Goal: Communication & Community: Answer question/provide support

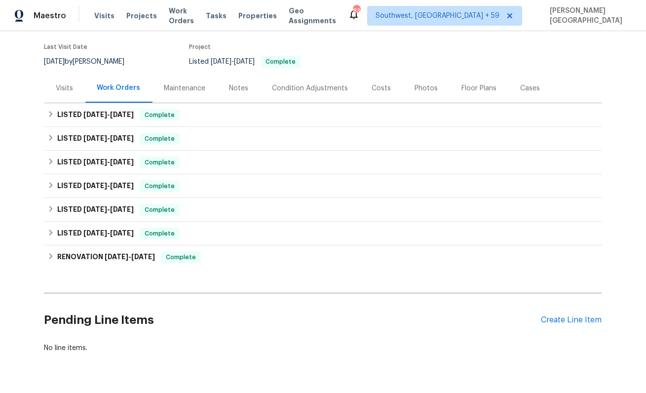
scroll to position [102, 0]
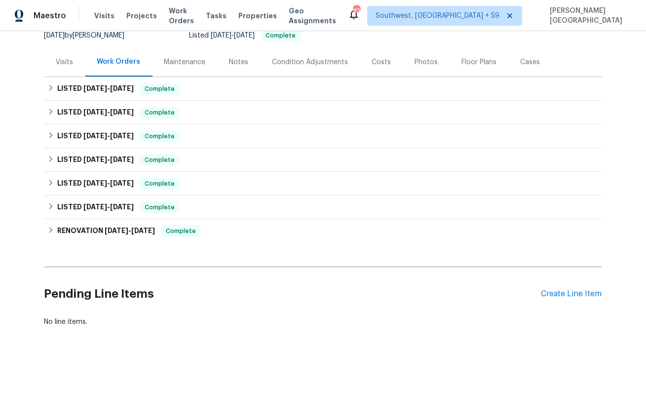
click at [546, 285] on div "Pending Line Items Create Line Item" at bounding box center [323, 294] width 558 height 46
click at [546, 286] on div "Pending Line Items Create Line Item" at bounding box center [323, 294] width 558 height 46
click at [547, 292] on div "Create Line Item" at bounding box center [572, 293] width 61 height 9
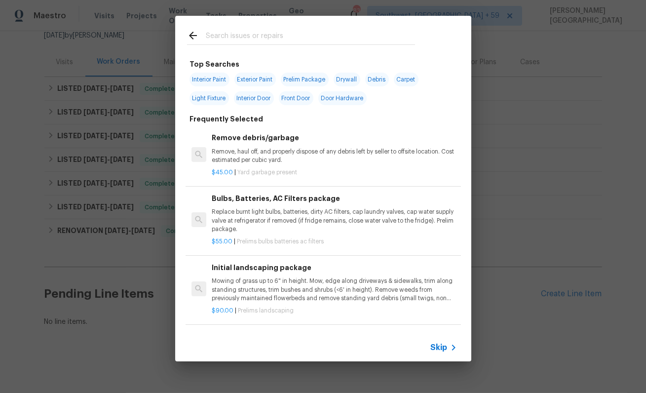
click at [431, 351] on span "Skip" at bounding box center [439, 348] width 17 height 10
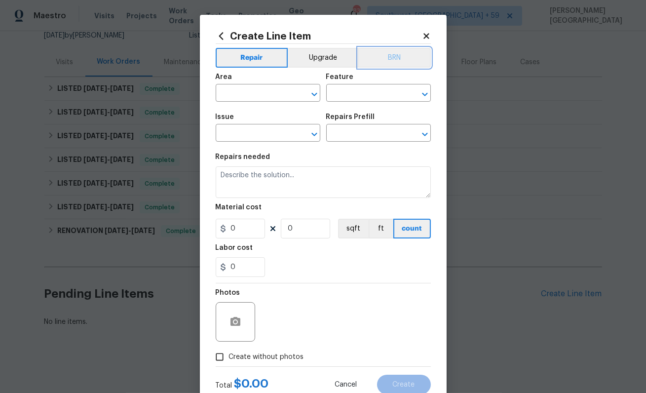
click at [395, 57] on button "BRN" at bounding box center [394, 58] width 73 height 20
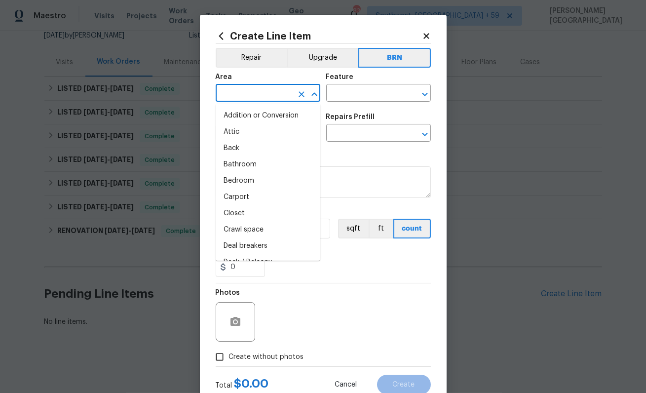
click at [258, 94] on input "text" at bounding box center [254, 93] width 77 height 15
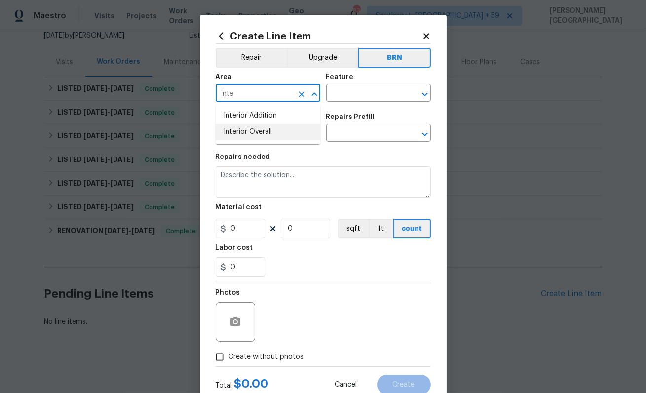
click at [268, 128] on li "Interior Overall" at bounding box center [268, 132] width 105 height 16
type input "Interior Overall"
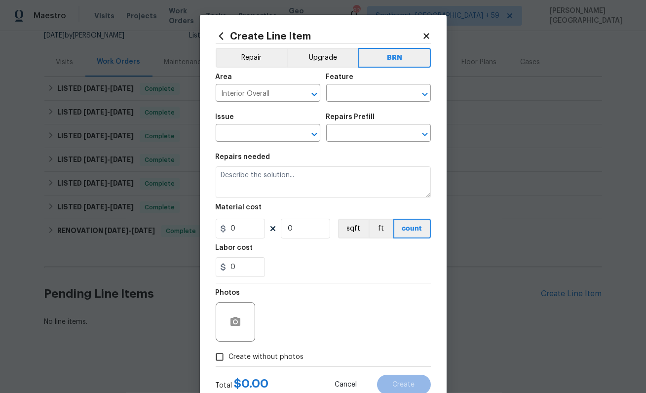
click at [349, 83] on div "Feature" at bounding box center [378, 80] width 105 height 13
click at [347, 90] on input "text" at bounding box center [364, 93] width 77 height 15
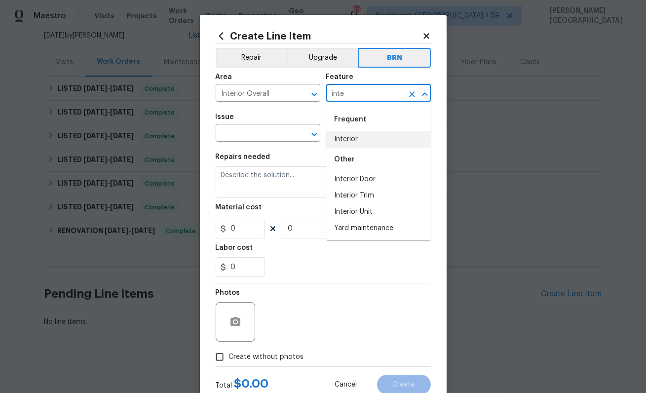
click at [359, 138] on li "Interior" at bounding box center [378, 139] width 105 height 16
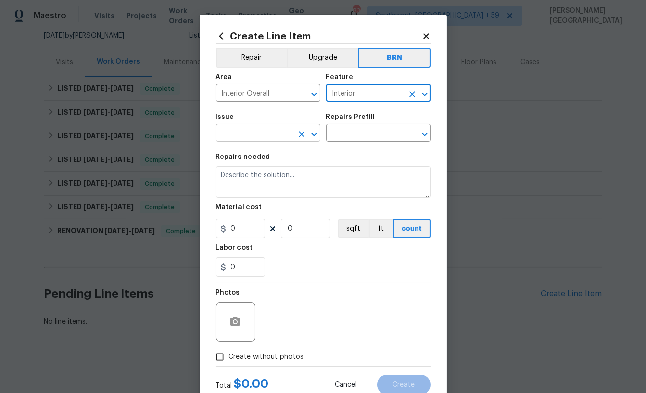
type input "Interior"
click at [228, 136] on input "text" at bounding box center [254, 133] width 77 height 15
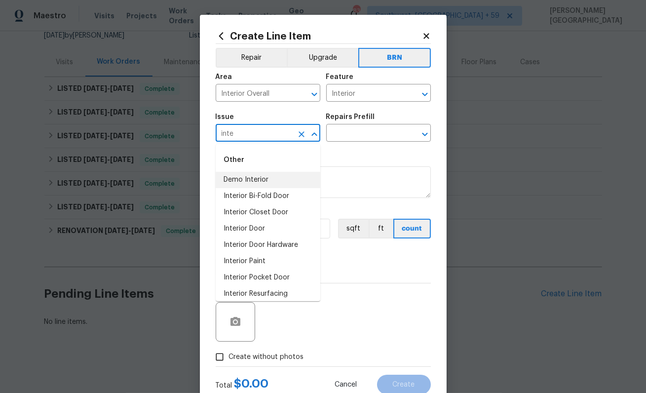
click at [249, 182] on li "Demo Interior" at bounding box center [268, 180] width 105 height 16
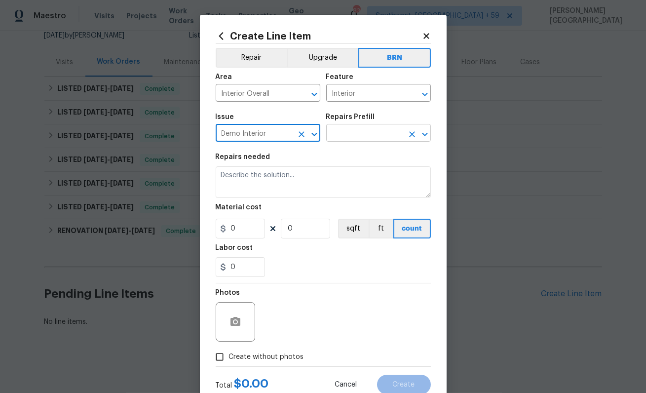
type input "Demo Interior"
click at [351, 130] on input "text" at bounding box center [364, 133] width 77 height 15
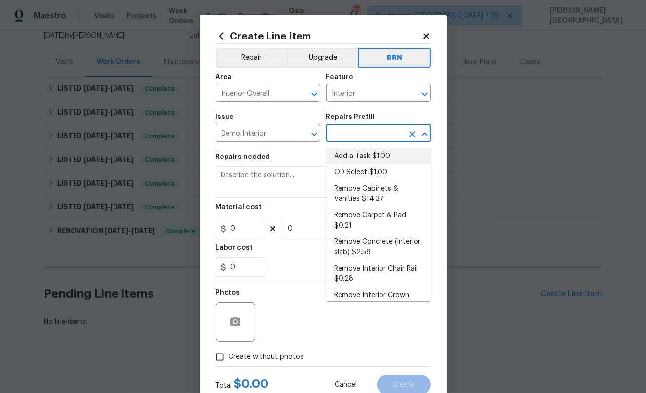
click at [351, 155] on li "Add a Task $1.00" at bounding box center [378, 156] width 105 height 16
type input "Demolition"
type input "Add a Task $1.00"
type textarea "HPM to detail"
type input "1"
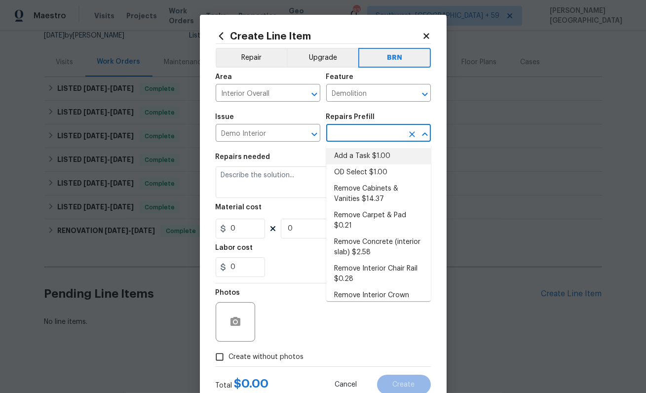
type input "1"
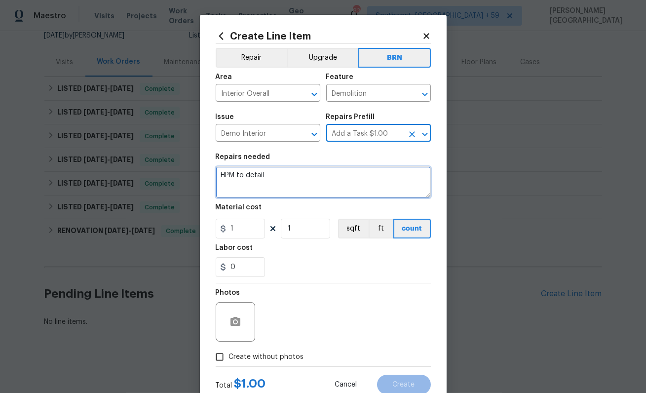
click at [268, 179] on textarea "HPM to detail" at bounding box center [323, 182] width 215 height 32
paste textarea "Seller to rekey storage closet near the parking. Leave new keys in lock box"
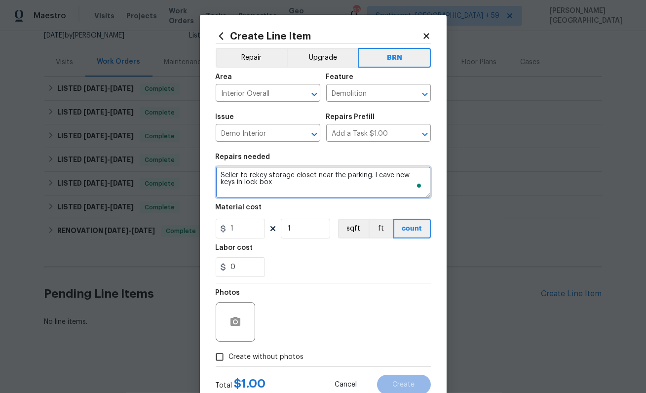
type textarea "Seller to rekey storage closet near the parking. Leave new keys in lock box"
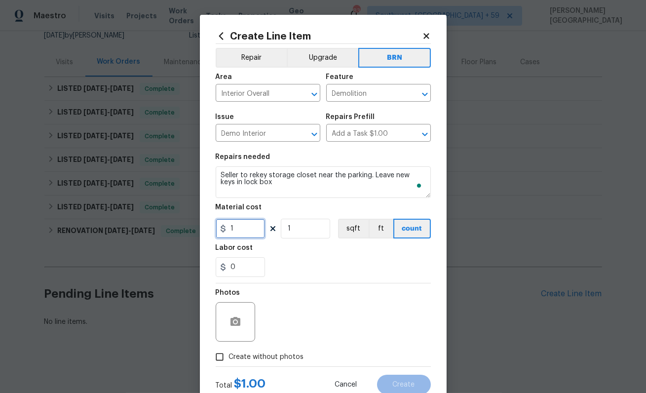
click at [255, 221] on input "1" at bounding box center [240, 229] width 49 height 20
type input "0"
click at [250, 261] on input "0" at bounding box center [240, 267] width 49 height 20
type input "1"
type input "100"
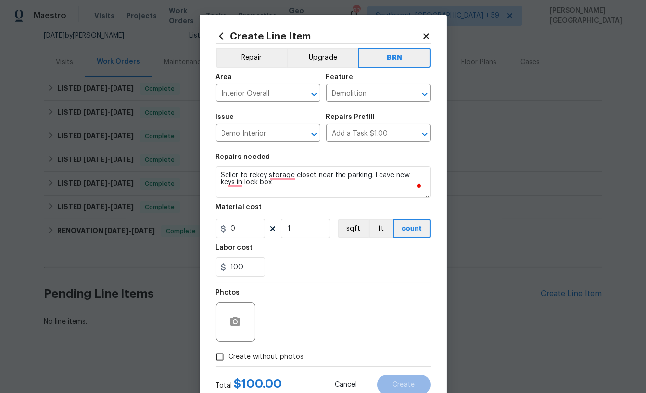
click at [259, 348] on label "Create without photos" at bounding box center [257, 357] width 94 height 19
click at [229, 348] on input "Create without photos" at bounding box center [219, 357] width 19 height 19
checkbox input "true"
click at [236, 320] on icon "button" at bounding box center [236, 322] width 12 height 12
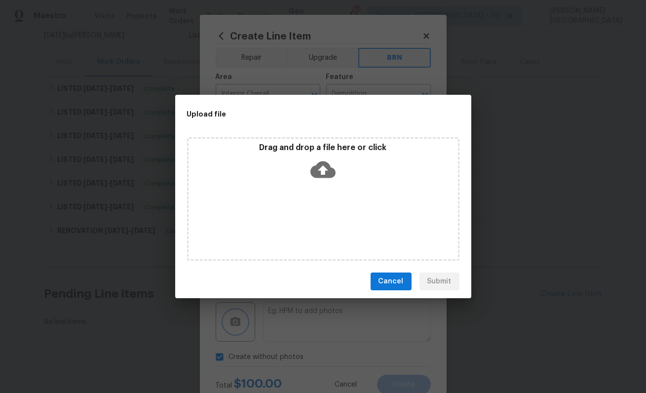
click at [345, 321] on div "Upload file Drag and drop a file here or click Cancel Submit" at bounding box center [323, 196] width 646 height 393
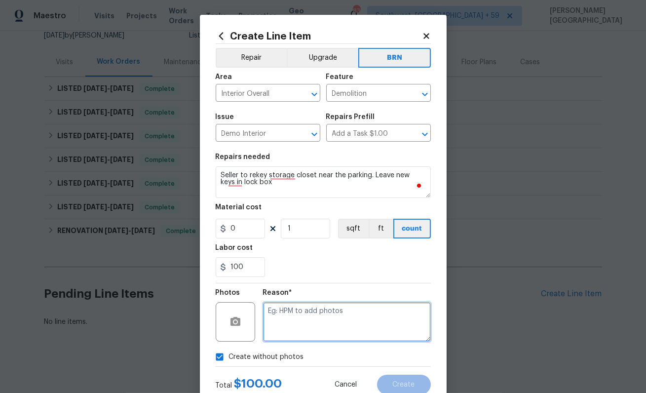
click at [320, 320] on textarea at bounding box center [347, 321] width 168 height 39
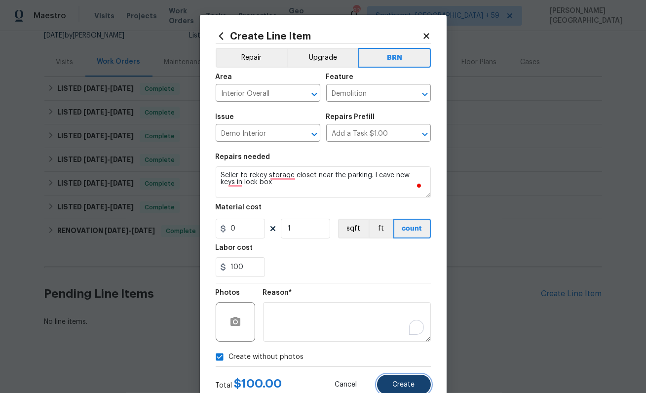
click at [398, 382] on span "Create" at bounding box center [404, 384] width 22 height 7
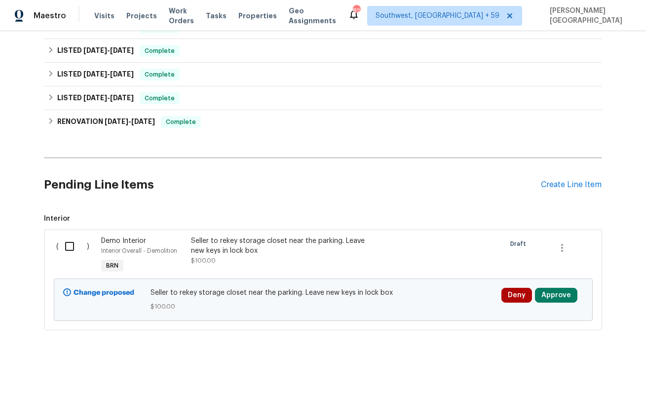
scroll to position [215, 0]
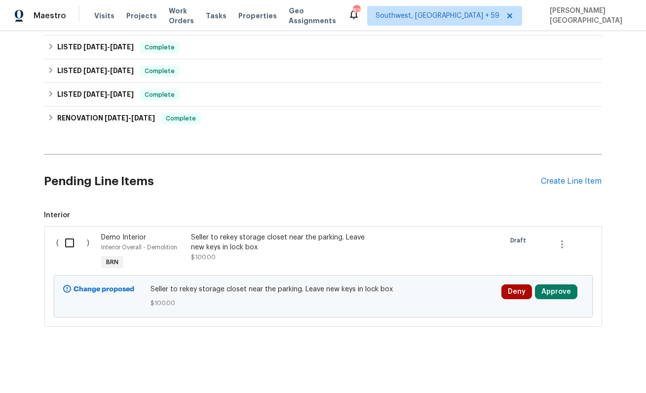
click at [75, 244] on input "checkbox" at bounding box center [73, 243] width 28 height 21
checkbox input "true"
click at [582, 366] on span "Create Work Order" at bounding box center [590, 368] width 66 height 12
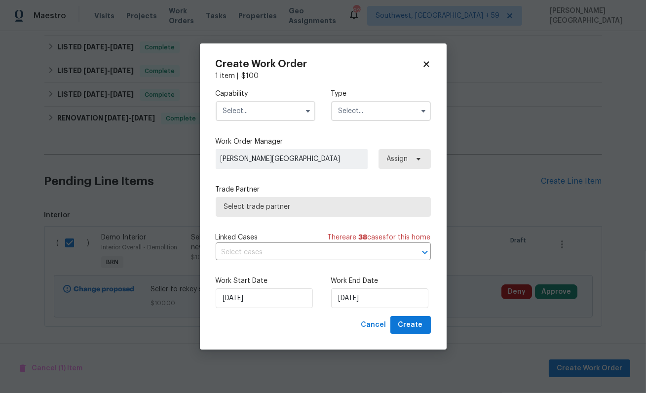
click at [272, 120] on div "Capability Type" at bounding box center [323, 105] width 215 height 48
click at [255, 115] on input "text" at bounding box center [266, 111] width 100 height 20
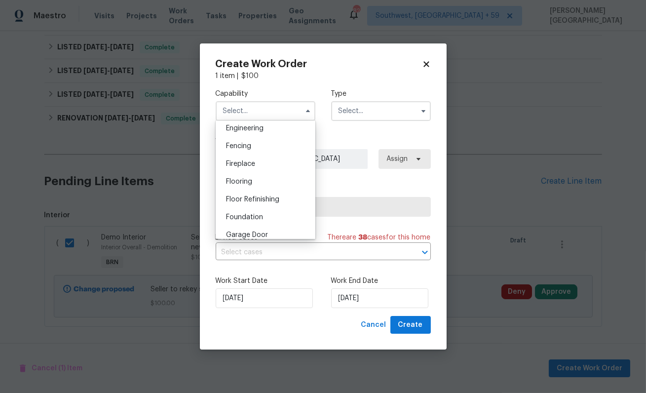
scroll to position [338, 0]
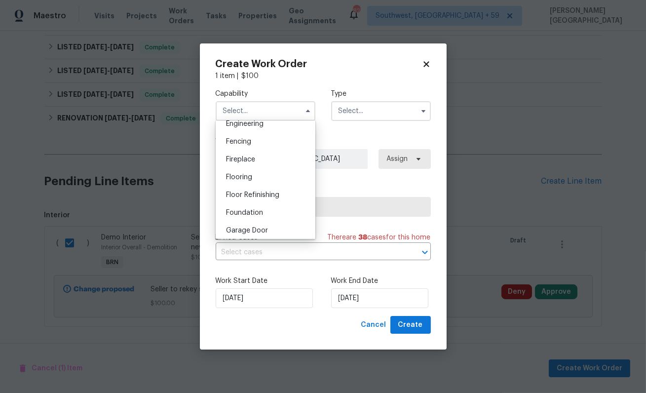
click at [271, 217] on div "Foundation" at bounding box center [265, 213] width 95 height 18
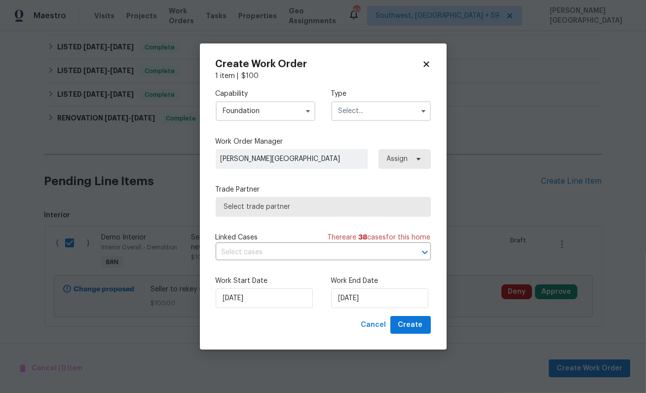
click at [254, 106] on input "Foundation" at bounding box center [266, 111] width 100 height 20
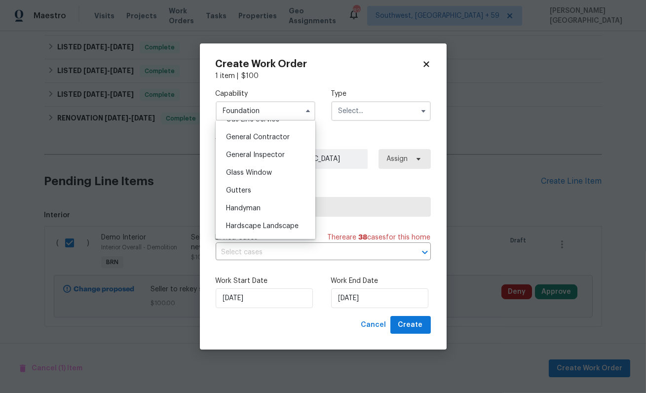
scroll to position [533, 0]
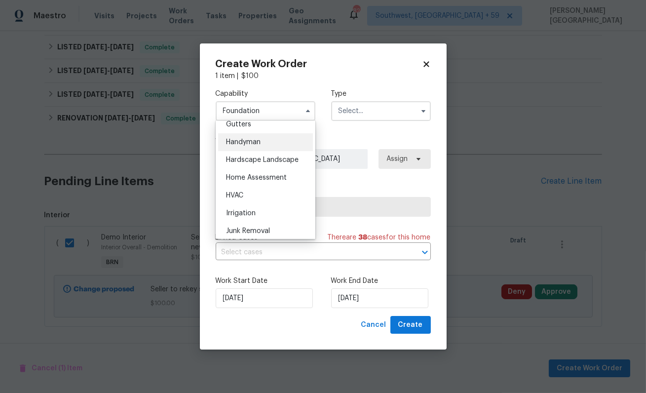
click at [254, 144] on span "Handyman" at bounding box center [243, 142] width 35 height 7
type input "Handyman"
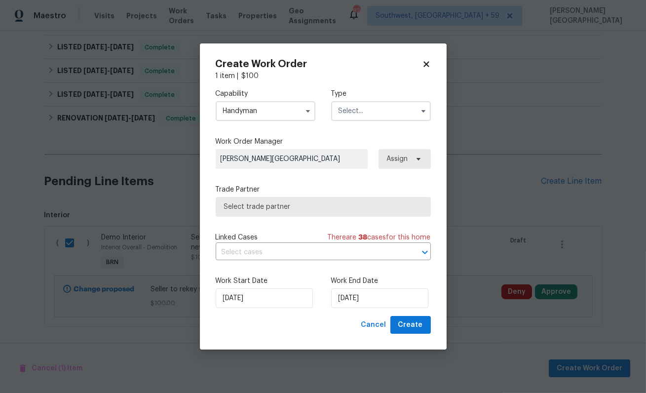
click at [361, 111] on input "text" at bounding box center [381, 111] width 100 height 20
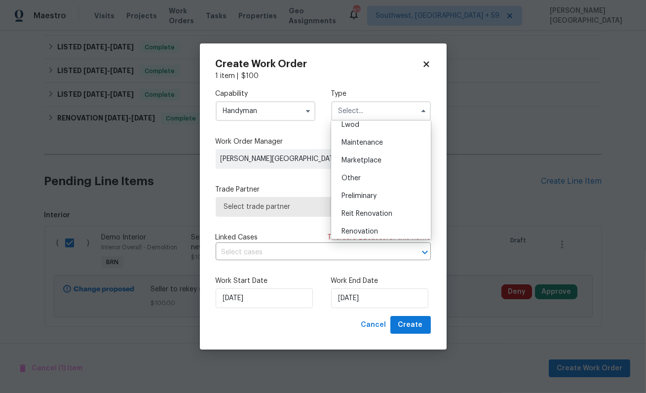
scroll to position [224, 0]
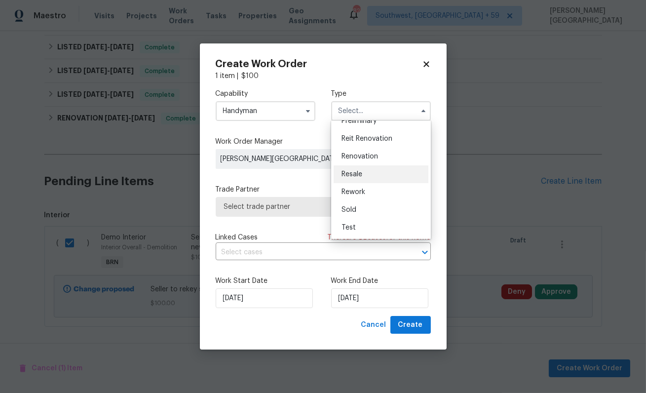
click at [355, 176] on span "Resale" at bounding box center [352, 174] width 21 height 7
type input "Resale"
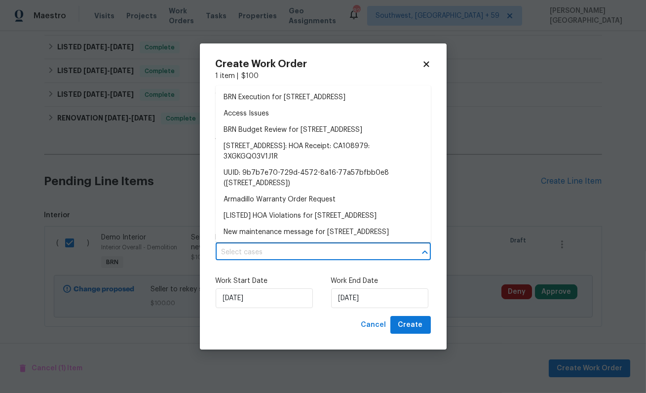
click at [272, 246] on input "text" at bounding box center [310, 252] width 188 height 15
click at [259, 101] on li "BRN Execution for 1124 Eureka St Apt 28, San Diego, CA 92110" at bounding box center [323, 97] width 215 height 16
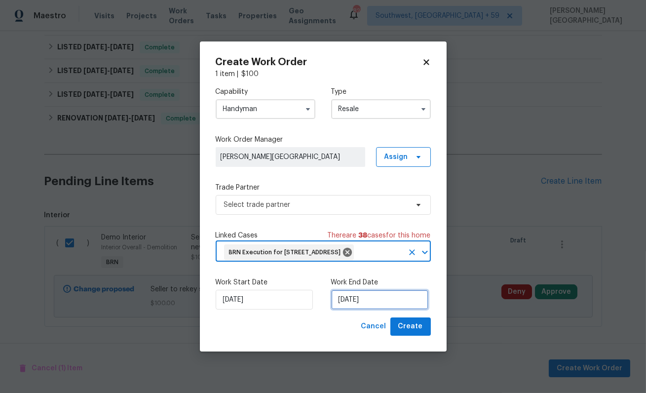
click at [353, 310] on input "[DATE]" at bounding box center [379, 300] width 97 height 20
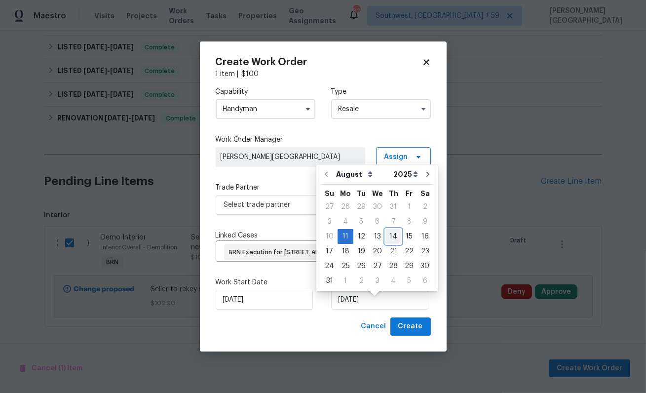
click at [386, 238] on div "14" at bounding box center [394, 237] width 16 height 14
type input "[DATE]"
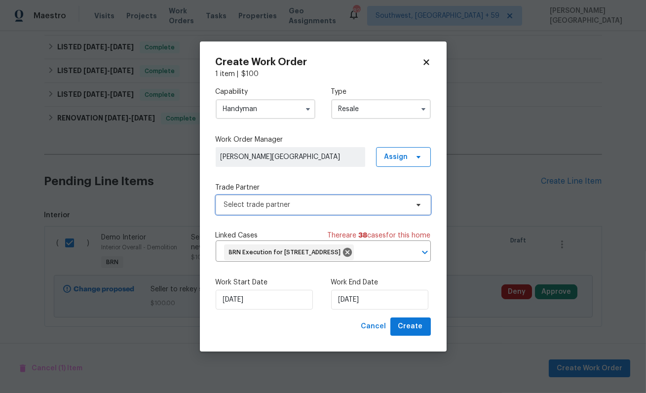
click at [255, 200] on span "Select trade partner" at bounding box center [316, 205] width 184 height 10
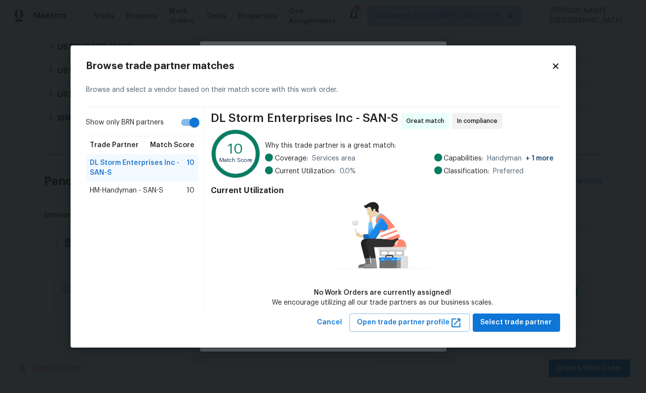
click at [160, 200] on div "Show only BRN partners Trade Partner Match Score DL Storm Enterprises Inc - SAN…" at bounding box center [145, 210] width 119 height 206
click at [159, 193] on span "HM-Handyman - SAN-S" at bounding box center [127, 191] width 74 height 10
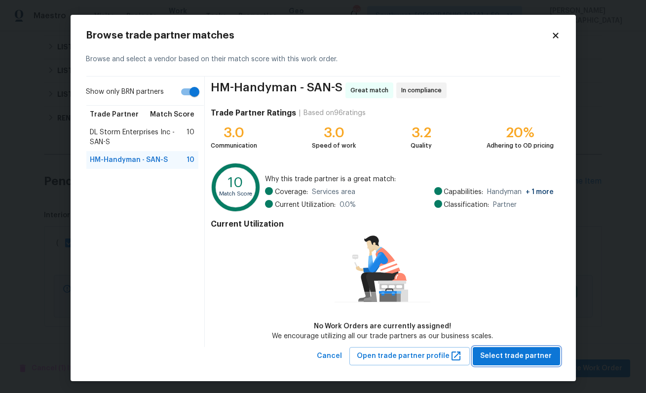
click at [511, 356] on span "Select trade partner" at bounding box center [517, 356] width 72 height 12
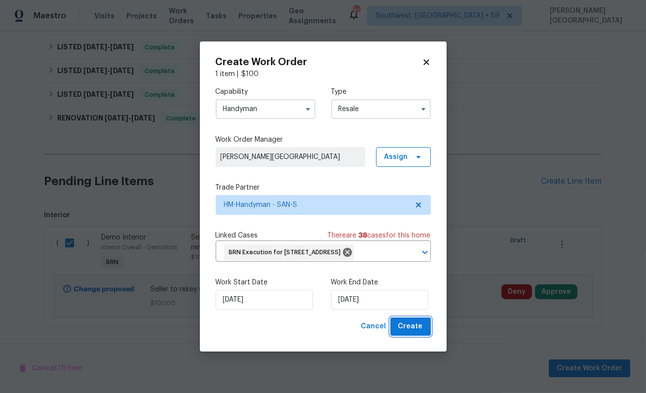
click at [411, 333] on span "Create" at bounding box center [410, 326] width 25 height 12
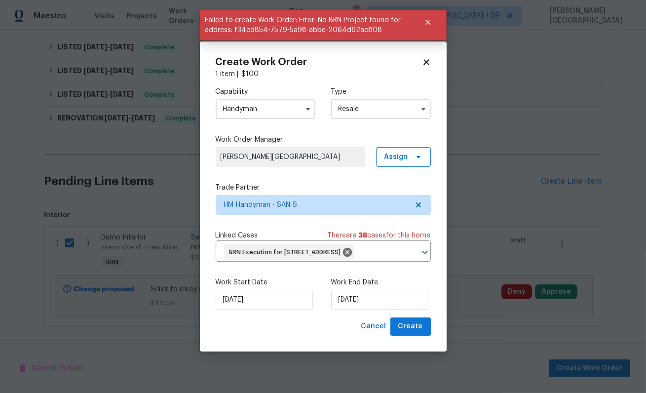
click at [366, 100] on input "Resale" at bounding box center [381, 109] width 100 height 20
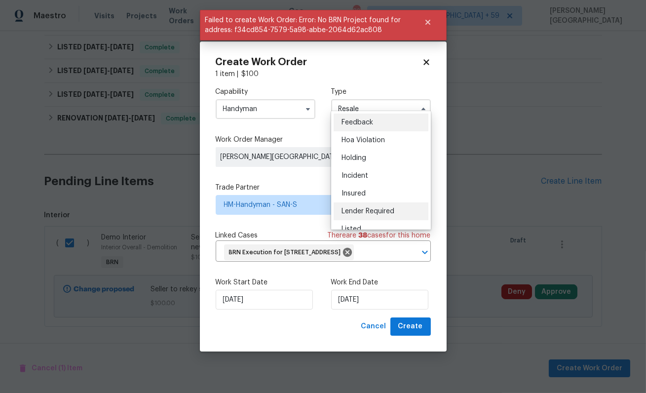
click at [360, 218] on div "Lender Required" at bounding box center [381, 211] width 95 height 18
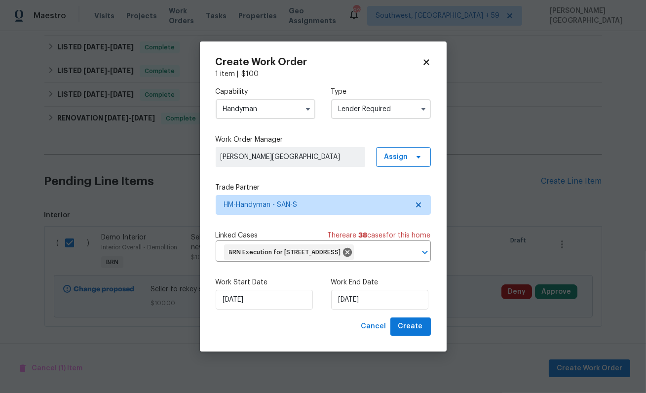
click at [367, 105] on input "Lender Required" at bounding box center [381, 109] width 100 height 20
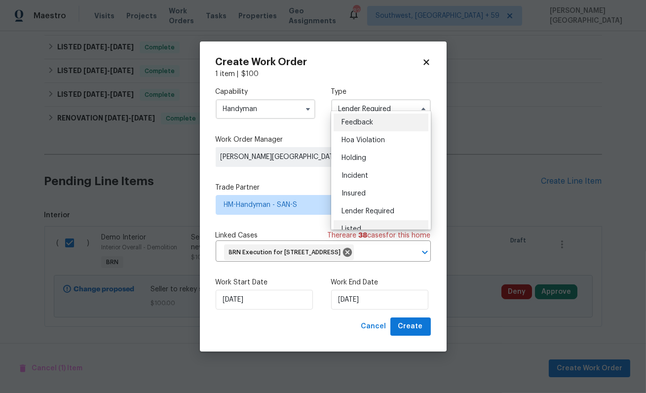
click at [357, 221] on div "Listed" at bounding box center [381, 229] width 95 height 18
type input "Listed"
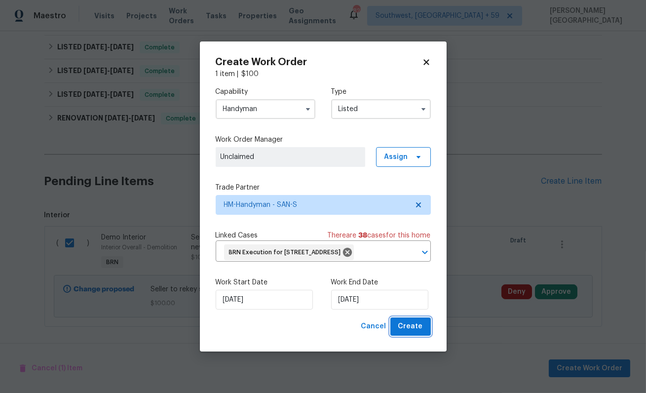
click at [413, 333] on span "Create" at bounding box center [410, 326] width 25 height 12
checkbox input "false"
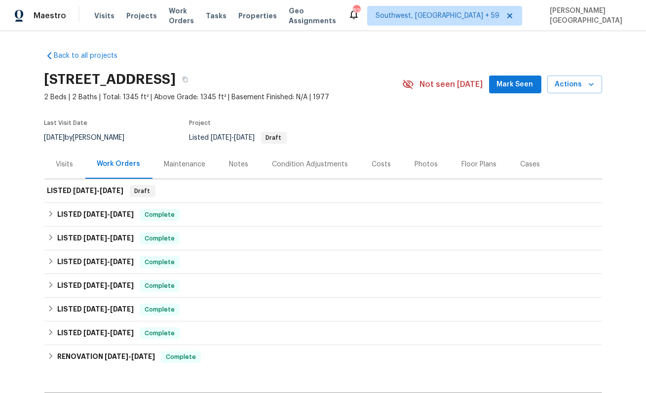
scroll to position [126, 0]
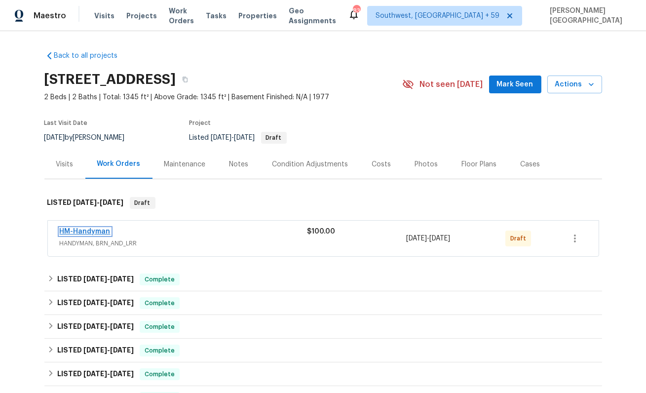
click at [92, 232] on link "HM-Handyman" at bounding box center [85, 231] width 51 height 7
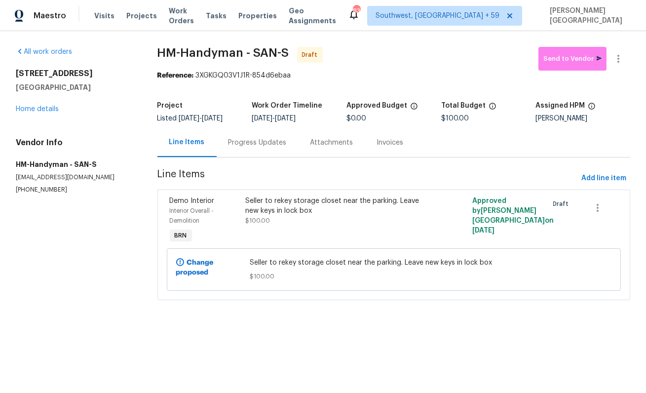
click at [248, 148] on div "Progress Updates" at bounding box center [258, 142] width 82 height 29
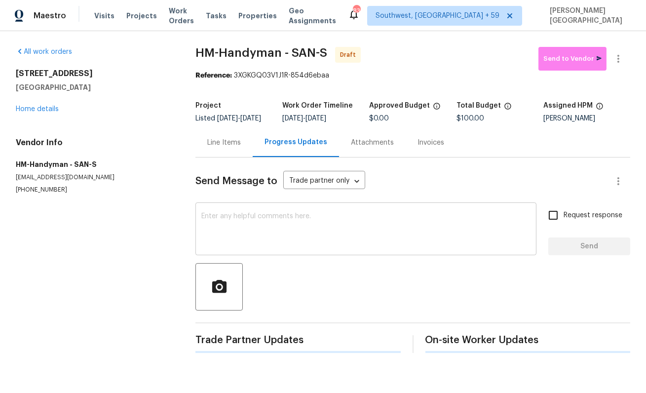
click at [244, 247] on textarea at bounding box center [365, 230] width 329 height 35
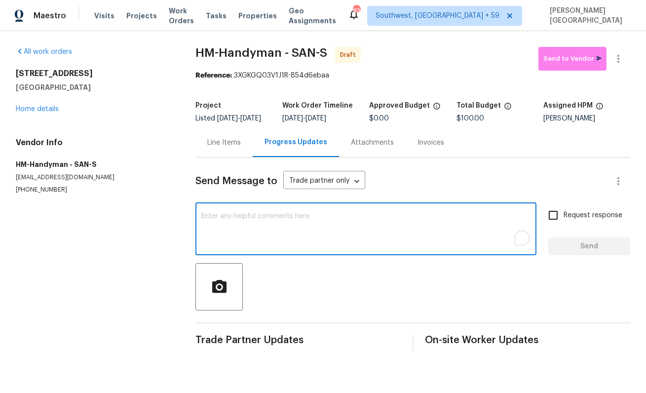
paste textarea "This is Isabel from Opendoor. Please confirm receipt of the work order due on 0…"
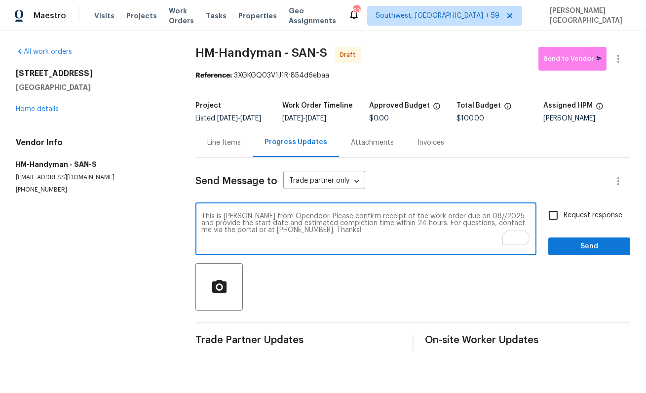
click at [466, 222] on textarea "This is Isabel from Opendoor. Please confirm receipt of the work order due on 0…" at bounding box center [365, 230] width 329 height 35
type textarea "This is Isabel from Opendoor. Please confirm receipt of the work order due on 0…"
click at [552, 225] on input "Request response" at bounding box center [553, 215] width 21 height 21
checkbox input "true"
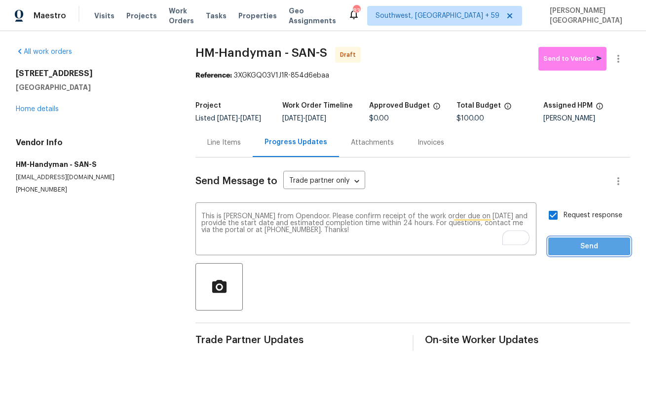
click at [573, 251] on span "Send" at bounding box center [589, 246] width 66 height 12
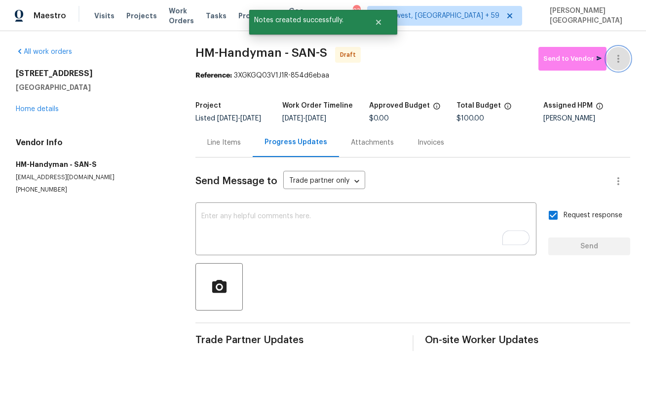
click at [623, 61] on icon "button" at bounding box center [619, 59] width 12 height 12
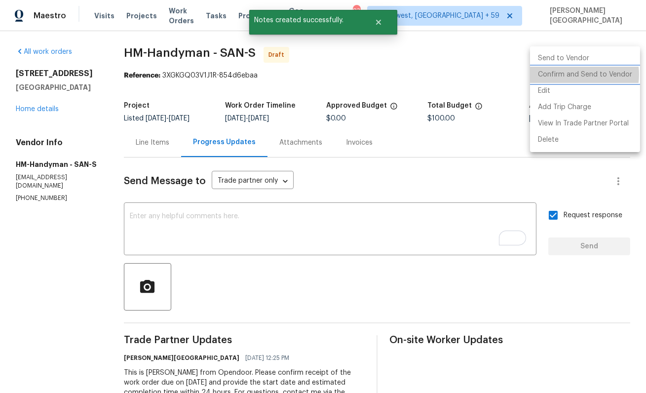
click at [575, 75] on li "Confirm and Send to Vendor" at bounding box center [585, 75] width 110 height 16
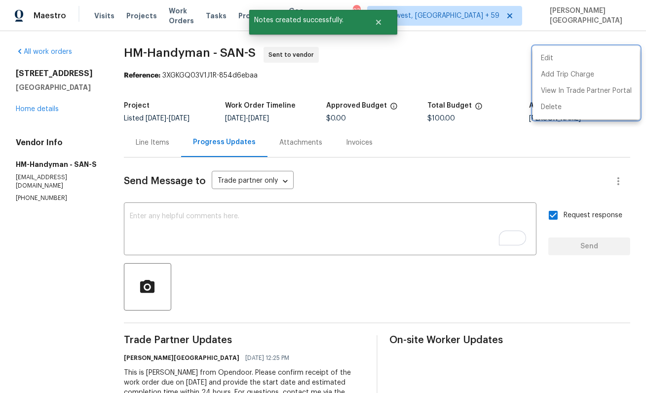
click at [57, 110] on div at bounding box center [323, 196] width 646 height 393
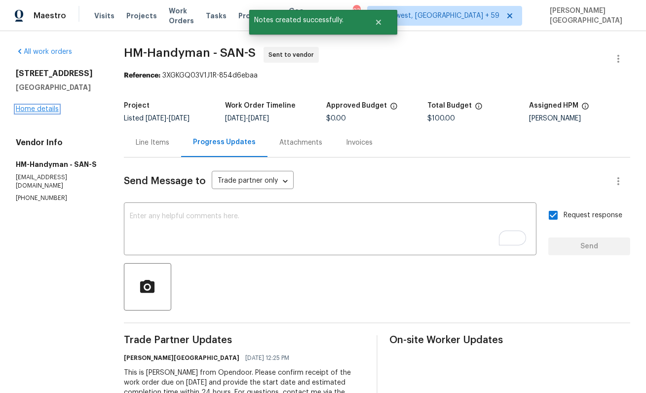
click at [52, 110] on link "Home details" at bounding box center [37, 109] width 43 height 7
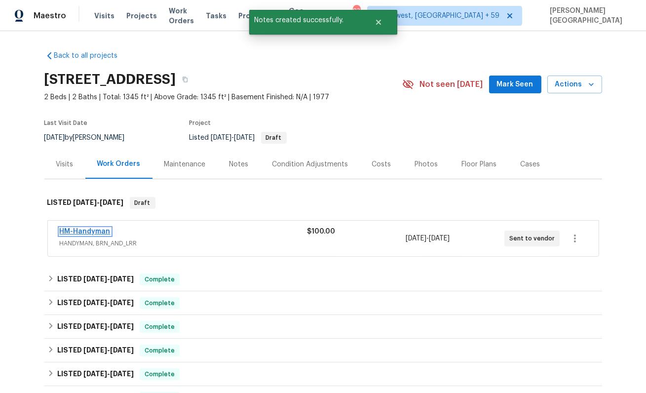
click at [90, 228] on link "HM-Handyman" at bounding box center [85, 231] width 51 height 7
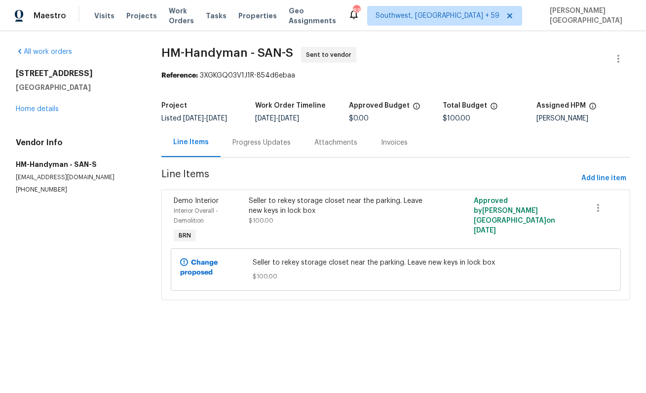
click at [254, 146] on div "Progress Updates" at bounding box center [262, 143] width 58 height 10
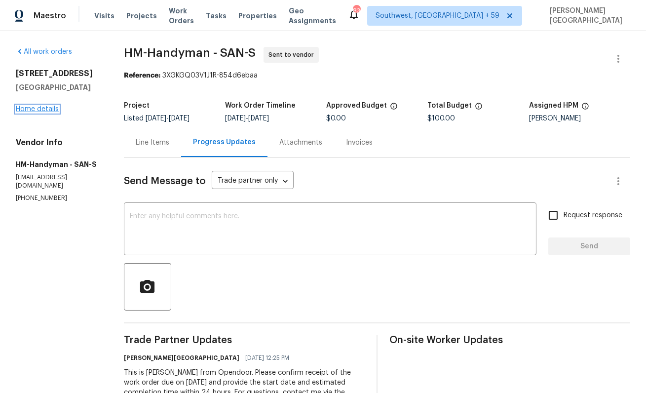
click at [42, 109] on link "Home details" at bounding box center [37, 109] width 43 height 7
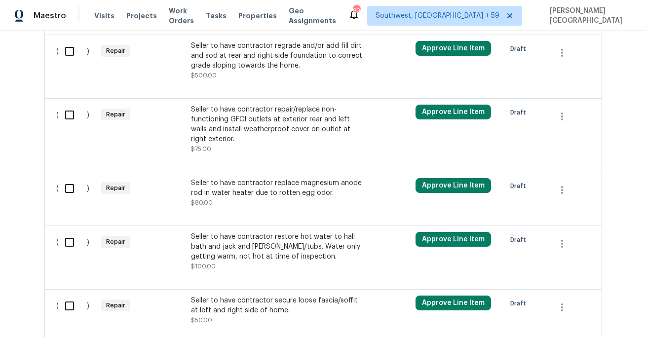
scroll to position [916, 0]
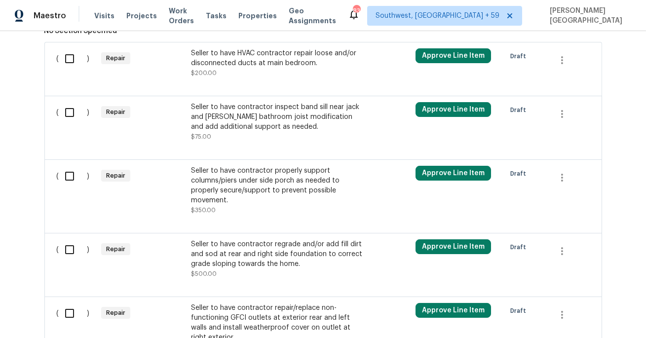
click at [224, 194] on div "Seller to have contractor properly support columns/piers under side porch as ne…" at bounding box center [278, 185] width 174 height 39
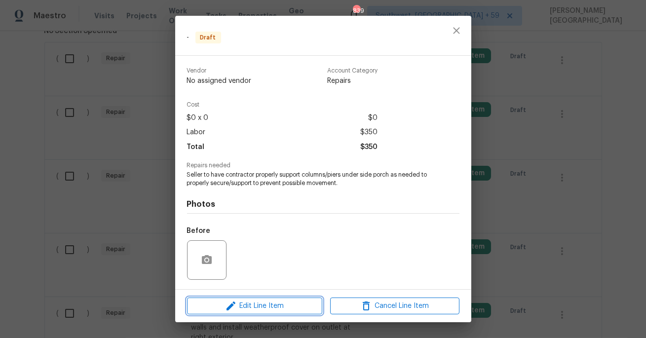
click at [268, 298] on button "Edit Line Item" at bounding box center [254, 306] width 135 height 17
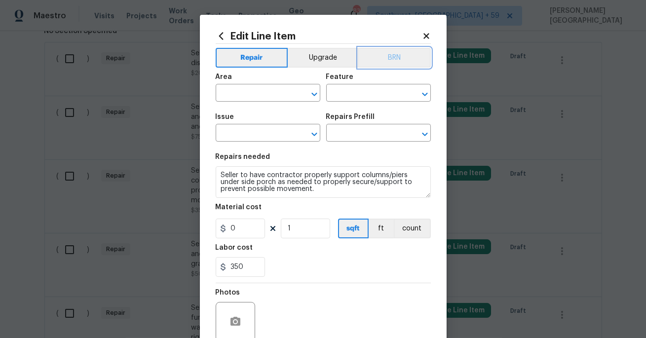
click at [405, 56] on button "BRN" at bounding box center [394, 58] width 73 height 20
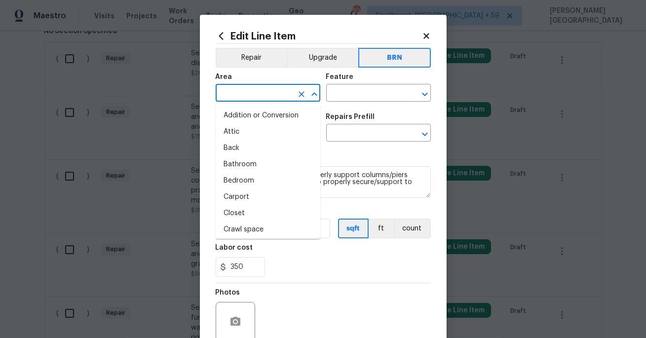
click at [253, 94] on input "text" at bounding box center [254, 93] width 77 height 15
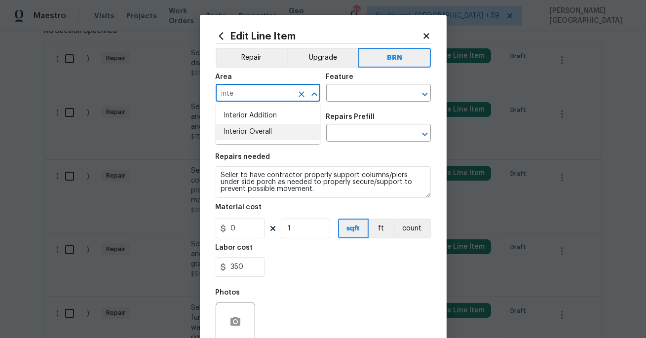
click at [268, 129] on li "Interior Overall" at bounding box center [268, 132] width 105 height 16
type input "Interior Overall"
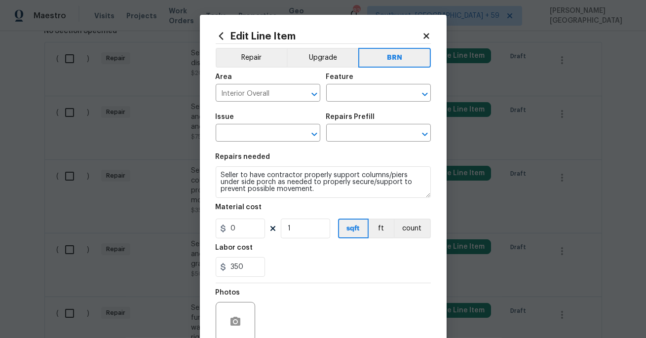
click at [343, 82] on div "Feature" at bounding box center [378, 80] width 105 height 13
click at [346, 91] on input "text" at bounding box center [364, 93] width 77 height 15
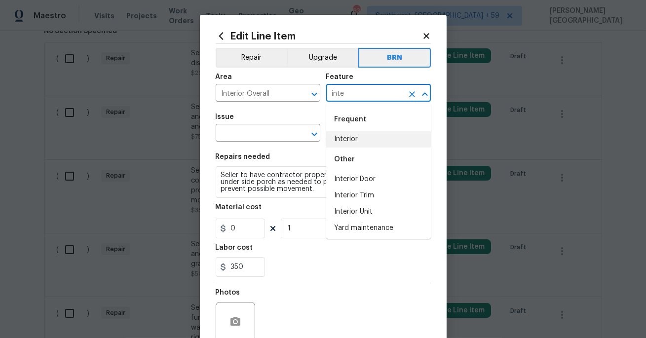
click at [381, 146] on li "Interior" at bounding box center [378, 139] width 105 height 16
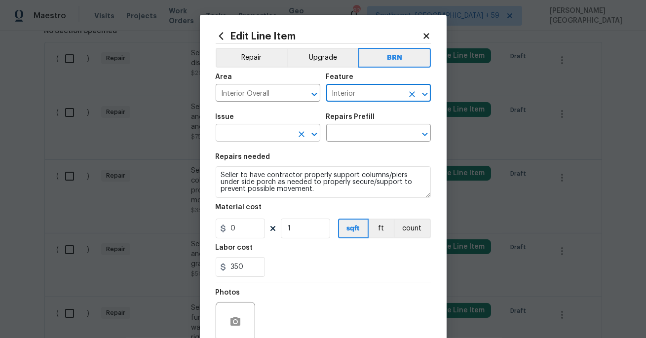
type input "Interior"
click at [246, 138] on input "text" at bounding box center [254, 133] width 77 height 15
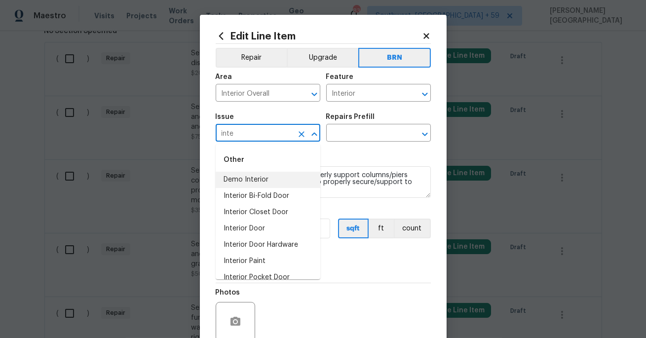
click at [270, 181] on li "Demo Interior" at bounding box center [268, 180] width 105 height 16
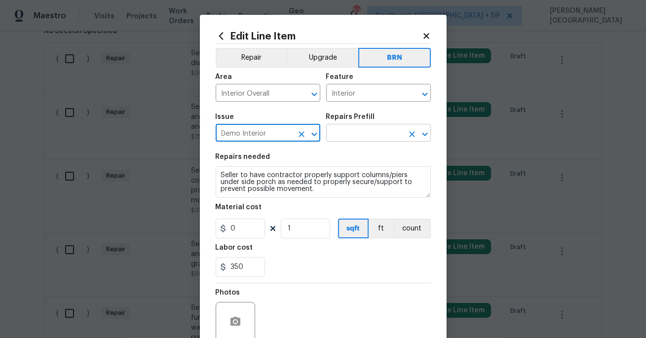
type input "Demo Interior"
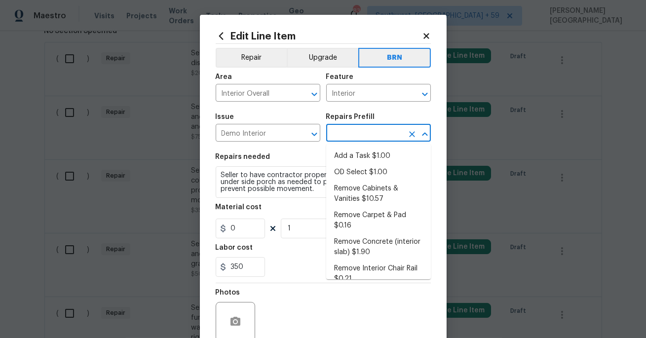
click at [367, 130] on input "text" at bounding box center [364, 133] width 77 height 15
click at [367, 158] on li "Add a Task $1.00" at bounding box center [378, 156] width 105 height 16
type input "Demolition"
type input "Add a Task $1.00"
type textarea "HPM to detail"
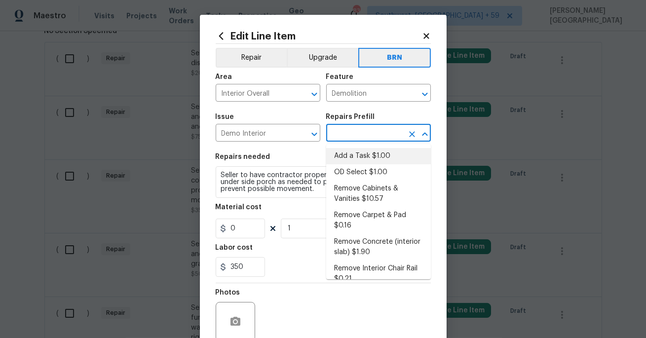
type input "1"
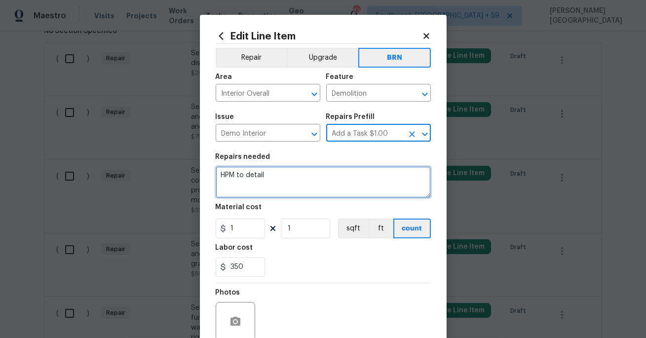
click at [295, 171] on textarea "HPM to detail" at bounding box center [323, 182] width 215 height 32
paste textarea "Seller to have contractor properly support columns/piers under side porch as ne…"
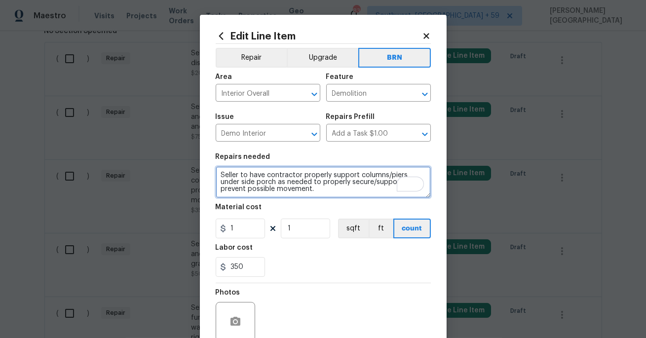
scroll to position [2, 0]
type textarea "Seller to have contractor properly support columns/piers under side porch as ne…"
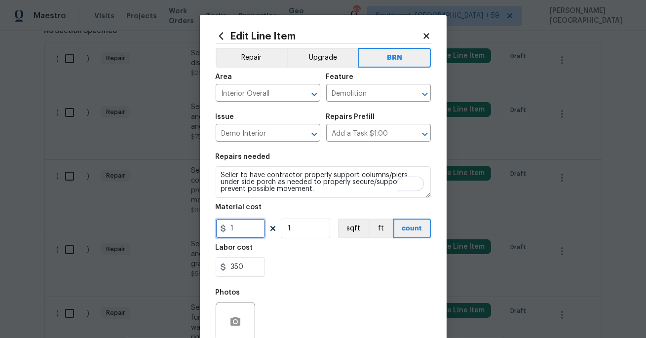
click at [248, 234] on input "1" at bounding box center [240, 229] width 49 height 20
type input "0"
click at [239, 317] on icon "button" at bounding box center [236, 322] width 12 height 12
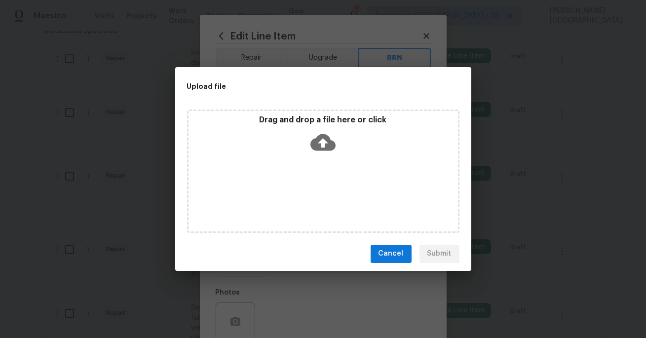
click at [333, 146] on icon at bounding box center [323, 142] width 25 height 17
click at [386, 261] on button "Cancel" at bounding box center [391, 254] width 41 height 18
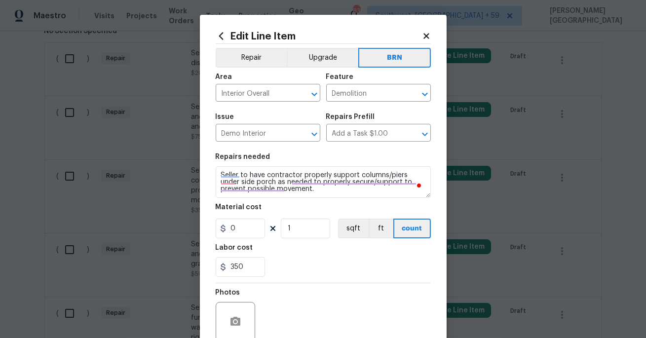
click at [224, 328] on div at bounding box center [235, 321] width 39 height 39
click at [231, 320] on icon "button" at bounding box center [236, 321] width 10 height 9
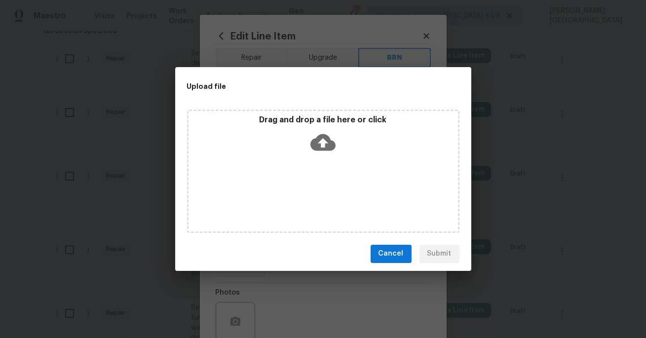
click at [319, 145] on icon at bounding box center [323, 142] width 25 height 17
click at [327, 143] on icon at bounding box center [323, 142] width 25 height 17
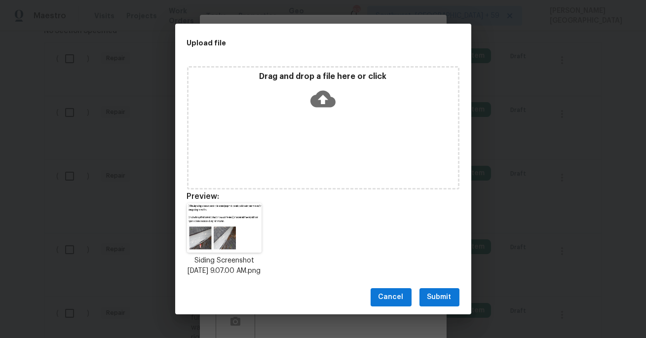
click at [433, 300] on span "Submit" at bounding box center [440, 297] width 24 height 12
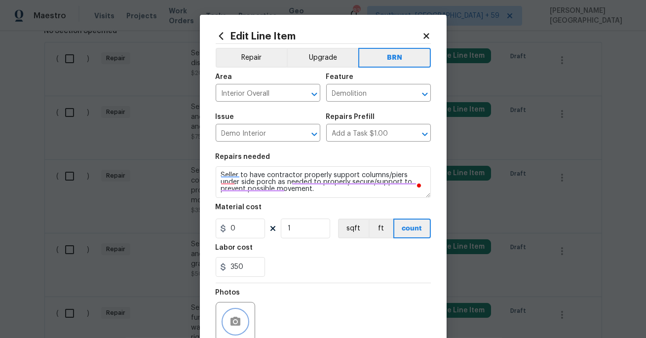
scroll to position [86, 0]
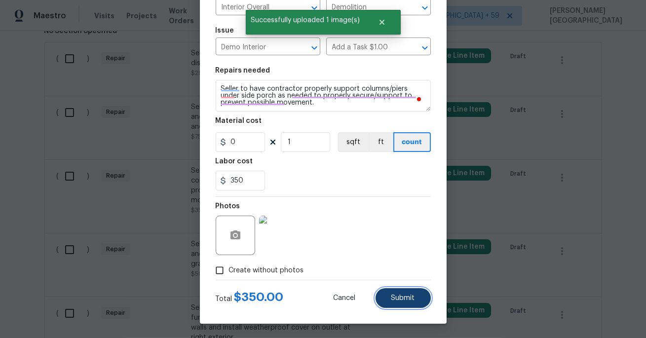
click at [413, 299] on span "Submit" at bounding box center [403, 298] width 24 height 7
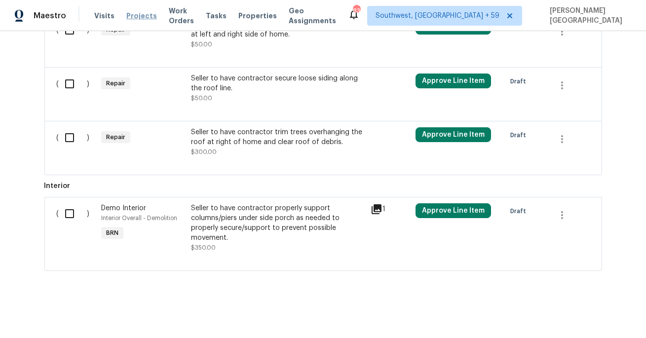
scroll to position [1317, 0]
click at [245, 96] on div "Seller to have contractor secure loose siding along the roof line. $50.00" at bounding box center [278, 89] width 174 height 30
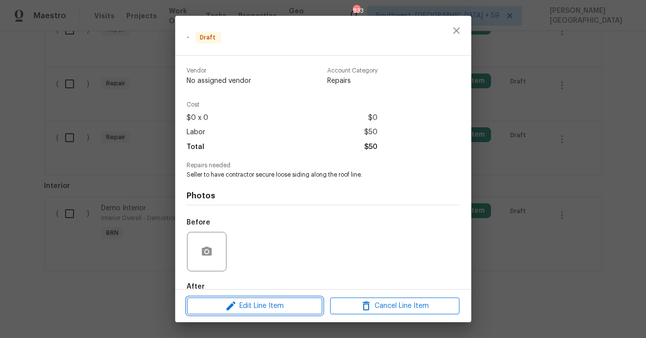
click at [272, 309] on span "Edit Line Item" at bounding box center [254, 306] width 129 height 12
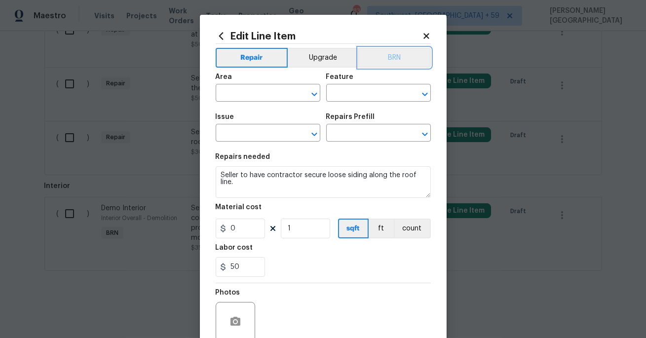
click at [391, 66] on button "BRN" at bounding box center [394, 58] width 73 height 20
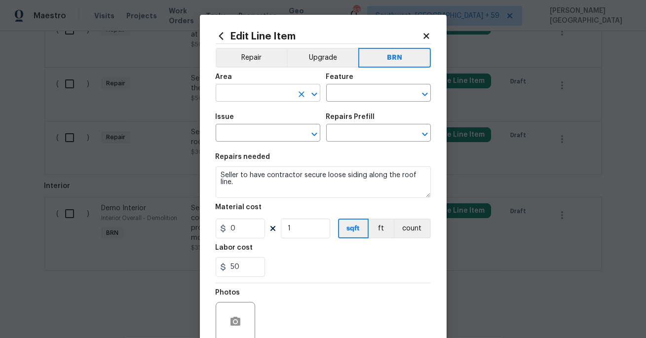
click at [252, 92] on input "text" at bounding box center [254, 93] width 77 height 15
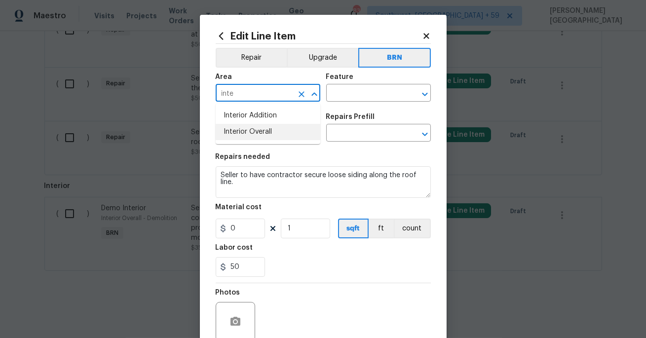
click at [259, 131] on li "Interior Overall" at bounding box center [268, 132] width 105 height 16
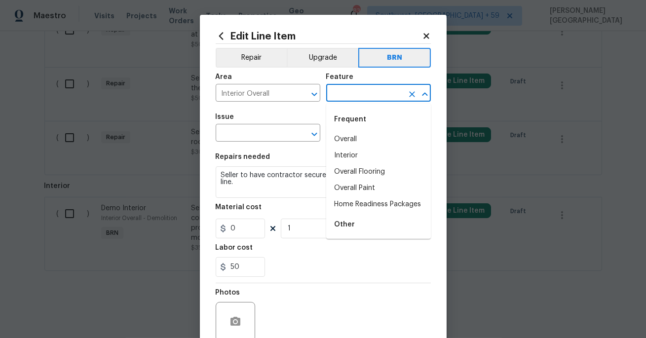
click at [342, 91] on input "text" at bounding box center [364, 93] width 77 height 15
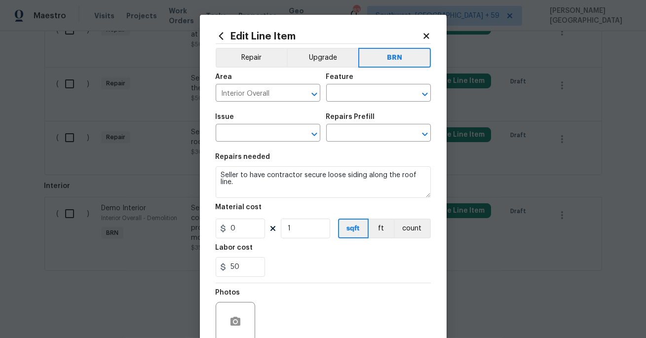
click at [270, 85] on div "Area" at bounding box center [268, 80] width 105 height 13
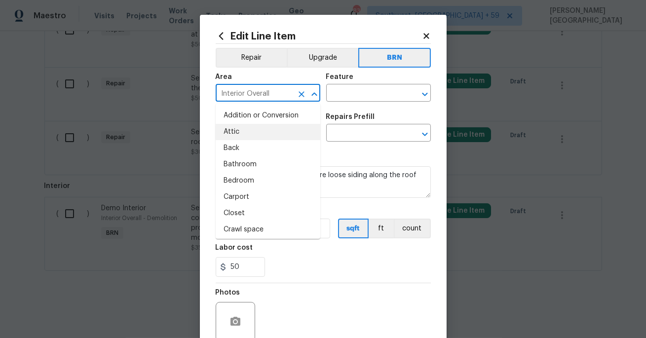
click at [267, 91] on input "Interior Overall" at bounding box center [254, 93] width 77 height 15
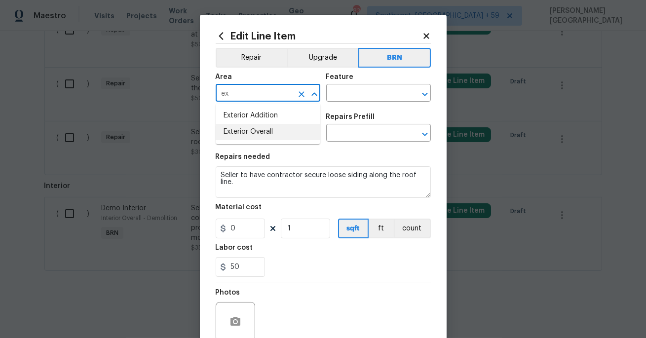
click at [293, 129] on li "Exterior Overall" at bounding box center [268, 132] width 105 height 16
type input "Exterior Overall"
click at [348, 92] on input "text" at bounding box center [364, 93] width 77 height 15
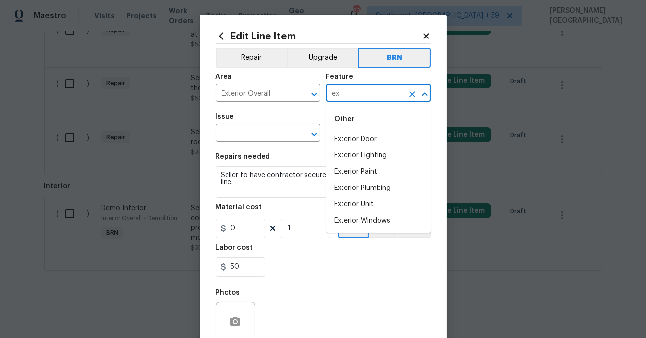
type input "e"
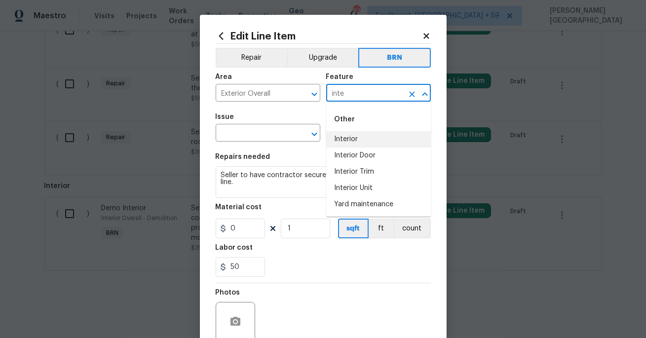
click at [366, 133] on li "Interior" at bounding box center [378, 139] width 105 height 16
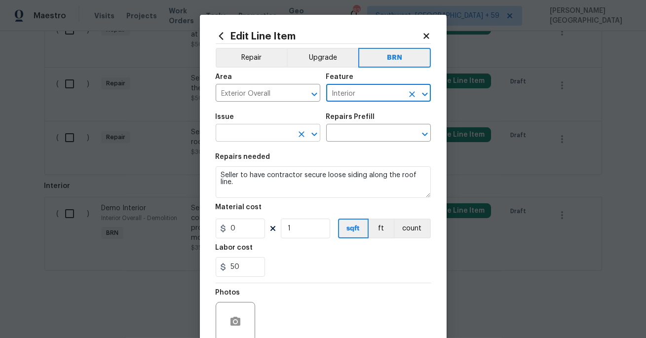
type input "Interior"
click at [258, 133] on input "text" at bounding box center [254, 133] width 77 height 15
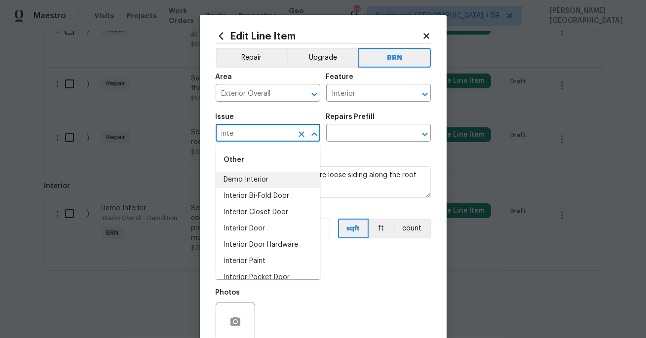
click at [261, 181] on li "Demo Interior" at bounding box center [268, 180] width 105 height 16
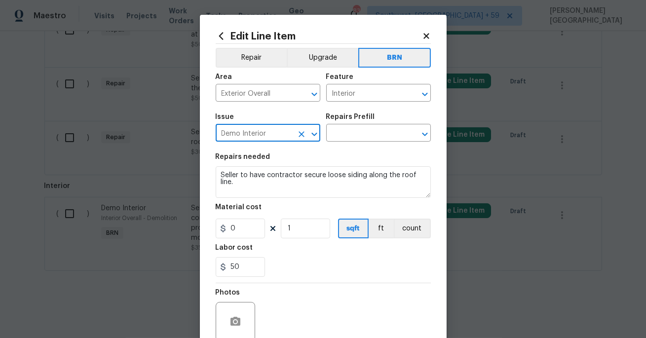
type input "Demo Interior"
click at [345, 146] on div "Issue Demo Interior ​ Repairs Prefill ​" at bounding box center [323, 128] width 215 height 40
click at [345, 141] on input "text" at bounding box center [364, 133] width 77 height 15
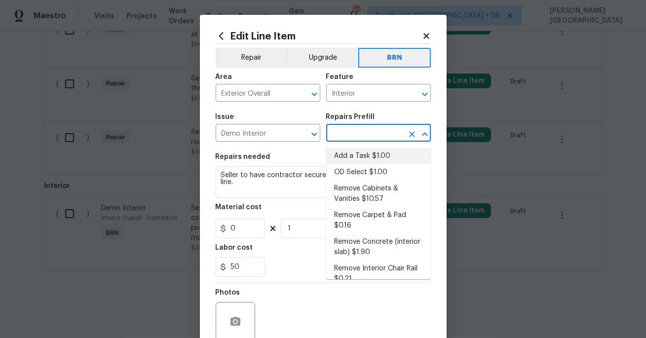
click at [347, 159] on li "Add a Task $1.00" at bounding box center [378, 156] width 105 height 16
type input "Demolition"
type input "Add a Task $1.00"
type textarea "HPM to detail"
type input "1"
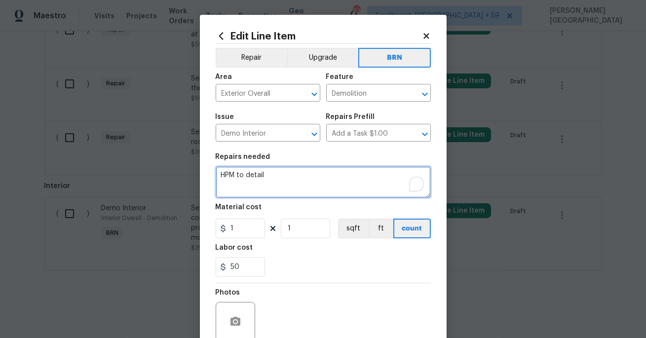
click at [296, 172] on textarea "HPM to detail" at bounding box center [323, 182] width 215 height 32
paste textarea "Seller to have contractor secure loose siding along the roof line."
type textarea "Seller to have contractor secure loose siding along the roof line."
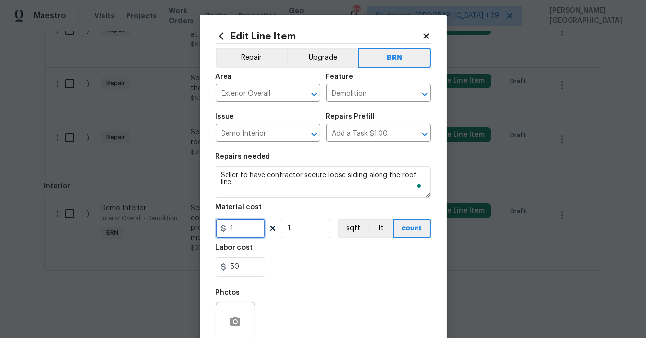
click at [240, 233] on input "1" at bounding box center [240, 229] width 49 height 20
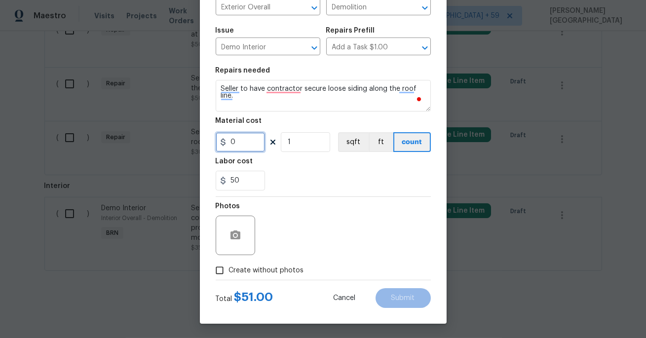
type input "0"
click at [235, 234] on circle "button" at bounding box center [235, 235] width 3 height 3
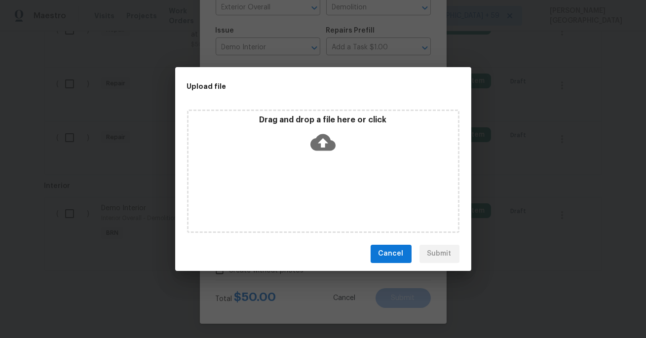
click at [312, 135] on icon at bounding box center [323, 142] width 25 height 25
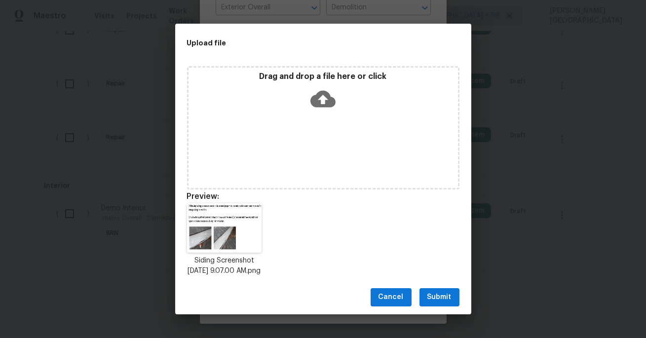
click at [438, 307] on button "Submit" at bounding box center [440, 297] width 40 height 18
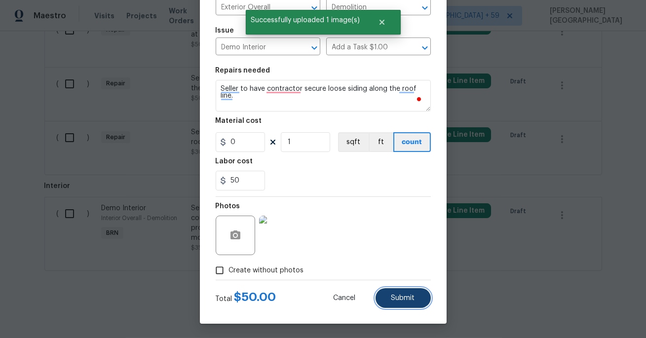
click at [403, 302] on button "Submit" at bounding box center [403, 298] width 55 height 20
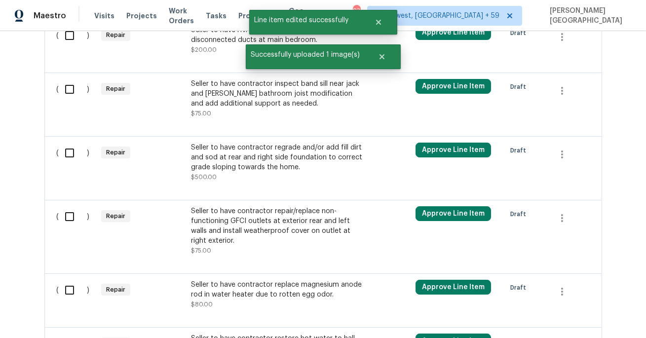
scroll to position [864, 0]
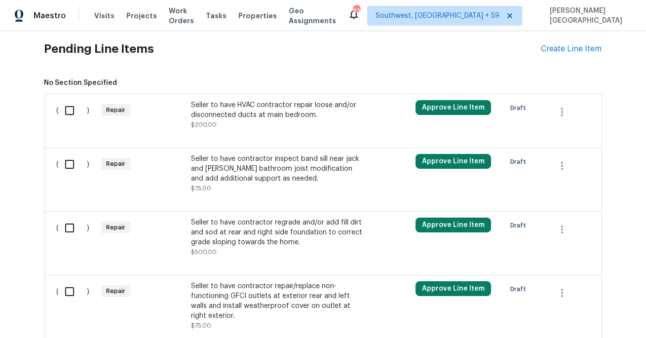
click at [247, 231] on div "Seller to have contractor regrade and/or add fill dirt and sod at rear and righ…" at bounding box center [278, 233] width 174 height 30
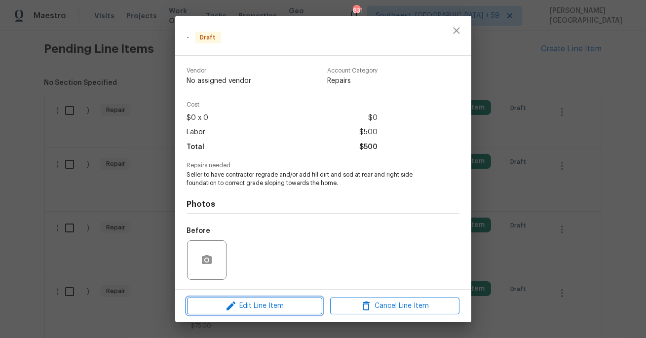
click at [278, 308] on span "Edit Line Item" at bounding box center [254, 306] width 129 height 12
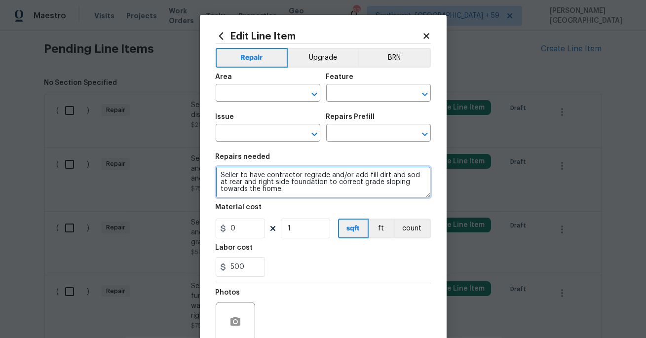
click at [285, 191] on textarea "Seller to have contractor regrade and/or add fill dirt and sod at rear and righ…" at bounding box center [323, 182] width 215 height 32
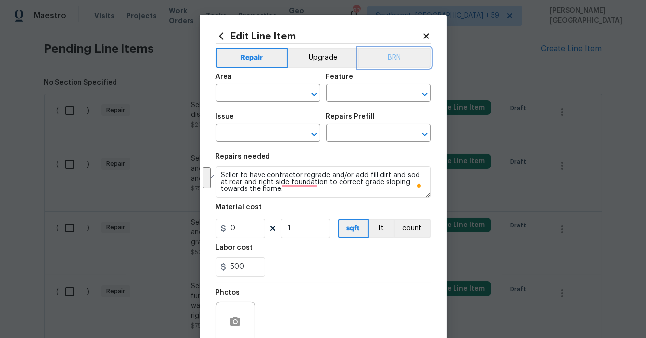
click at [395, 55] on button "BRN" at bounding box center [394, 58] width 73 height 20
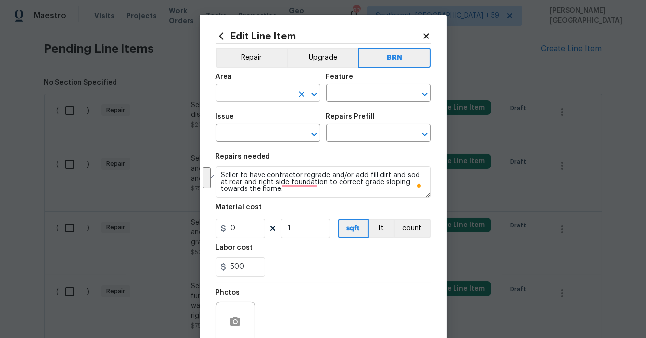
click at [256, 92] on input "text" at bounding box center [254, 93] width 77 height 15
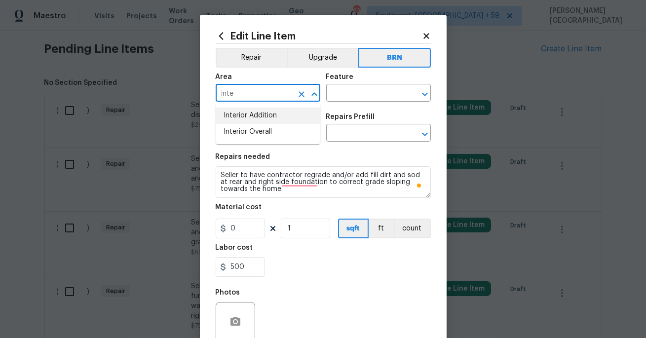
click at [267, 127] on li "Interior Overall" at bounding box center [268, 132] width 105 height 16
type input "Interior Overall"
click at [350, 93] on input "text" at bounding box center [364, 93] width 77 height 15
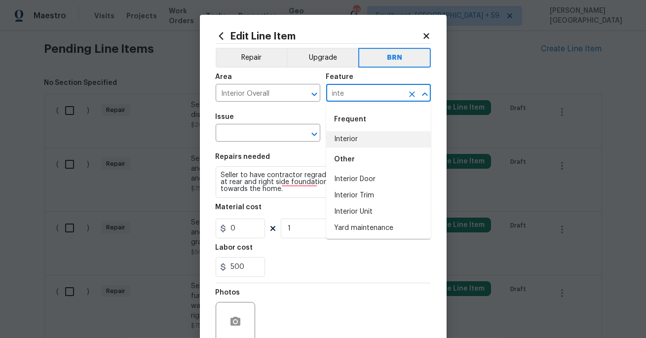
click at [341, 151] on div "Other" at bounding box center [378, 160] width 105 height 24
click at [341, 138] on li "Interior" at bounding box center [378, 139] width 105 height 16
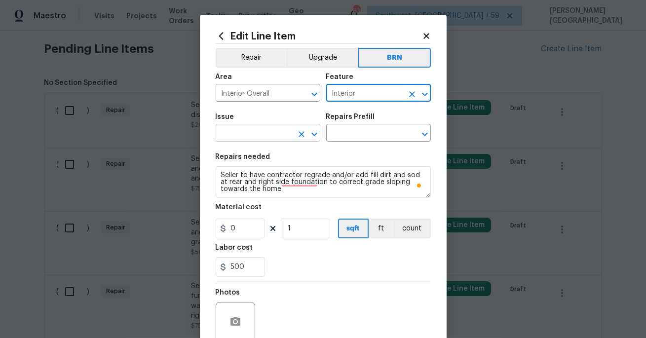
type input "Interior"
click at [257, 134] on input "text" at bounding box center [254, 133] width 77 height 15
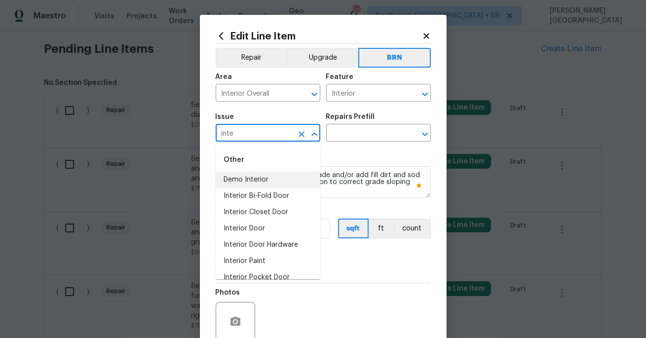
click at [264, 180] on li "Demo Interior" at bounding box center [268, 180] width 105 height 16
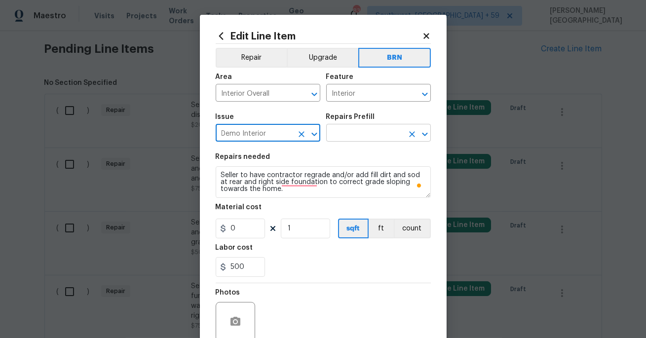
type input "Demo Interior"
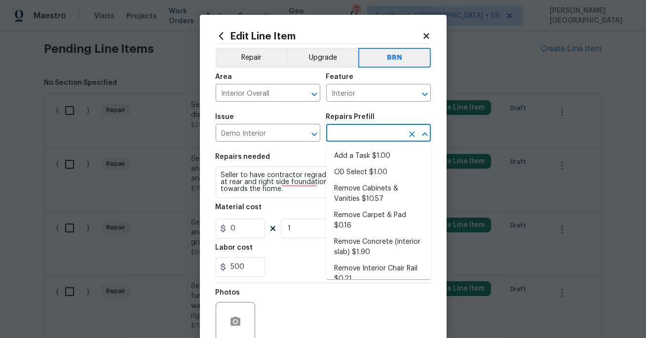
click at [372, 131] on input "text" at bounding box center [364, 133] width 77 height 15
click at [371, 162] on li "Add a Task $1.00" at bounding box center [378, 156] width 105 height 16
type input "Demolition"
type input "Add a Task $1.00"
type textarea "HPM to detail"
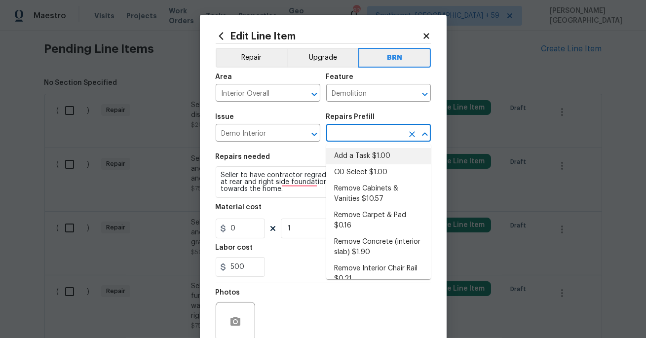
type input "1"
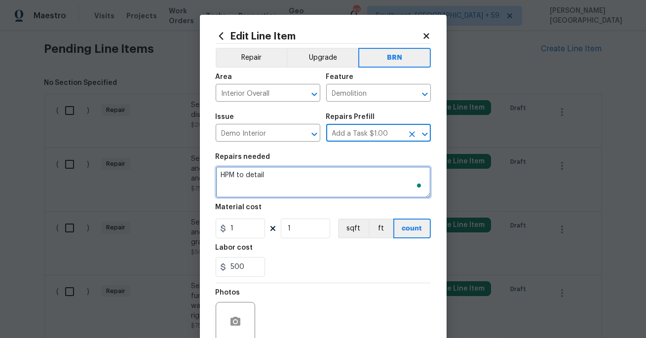
click at [307, 180] on textarea "HPM to detail" at bounding box center [323, 182] width 215 height 32
paste textarea "Seller to have contractor regrade and/or add fill dirt and sod at rear and righ…"
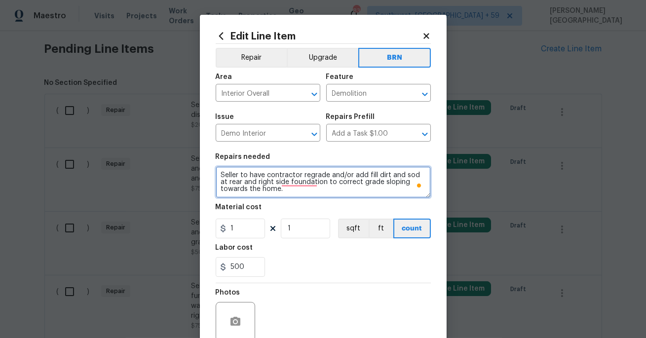
type textarea "Seller to have contractor regrade and/or add fill dirt and sod at rear and righ…"
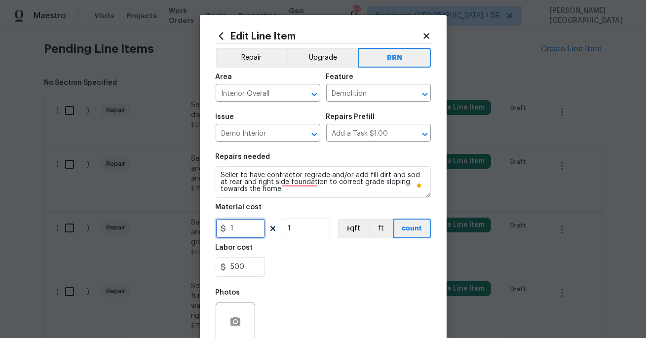
click at [239, 228] on input "1" at bounding box center [240, 229] width 49 height 20
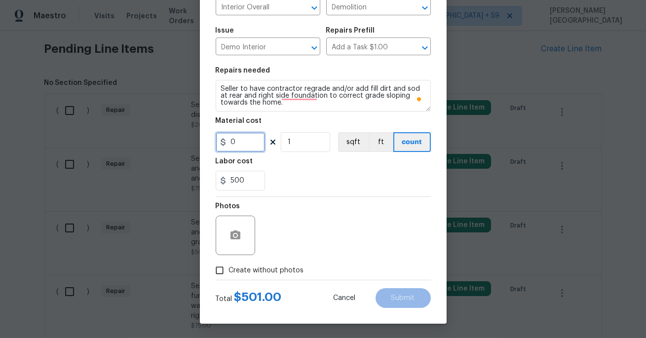
type input "0"
click at [239, 229] on button "button" at bounding box center [236, 236] width 24 height 24
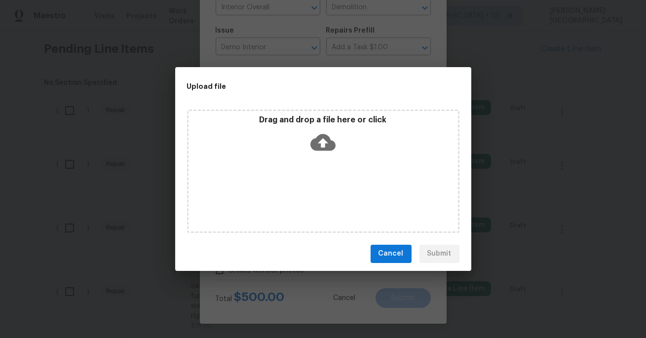
click at [330, 143] on icon at bounding box center [323, 142] width 25 height 17
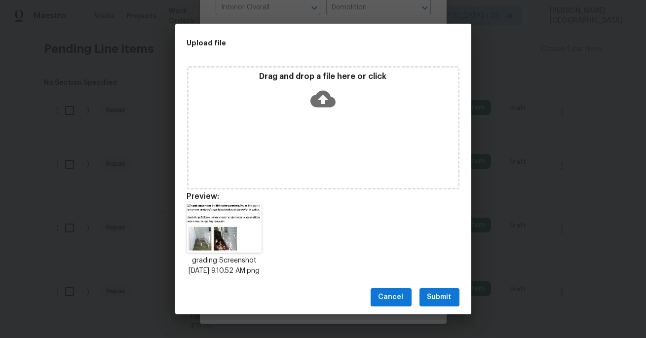
click at [448, 304] on span "Submit" at bounding box center [440, 297] width 24 height 12
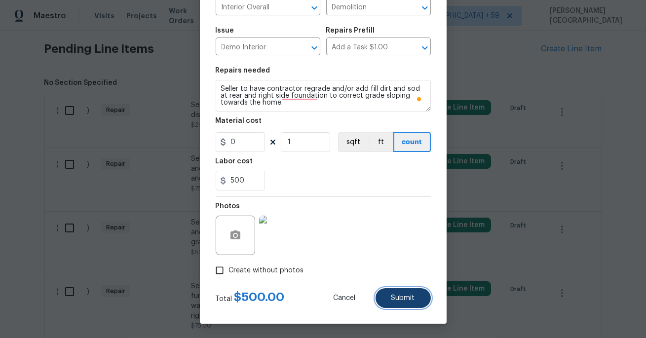
click at [395, 304] on button "Submit" at bounding box center [403, 298] width 55 height 20
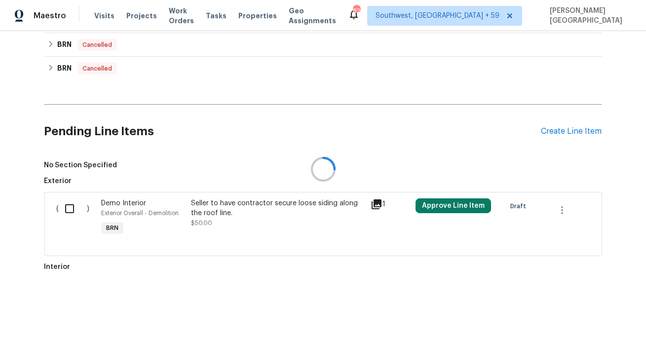
scroll to position [864, 0]
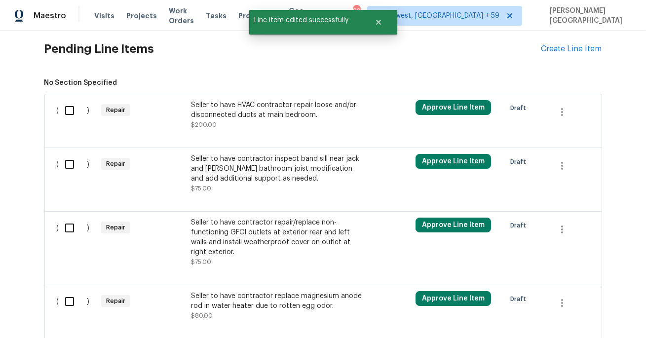
click at [245, 129] on div "Seller to have HVAC contractor repair loose and/or disconnected ducts at main b…" at bounding box center [278, 115] width 174 height 30
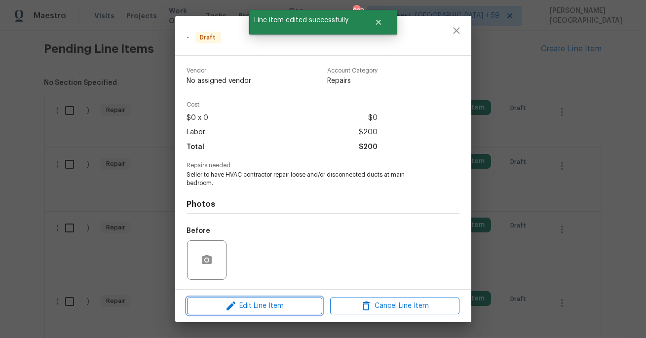
click at [263, 300] on span "Edit Line Item" at bounding box center [254, 306] width 129 height 12
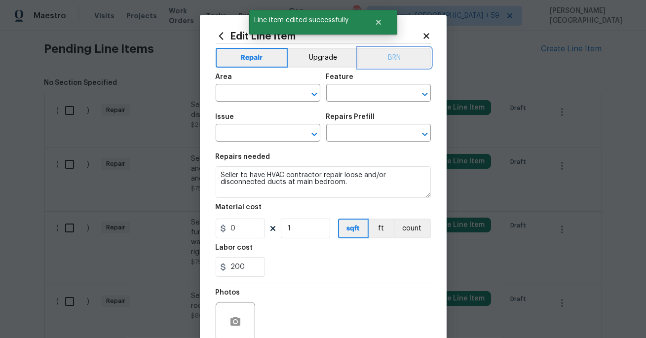
click at [405, 52] on button "BRN" at bounding box center [394, 58] width 73 height 20
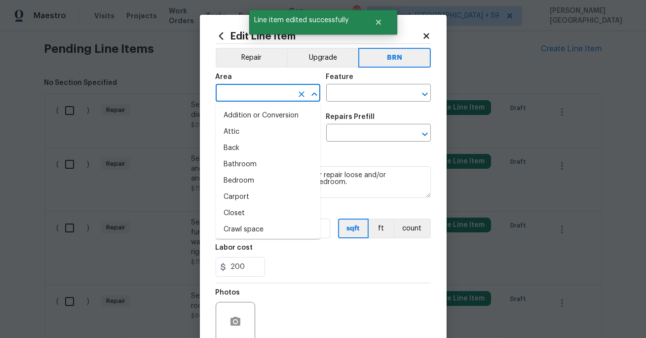
click at [256, 95] on input "text" at bounding box center [254, 93] width 77 height 15
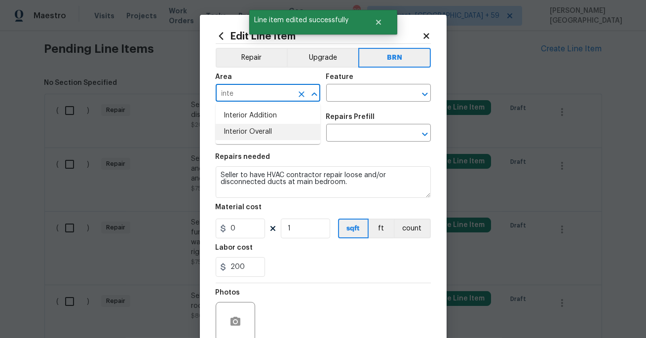
click at [267, 133] on li "Interior Overall" at bounding box center [268, 132] width 105 height 16
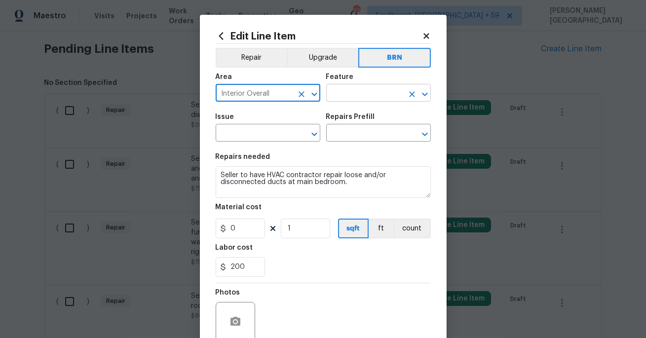
type input "Interior Overall"
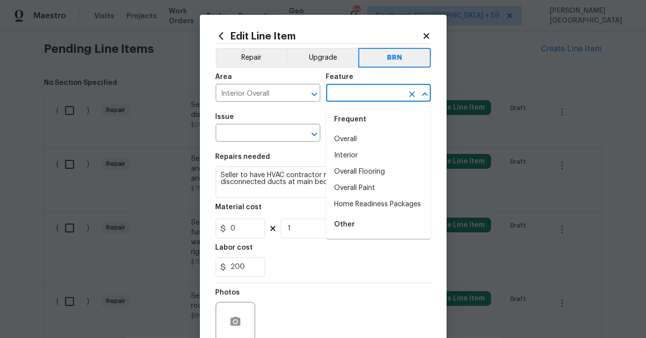
click at [349, 97] on input "text" at bounding box center [364, 93] width 77 height 15
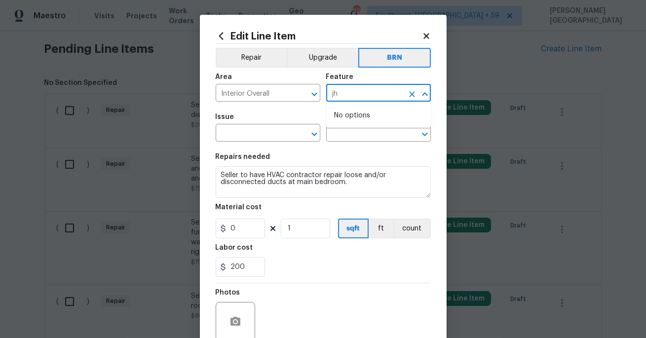
type input "j"
click at [372, 151] on ul "Other HVAC" at bounding box center [378, 128] width 105 height 48
click at [355, 141] on li "HVAC" at bounding box center [378, 139] width 105 height 16
type input "HVAC"
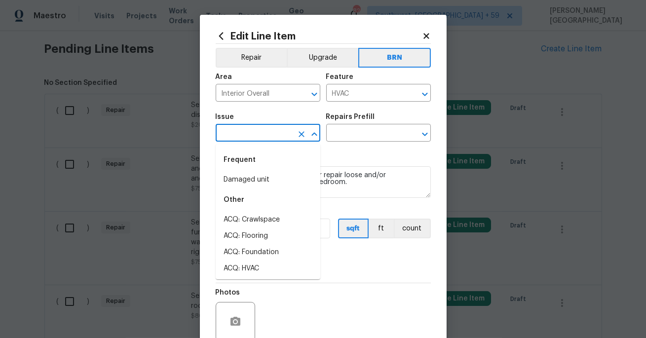
click at [281, 129] on input "text" at bounding box center [254, 133] width 77 height 15
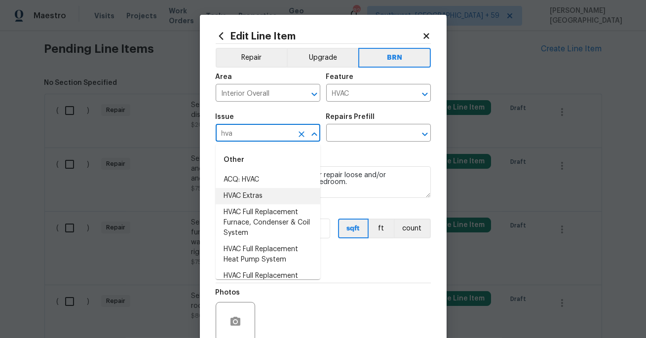
click at [265, 193] on li "HVAC Extras" at bounding box center [268, 196] width 105 height 16
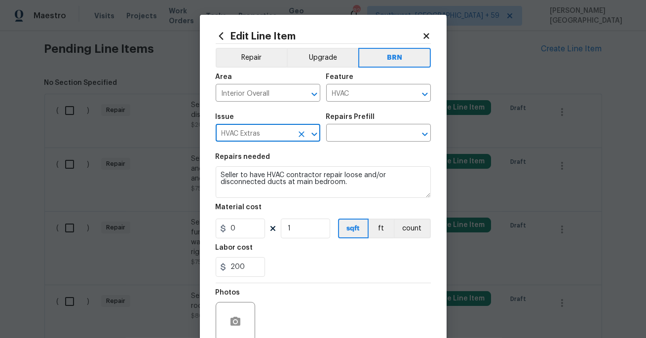
type input "HVAC Extras"
click at [357, 126] on div "Repairs Prefill" at bounding box center [378, 120] width 105 height 13
click at [351, 135] on input "text" at bounding box center [364, 133] width 77 height 15
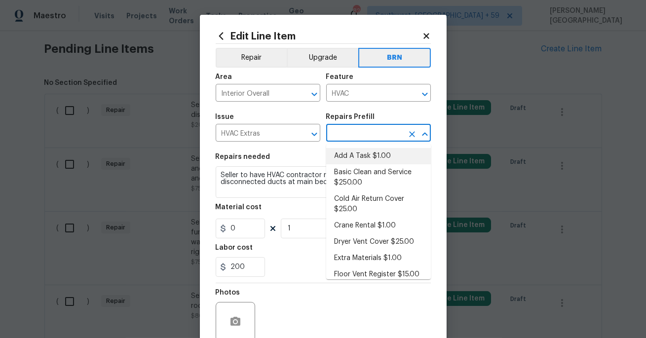
click at [354, 154] on li "Add A Task $1.00" at bounding box center [378, 156] width 105 height 16
type input "Add A Task $1.00"
type textarea "HPM to detail"
type input "1"
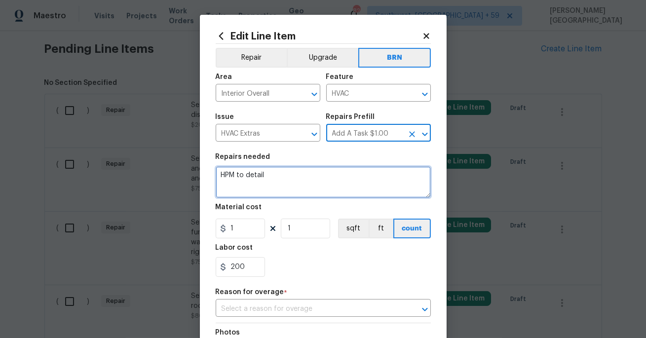
click at [280, 191] on textarea "HPM to detail" at bounding box center [323, 182] width 215 height 32
paste textarea "Seller to have contractor regrade and/or add fill dirt and sod at rear and righ…"
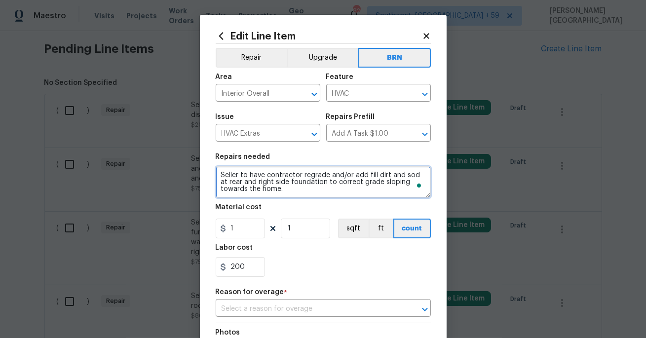
type textarea "Seller to have contractor regrade and/or add fill dirt and sod at rear and righ…"
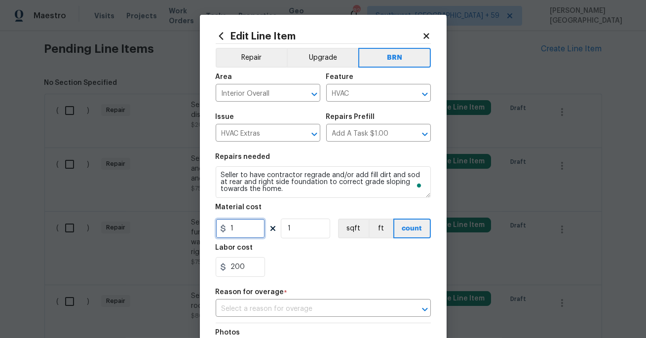
click at [249, 229] on input "1" at bounding box center [240, 229] width 49 height 20
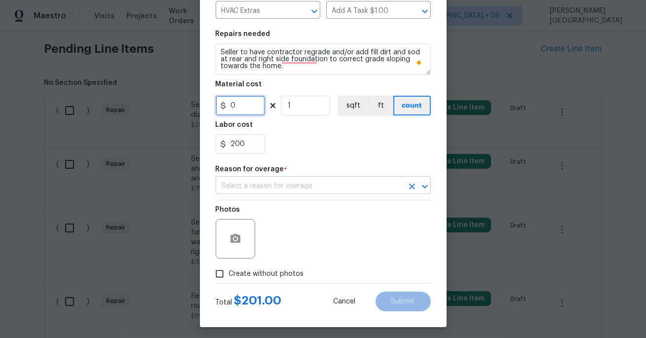
type input "0"
click at [262, 186] on input "text" at bounding box center [310, 186] width 188 height 15
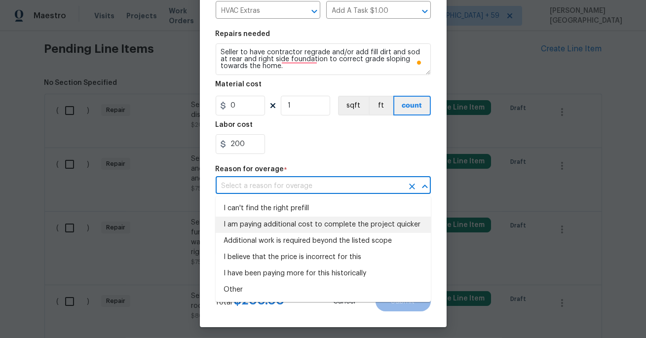
click at [276, 217] on li "I am paying additional cost to complete the project quicker" at bounding box center [323, 225] width 215 height 16
type input "I am paying additional cost to complete the project quicker"
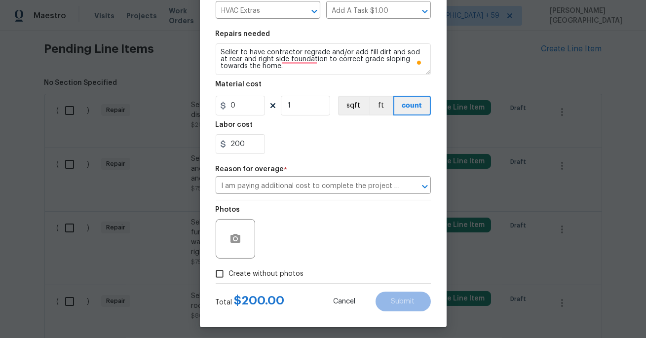
click at [247, 233] on div at bounding box center [235, 238] width 39 height 39
click at [238, 235] on icon "button" at bounding box center [236, 238] width 10 height 9
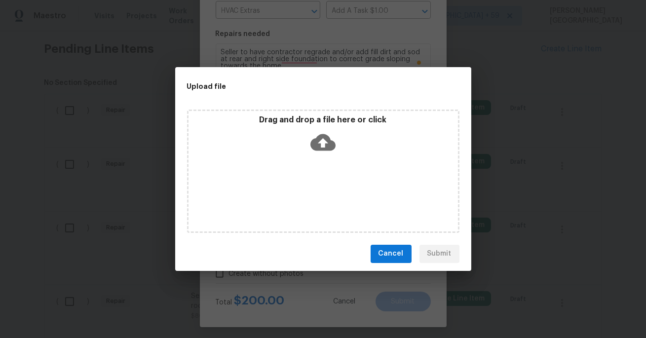
click at [322, 142] on icon at bounding box center [323, 142] width 25 height 25
click at [371, 305] on div "Upload file Drag and drop a file here or click Cancel Submit" at bounding box center [323, 169] width 646 height 338
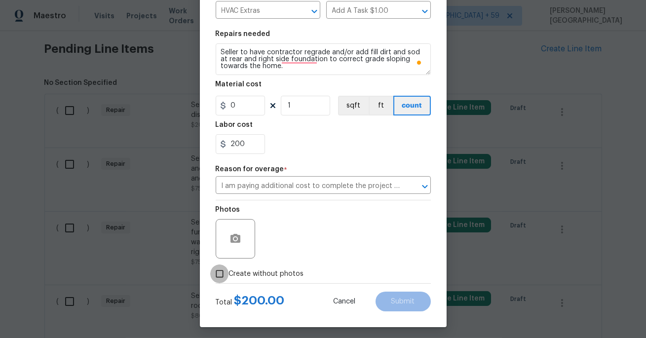
click at [218, 280] on input "Create without photos" at bounding box center [219, 274] width 19 height 19
checkbox input "true"
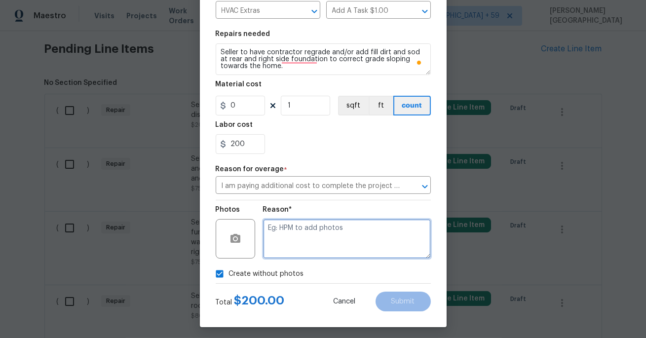
click at [324, 237] on textarea at bounding box center [347, 238] width 168 height 39
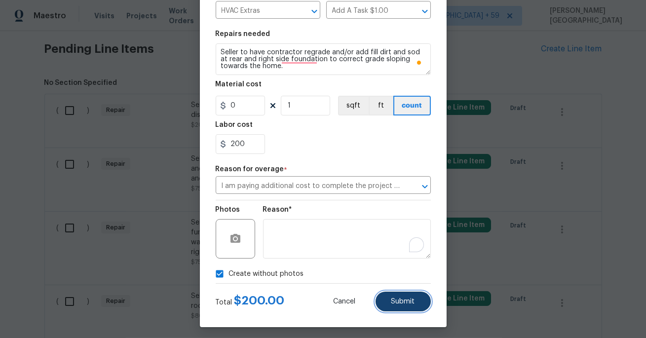
click at [403, 300] on span "Submit" at bounding box center [403, 301] width 24 height 7
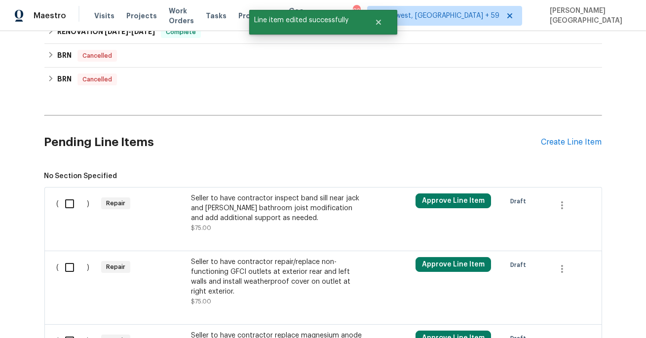
scroll to position [746, 0]
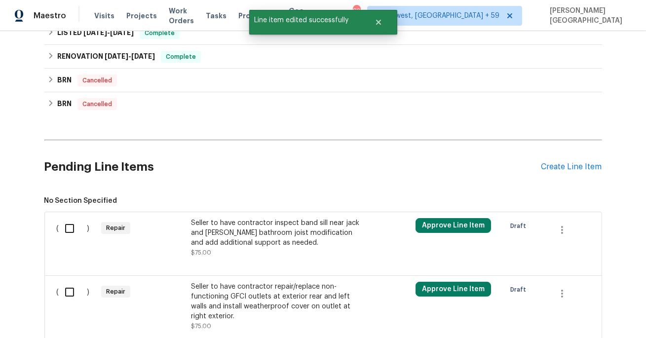
click at [242, 225] on div "Seller to have contractor inspect band sill near jack and jill bathroom joist m…" at bounding box center [278, 233] width 174 height 30
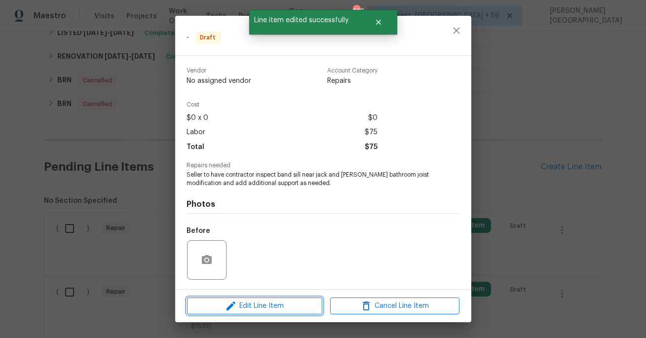
click at [256, 302] on span "Edit Line Item" at bounding box center [254, 306] width 129 height 12
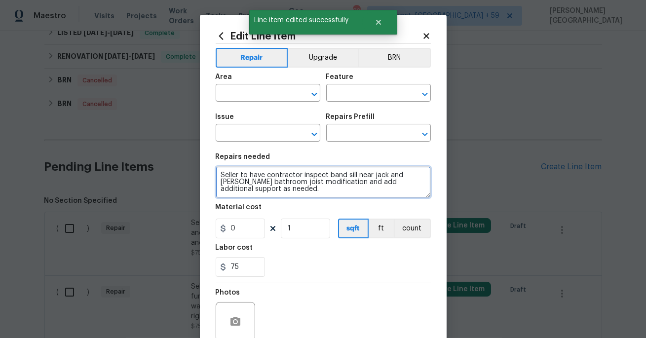
click at [283, 179] on textarea "Seller to have contractor inspect band sill near jack and jill bathroom joist m…" at bounding box center [323, 182] width 215 height 32
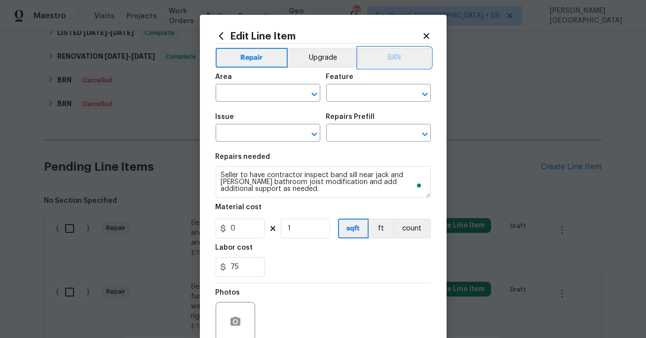
click at [395, 62] on button "BRN" at bounding box center [394, 58] width 73 height 20
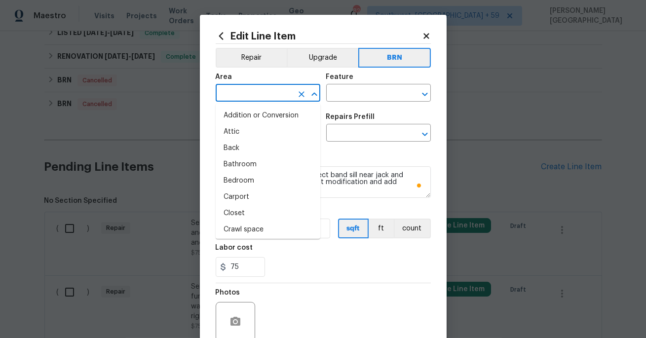
click at [275, 96] on input "text" at bounding box center [254, 93] width 77 height 15
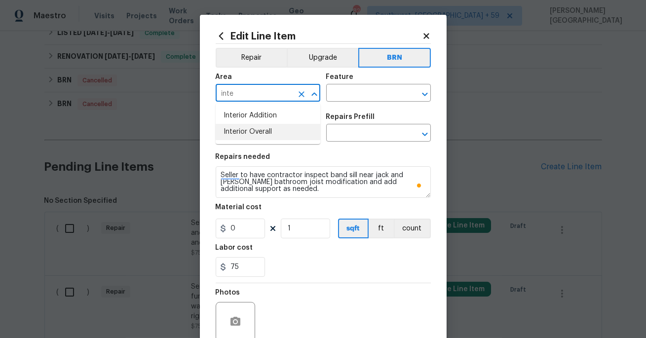
click at [267, 126] on li "Interior Overall" at bounding box center [268, 132] width 105 height 16
type input "Interior Overall"
click at [355, 87] on input "text" at bounding box center [364, 93] width 77 height 15
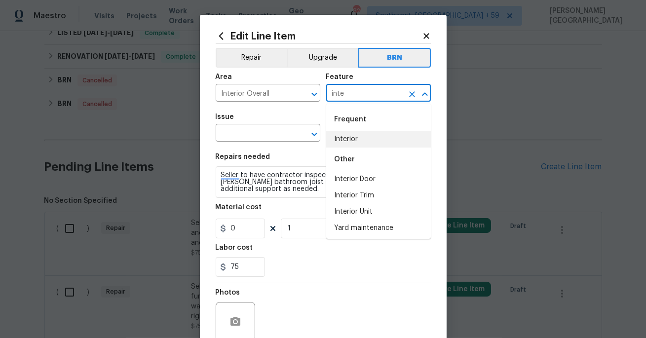
click at [354, 139] on li "Interior" at bounding box center [378, 139] width 105 height 16
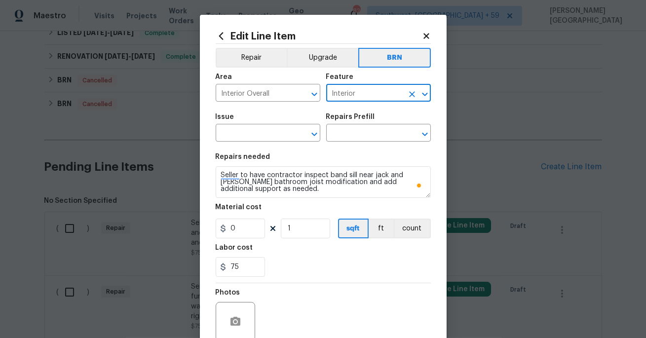
type input "Interior"
click at [249, 144] on span "Issue ​" at bounding box center [268, 128] width 105 height 40
click at [244, 130] on input "text" at bounding box center [254, 133] width 77 height 15
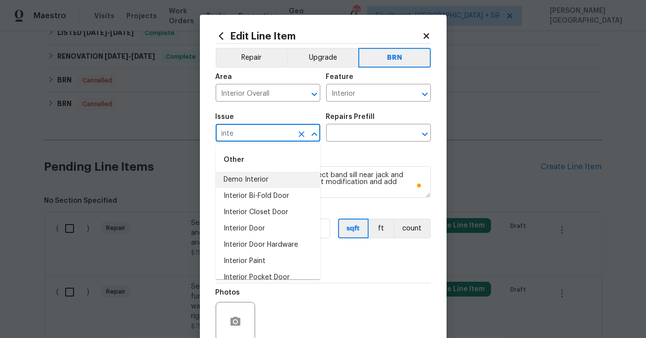
click at [255, 174] on li "Demo Interior" at bounding box center [268, 180] width 105 height 16
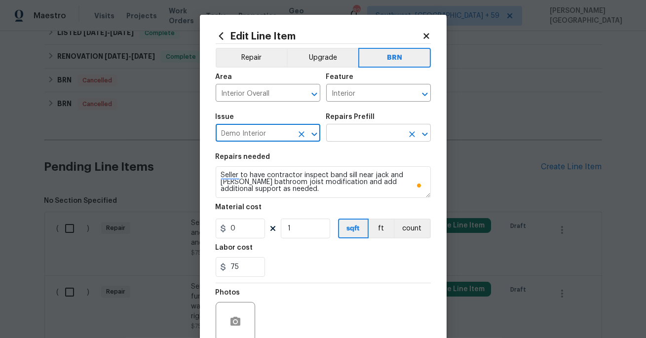
type input "Demo Interior"
click at [331, 131] on input "text" at bounding box center [364, 133] width 77 height 15
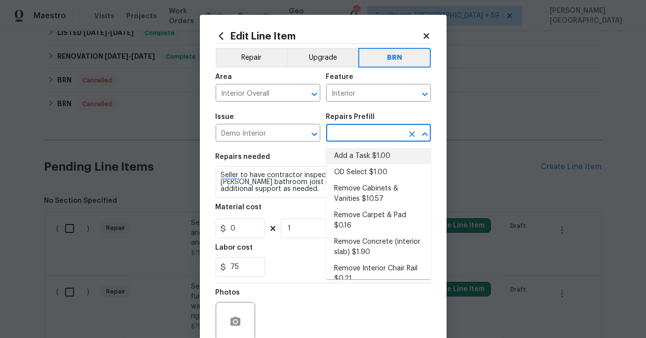
click at [347, 155] on li "Add a Task $1.00" at bounding box center [378, 156] width 105 height 16
type input "Demolition"
type input "Add a Task $1.00"
type textarea "HPM to detail"
type input "1"
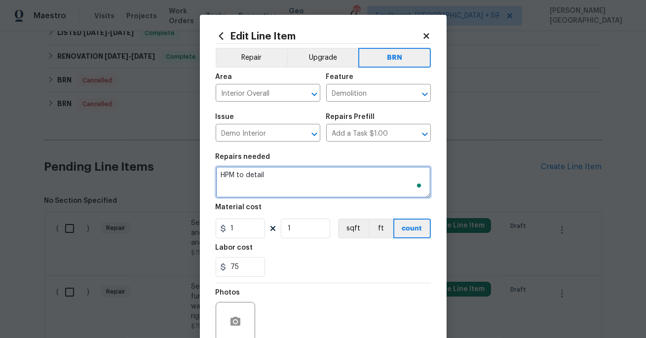
click at [302, 170] on textarea "HPM to detail" at bounding box center [323, 182] width 215 height 32
paste textarea "Seller to have contractor inspect band sill near jack and jill bathroom joist m…"
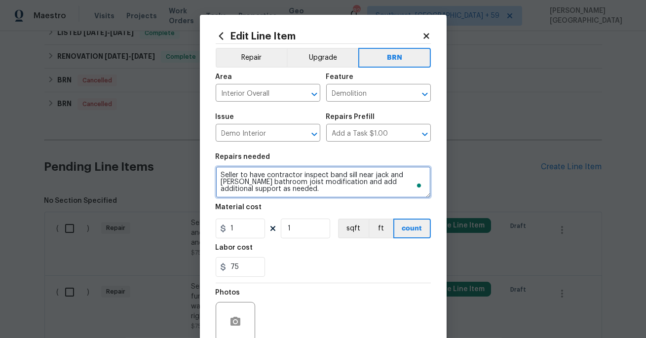
type textarea "Seller to have contractor inspect band sill near jack and jill bathroom joist m…"
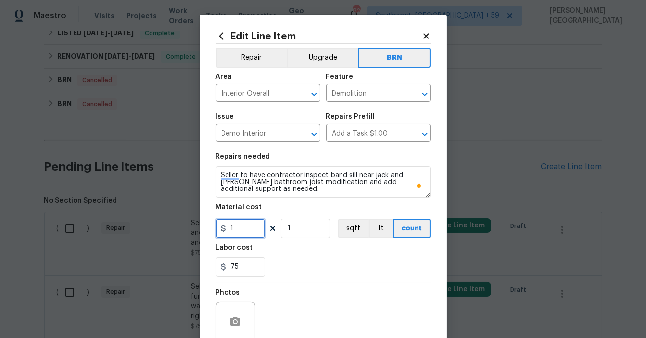
click at [249, 226] on input "1" at bounding box center [240, 229] width 49 height 20
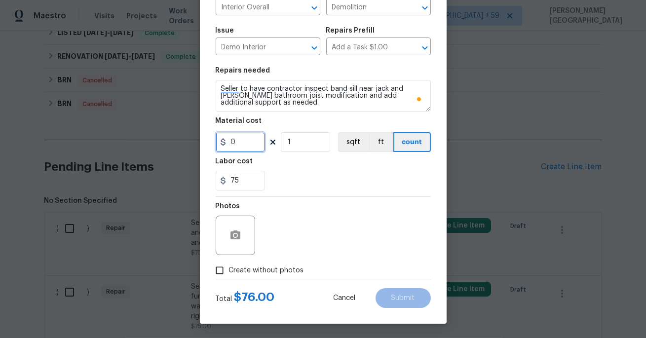
type input "0"
click at [234, 245] on button "button" at bounding box center [236, 236] width 24 height 24
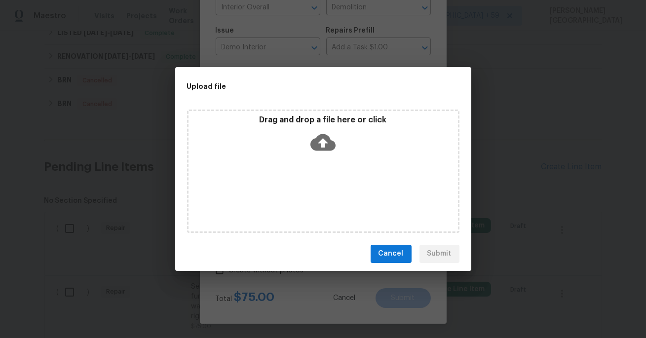
click at [319, 131] on icon at bounding box center [323, 142] width 25 height 25
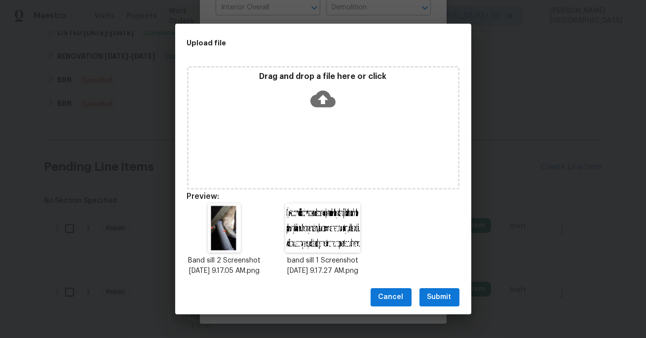
click at [438, 302] on span "Submit" at bounding box center [440, 297] width 24 height 12
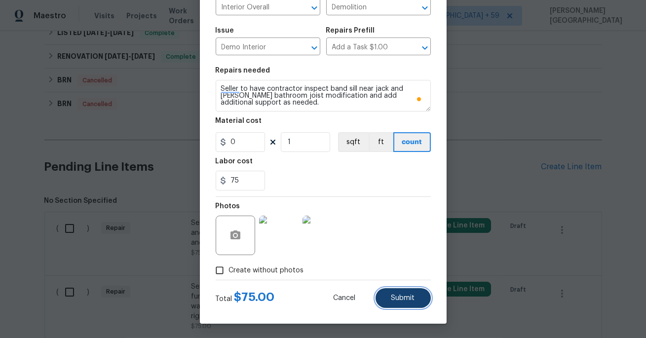
click at [428, 293] on button "Submit" at bounding box center [403, 298] width 55 height 20
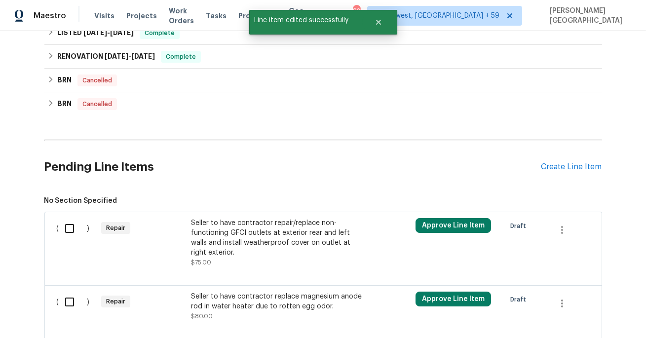
scroll to position [749, 0]
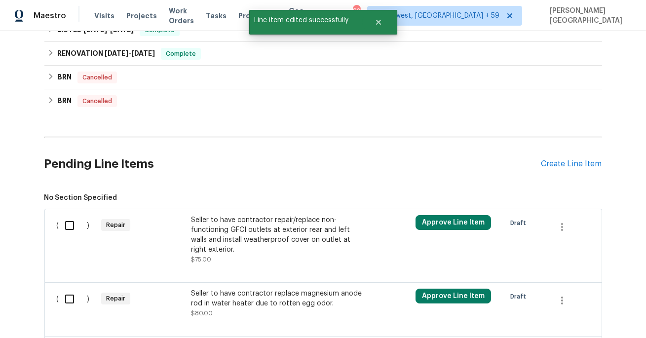
click at [295, 249] on div "Seller to have contractor repair/replace non-functioning GFCI outlets at exteri…" at bounding box center [278, 234] width 174 height 39
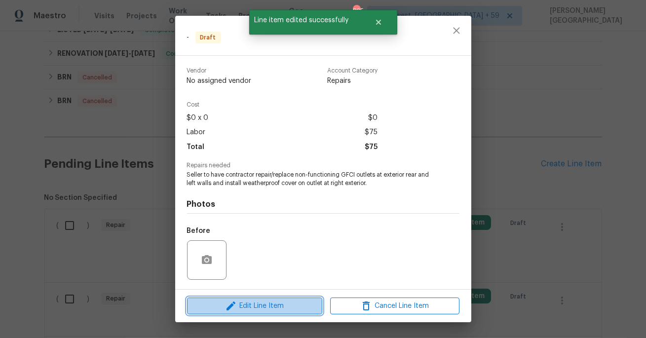
click at [292, 307] on span "Edit Line Item" at bounding box center [254, 306] width 129 height 12
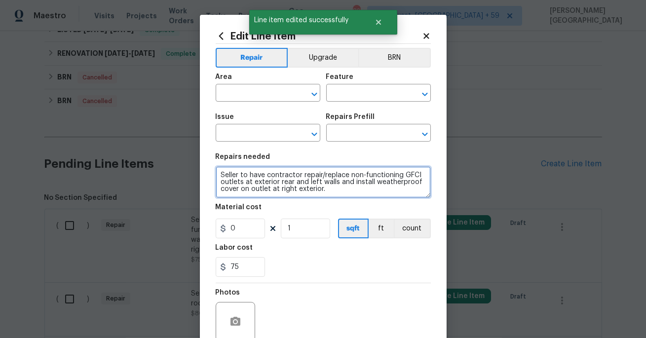
click at [298, 174] on textarea "Seller to have contractor repair/replace non-functioning GFCI outlets at exteri…" at bounding box center [323, 182] width 215 height 32
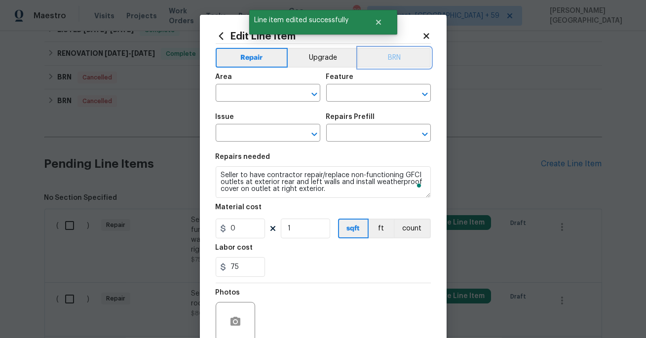
click at [379, 62] on button "BRN" at bounding box center [394, 58] width 73 height 20
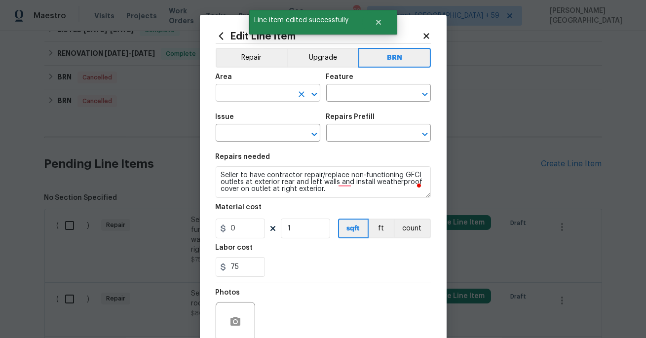
click at [260, 97] on input "text" at bounding box center [254, 93] width 77 height 15
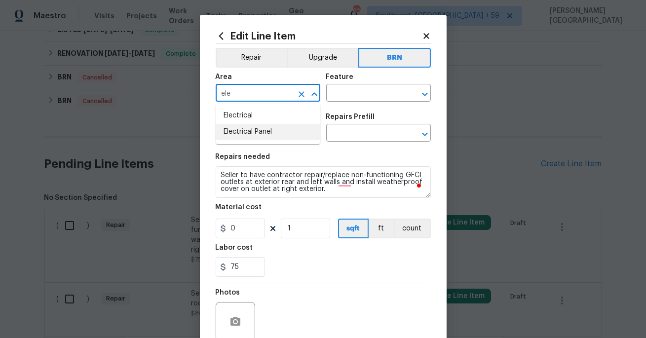
click at [258, 121] on li "Electrical" at bounding box center [268, 116] width 105 height 16
type input "Electrical"
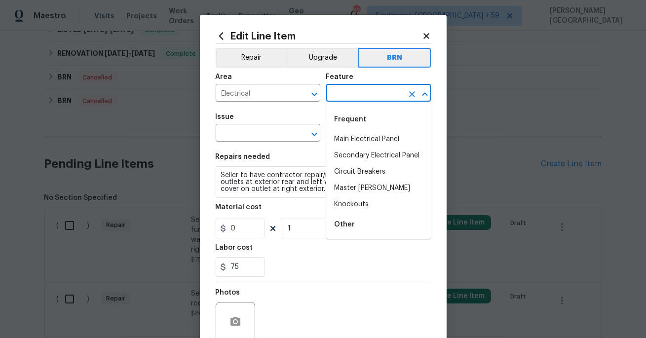
click at [347, 92] on input "text" at bounding box center [364, 93] width 77 height 15
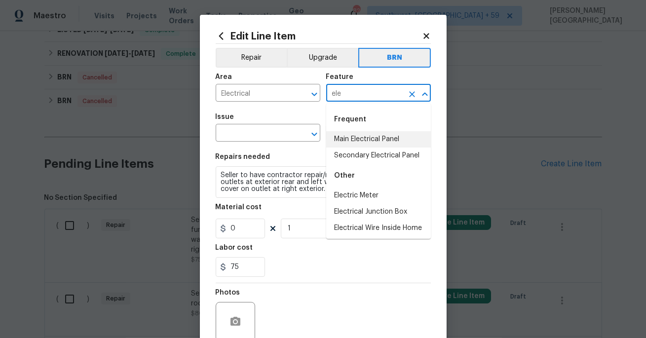
click at [354, 138] on li "Main Electrical Panel" at bounding box center [378, 139] width 105 height 16
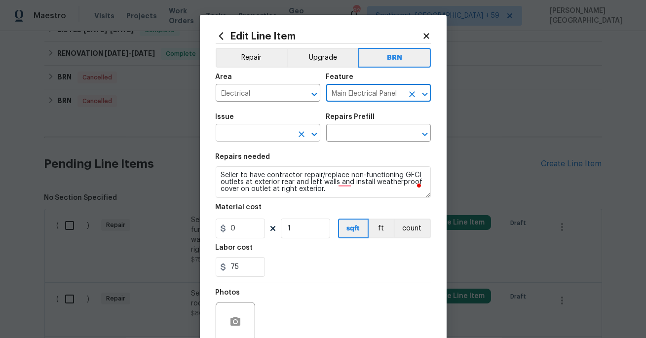
type input "Main Electrical Panel"
click at [265, 139] on input "text" at bounding box center [254, 133] width 77 height 15
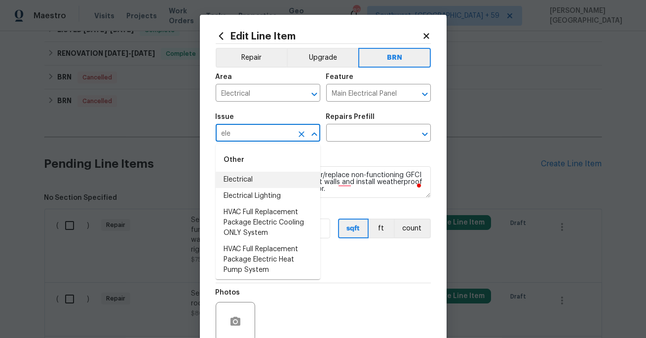
click at [257, 174] on li "Electrical" at bounding box center [268, 180] width 105 height 16
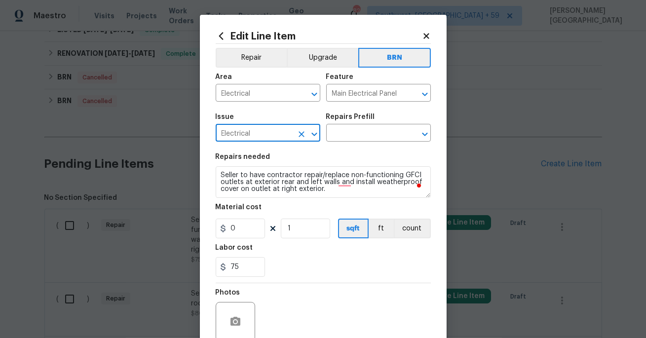
type input "Electrical"
click at [378, 120] on div "Repairs Prefill" at bounding box center [378, 120] width 105 height 13
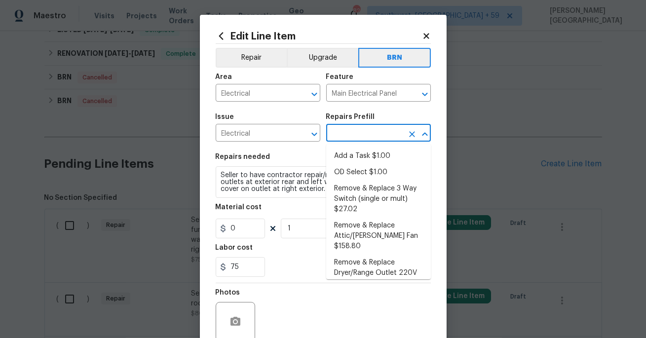
click at [367, 129] on input "text" at bounding box center [364, 133] width 77 height 15
click at [367, 153] on li "Add a Task $1.00" at bounding box center [378, 156] width 105 height 16
type input "Add a Task $1.00"
type textarea "HPM to detail"
type input "1"
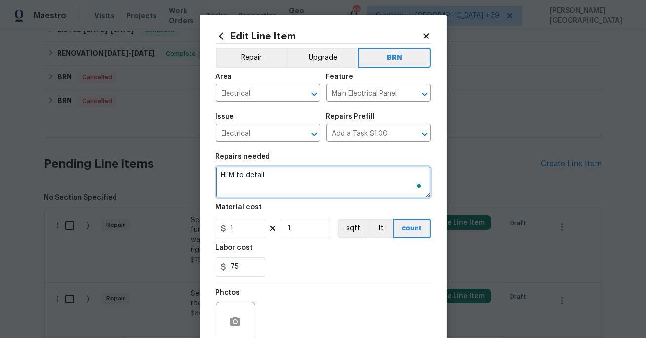
click at [295, 184] on textarea "HPM to detail" at bounding box center [323, 182] width 215 height 32
paste textarea "Seller to have contractor repair/replace non-functioning GFCI outlets at exteri…"
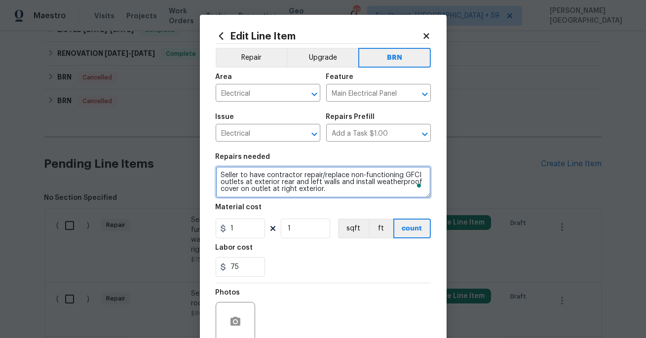
type textarea "Seller to have contractor repair/replace non-functioning GFCI outlets at exteri…"
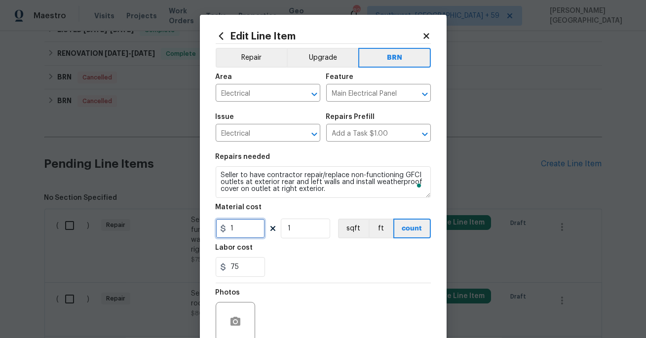
click at [245, 225] on input "1" at bounding box center [240, 229] width 49 height 20
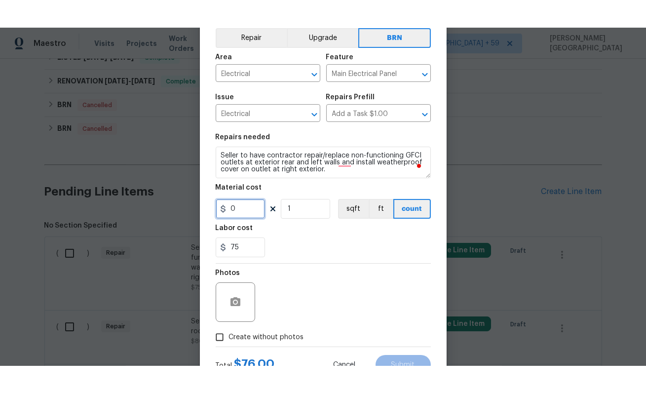
scroll to position [86, 0]
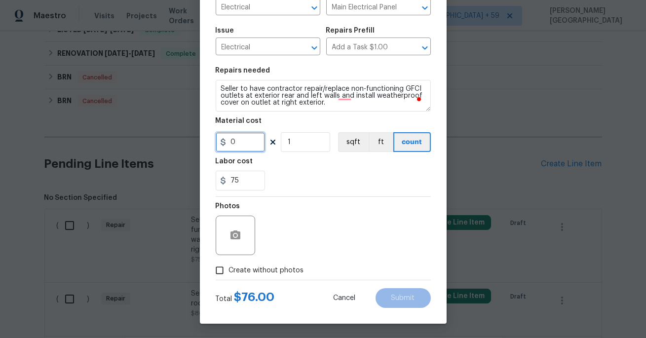
type input "0"
click at [237, 233] on icon "button" at bounding box center [236, 235] width 10 height 9
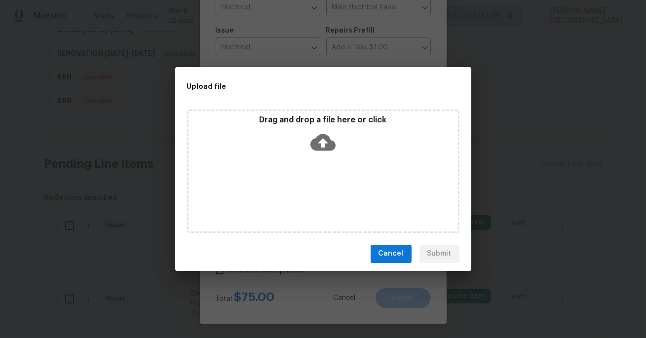
click at [326, 145] on icon at bounding box center [323, 142] width 25 height 17
click at [322, 131] on icon at bounding box center [323, 142] width 25 height 25
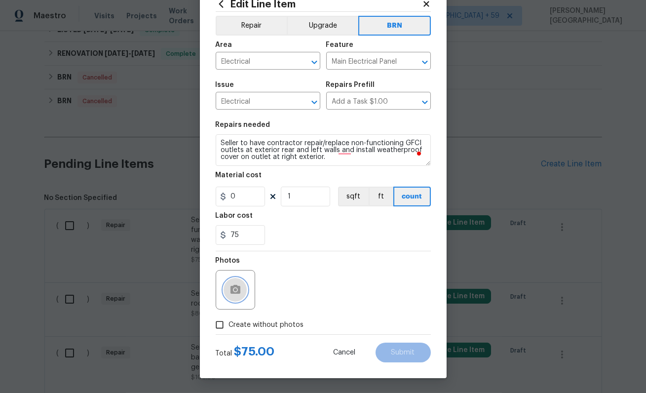
scroll to position [32, 0]
click at [234, 288] on circle "button" at bounding box center [235, 289] width 3 height 3
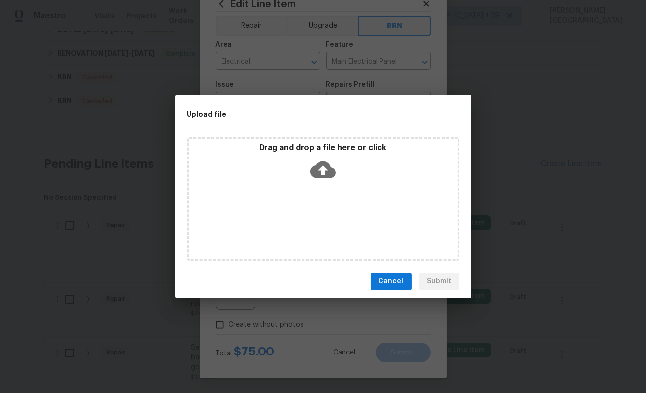
click at [325, 158] on icon at bounding box center [323, 169] width 25 height 25
click at [344, 370] on div "Upload file Drag and drop a file here or click Cancel Submit" at bounding box center [323, 196] width 646 height 393
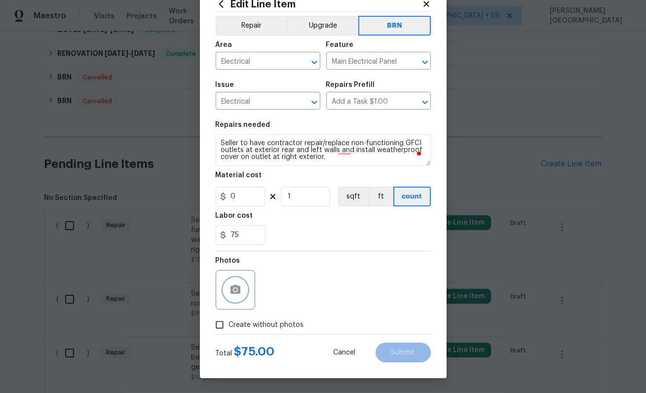
click at [227, 288] on button "button" at bounding box center [236, 290] width 24 height 24
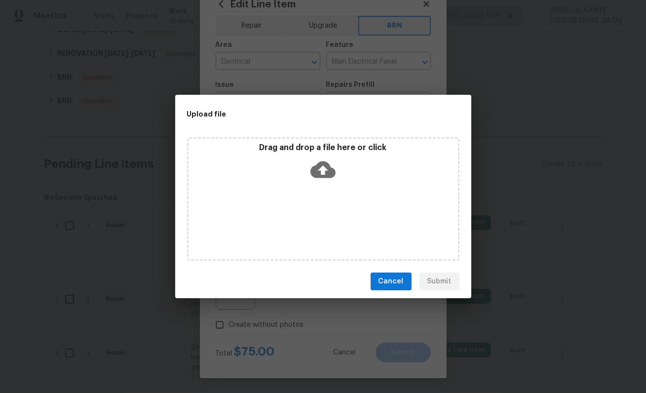
click at [317, 171] on icon at bounding box center [323, 169] width 25 height 17
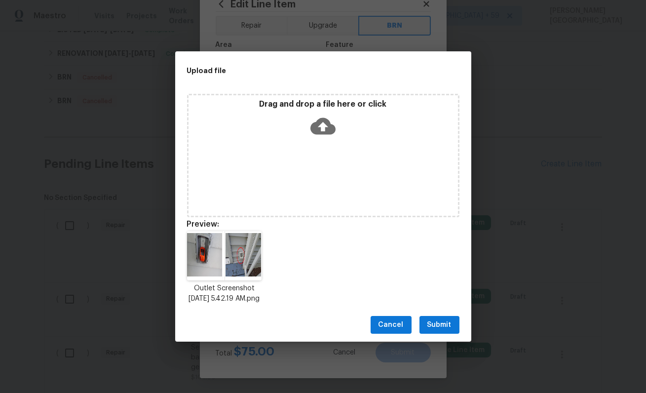
click at [436, 325] on span "Submit" at bounding box center [440, 325] width 24 height 12
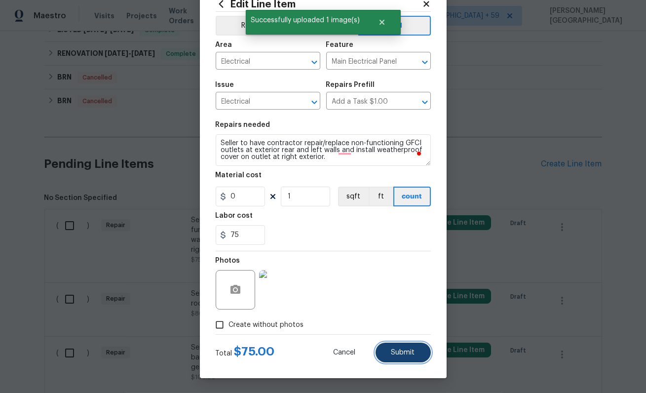
click at [414, 354] on span "Submit" at bounding box center [403, 352] width 24 height 7
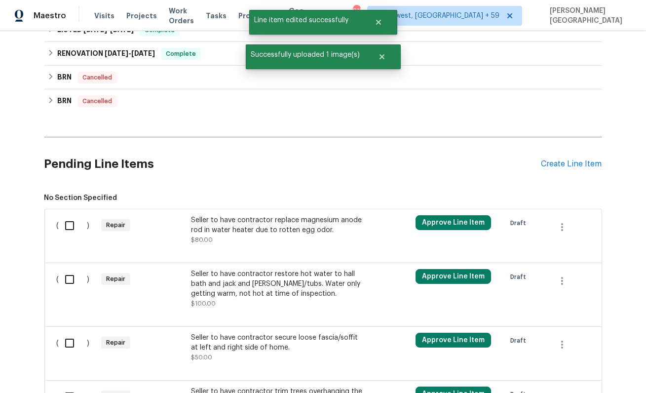
click at [248, 230] on div "Seller to have contractor replace magnesium anode rod in water heater due to ro…" at bounding box center [278, 225] width 174 height 20
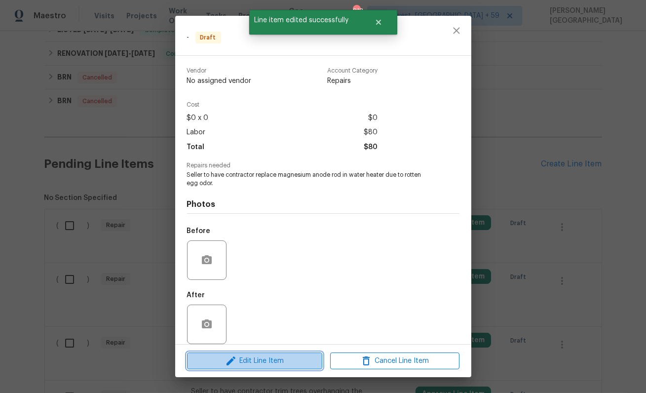
click at [275, 357] on span "Edit Line Item" at bounding box center [254, 361] width 129 height 12
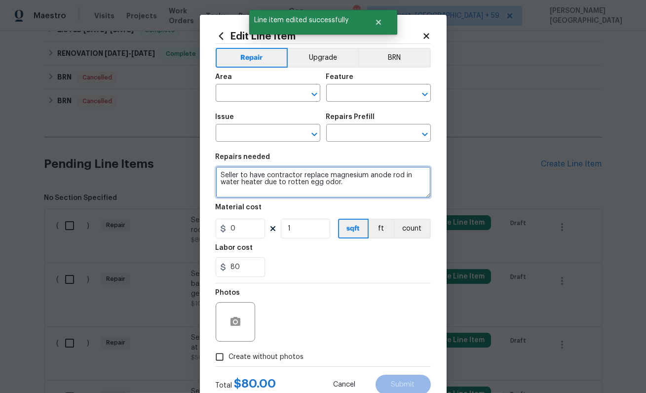
click at [284, 181] on textarea "Seller to have contractor replace magnesium anode rod in water heater due to ro…" at bounding box center [323, 182] width 215 height 32
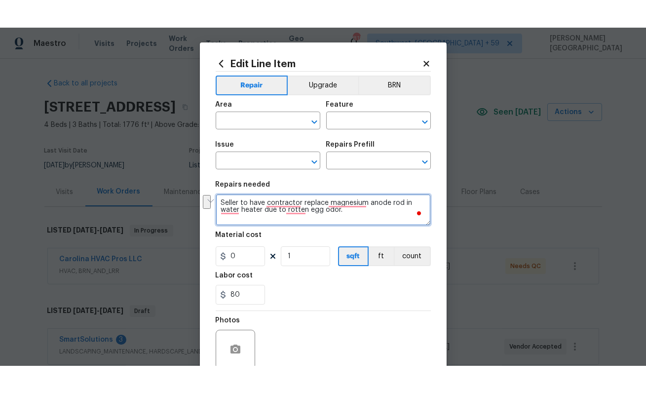
scroll to position [749, 0]
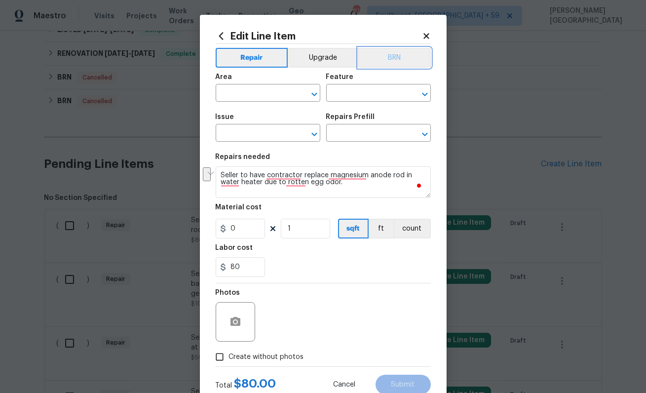
click at [386, 65] on button "BRN" at bounding box center [394, 58] width 73 height 20
click at [243, 91] on input "text" at bounding box center [254, 93] width 77 height 15
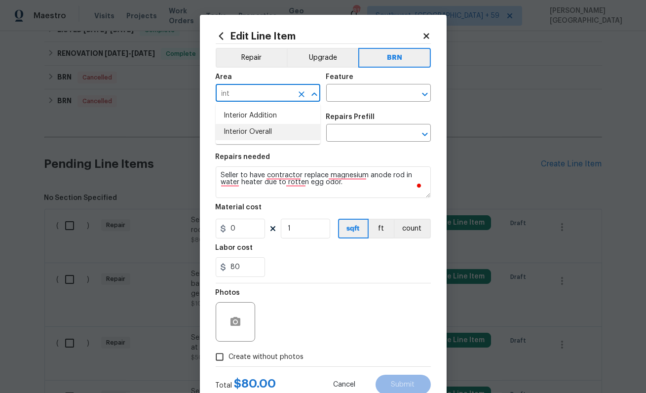
click at [259, 134] on li "Interior Overall" at bounding box center [268, 132] width 105 height 16
type input "Interior Overall"
click at [345, 97] on input "text" at bounding box center [364, 93] width 77 height 15
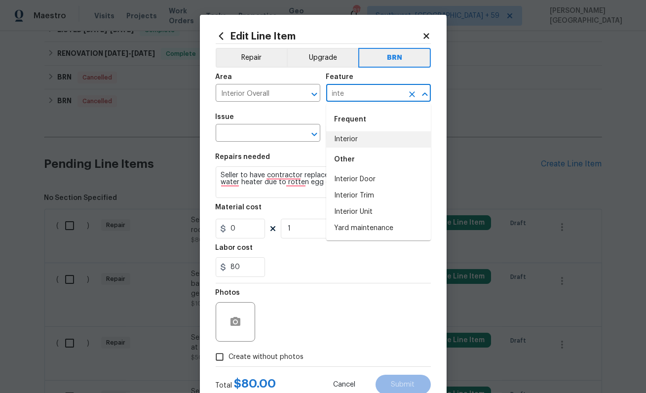
click at [360, 135] on li "Interior" at bounding box center [378, 139] width 105 height 16
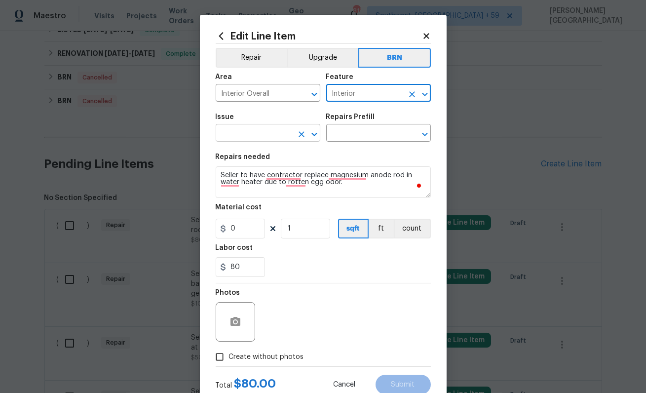
type input "Interior"
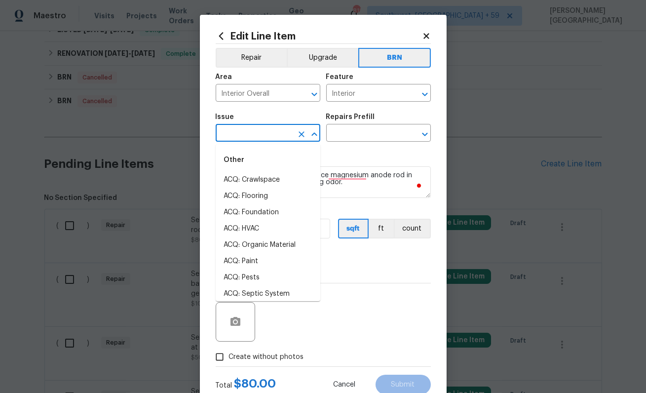
click at [263, 128] on input "text" at bounding box center [254, 133] width 77 height 15
click at [273, 178] on li "Demo Interior" at bounding box center [268, 180] width 105 height 16
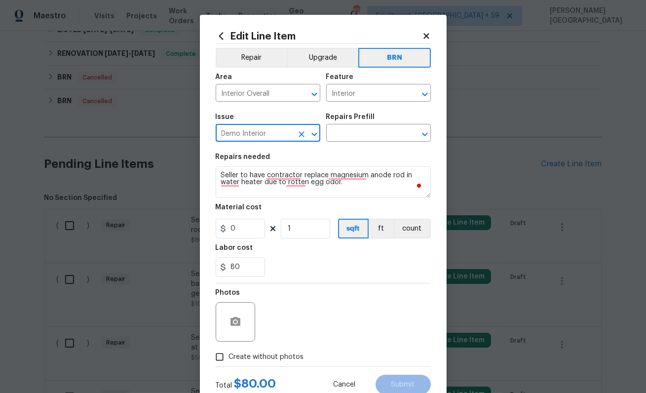
type input "Demo Interior"
click at [347, 153] on section "Repairs needed Seller to have contractor replace magnesium anode rod in water h…" at bounding box center [323, 215] width 215 height 135
click at [347, 138] on input "text" at bounding box center [364, 133] width 77 height 15
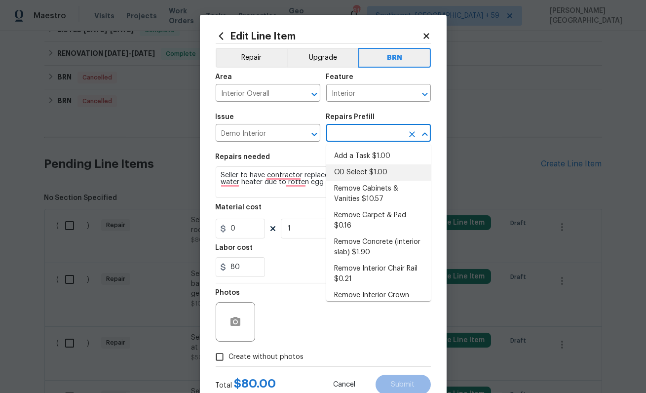
click at [349, 166] on li "OD Select $1.00" at bounding box center [378, 172] width 105 height 16
type input "Demolition"
type input "OD Select $1.00"
type input "1"
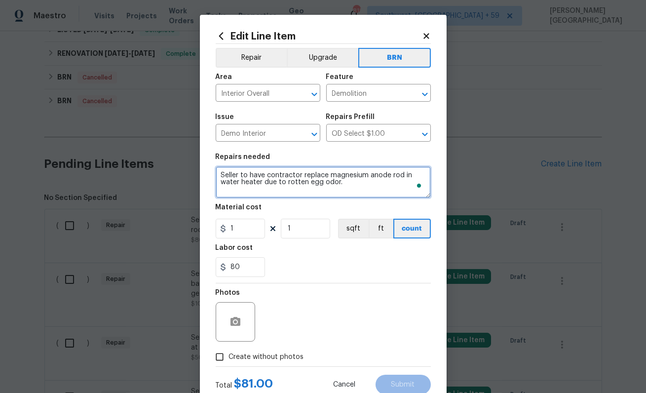
type textarea "Refer to the agreed upon scope document for further details."
click at [314, 173] on textarea "Refer to the agreed upon scope document for further details." at bounding box center [323, 182] width 215 height 32
paste textarea "Seller to have contractor replace magnesium anode rod in water heater due to ro…"
type textarea "Seller to have contractor replace magnesium anode rod in water heater due to ro…"
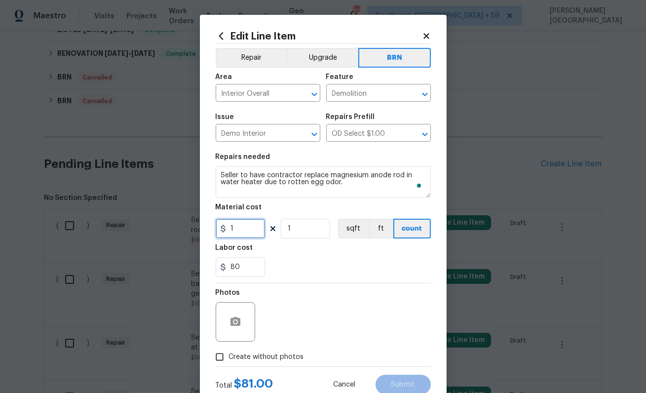
click at [245, 230] on input "1" at bounding box center [240, 229] width 49 height 20
type input "0"
click at [257, 351] on label "Create without photos" at bounding box center [257, 357] width 94 height 19
click at [229, 351] on input "Create without photos" at bounding box center [219, 357] width 19 height 19
checkbox input "true"
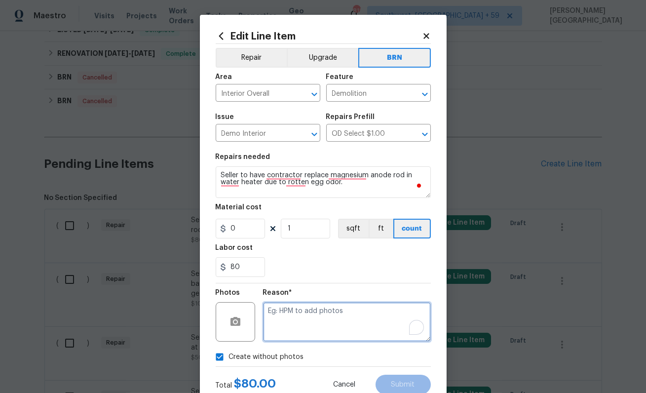
click at [288, 309] on textarea "To enrich screen reader interactions, please activate Accessibility in Grammarl…" at bounding box center [347, 321] width 168 height 39
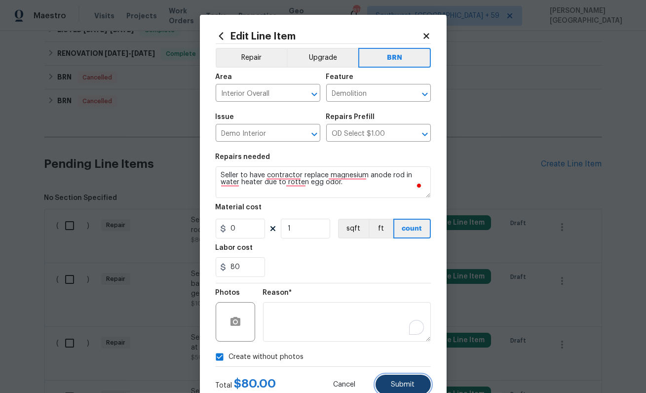
click at [397, 390] on button "Submit" at bounding box center [403, 385] width 55 height 20
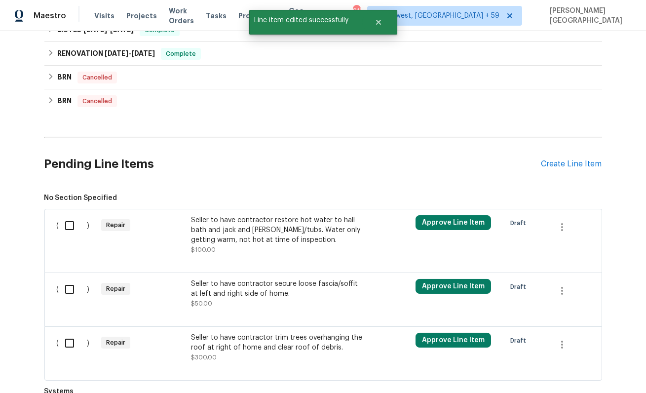
click at [263, 243] on div "Seller to have contractor restore hot water to hall bath and jack and jill show…" at bounding box center [278, 230] width 174 height 30
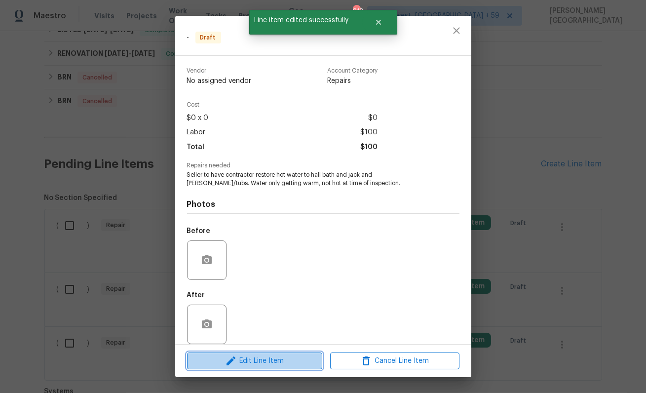
click at [275, 357] on span "Edit Line Item" at bounding box center [254, 361] width 129 height 12
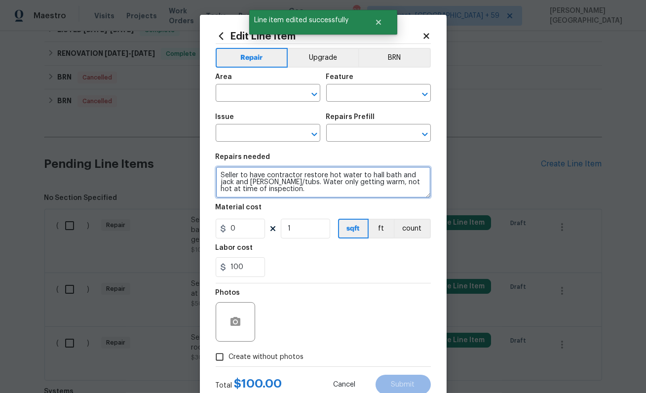
click at [283, 172] on textarea "Seller to have contractor restore hot water to hall bath and jack and jill show…" at bounding box center [323, 182] width 215 height 32
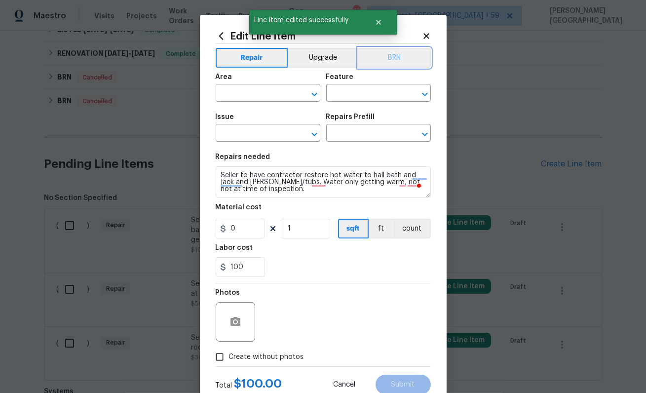
click at [393, 60] on button "BRN" at bounding box center [394, 58] width 73 height 20
click at [286, 87] on input "text" at bounding box center [254, 93] width 77 height 15
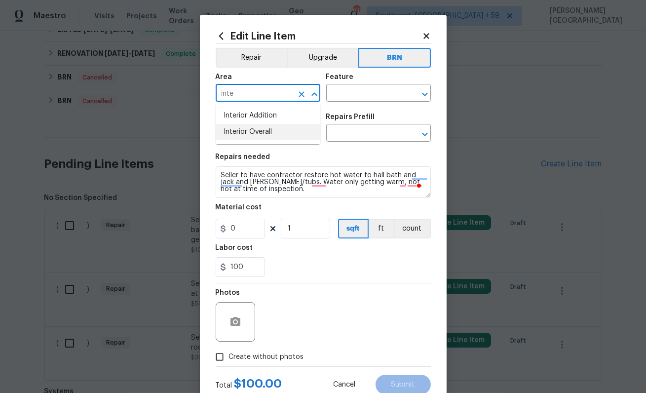
click at [293, 129] on li "Interior Overall" at bounding box center [268, 132] width 105 height 16
type input "Interior Overall"
click at [367, 92] on input "text" at bounding box center [364, 93] width 77 height 15
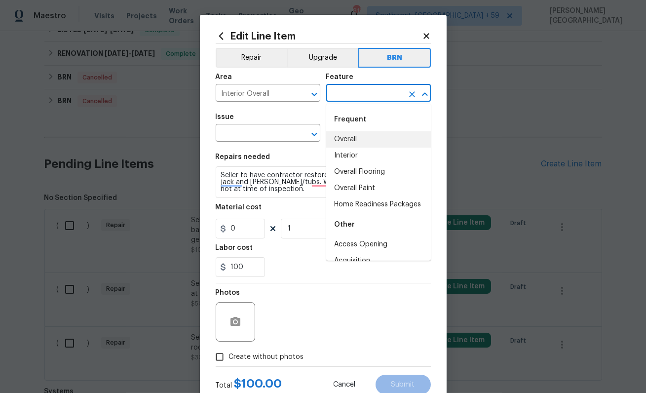
click at [360, 135] on li "Overall" at bounding box center [378, 139] width 105 height 16
type input "Overall"
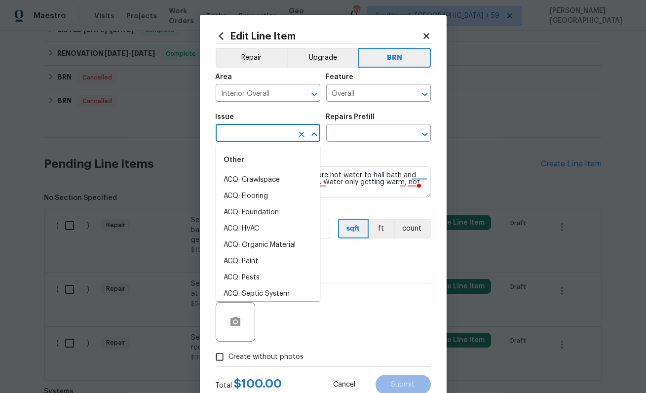
click at [250, 138] on input "text" at bounding box center [254, 133] width 77 height 15
click at [248, 177] on li "Demo Interior" at bounding box center [268, 180] width 105 height 16
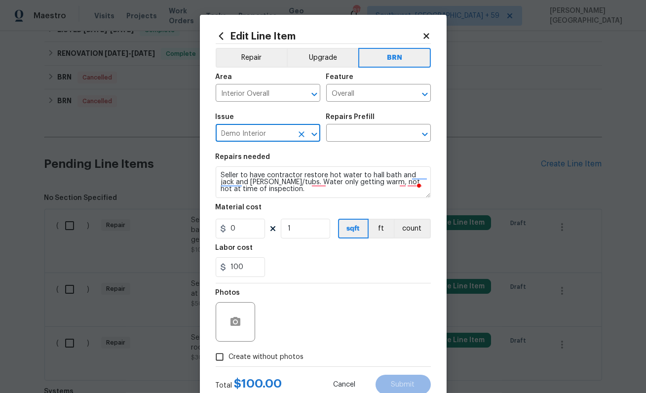
type input "Demo Interior"
click at [359, 146] on div "Issue Demo Interior ​ Repairs Prefill ​" at bounding box center [323, 128] width 215 height 40
click at [354, 142] on div "Issue Demo Interior ​ Repairs Prefill ​" at bounding box center [323, 128] width 215 height 40
click at [339, 134] on input "text" at bounding box center [364, 133] width 77 height 15
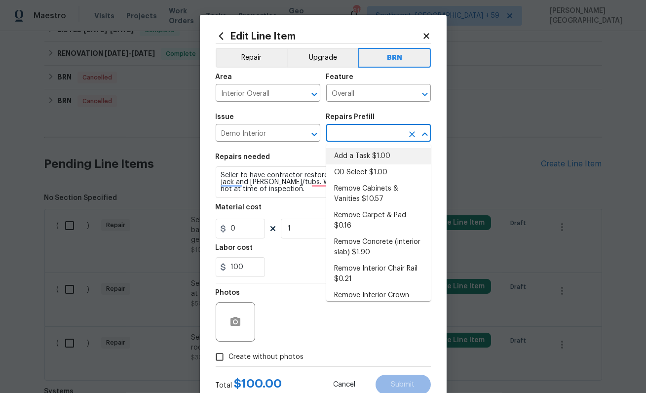
click at [342, 162] on li "Add a Task $1.00" at bounding box center [378, 156] width 105 height 16
type input "Demolition"
type input "Add a Task $1.00"
type textarea "HPM to detail"
type input "1"
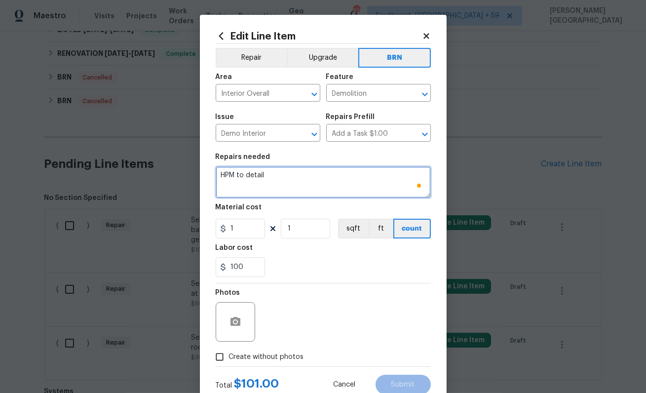
click at [304, 171] on textarea "HPM to detail" at bounding box center [323, 182] width 215 height 32
paste textarea "Seller to have contractor restore hot water to hall bath and jack and jill show…"
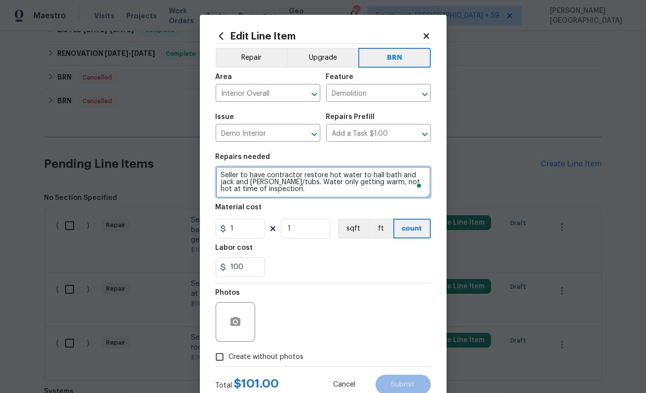
type textarea "Seller to have contractor restore hot water to hall bath and jack and jill show…"
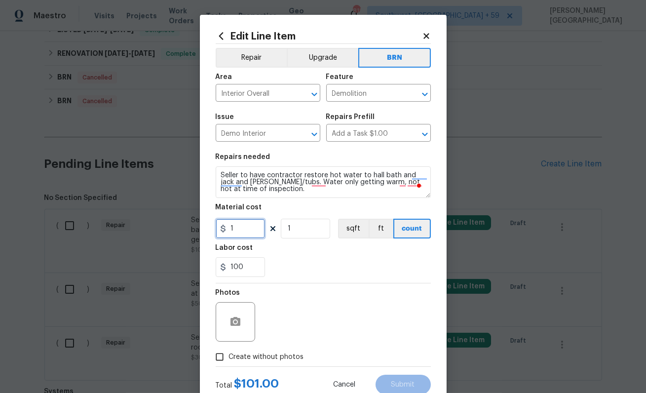
click at [247, 230] on input "1" at bounding box center [240, 229] width 49 height 20
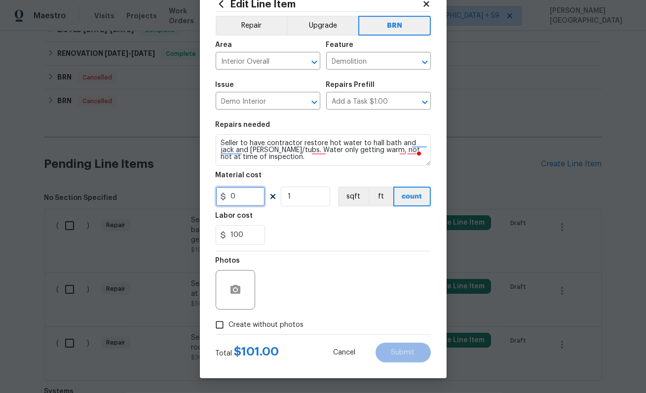
type input "0"
click at [231, 278] on div at bounding box center [235, 289] width 39 height 39
click at [257, 312] on div "Photos" at bounding box center [323, 283] width 215 height 64
click at [239, 286] on icon "button" at bounding box center [236, 289] width 10 height 9
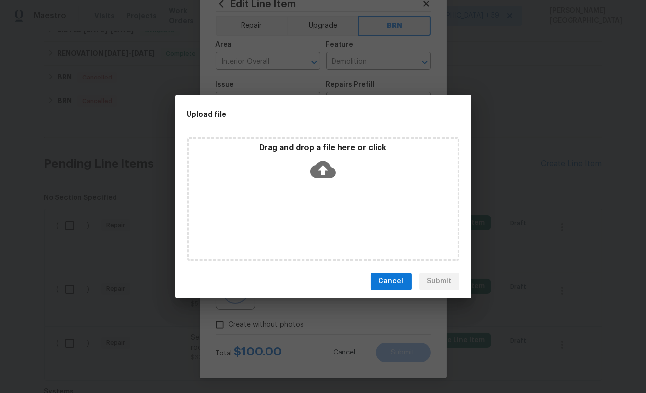
click at [268, 328] on div "Upload file Drag and drop a file here or click Cancel Submit" at bounding box center [323, 196] width 646 height 393
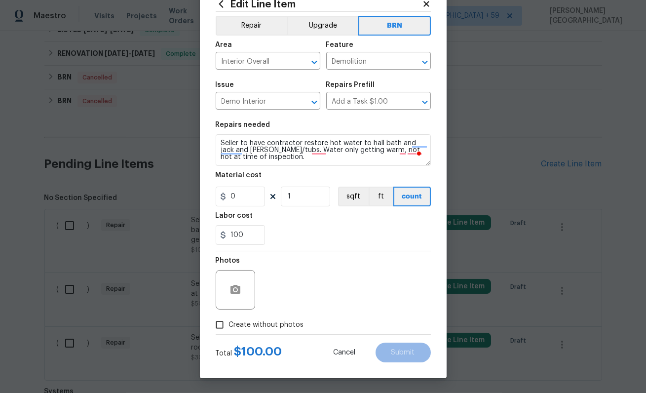
click at [263, 326] on span "Create without photos" at bounding box center [266, 325] width 75 height 10
click at [229, 326] on input "Create without photos" at bounding box center [219, 324] width 19 height 19
checkbox input "true"
click at [226, 298] on div at bounding box center [235, 289] width 39 height 39
click at [235, 293] on icon "button" at bounding box center [236, 289] width 10 height 9
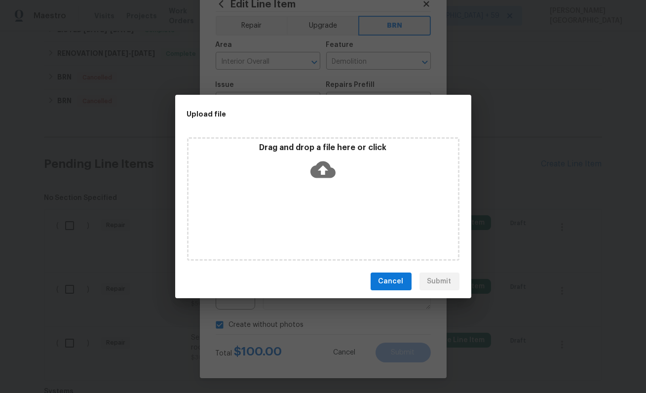
click at [317, 166] on icon at bounding box center [323, 169] width 25 height 17
click at [392, 270] on div "Cancel Submit" at bounding box center [323, 282] width 296 height 34
click at [390, 289] on button "Cancel" at bounding box center [391, 282] width 41 height 18
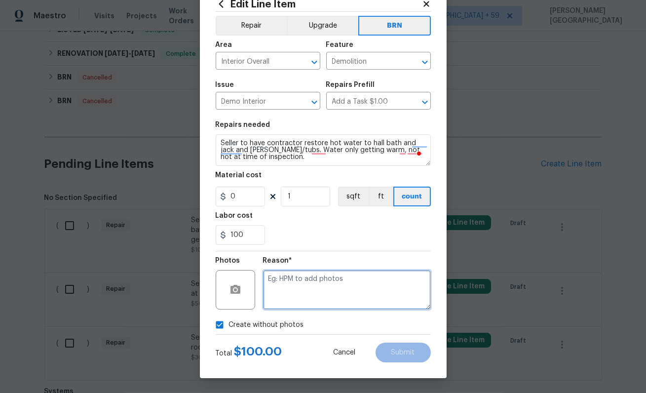
click at [297, 290] on textarea at bounding box center [347, 289] width 168 height 39
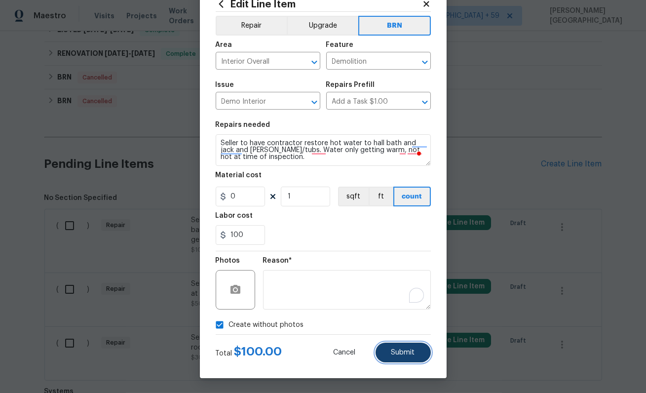
click at [398, 346] on button "Submit" at bounding box center [403, 353] width 55 height 20
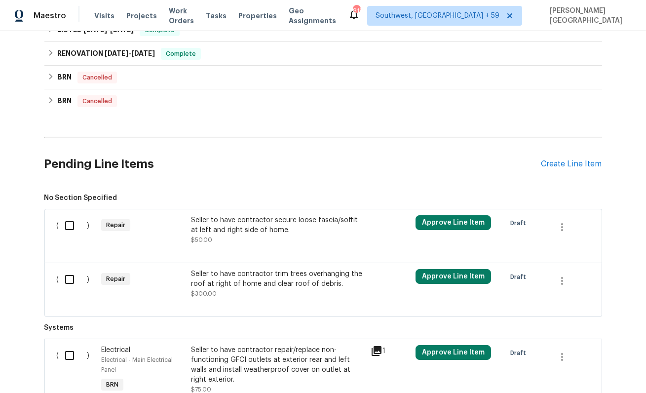
click at [284, 233] on div "Seller to have contractor secure loose fascia/soffit at left and right side of …" at bounding box center [278, 225] width 174 height 20
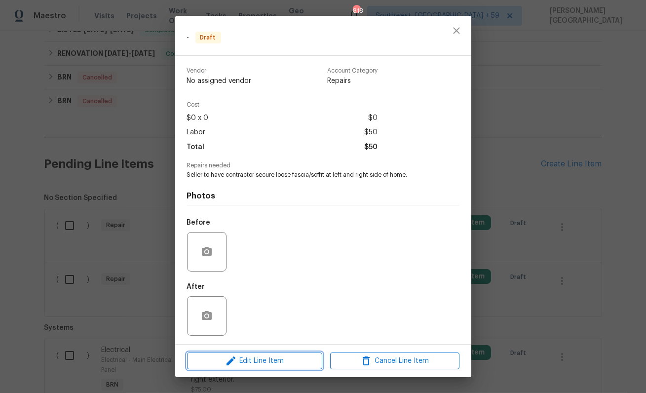
click at [260, 364] on span "Edit Line Item" at bounding box center [254, 361] width 129 height 12
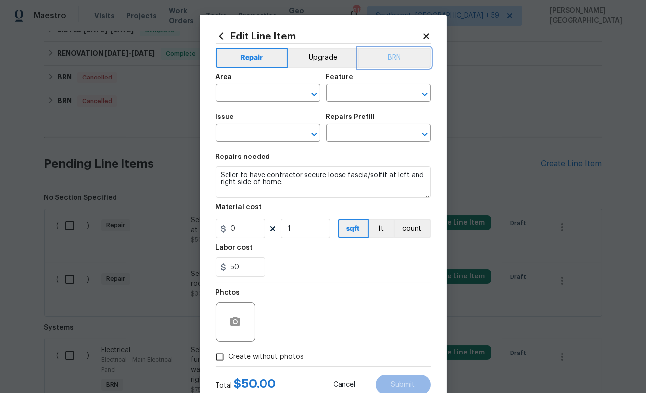
click at [396, 59] on button "BRN" at bounding box center [394, 58] width 73 height 20
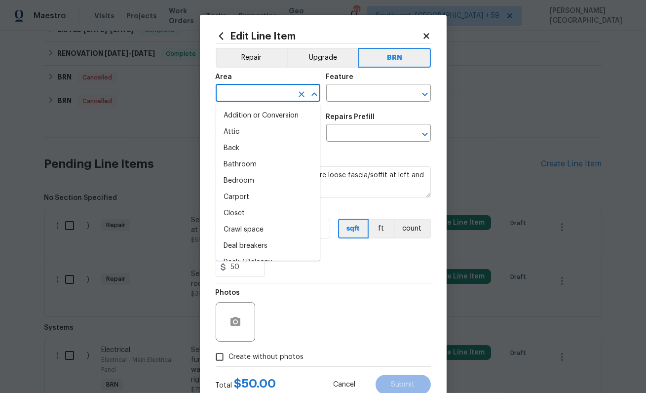
click at [268, 94] on input "text" at bounding box center [254, 93] width 77 height 15
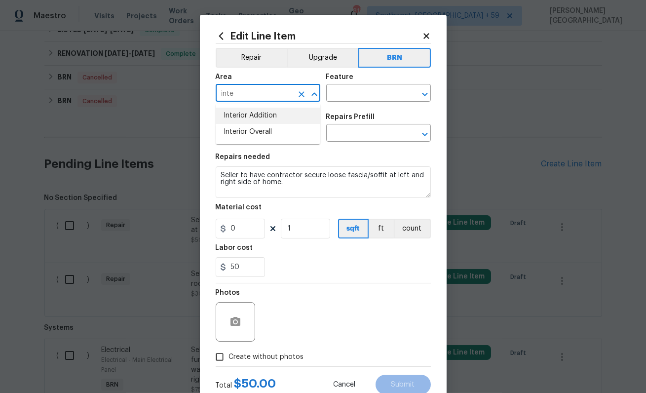
click at [270, 121] on li "Interior Addition" at bounding box center [268, 116] width 105 height 16
type input "Interior Addition"
click at [343, 97] on input "text" at bounding box center [364, 93] width 77 height 15
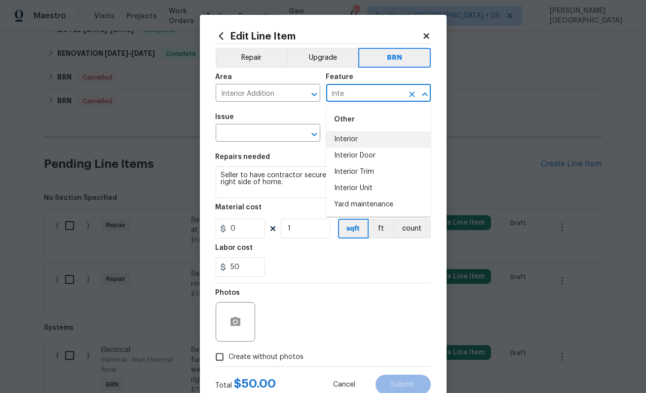
click at [344, 144] on li "Interior" at bounding box center [378, 139] width 105 height 16
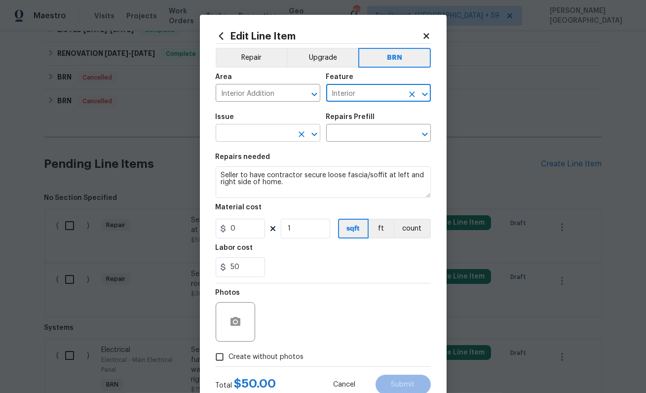
type input "Interior"
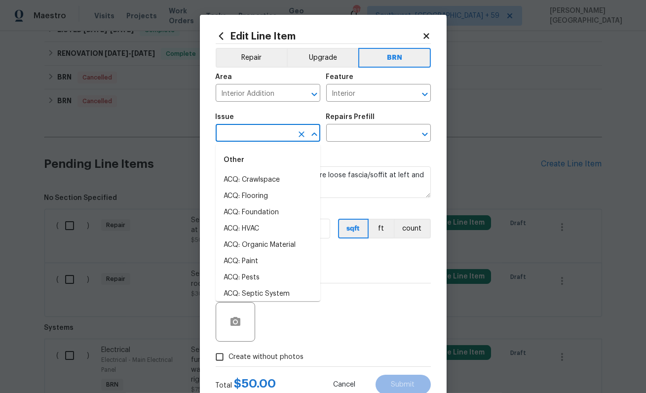
click at [260, 134] on input "text" at bounding box center [254, 133] width 77 height 15
click at [261, 180] on li "Demo Interior" at bounding box center [268, 180] width 105 height 16
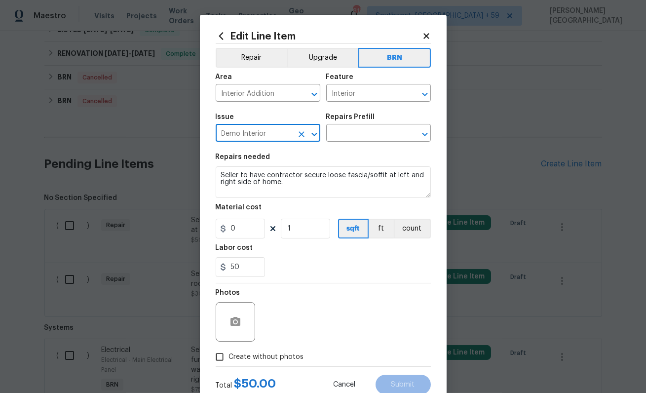
type input "Demo Interior"
click at [305, 178] on textarea "Seller to have contractor secure loose fascia/soffit at left and right side of …" at bounding box center [323, 182] width 215 height 32
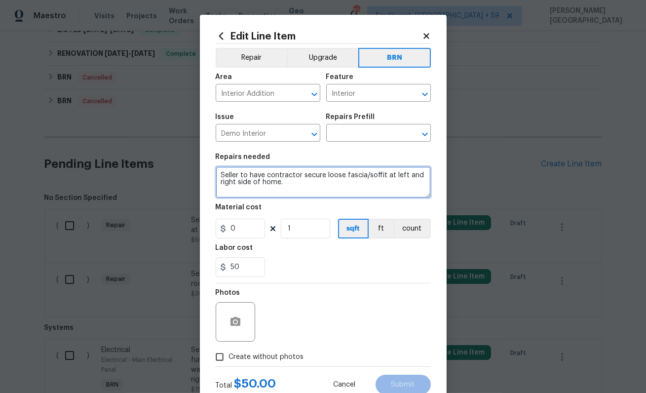
click at [305, 178] on textarea "Seller to have contractor secure loose fascia/soffit at left and right side of …" at bounding box center [323, 182] width 215 height 32
click at [381, 123] on div "Repairs Prefill" at bounding box center [378, 120] width 105 height 13
click at [362, 134] on input "text" at bounding box center [364, 133] width 77 height 15
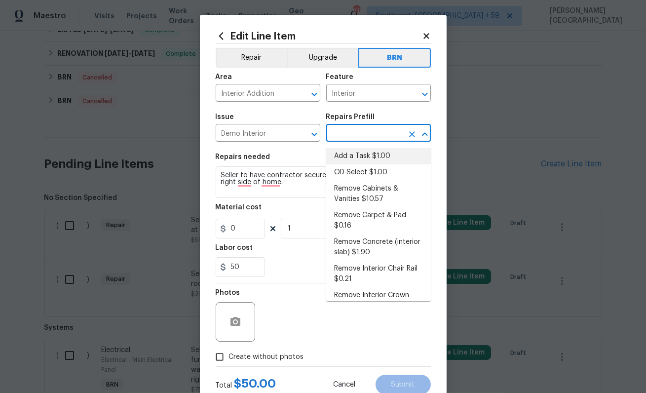
click at [360, 163] on li "Add a Task $1.00" at bounding box center [378, 156] width 105 height 16
type input "Demolition"
type input "Add a Task $1.00"
type textarea "HPM to detail"
type input "1"
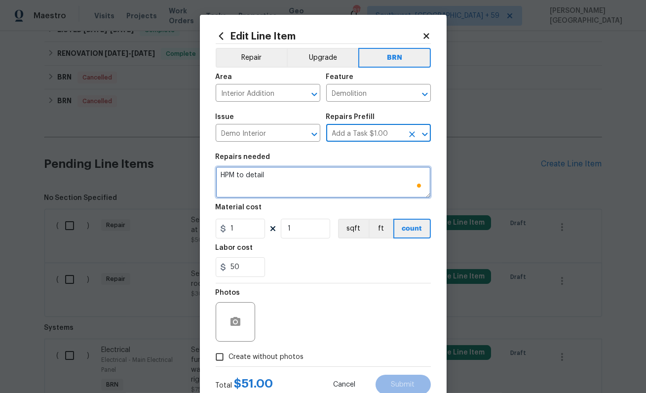
click at [318, 176] on textarea "HPM to detail" at bounding box center [323, 182] width 215 height 32
paste textarea "Seller to have contractor secure loose fascia/soffit at left and right side of …"
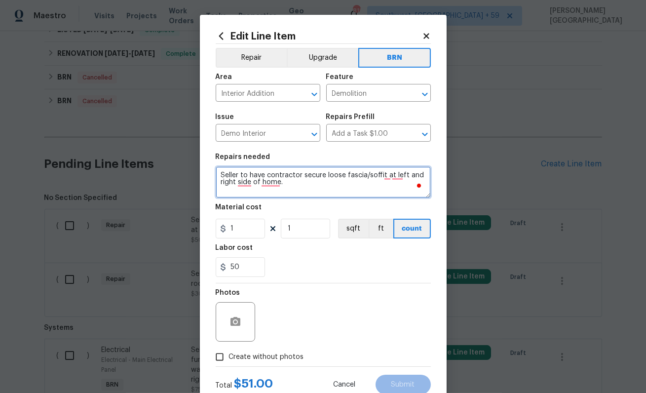
type textarea "Seller to have contractor secure loose fascia/soffit at left and right side of …"
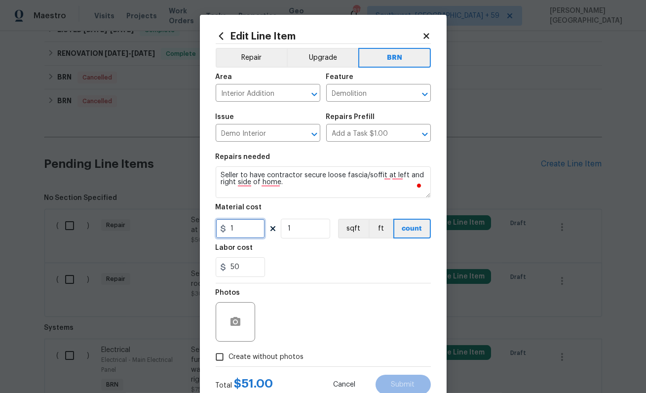
click at [261, 222] on input "1" at bounding box center [240, 229] width 49 height 20
type input "0"
click at [239, 319] on icon "button" at bounding box center [236, 321] width 10 height 9
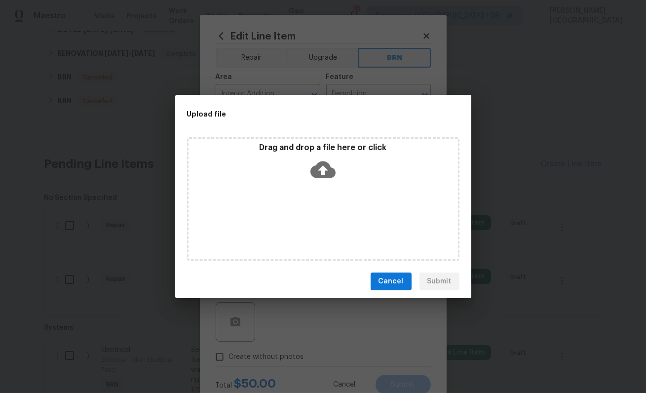
click at [322, 173] on icon at bounding box center [323, 169] width 25 height 25
click at [367, 312] on div "Upload file Drag and drop a file here or click Cancel Submit" at bounding box center [323, 196] width 646 height 393
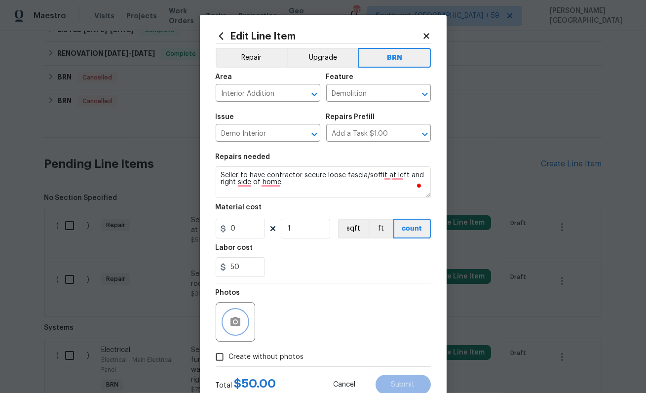
click at [236, 317] on icon "button" at bounding box center [236, 321] width 10 height 9
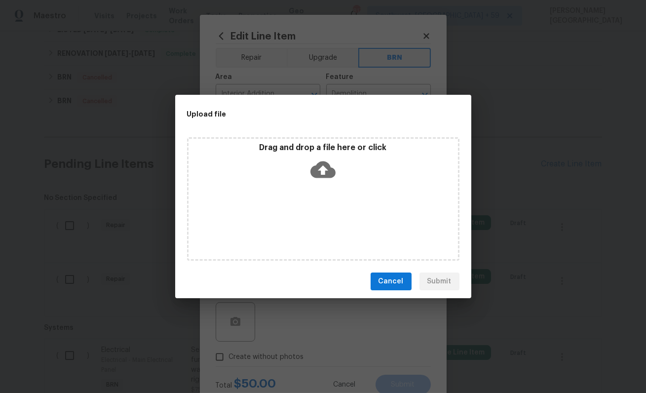
click at [326, 166] on icon at bounding box center [323, 169] width 25 height 17
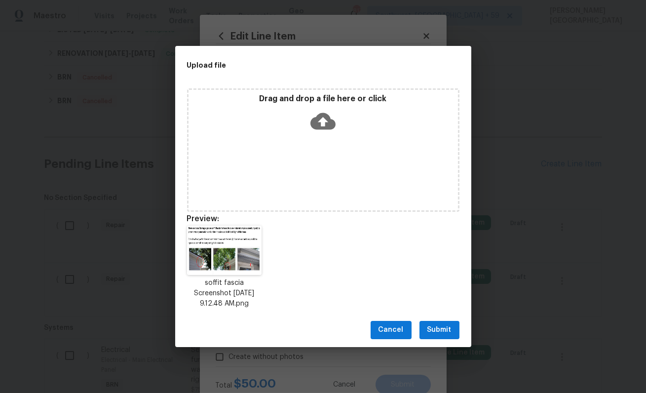
click at [437, 327] on span "Submit" at bounding box center [440, 330] width 24 height 12
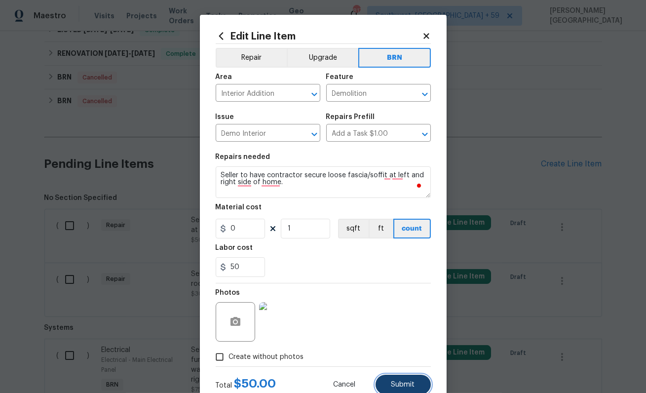
click at [386, 387] on button "Submit" at bounding box center [403, 385] width 55 height 20
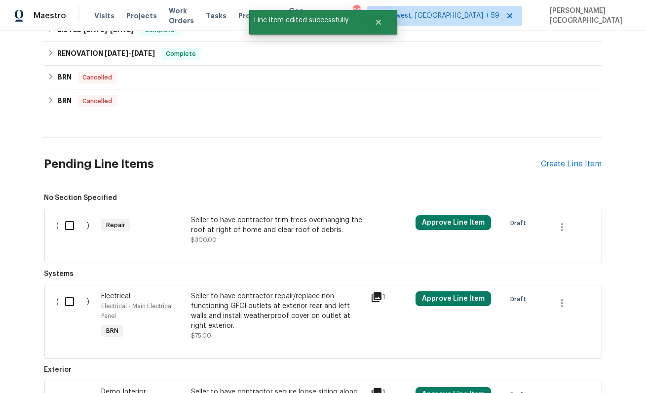
click at [252, 229] on div "Seller to have contractor trim trees overhanging the roof at right of home and …" at bounding box center [278, 225] width 174 height 20
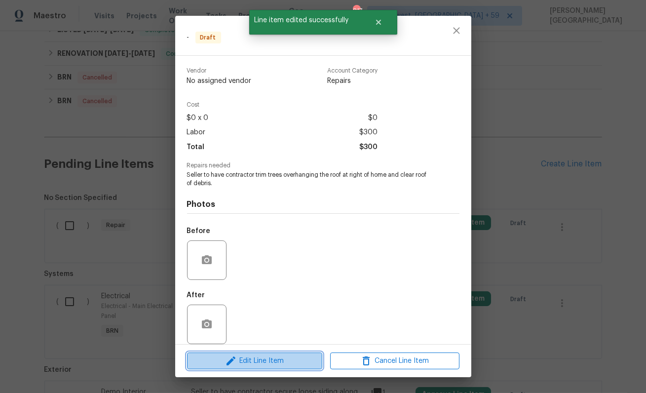
click at [270, 357] on span "Edit Line Item" at bounding box center [254, 361] width 129 height 12
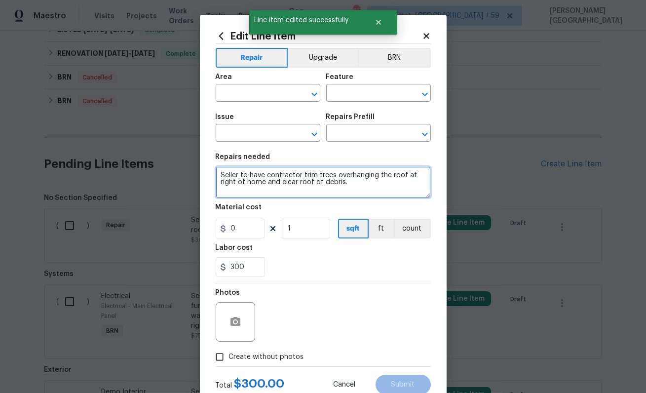
click at [285, 190] on textarea "Seller to have contractor trim trees overhanging the roof at right of home and …" at bounding box center [323, 182] width 215 height 32
click at [254, 185] on textarea "Seller to have contractor trim trees overhanging the roof at right of home and …" at bounding box center [323, 182] width 215 height 32
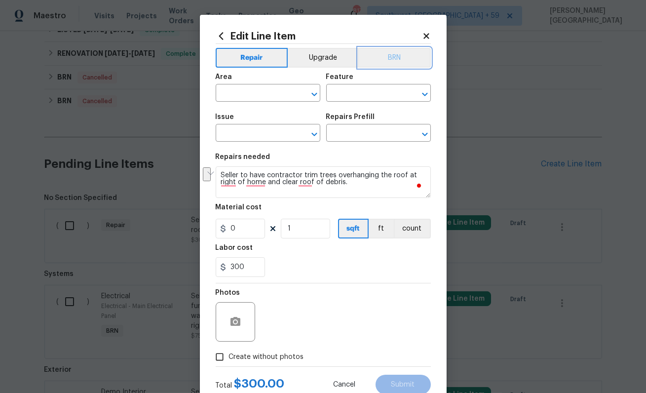
click at [389, 67] on button "BRN" at bounding box center [394, 58] width 73 height 20
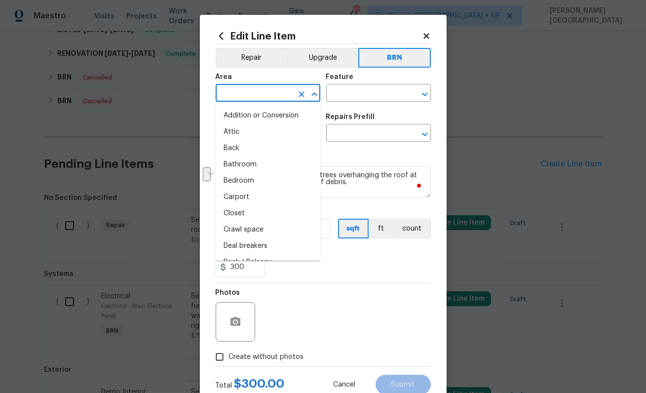
click at [283, 93] on input "text" at bounding box center [254, 93] width 77 height 15
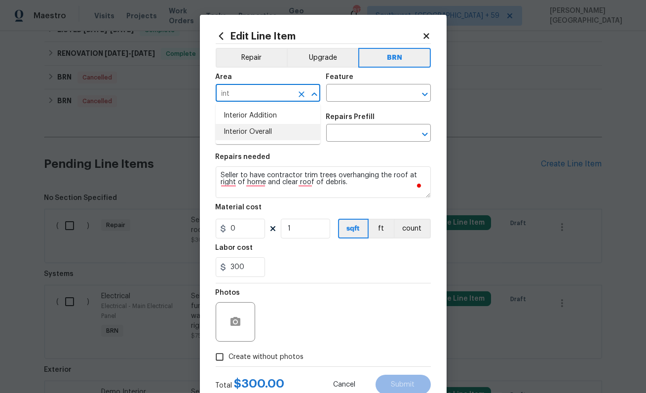
click at [283, 131] on li "Interior Overall" at bounding box center [268, 132] width 105 height 16
type input "Interior Overall"
click at [334, 91] on input "text" at bounding box center [364, 93] width 77 height 15
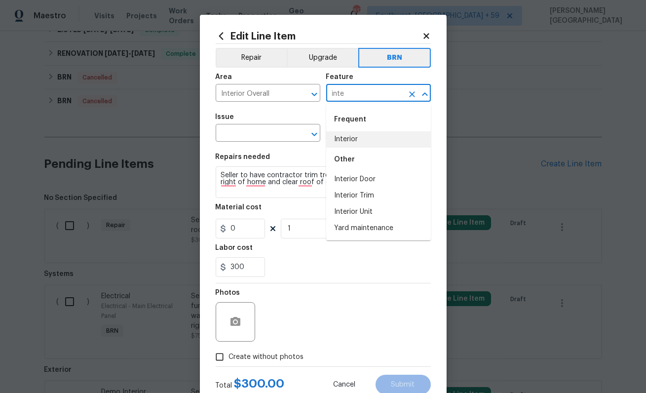
click at [346, 144] on li "Interior" at bounding box center [378, 139] width 105 height 16
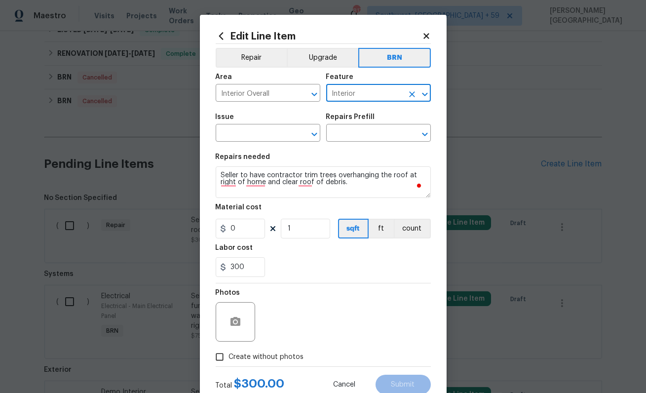
type input "Interior"
click at [273, 145] on span "Issue ​" at bounding box center [268, 128] width 105 height 40
click at [272, 138] on input "text" at bounding box center [254, 133] width 77 height 15
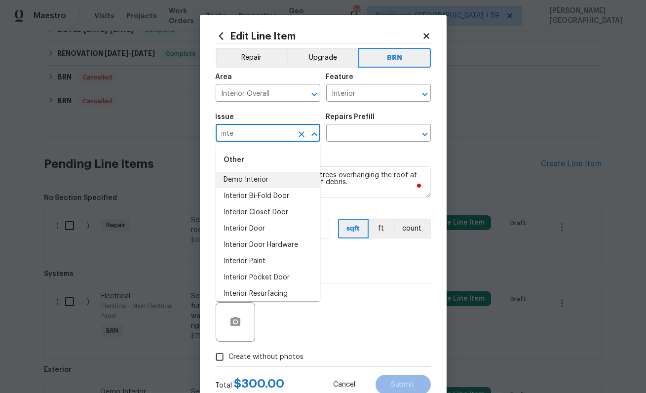
click at [279, 184] on li "Demo Interior" at bounding box center [268, 180] width 105 height 16
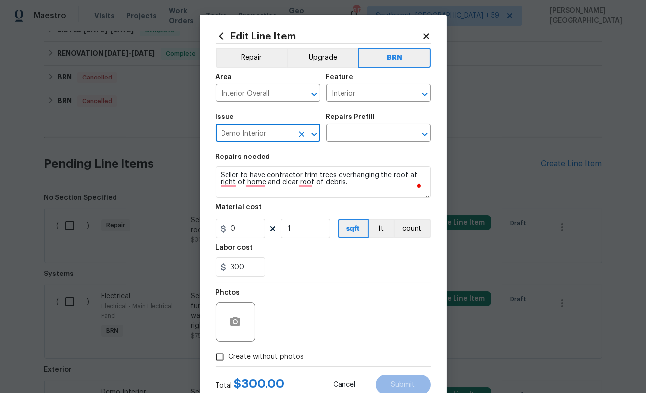
type input "Demo Interior"
click at [279, 184] on textarea "Seller to have contractor trim trees overhanging the roof at right of home and …" at bounding box center [323, 182] width 215 height 32
click at [353, 136] on input "text" at bounding box center [364, 133] width 77 height 15
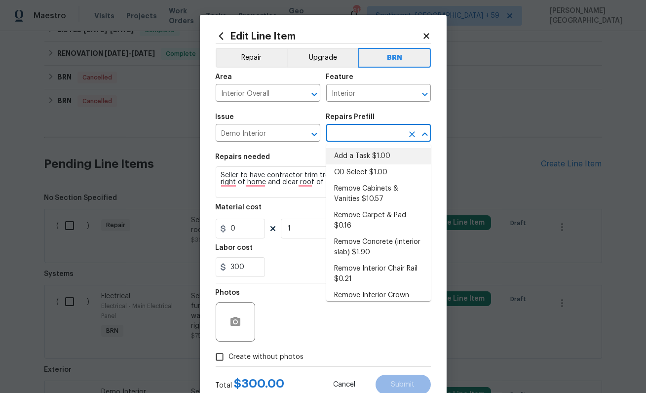
click at [353, 163] on li "Add a Task $1.00" at bounding box center [378, 156] width 105 height 16
type input "Demolition"
type input "Add a Task $1.00"
type textarea "HPM to detail"
type input "1"
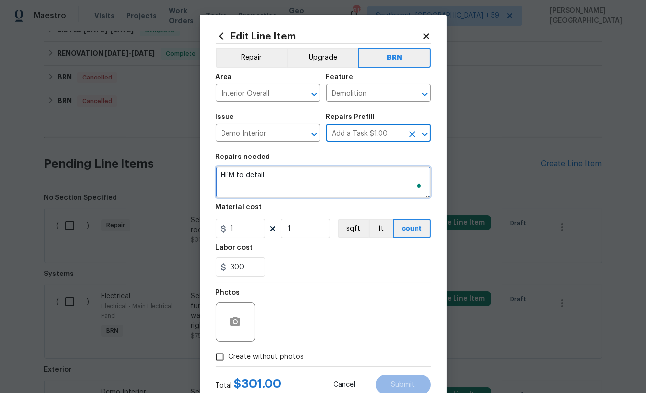
click at [267, 173] on textarea "HPM to detail" at bounding box center [323, 182] width 215 height 32
paste textarea "Seller to have contractor trim trees overhanging the roof at right of home and …"
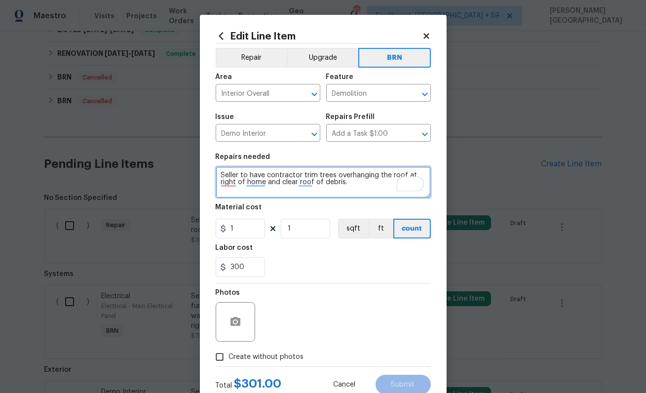
type textarea "Seller to have contractor trim trees overhanging the roof at right of home and …"
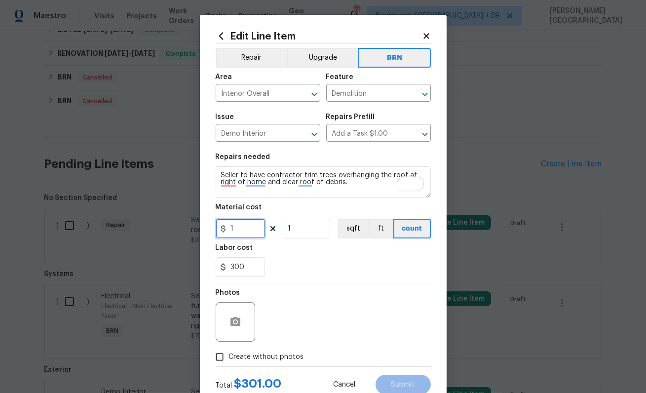
drag, startPoint x: 249, startPoint y: 233, endPoint x: 249, endPoint y: 227, distance: 5.9
click at [249, 233] on input "1" at bounding box center [240, 229] width 49 height 20
type input "0"
click at [237, 308] on div at bounding box center [235, 321] width 39 height 39
click at [237, 319] on icon "button" at bounding box center [236, 321] width 10 height 9
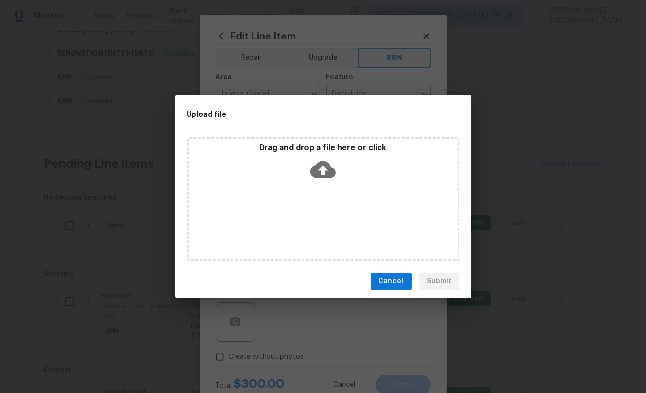
click at [325, 171] on icon at bounding box center [323, 169] width 25 height 17
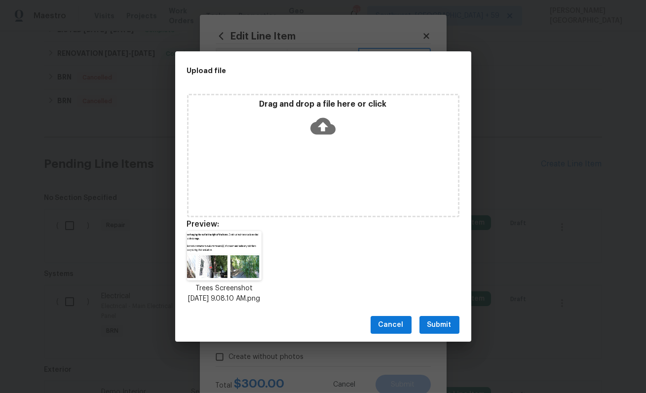
click at [449, 323] on button "Submit" at bounding box center [440, 325] width 40 height 18
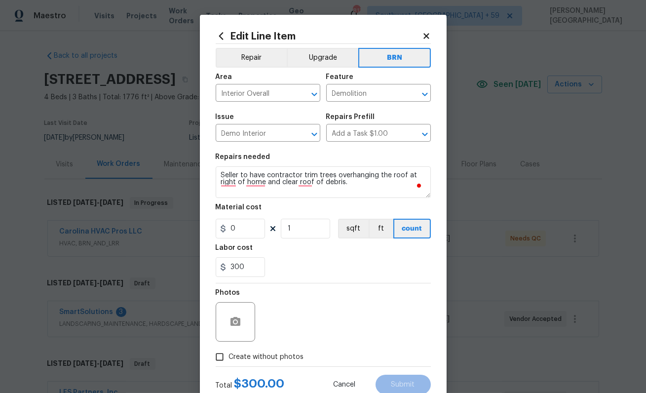
scroll to position [749, 0]
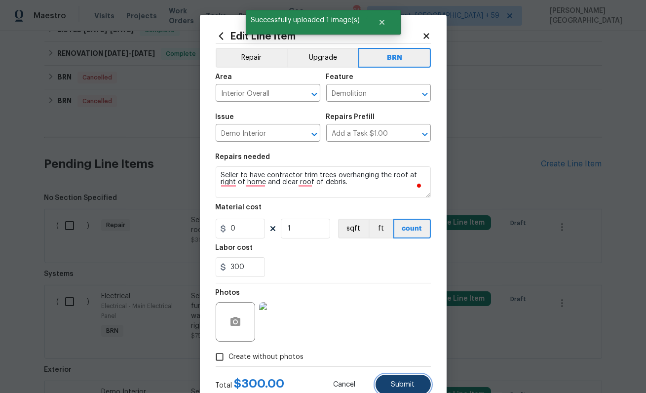
click at [402, 379] on button "Submit" at bounding box center [403, 385] width 55 height 20
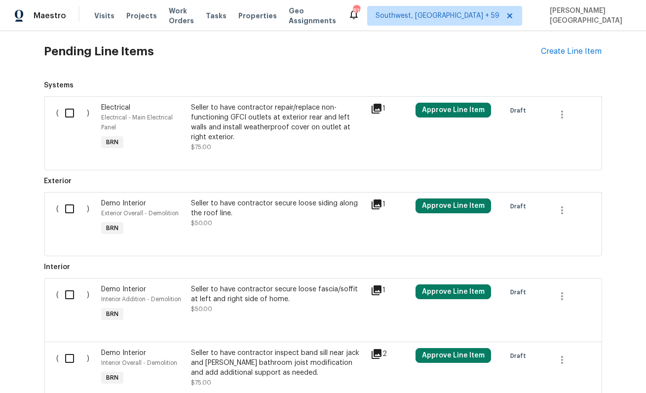
scroll to position [859, 0]
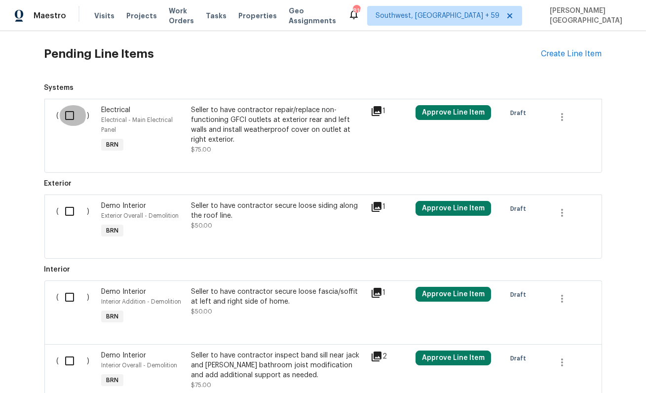
click at [73, 115] on input "checkbox" at bounding box center [73, 115] width 28 height 21
checkbox input "true"
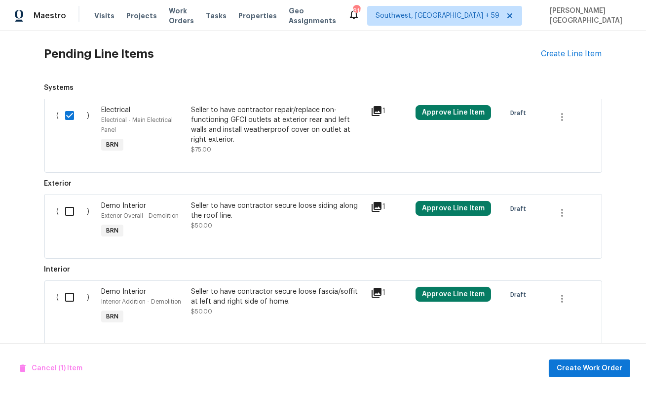
click at [69, 212] on input "checkbox" at bounding box center [73, 211] width 28 height 21
checkbox input "true"
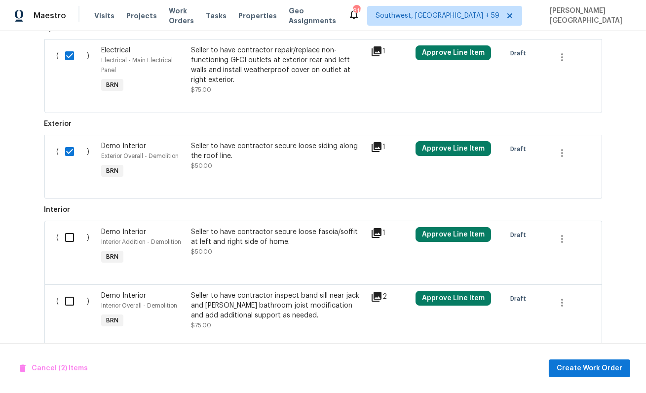
scroll to position [975, 0]
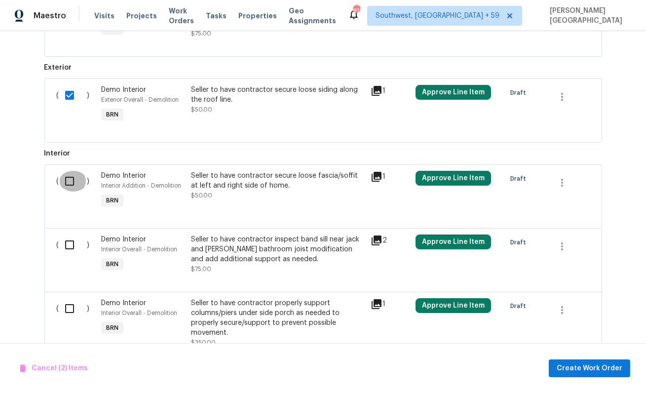
click at [68, 184] on input "checkbox" at bounding box center [73, 181] width 28 height 21
checkbox input "true"
click at [69, 245] on input "checkbox" at bounding box center [73, 244] width 28 height 21
checkbox input "true"
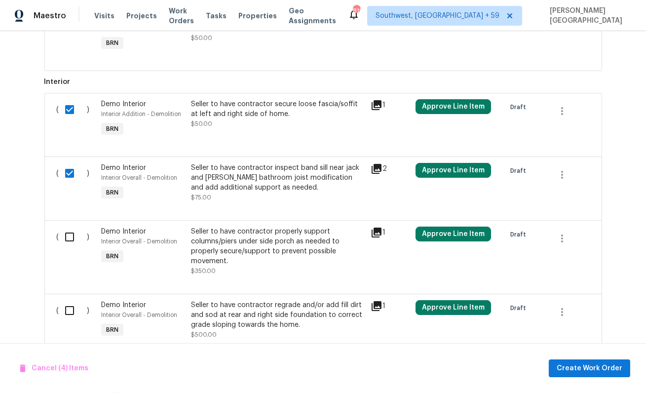
scroll to position [1079, 0]
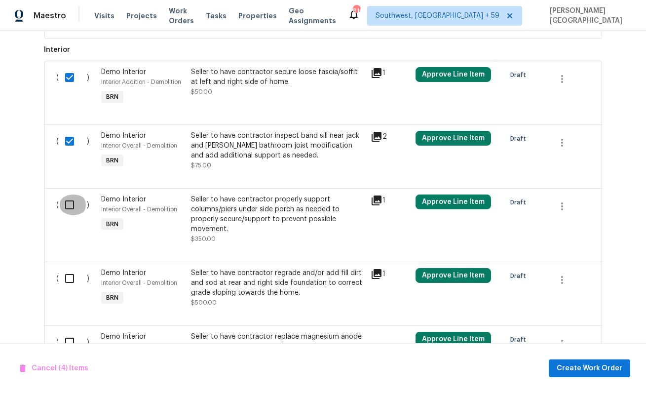
click at [68, 208] on input "checkbox" at bounding box center [73, 205] width 28 height 21
checkbox input "true"
click at [68, 279] on input "checkbox" at bounding box center [73, 278] width 28 height 21
checkbox input "true"
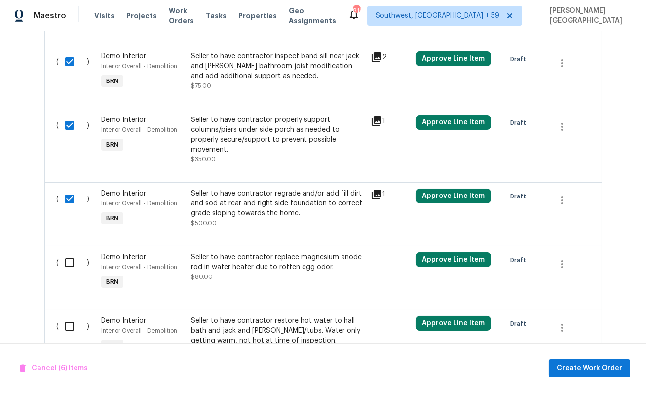
scroll to position [1196, 0]
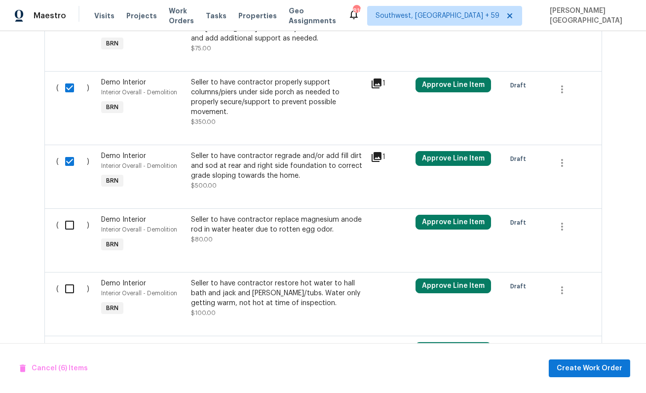
click at [66, 224] on input "checkbox" at bounding box center [73, 225] width 28 height 21
checkbox input "true"
click at [68, 289] on input "checkbox" at bounding box center [73, 288] width 28 height 21
checkbox input "true"
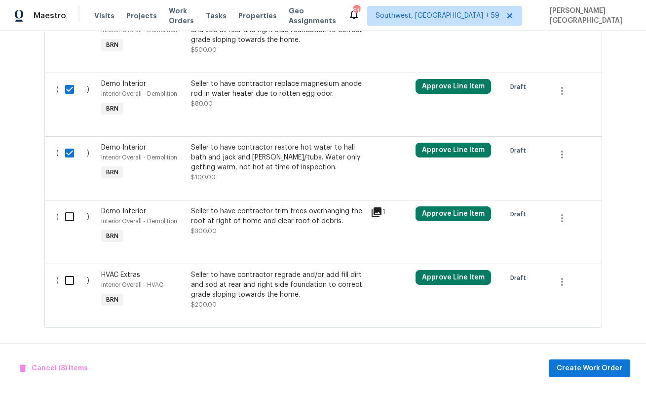
scroll to position [1334, 0]
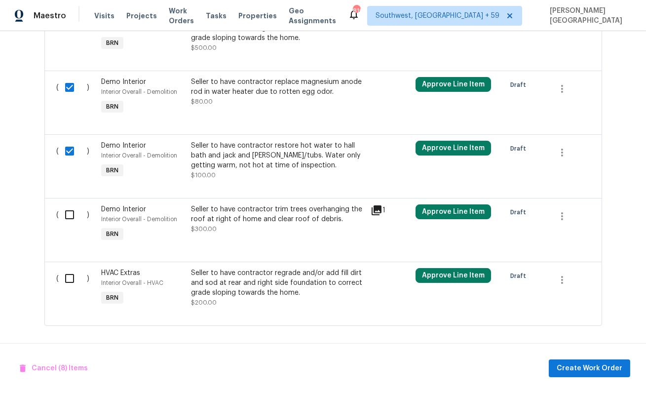
click at [76, 221] on input "checkbox" at bounding box center [73, 214] width 28 height 21
checkbox input "true"
click at [76, 287] on input "checkbox" at bounding box center [73, 278] width 28 height 21
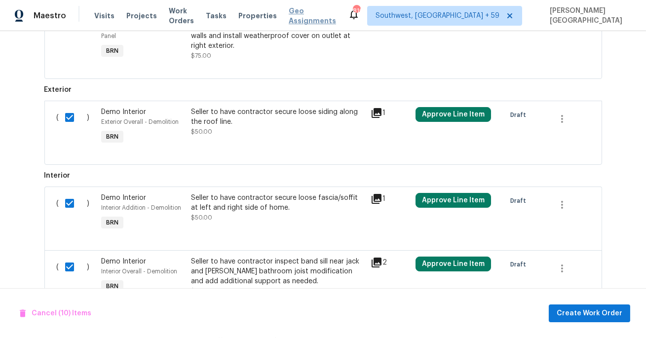
scroll to position [1389, 0]
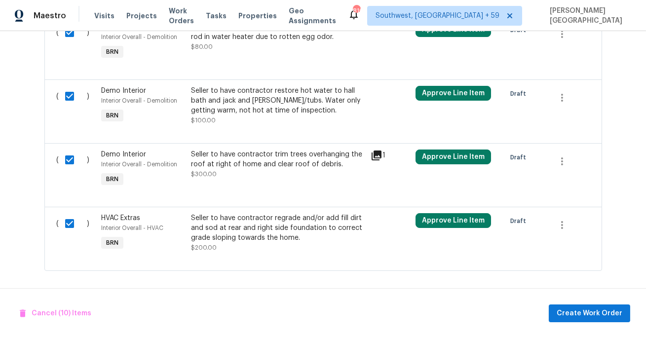
click at [64, 219] on input "checkbox" at bounding box center [73, 223] width 28 height 21
checkbox input "false"
click at [603, 311] on span "Create Work Order" at bounding box center [590, 314] width 66 height 12
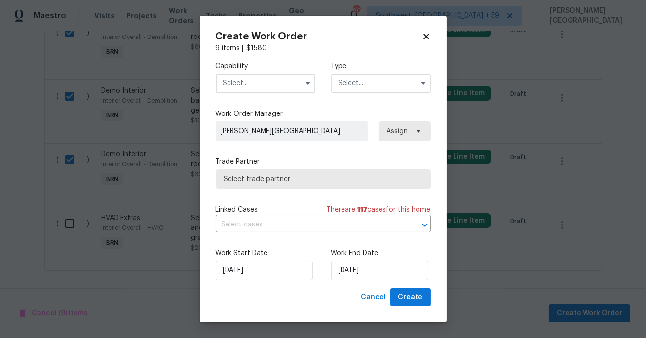
click at [237, 82] on input "text" at bounding box center [266, 84] width 100 height 20
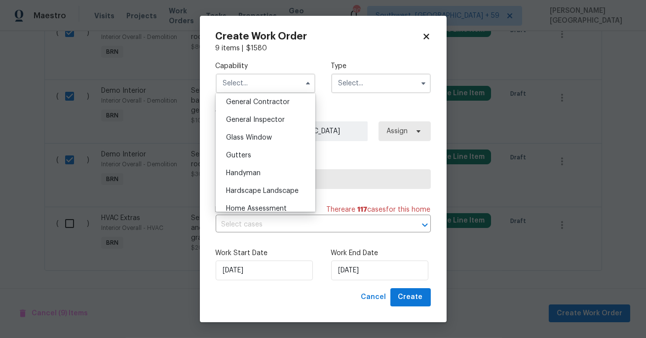
scroll to position [538, 0]
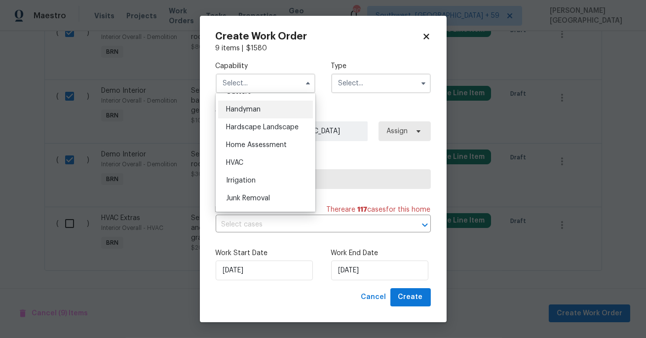
click at [257, 106] on span "Handyman" at bounding box center [243, 109] width 35 height 7
type input "Handyman"
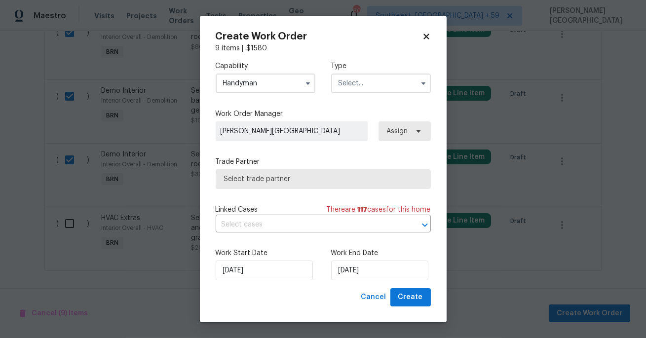
click at [361, 77] on input "text" at bounding box center [381, 84] width 100 height 20
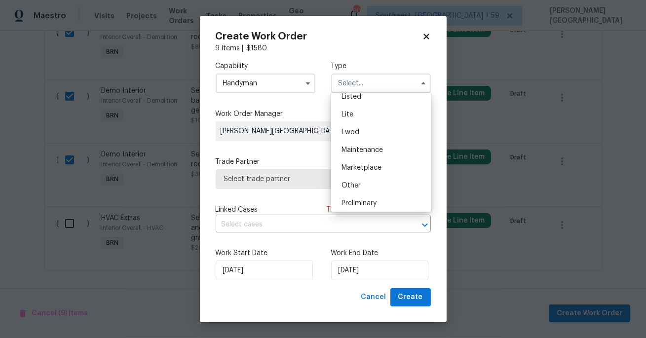
scroll to position [224, 0]
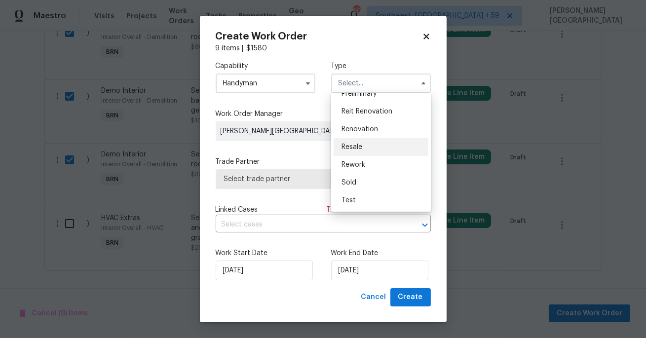
click at [366, 146] on div "Resale" at bounding box center [381, 147] width 95 height 18
type input "Resale"
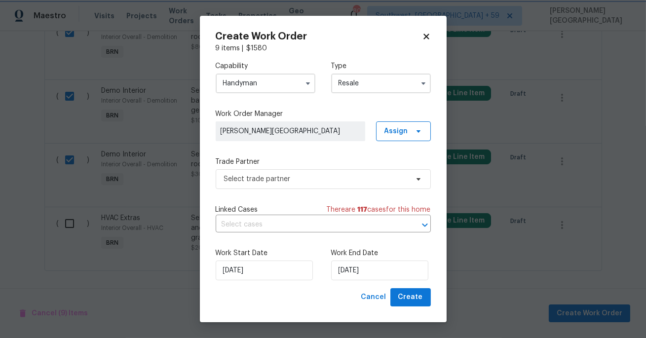
scroll to position [0, 0]
click at [257, 219] on input "text" at bounding box center [310, 224] width 188 height 15
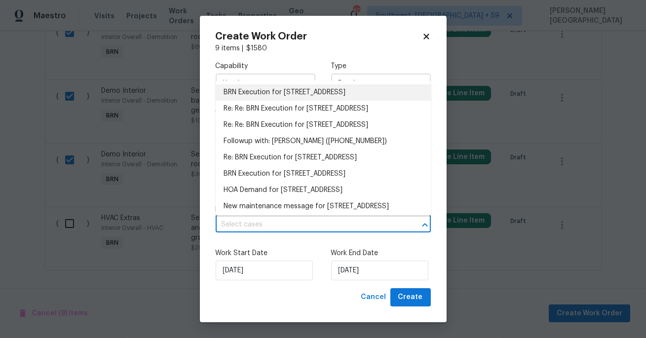
click at [260, 87] on li "BRN Execution for [STREET_ADDRESS]" at bounding box center [323, 92] width 215 height 16
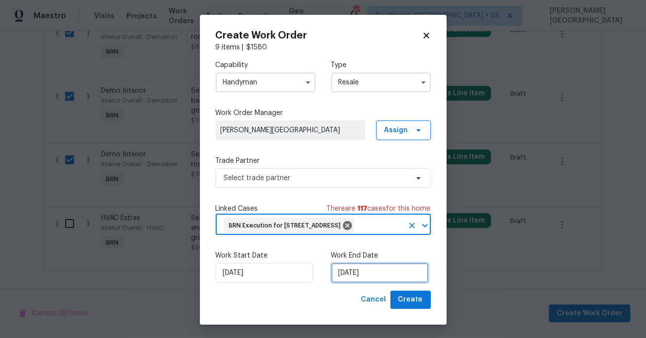
click at [356, 283] on input "[DATE]" at bounding box center [379, 273] width 97 height 20
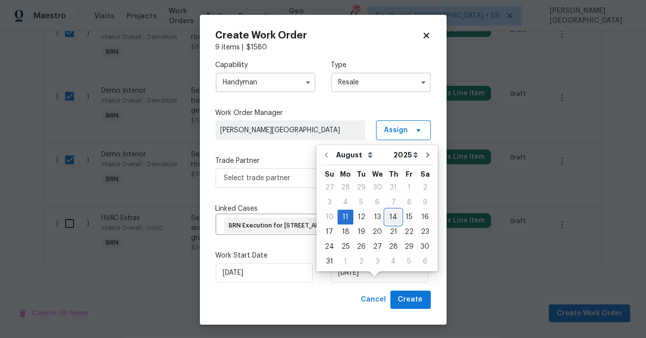
click at [386, 217] on div "14" at bounding box center [394, 217] width 16 height 14
type input "[DATE]"
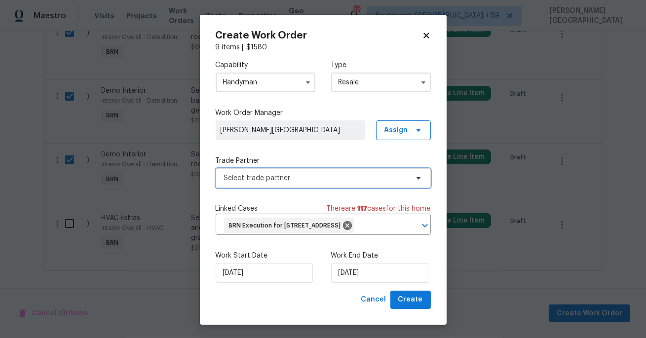
click at [258, 182] on span "Select trade partner" at bounding box center [316, 178] width 184 height 10
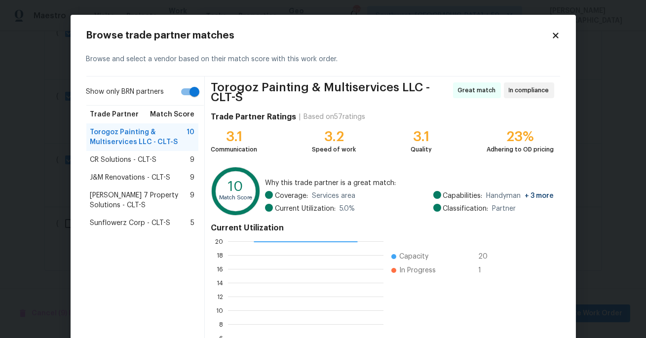
scroll to position [101, 0]
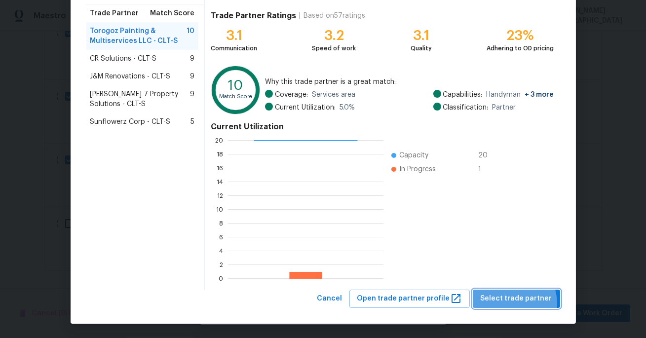
click at [511, 304] on span "Select trade partner" at bounding box center [517, 299] width 72 height 12
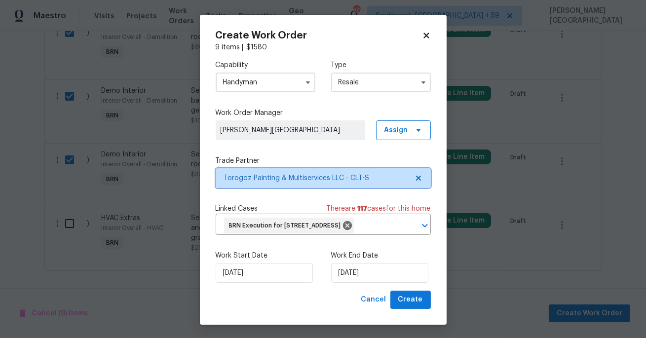
scroll to position [0, 0]
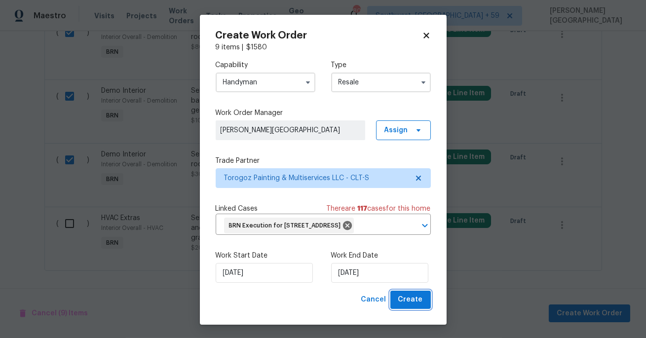
click at [410, 306] on span "Create" at bounding box center [410, 300] width 25 height 12
checkbox input "false"
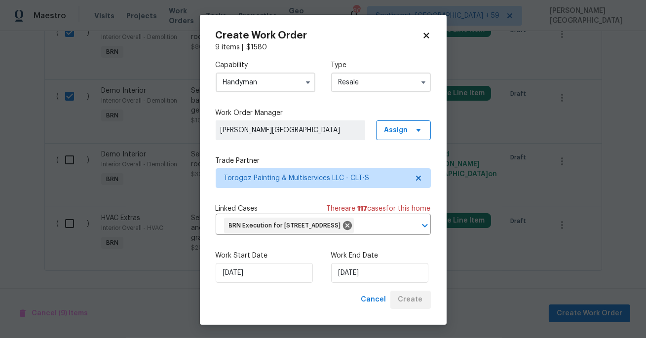
checkbox input "false"
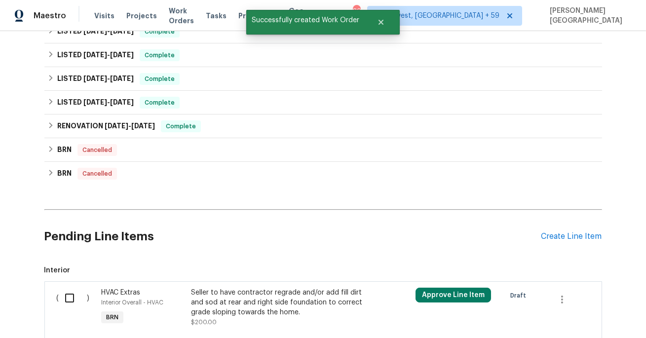
scroll to position [776, 0]
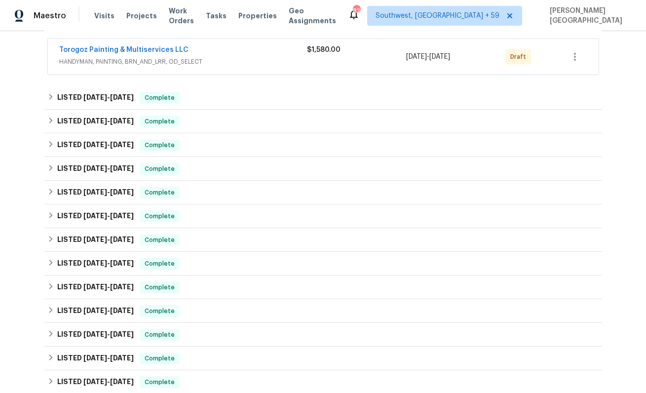
scroll to position [721, 0]
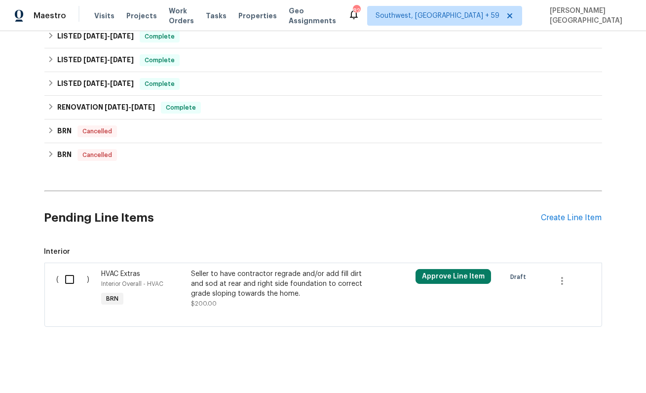
click at [56, 268] on div "( )" at bounding box center [76, 288] width 45 height 45
click at [73, 282] on input "checkbox" at bounding box center [73, 279] width 28 height 21
checkbox input "true"
click at [584, 338] on button "Create Work Order" at bounding box center [589, 368] width 81 height 18
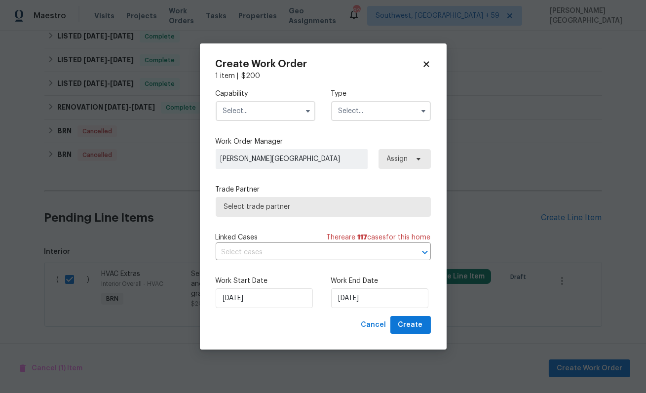
click at [274, 120] on div "Capability Type" at bounding box center [323, 105] width 215 height 48
click at [268, 109] on input "text" at bounding box center [266, 111] width 100 height 20
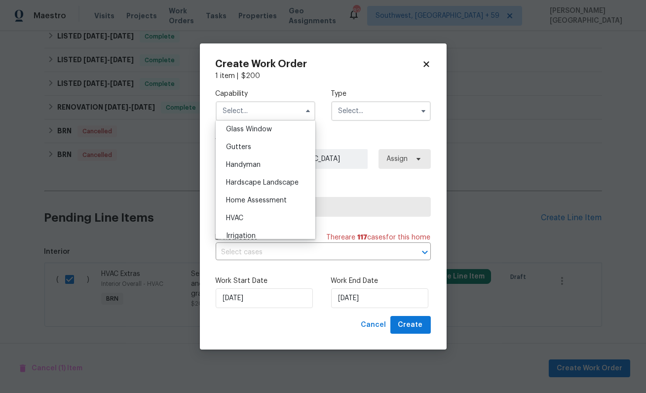
scroll to position [538, 0]
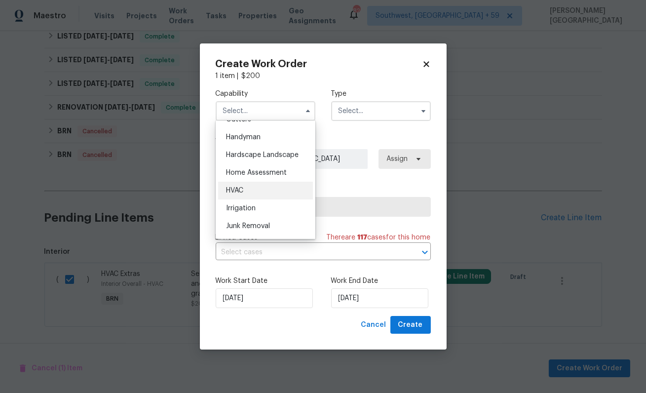
click at [245, 184] on div "HVAC" at bounding box center [265, 191] width 95 height 18
type input "HVAC"
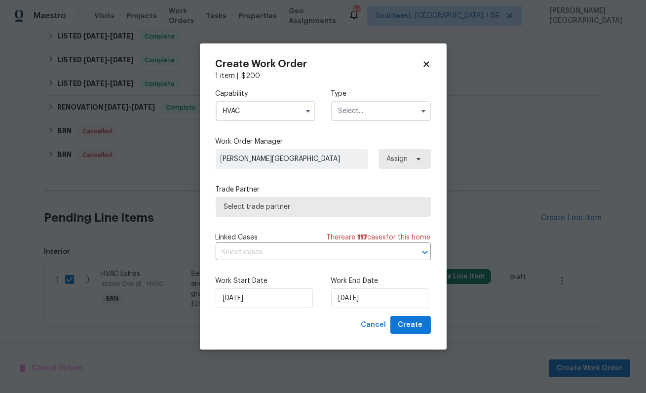
click at [363, 108] on input "text" at bounding box center [381, 111] width 100 height 20
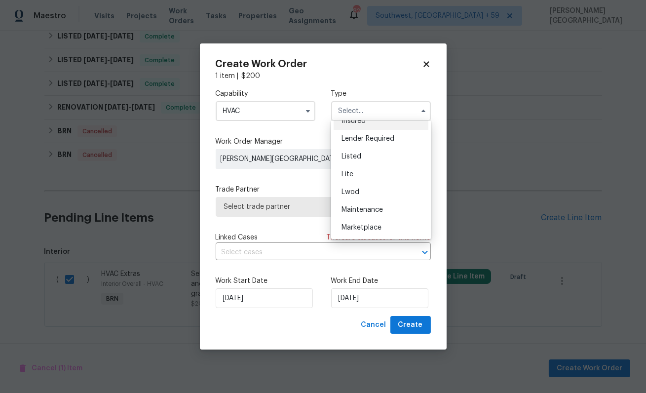
scroll to position [224, 0]
click at [358, 171] on span "Resale" at bounding box center [352, 174] width 21 height 7
type input "Resale"
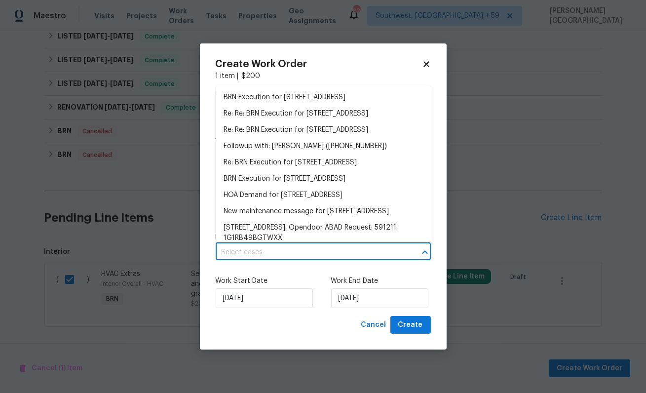
click at [275, 248] on input "text" at bounding box center [310, 252] width 188 height 15
click at [267, 90] on li "BRN Execution for 728 Jefferson Ave, Rock Hill, SC 29730" at bounding box center [323, 97] width 215 height 16
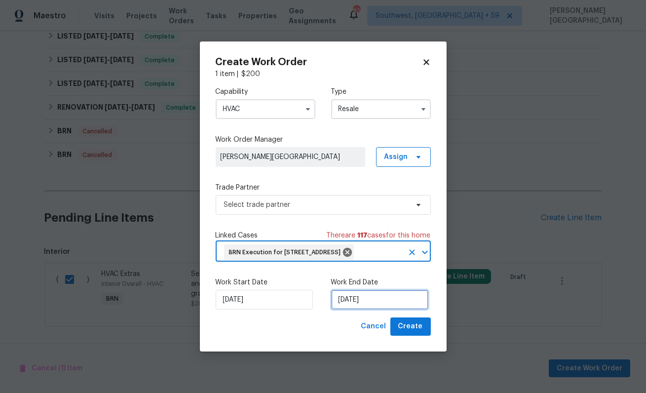
click at [351, 307] on input "8/11/2025" at bounding box center [379, 300] width 97 height 20
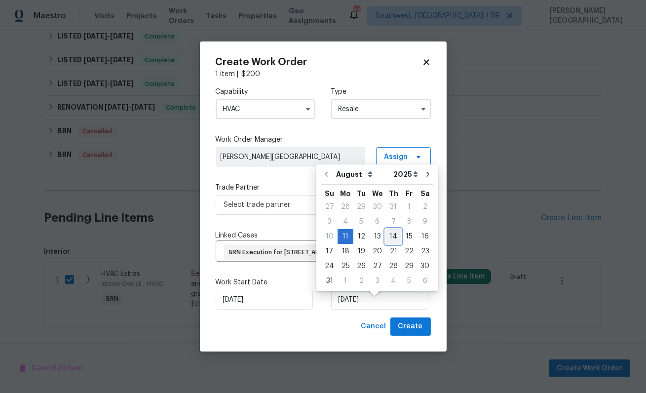
click at [392, 236] on div "14" at bounding box center [394, 237] width 16 height 14
type input "8/14/2025"
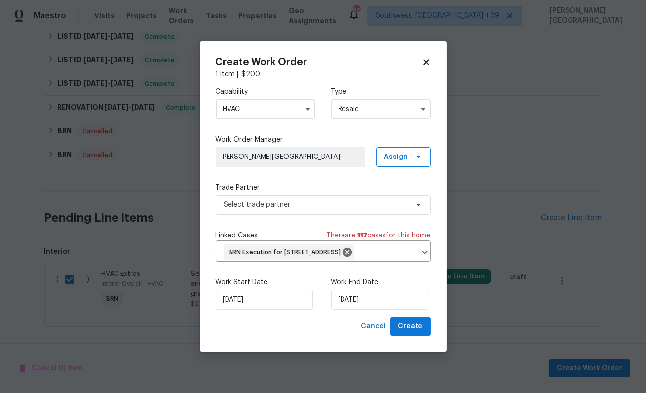
click at [252, 208] on div "Capability HVAC Type Resale Work Order Manager Isabel Sangeetha Ireland Assign …" at bounding box center [323, 198] width 215 height 238
click at [251, 200] on span "Select trade partner" at bounding box center [316, 205] width 184 height 10
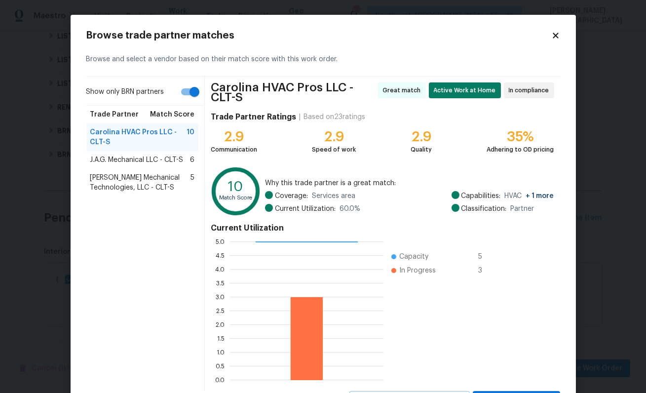
scroll to position [46, 0]
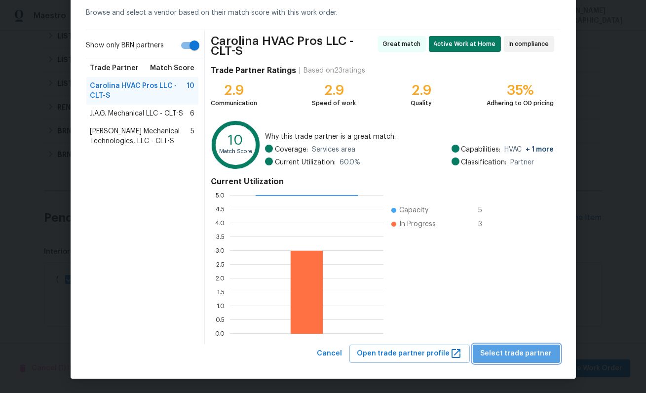
click at [525, 338] on span "Select trade partner" at bounding box center [517, 354] width 72 height 12
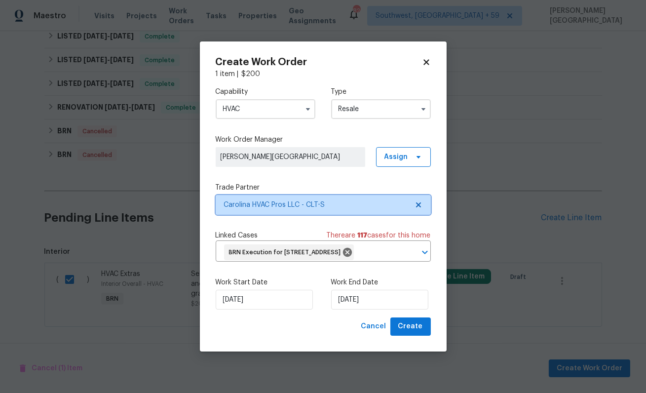
scroll to position [0, 0]
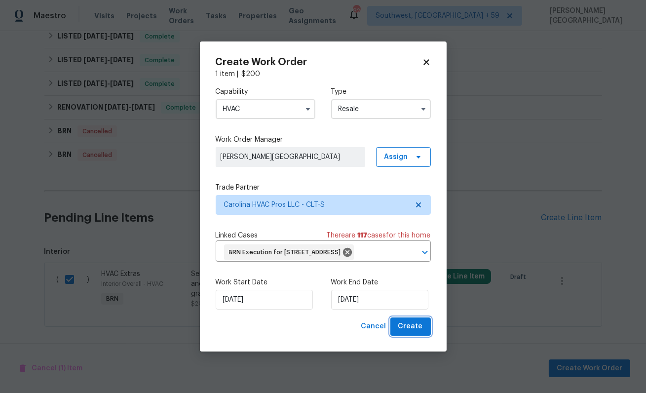
click at [417, 329] on span "Create" at bounding box center [410, 326] width 25 height 12
checkbox input "false"
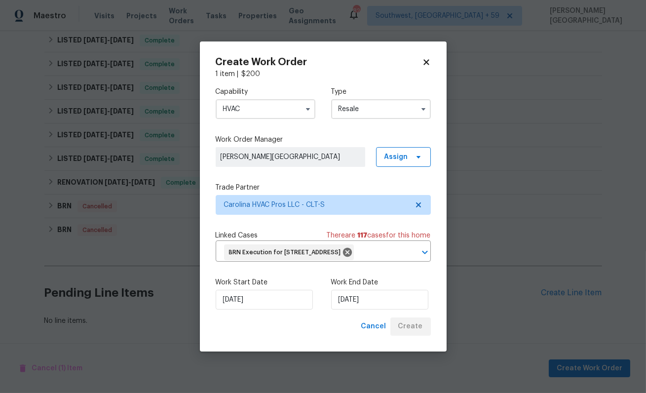
scroll to position [681, 0]
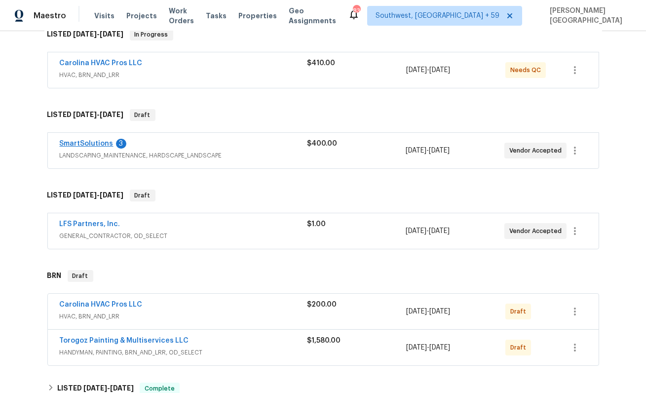
scroll to position [198, 0]
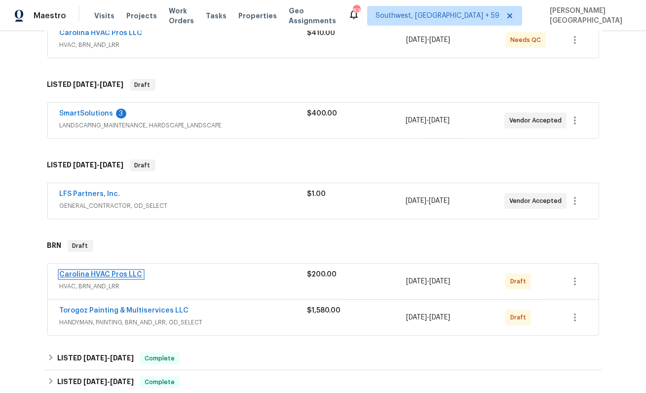
click at [112, 272] on link "Carolina HVAC Pros LLC" at bounding box center [101, 274] width 83 height 7
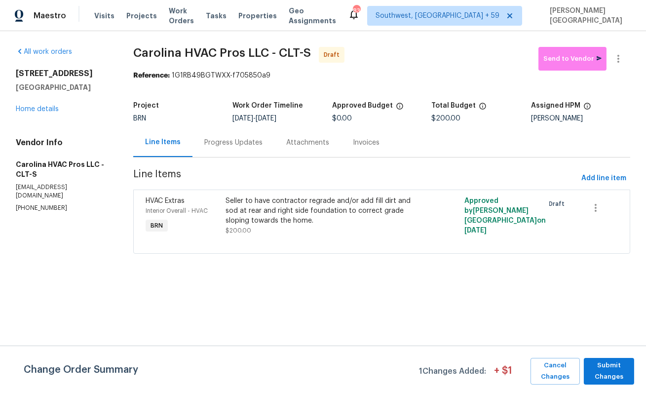
click at [240, 147] on div "Progress Updates" at bounding box center [233, 143] width 58 height 10
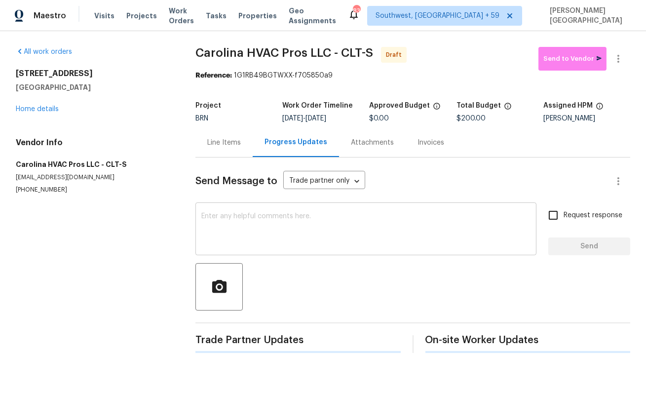
click at [235, 246] on textarea at bounding box center [365, 230] width 329 height 35
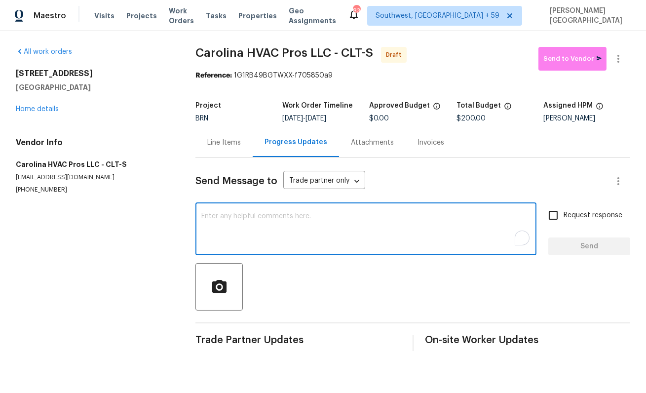
paste textarea "This is [PERSON_NAME] from Opendoor. Please confirm receipt of the work order d…"
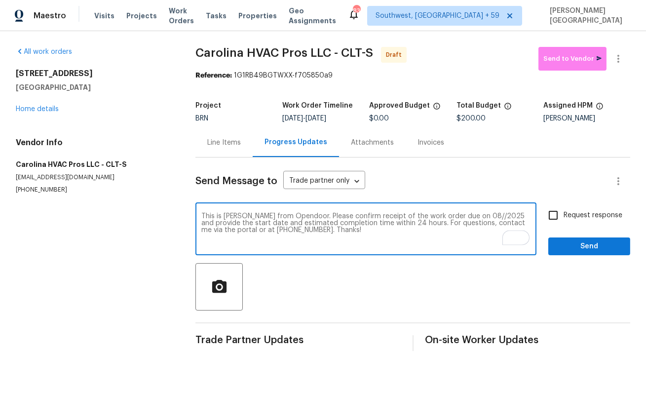
click at [465, 217] on textarea "This is [PERSON_NAME] from Opendoor. Please confirm receipt of the work order d…" at bounding box center [365, 230] width 329 height 35
type textarea "This is [PERSON_NAME] from Opendoor. Please confirm receipt of the work order d…"
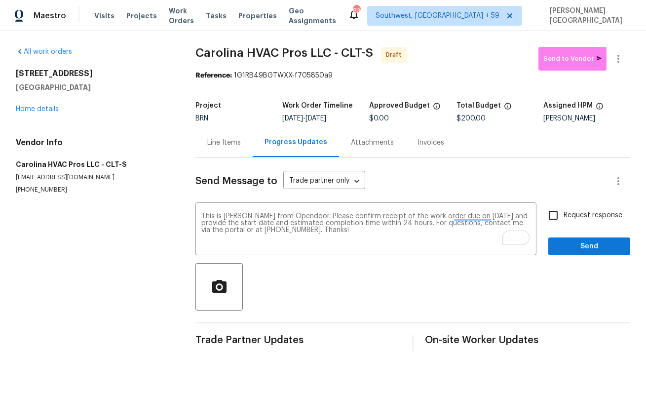
click at [577, 218] on span "Request response" at bounding box center [593, 215] width 59 height 10
click at [564, 218] on input "Request response" at bounding box center [553, 215] width 21 height 21
checkbox input "true"
click at [585, 246] on span "Send" at bounding box center [589, 246] width 66 height 12
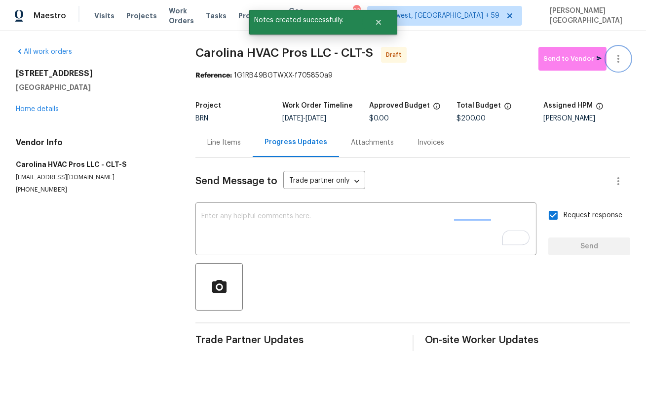
click at [622, 61] on icon "button" at bounding box center [619, 59] width 12 height 12
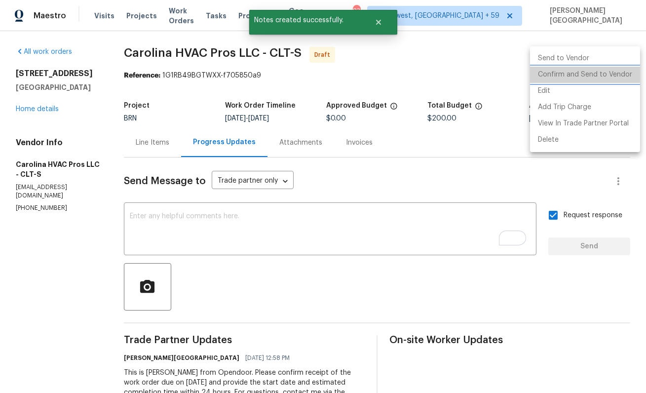
click at [594, 77] on li "Confirm and Send to Vendor" at bounding box center [585, 75] width 110 height 16
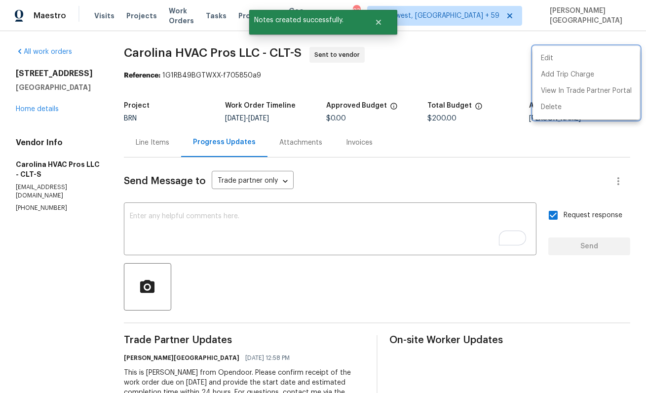
click at [41, 107] on div at bounding box center [323, 196] width 646 height 393
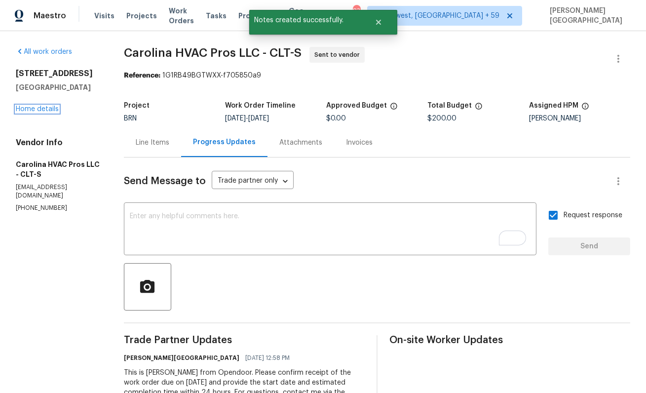
click at [42, 108] on link "Home details" at bounding box center [37, 109] width 43 height 7
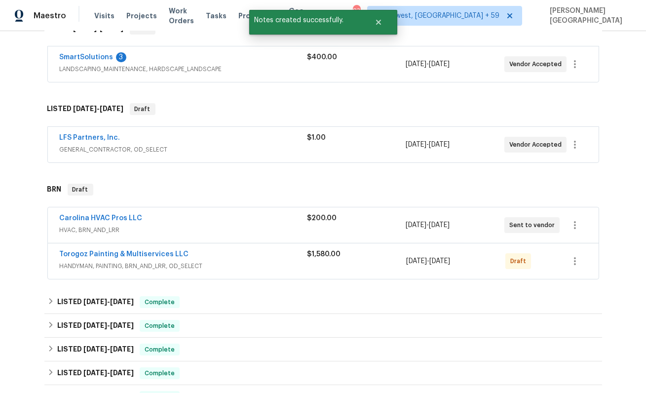
scroll to position [272, 0]
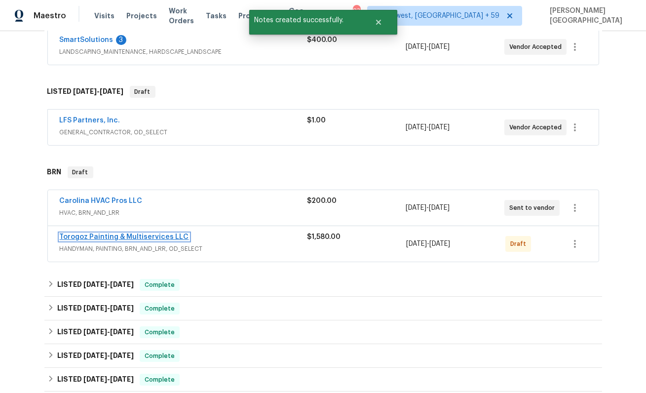
click at [122, 236] on link "Torogoz Painting & Multiservices LLC" at bounding box center [124, 237] width 129 height 7
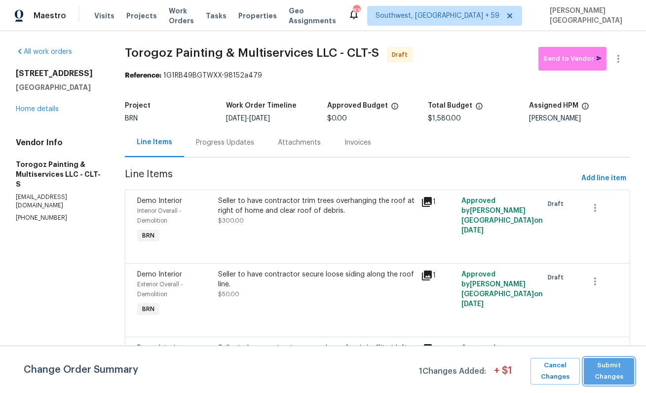
click at [612, 375] on span "Submit Changes" at bounding box center [609, 371] width 40 height 23
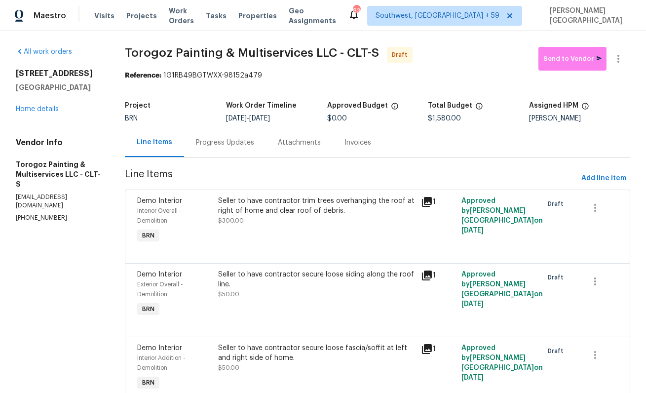
click at [223, 153] on div "Progress Updates" at bounding box center [225, 142] width 82 height 29
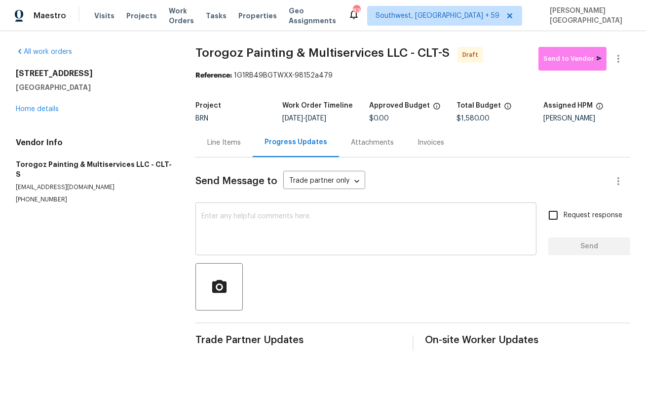
click at [218, 225] on textarea at bounding box center [365, 230] width 329 height 35
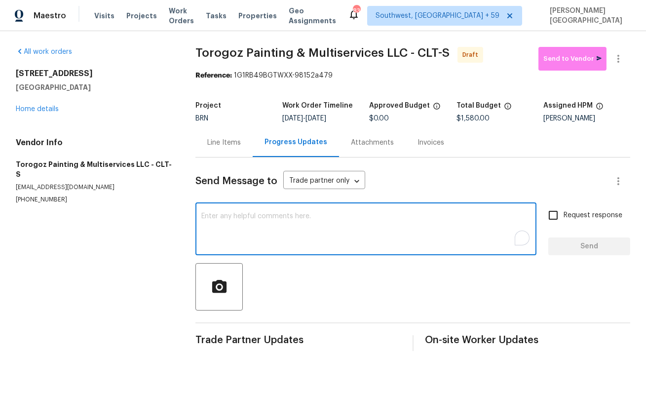
paste textarea "This is [PERSON_NAME] from Opendoor. Please confirm receipt of the work order d…"
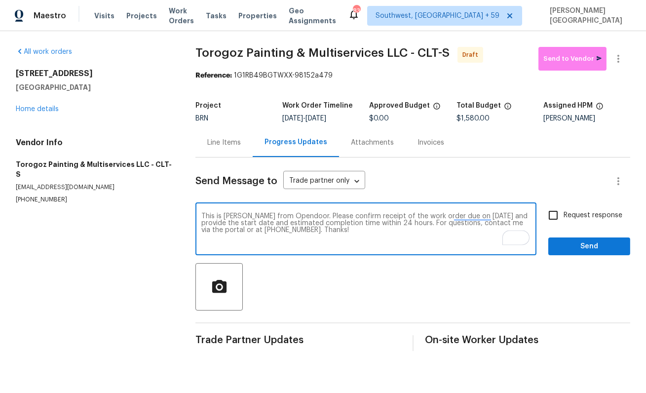
type textarea "This is [PERSON_NAME] from Opendoor. Please confirm receipt of the work order d…"
click at [560, 221] on input "Request response" at bounding box center [553, 215] width 21 height 21
checkbox input "true"
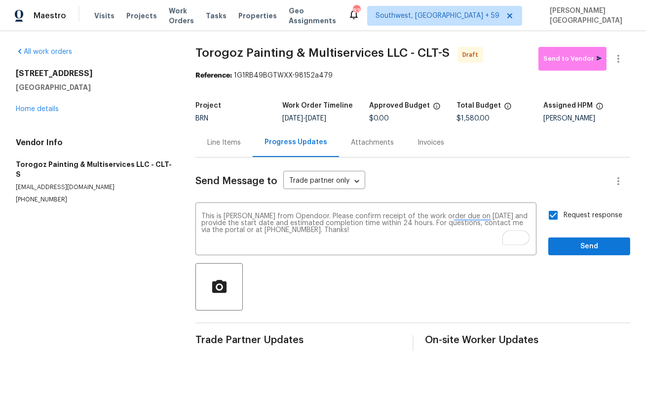
click at [564, 235] on div "Request response Send" at bounding box center [589, 230] width 82 height 50
click at [569, 248] on span "Send" at bounding box center [589, 246] width 66 height 12
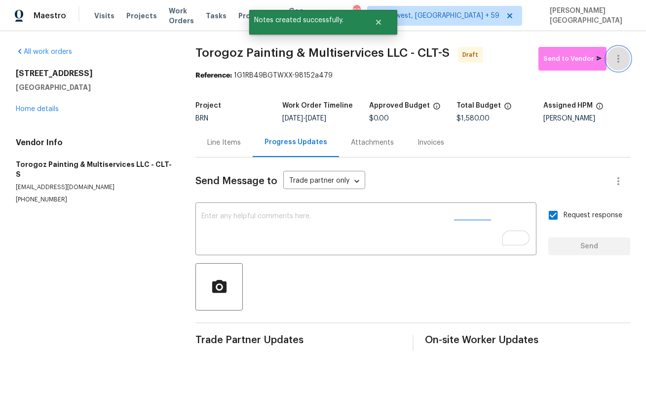
click at [623, 59] on icon "button" at bounding box center [619, 59] width 12 height 12
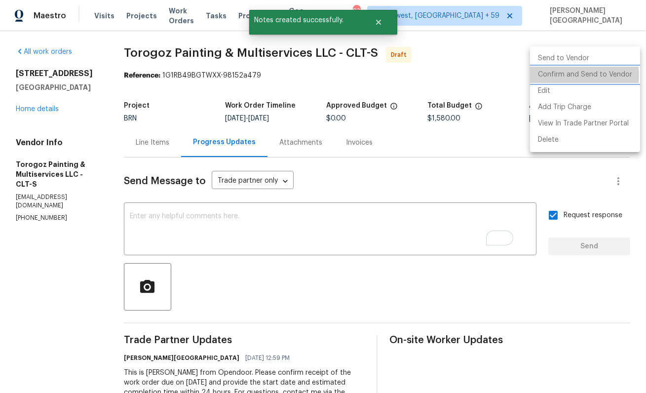
click at [579, 75] on li "Confirm and Send to Vendor" at bounding box center [585, 75] width 110 height 16
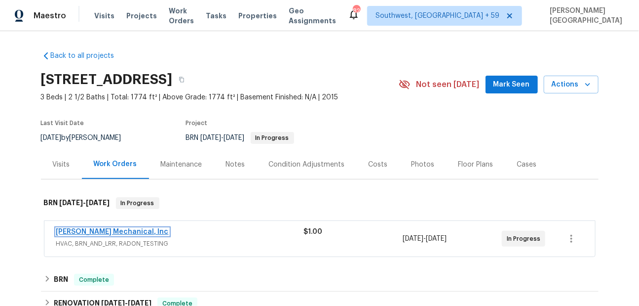
click at [127, 232] on link "[PERSON_NAME] Mechanical, Inc" at bounding box center [112, 231] width 113 height 7
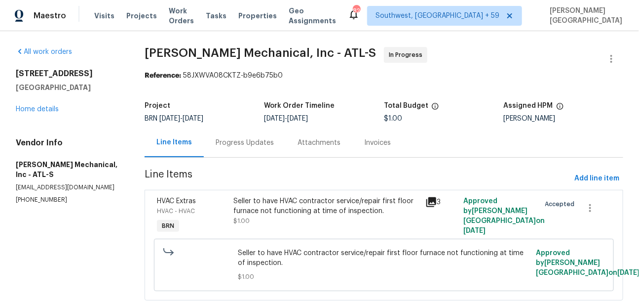
click at [241, 151] on div "Progress Updates" at bounding box center [245, 142] width 82 height 29
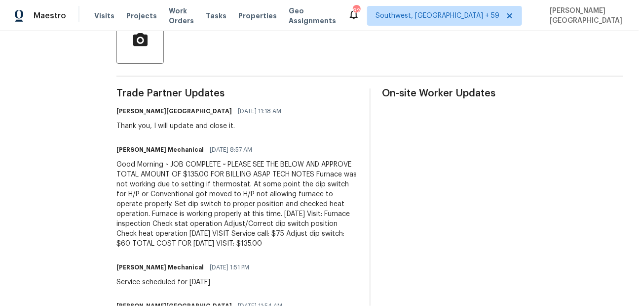
scroll to position [312, 0]
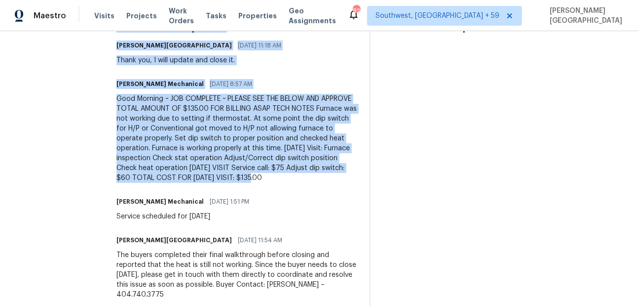
drag, startPoint x: 335, startPoint y: 175, endPoint x: 375, endPoint y: 180, distance: 40.3
click at [375, 180] on div "Trade Partner Updates [PERSON_NAME] [GEOGRAPHIC_DATA] [DATE] 11:18 AM Thank you…" at bounding box center [370, 167] width 507 height 288
click at [372, 179] on div "Trade Partner Updates [PERSON_NAME] [GEOGRAPHIC_DATA] [DATE] 11:18 AM Thank you…" at bounding box center [370, 167] width 507 height 288
drag, startPoint x: 334, startPoint y: 176, endPoint x: 359, endPoint y: 179, distance: 25.9
click at [358, 180] on div "Good Morning ~ JOB COMPLETE ~ PLEASE SEE THE BELOW AND APPROVE TOTAL AMOUNT OF …" at bounding box center [237, 138] width 241 height 89
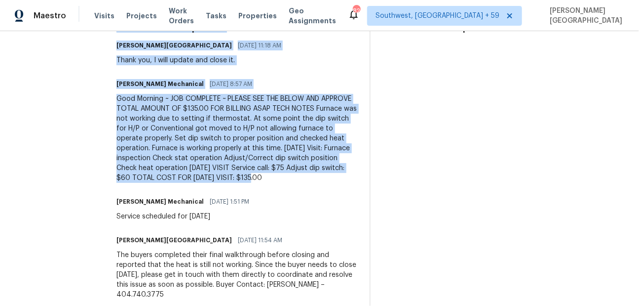
copy div "135.00"
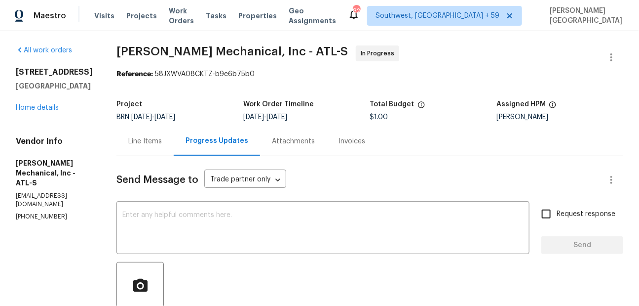
scroll to position [0, 0]
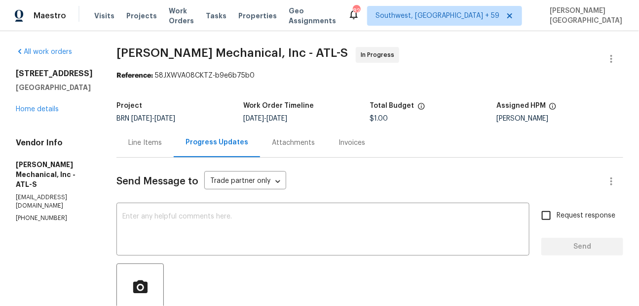
click at [162, 141] on div "Line Items" at bounding box center [145, 143] width 34 height 10
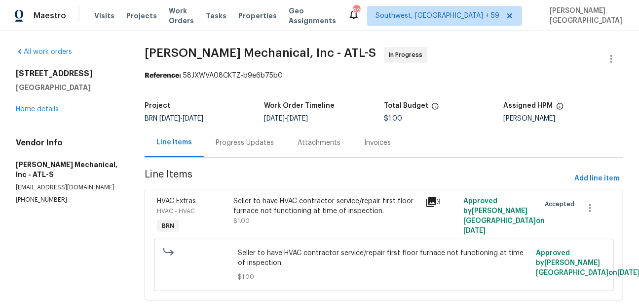
click at [258, 222] on div "Seller to have HVAC contractor service/repair first floor furnace not functioni…" at bounding box center [327, 211] width 186 height 30
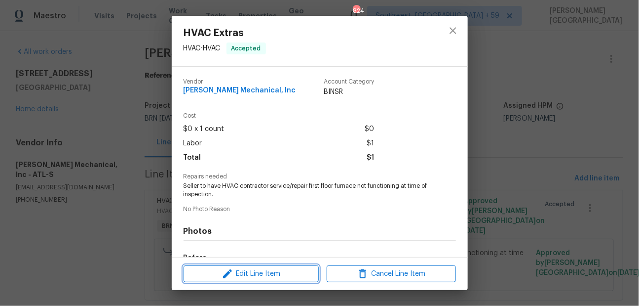
click at [256, 270] on span "Edit Line Item" at bounding box center [251, 274] width 129 height 12
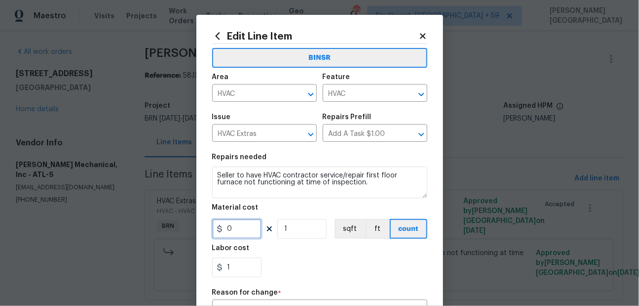
click at [240, 234] on input "0" at bounding box center [236, 229] width 49 height 20
click at [240, 265] on input "1" at bounding box center [236, 267] width 49 height 20
paste input "135.00"
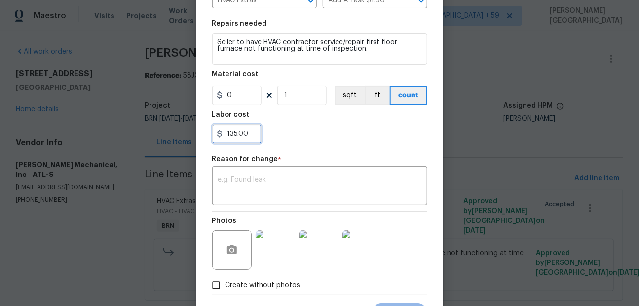
scroll to position [142, 0]
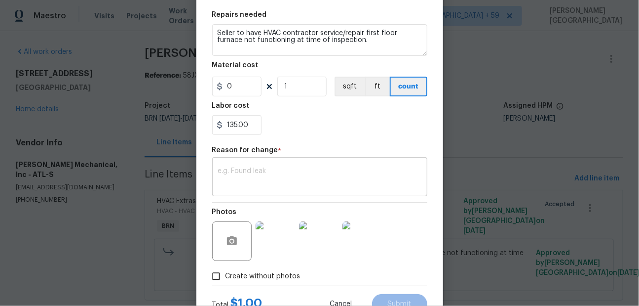
type input "135"
click at [263, 172] on textarea at bounding box center [319, 177] width 203 height 21
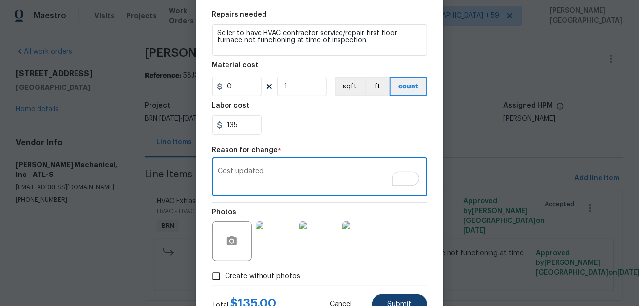
type textarea "Cost updated."
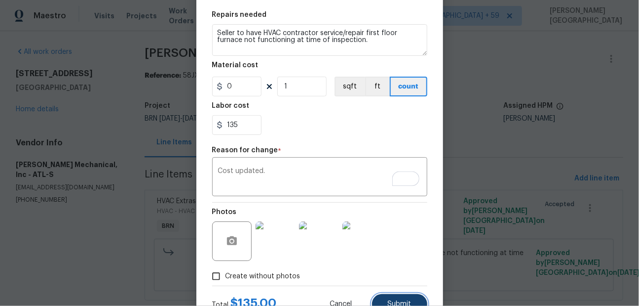
click at [407, 304] on span "Submit" at bounding box center [400, 303] width 24 height 7
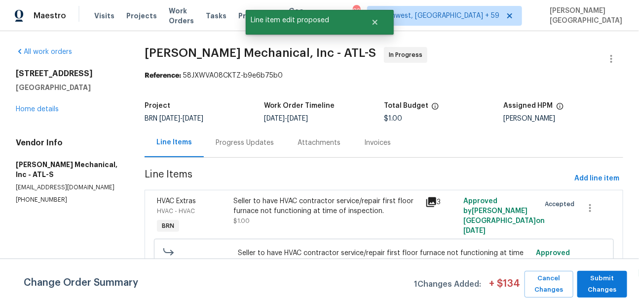
scroll to position [0, 0]
click at [596, 284] on span "Submit Changes" at bounding box center [603, 284] width 40 height 23
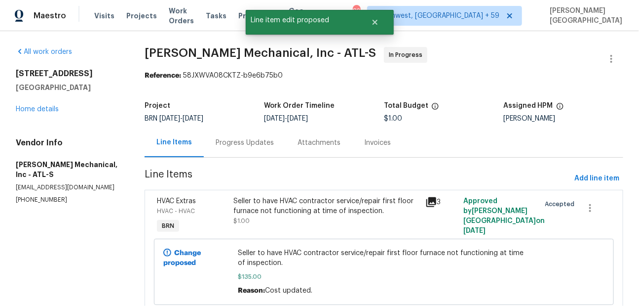
click at [233, 139] on div "Progress Updates" at bounding box center [245, 143] width 58 height 10
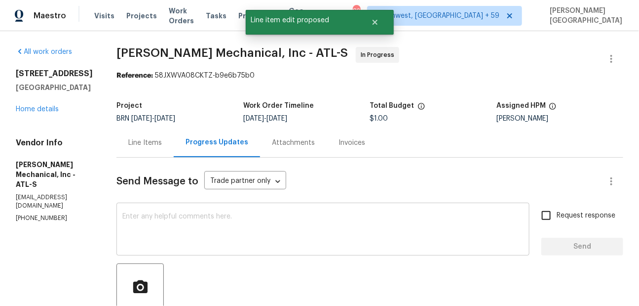
click at [239, 215] on textarea at bounding box center [322, 230] width 401 height 35
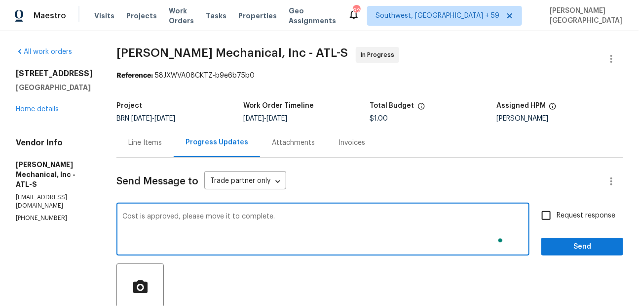
type textarea "Cost is approved, please move it to complete."
click at [569, 215] on span "Request response" at bounding box center [586, 215] width 59 height 10
click at [557, 215] on input "Request response" at bounding box center [546, 215] width 21 height 21
checkbox input "true"
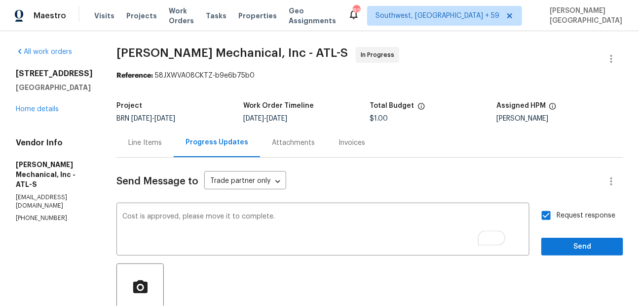
click at [571, 243] on span "Send" at bounding box center [582, 246] width 66 height 12
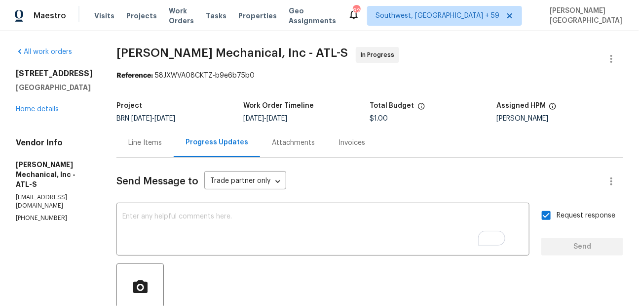
click at [160, 148] on div "Line Items" at bounding box center [145, 143] width 34 height 10
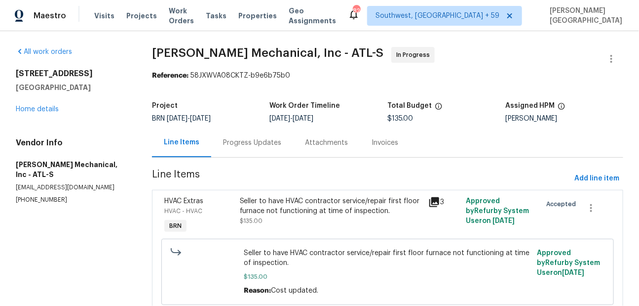
scroll to position [37, 0]
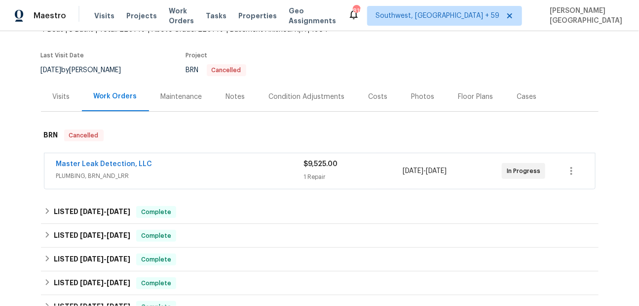
scroll to position [90, 0]
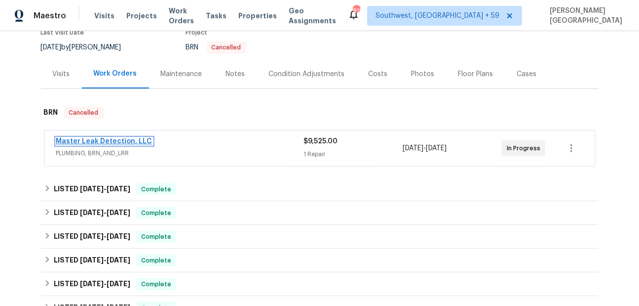
click at [127, 139] on link "Master Leak Detection, LLC" at bounding box center [104, 141] width 96 height 7
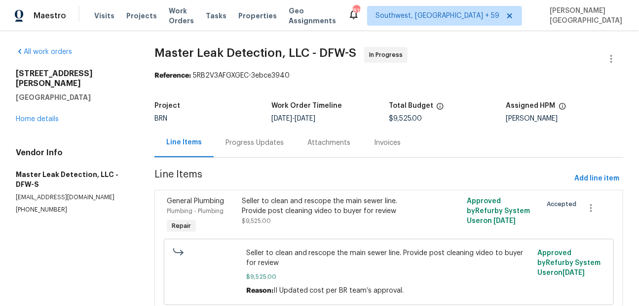
click at [227, 143] on div "Progress Updates" at bounding box center [255, 143] width 58 height 10
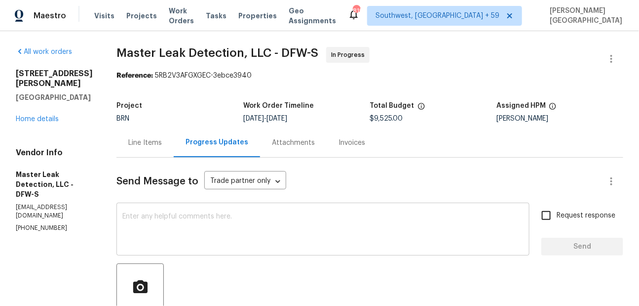
click at [162, 218] on textarea at bounding box center [322, 230] width 401 height 35
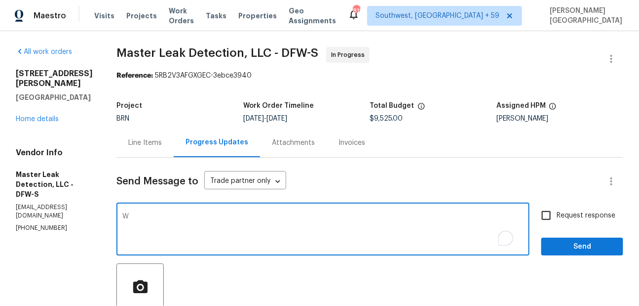
type textarea "W"
type textarea "whats the status of tihis job?"
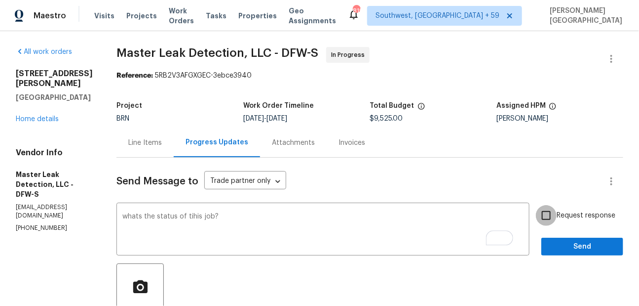
click at [550, 217] on input "Request response" at bounding box center [546, 215] width 21 height 21
checkbox input "true"
click at [565, 250] on span "Send" at bounding box center [582, 246] width 66 height 12
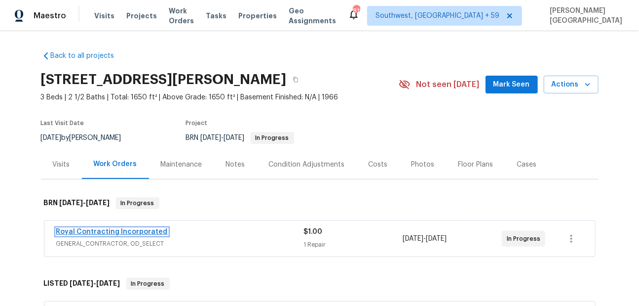
click at [109, 232] on link "Royal Contracting Incorporated" at bounding box center [112, 231] width 112 height 7
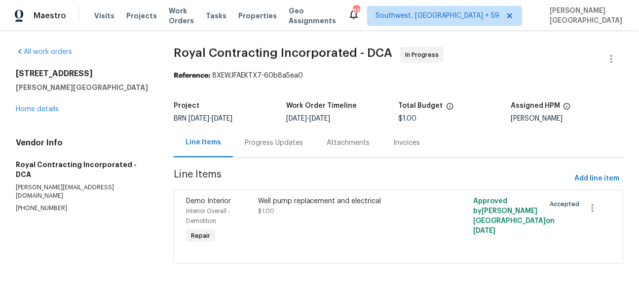
click at [255, 146] on div "Progress Updates" at bounding box center [274, 143] width 58 height 10
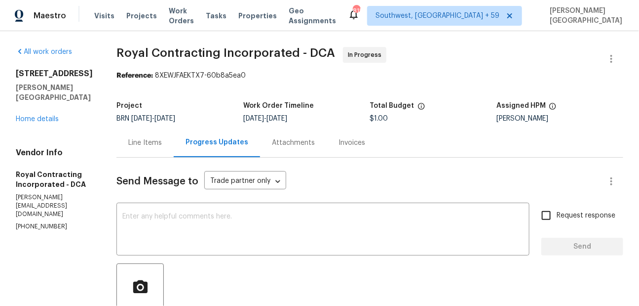
click at [50, 222] on p "[PHONE_NUMBER]" at bounding box center [54, 226] width 77 height 8
click at [50, 222] on p "(571) 224-5089" at bounding box center [54, 226] width 77 height 8
copy p "(571) 224-5089"
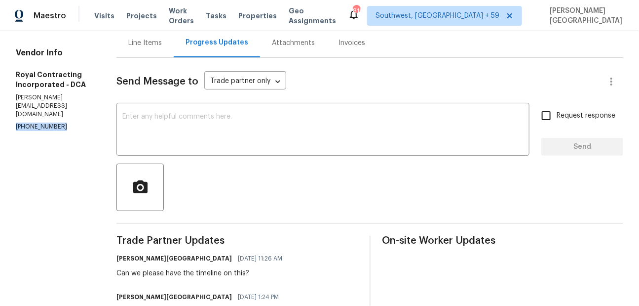
scroll to position [47, 0]
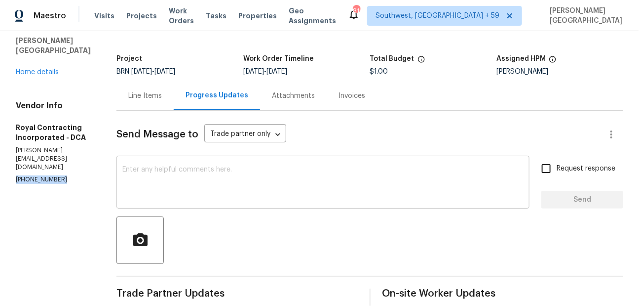
click at [149, 182] on textarea at bounding box center [322, 183] width 401 height 35
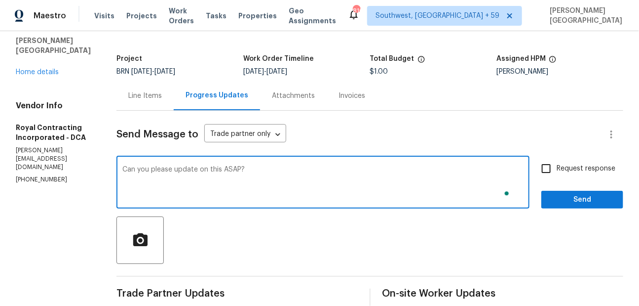
type textarea "Can you please update on this ASAP?"
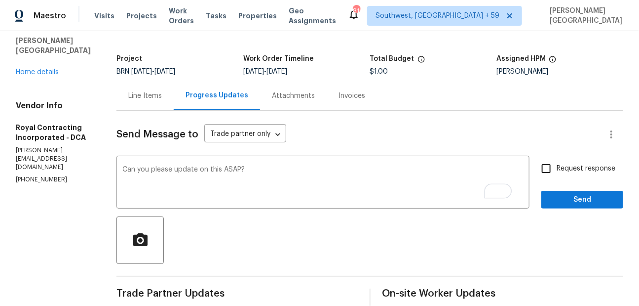
drag, startPoint x: 561, startPoint y: 161, endPoint x: 561, endPoint y: 174, distance: 12.8
click at [561, 161] on label "Request response" at bounding box center [575, 168] width 79 height 21
click at [557, 161] on input "Request response" at bounding box center [546, 168] width 21 height 21
checkbox input "true"
click at [561, 196] on span "Send" at bounding box center [582, 200] width 66 height 12
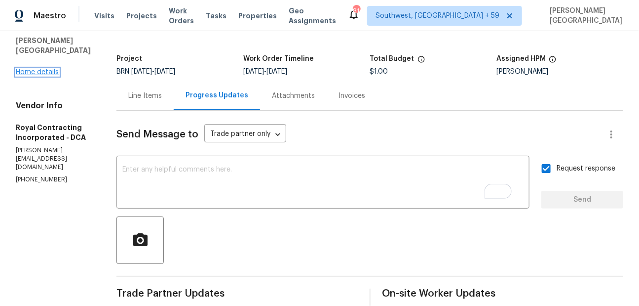
click at [45, 69] on link "Home details" at bounding box center [37, 72] width 43 height 7
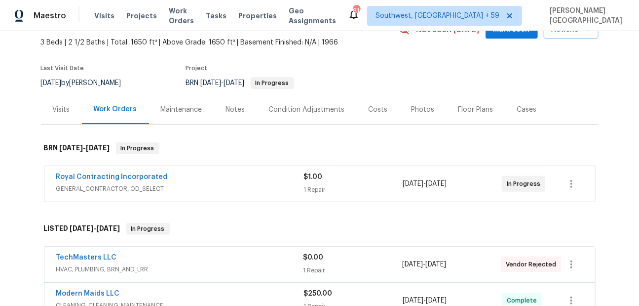
scroll to position [61, 0]
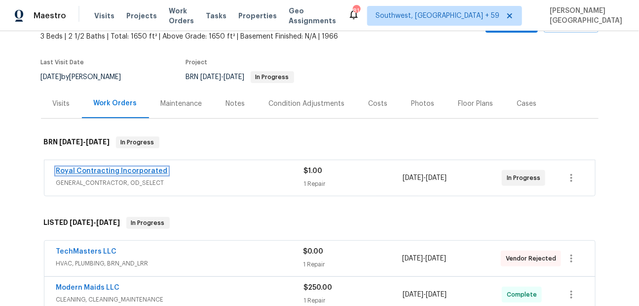
click at [150, 167] on link "Royal Contracting Incorporated" at bounding box center [112, 170] width 112 height 7
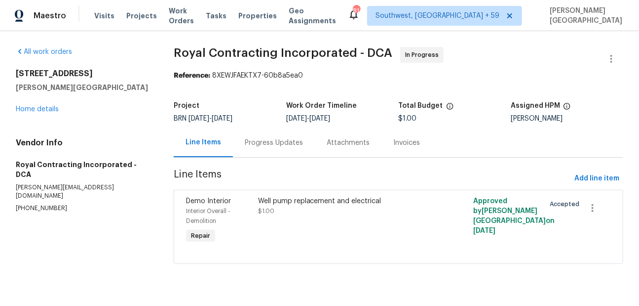
click at [273, 152] on div "Progress Updates" at bounding box center [274, 142] width 82 height 29
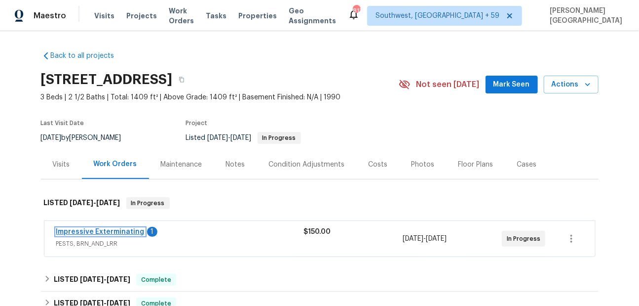
click at [112, 230] on link "Impressive Exterminating" at bounding box center [100, 231] width 88 height 7
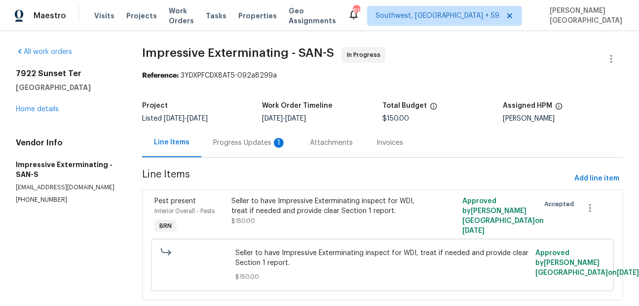
click at [229, 147] on div "Progress Updates 1" at bounding box center [249, 143] width 73 height 10
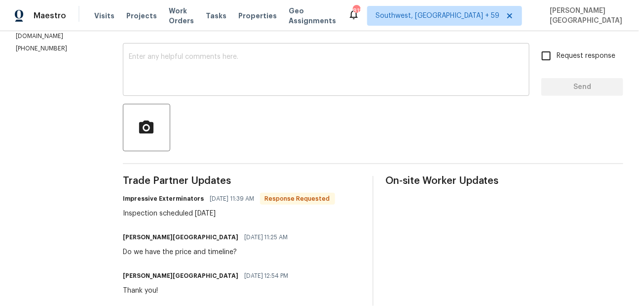
scroll to position [118, 0]
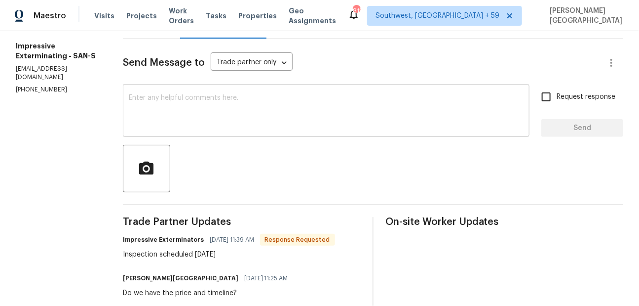
click at [175, 108] on textarea at bounding box center [326, 111] width 395 height 35
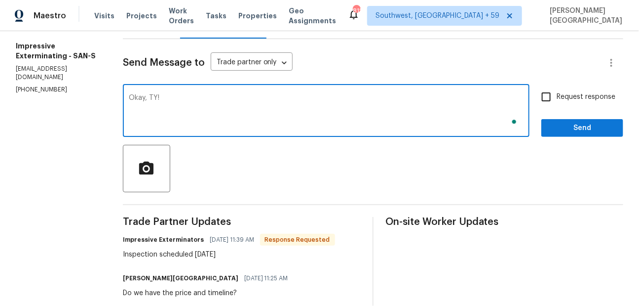
type textarea "Okay, TY!"
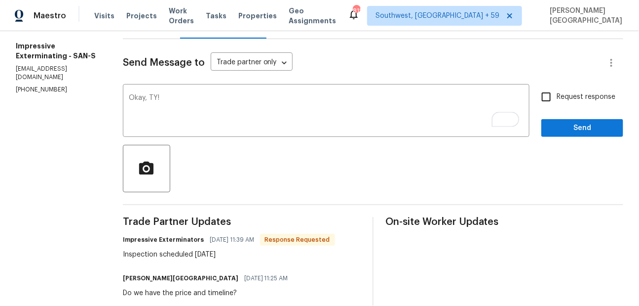
click at [565, 97] on span "Request response" at bounding box center [586, 97] width 59 height 10
click at [557, 97] on input "Request response" at bounding box center [546, 96] width 21 height 21
checkbox input "true"
click at [566, 115] on div "Request response Send" at bounding box center [583, 111] width 82 height 50
click at [568, 124] on span "Send" at bounding box center [582, 128] width 66 height 12
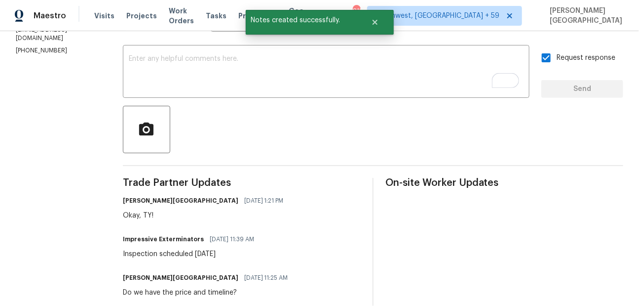
scroll to position [159, 0]
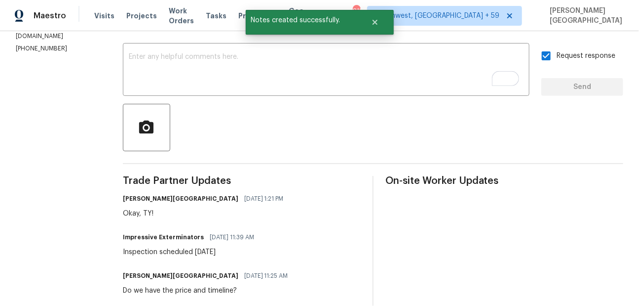
click at [172, 250] on div "Inspection scheduled [DATE]" at bounding box center [191, 252] width 137 height 10
copy div "Inspection scheduled [DATE]"
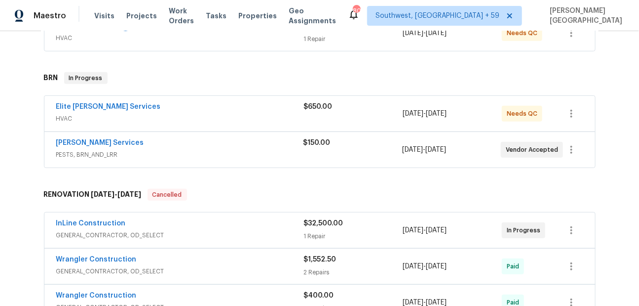
scroll to position [212, 0]
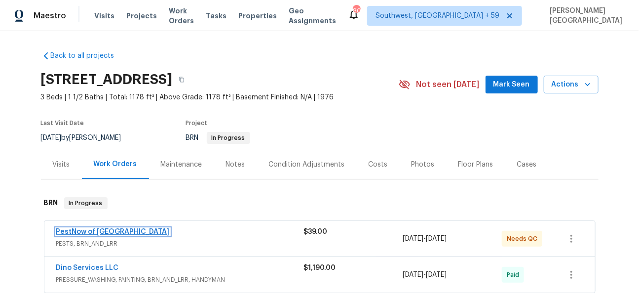
click at [119, 229] on link "PestNow of Central VA" at bounding box center [113, 231] width 114 height 7
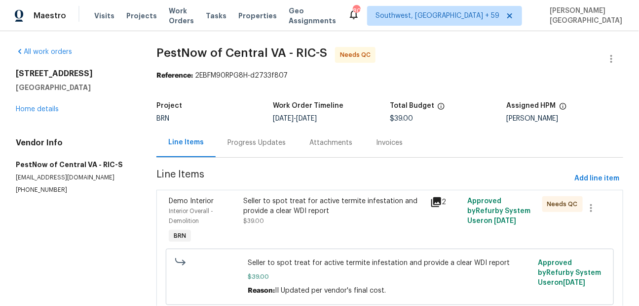
scroll to position [37, 0]
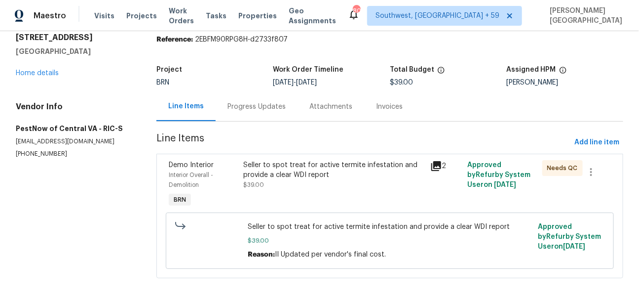
click at [301, 161] on div "Seller to spot treat for active termite infestation and provide a clear WDI rep…" at bounding box center [334, 170] width 181 height 20
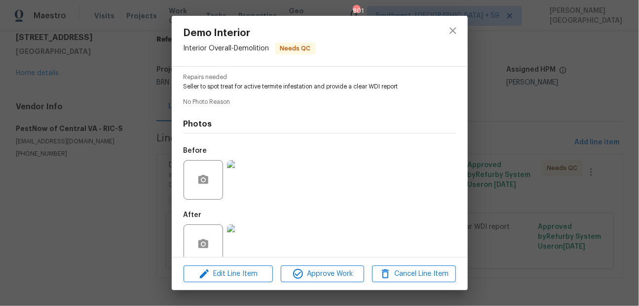
scroll to position [117, 0]
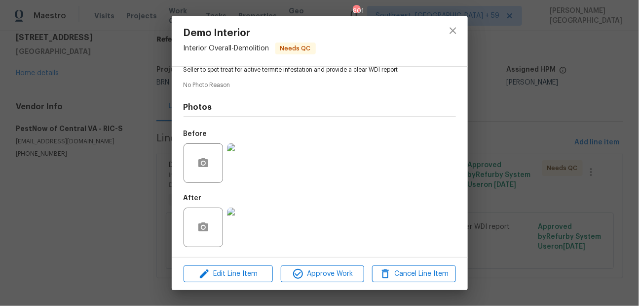
click at [541, 142] on div "Demo Interior Interior Overall - Demolition Needs QC Vendor PestNow of Central …" at bounding box center [319, 153] width 639 height 306
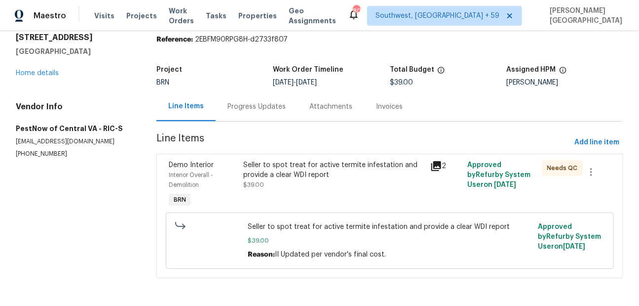
click at [234, 126] on section "PestNow of Central VA - RIC-S Needs QC Reference: 2EBFM90RPG8H-d2733f807 Projec…" at bounding box center [389, 150] width 467 height 279
click at [253, 105] on div "Progress Updates" at bounding box center [257, 107] width 58 height 10
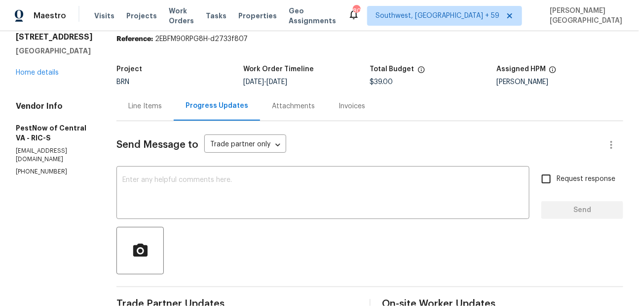
click at [145, 114] on div "Line Items" at bounding box center [145, 105] width 57 height 29
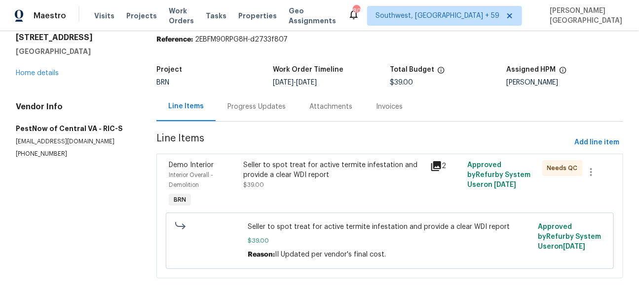
click at [296, 187] on div "Seller to spot treat for active termite infestation and provide a clear WDI rep…" at bounding box center [334, 175] width 181 height 30
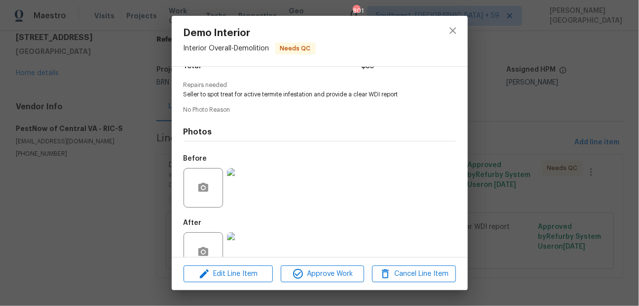
scroll to position [117, 0]
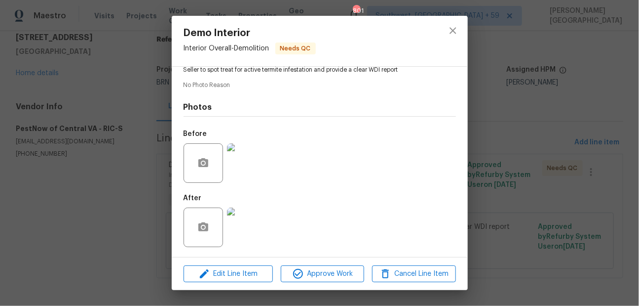
click at [580, 168] on div "Demo Interior Interior Overall - Demolition Needs QC Vendor PestNow of Central …" at bounding box center [319, 153] width 639 height 306
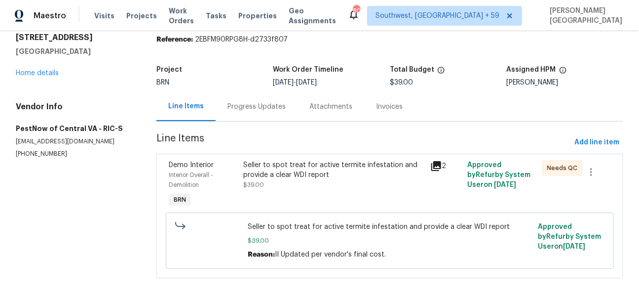
scroll to position [0, 0]
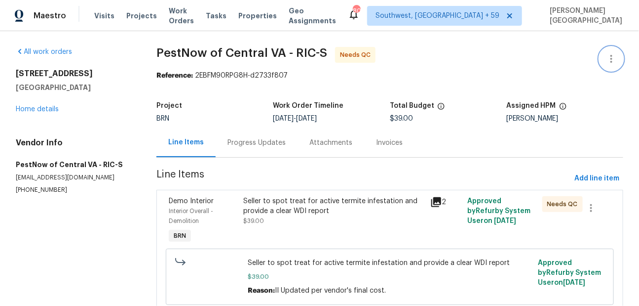
click at [607, 63] on icon "button" at bounding box center [612, 59] width 12 height 12
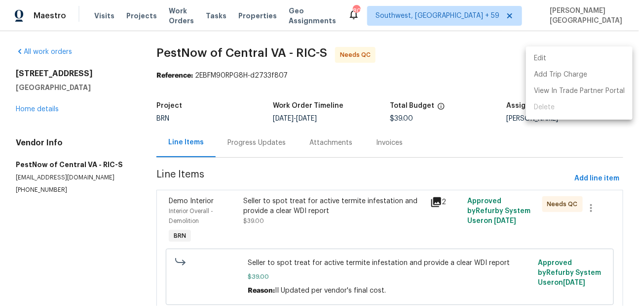
click at [567, 56] on li "Edit" at bounding box center [579, 58] width 107 height 16
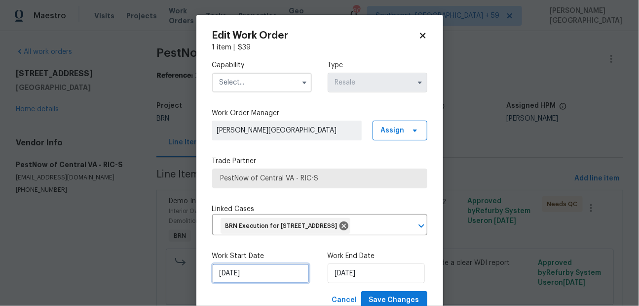
click at [261, 283] on input "8/4/2025" at bounding box center [260, 273] width 97 height 20
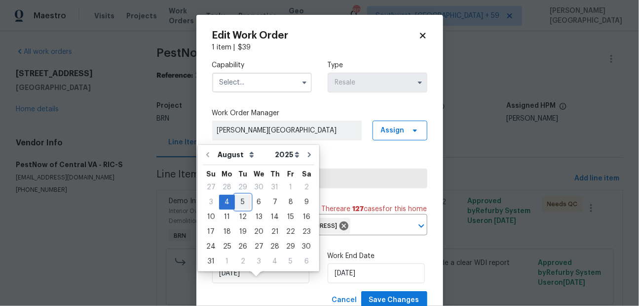
click at [239, 201] on div "5" at bounding box center [243, 202] width 16 height 14
type input "8/5/2025"
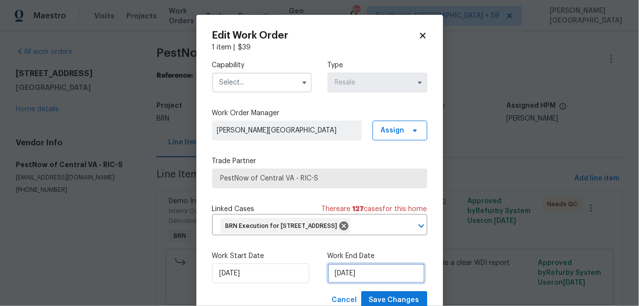
click at [352, 283] on input "[DATE]" at bounding box center [376, 273] width 97 height 20
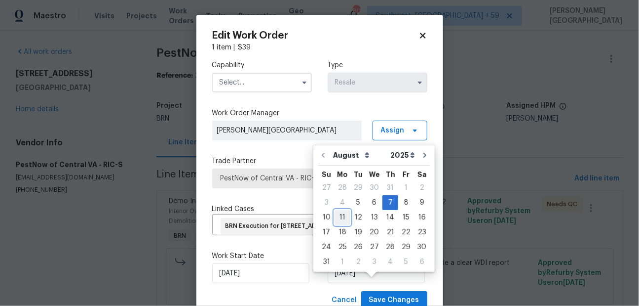
click at [340, 217] on div "11" at bounding box center [343, 217] width 16 height 14
type input "[DATE]"
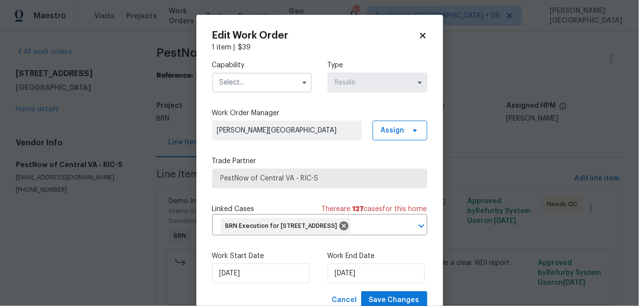
click at [232, 82] on input "text" at bounding box center [262, 83] width 100 height 20
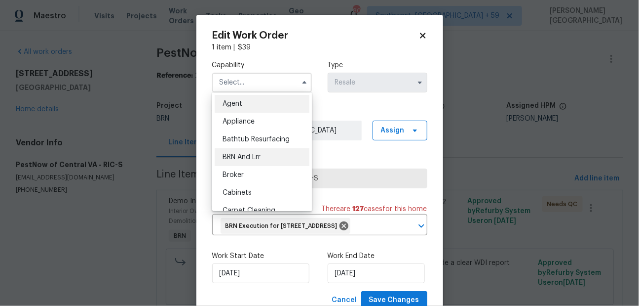
click at [243, 160] on div "BRN And Lrr" at bounding box center [262, 157] width 95 height 18
type input "BRN And Lrr"
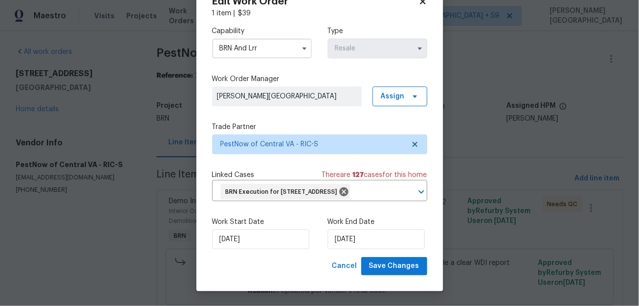
scroll to position [49, 0]
click at [392, 269] on span "Save Changes" at bounding box center [394, 266] width 50 height 12
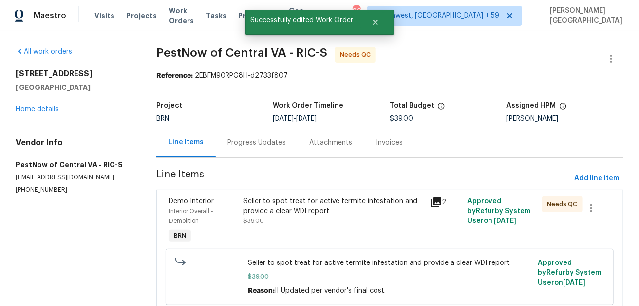
scroll to position [0, 0]
click at [316, 202] on div "Seller to spot treat for active termite infestation and provide a clear WDI rep…" at bounding box center [334, 206] width 181 height 20
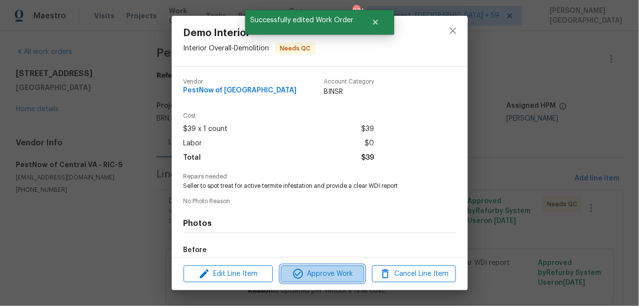
click at [324, 265] on button "Approve Work" at bounding box center [322, 273] width 83 height 17
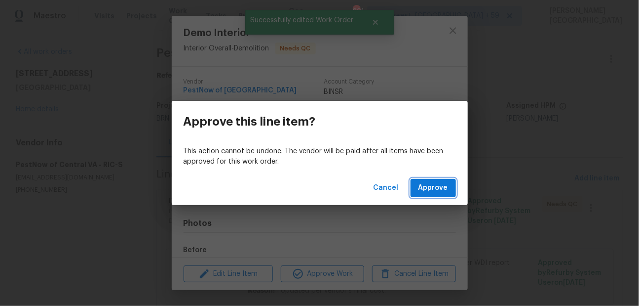
click at [431, 191] on span "Approve" at bounding box center [434, 188] width 30 height 12
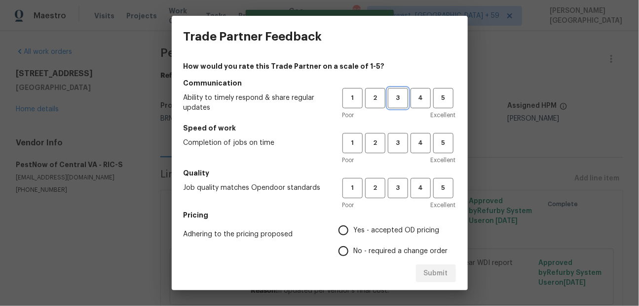
click at [398, 94] on span "3" at bounding box center [398, 97] width 18 height 11
click at [398, 143] on span "3" at bounding box center [398, 142] width 18 height 11
click at [398, 188] on span "3" at bounding box center [398, 187] width 18 height 11
click at [357, 246] on span "No - required a change order" at bounding box center [401, 251] width 94 height 10
click at [354, 246] on input "No - required a change order" at bounding box center [343, 250] width 21 height 21
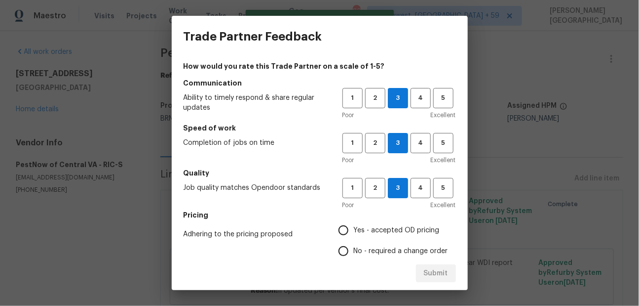
radio input "true"
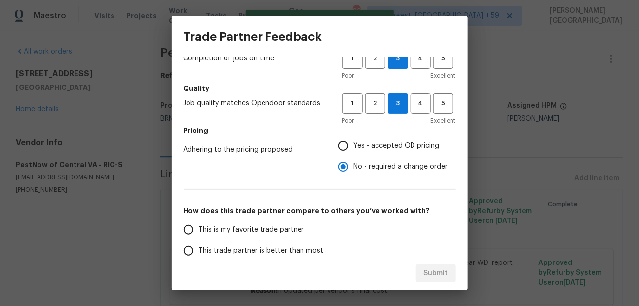
click at [221, 244] on label "This trade partner is better than most" at bounding box center [256, 250] width 156 height 21
click at [199, 244] on input "This trade partner is better than most" at bounding box center [188, 250] width 21 height 21
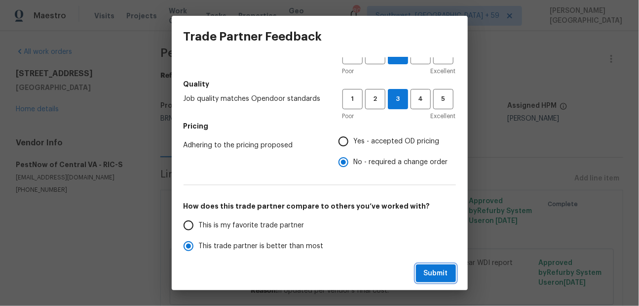
click at [432, 272] on span "Submit" at bounding box center [436, 273] width 24 height 12
radio input "true"
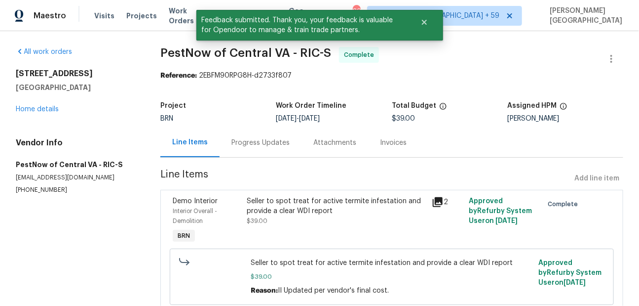
click at [260, 140] on div "Progress Updates" at bounding box center [261, 143] width 58 height 10
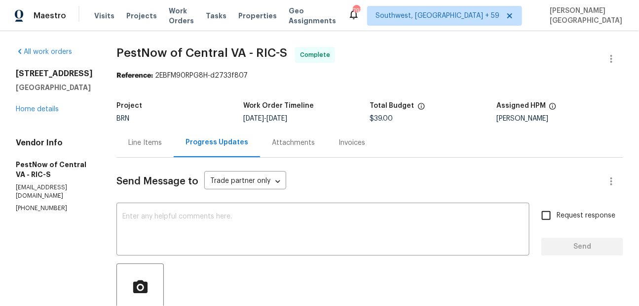
click at [129, 50] on span "PestNow of Central VA - RIC-S" at bounding box center [202, 53] width 171 height 12
click at [188, 50] on span "PestNow of Central VA - RIC-S" at bounding box center [202, 53] width 171 height 12
click at [121, 49] on span "PestNow of Central VA - RIC-S" at bounding box center [202, 53] width 171 height 12
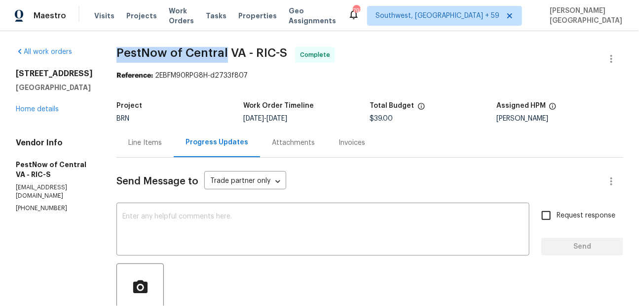
click at [190, 49] on span "PestNow of Central VA - RIC-S" at bounding box center [202, 53] width 171 height 12
copy span "PestNow of Central"
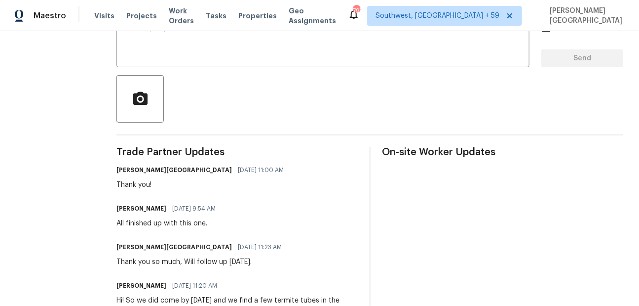
scroll to position [316, 0]
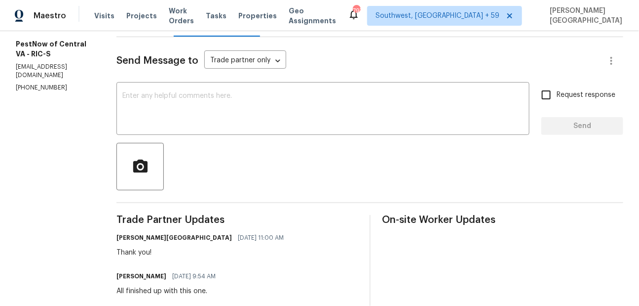
click at [121, 62] on span "Send Message to" at bounding box center [158, 61] width 82 height 10
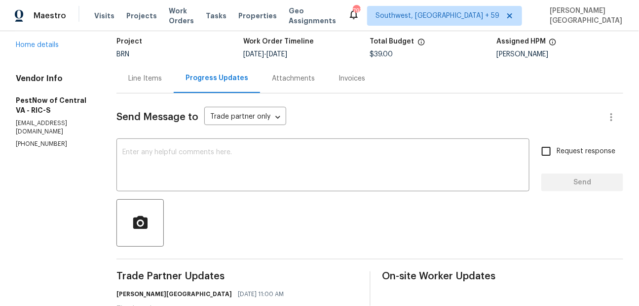
scroll to position [18, 0]
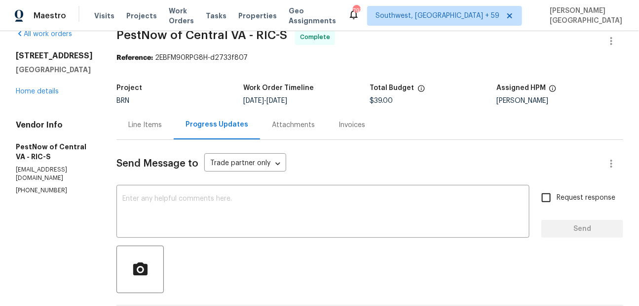
click at [131, 134] on div "Line Items" at bounding box center [145, 124] width 57 height 29
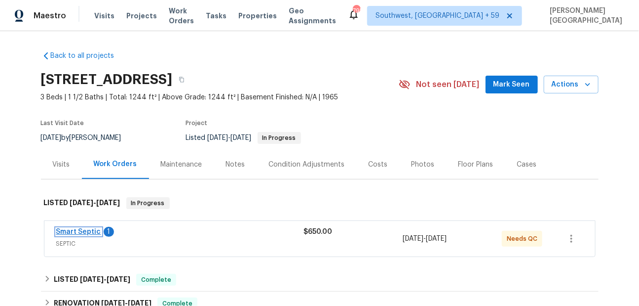
click at [76, 231] on link "Smart Septic" at bounding box center [78, 231] width 45 height 7
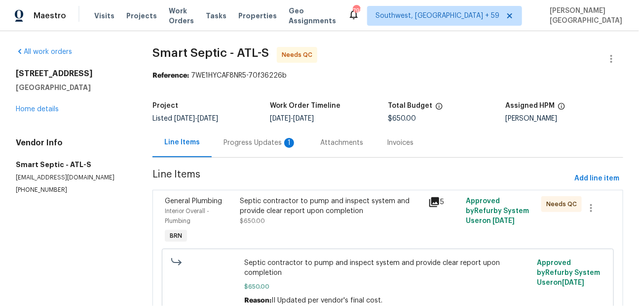
click at [274, 154] on div "Progress Updates 1" at bounding box center [260, 142] width 97 height 29
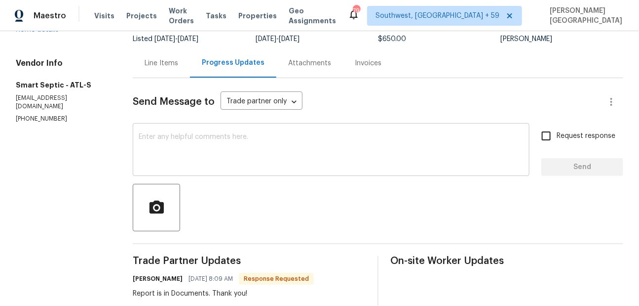
scroll to position [54, 0]
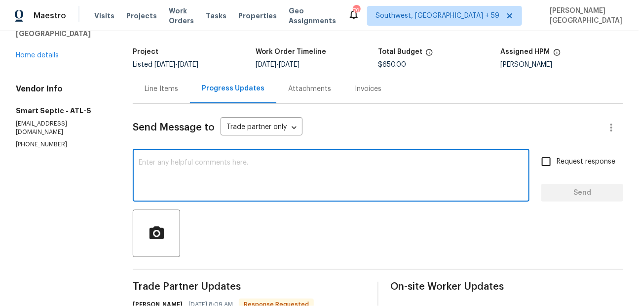
click at [174, 163] on textarea at bounding box center [331, 176] width 385 height 35
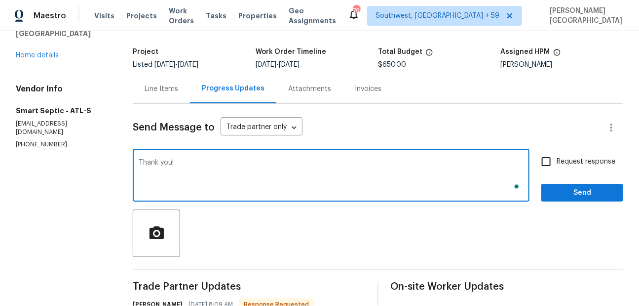
type textarea "Thank you!"
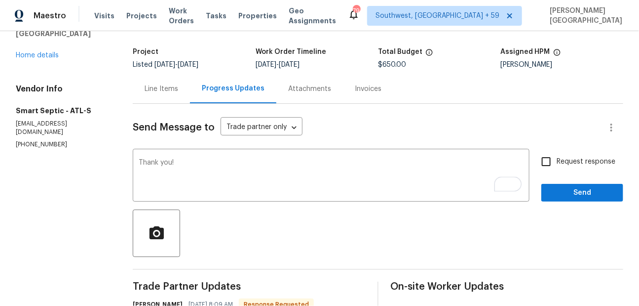
click at [566, 159] on span "Request response" at bounding box center [586, 161] width 59 height 10
click at [557, 159] on input "Request response" at bounding box center [546, 161] width 21 height 21
checkbox input "true"
click at [570, 187] on span "Send" at bounding box center [582, 193] width 66 height 12
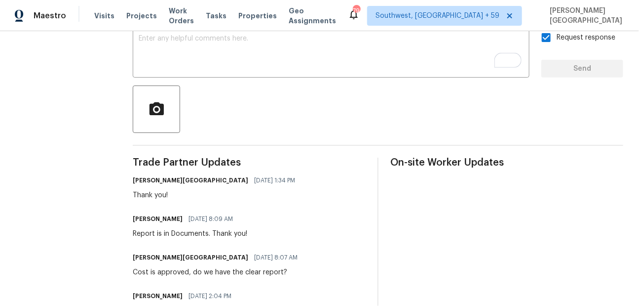
scroll to position [0, 0]
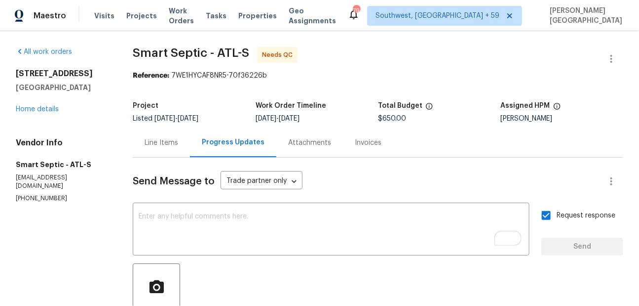
click at [156, 137] on div "Line Items" at bounding box center [161, 142] width 57 height 29
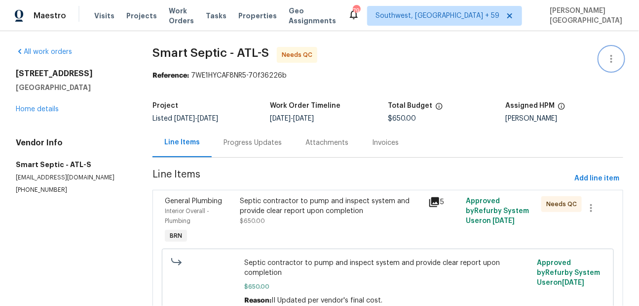
click at [623, 55] on button "button" at bounding box center [612, 59] width 24 height 24
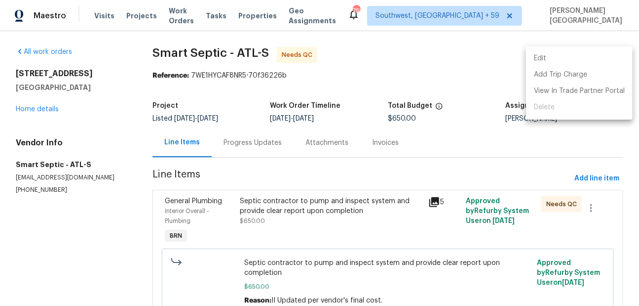
click at [566, 55] on li "Edit" at bounding box center [579, 58] width 107 height 16
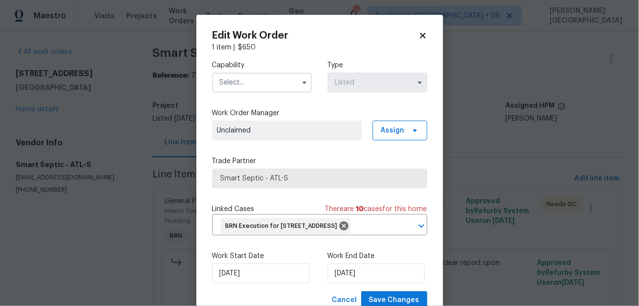
scroll to position [49, 0]
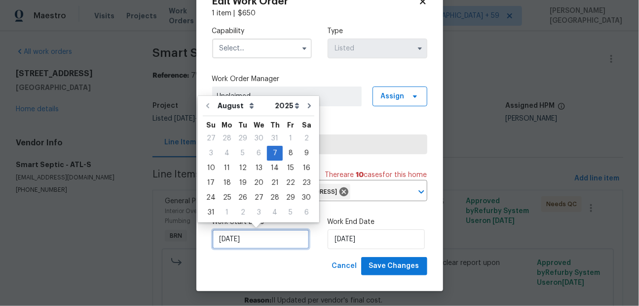
click at [261, 236] on input "[DATE]" at bounding box center [260, 239] width 97 height 20
click at [306, 152] on div "9" at bounding box center [307, 153] width 16 height 14
type input "[DATE]"
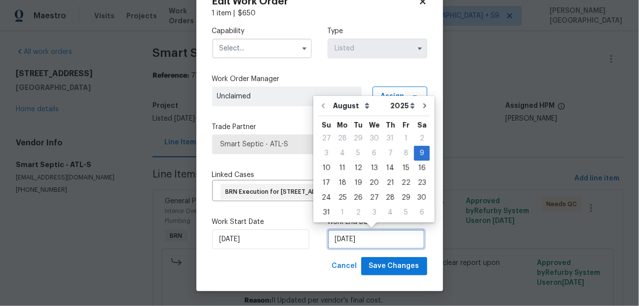
click at [354, 237] on input "[DATE]" at bounding box center [376, 239] width 97 height 20
click at [326, 167] on div "10" at bounding box center [326, 168] width 16 height 14
type input "[DATE]"
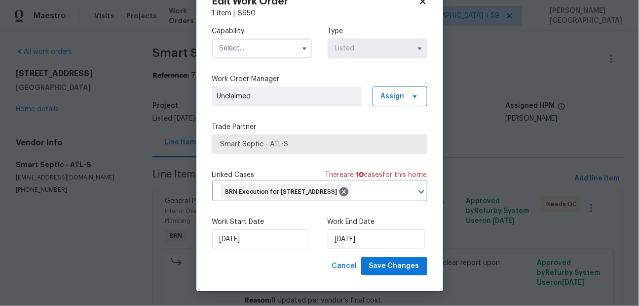
click at [238, 39] on input "text" at bounding box center [262, 49] width 100 height 20
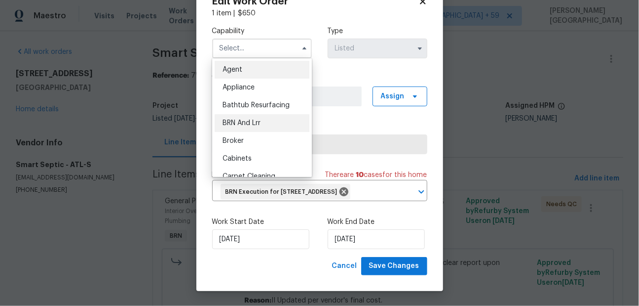
click at [243, 119] on span "BRN And Lrr" at bounding box center [242, 122] width 38 height 7
type input "BRN And Lrr"
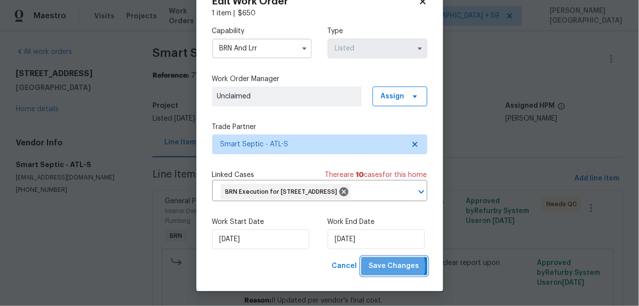
click at [391, 267] on span "Save Changes" at bounding box center [394, 266] width 50 height 12
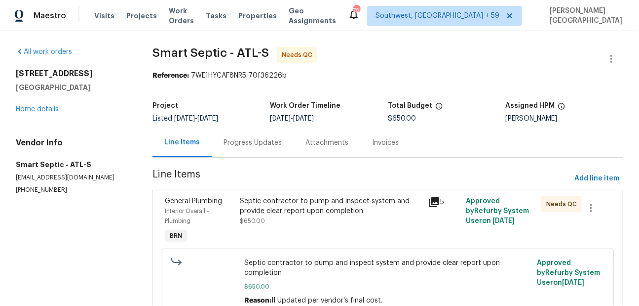
scroll to position [46, 0]
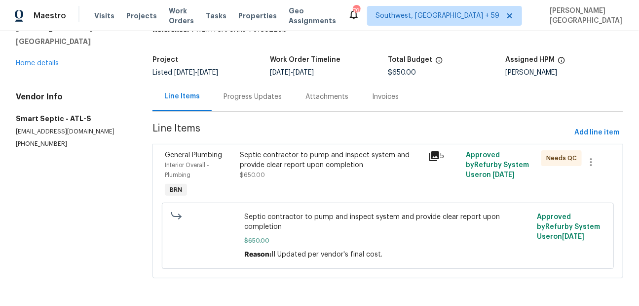
click at [239, 100] on div "Progress Updates" at bounding box center [253, 97] width 58 height 10
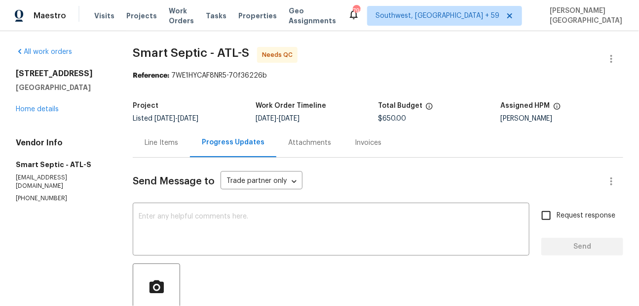
click at [160, 137] on div "Line Items" at bounding box center [161, 142] width 57 height 29
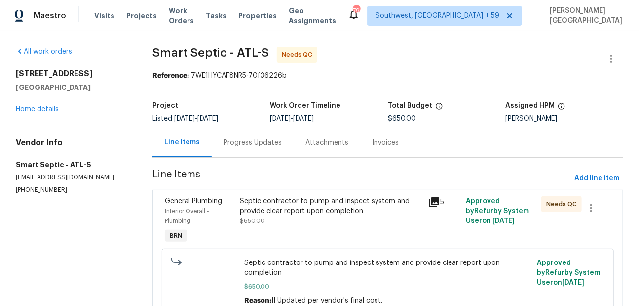
click at [292, 210] on div "Septic contractor to pump and inspect system and provide clear report upon comp…" at bounding box center [331, 206] width 183 height 20
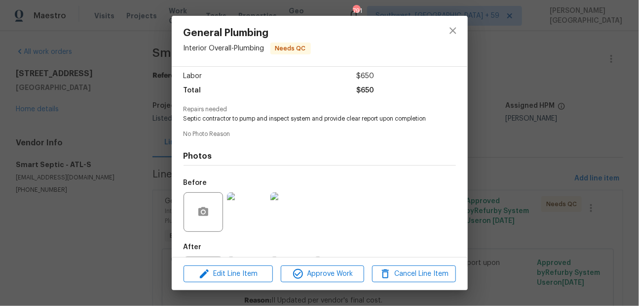
scroll to position [125, 0]
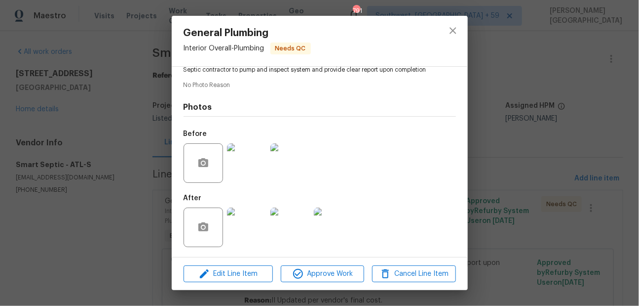
click at [533, 179] on div "General Plumbing Interior Overall - Plumbing Needs QC Vendor Smart Septic Accou…" at bounding box center [319, 153] width 639 height 306
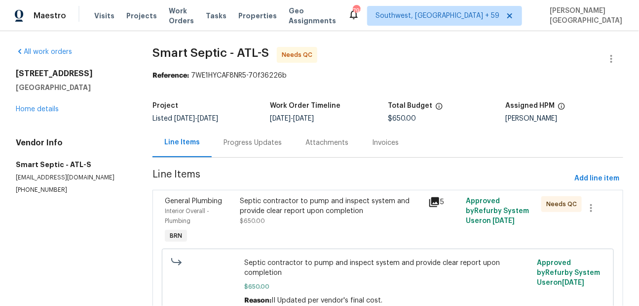
click at [260, 152] on div "Progress Updates" at bounding box center [253, 142] width 82 height 29
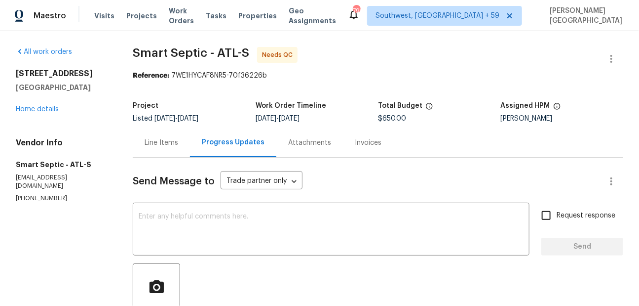
click at [159, 146] on div "Line Items" at bounding box center [162, 143] width 34 height 10
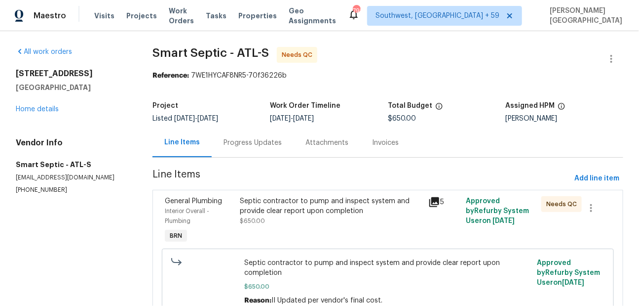
click at [284, 206] on div "Septic contractor to pump and inspect system and provide clear report upon comp…" at bounding box center [331, 206] width 183 height 20
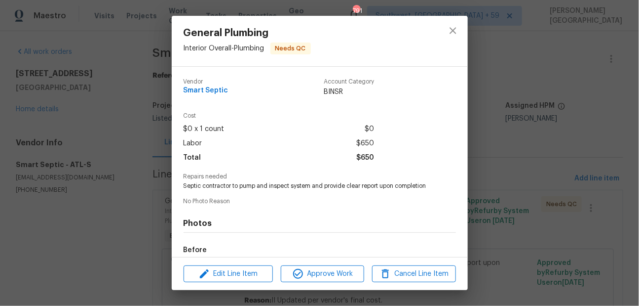
scroll to position [125, 0]
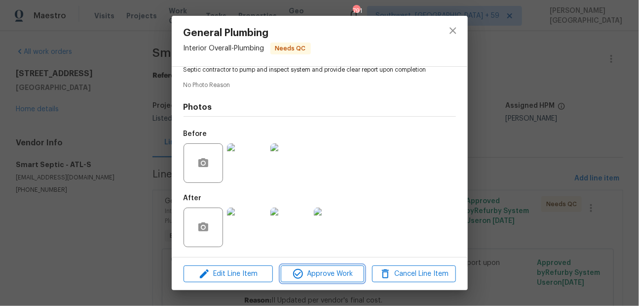
click at [325, 274] on span "Approve Work" at bounding box center [323, 274] width 78 height 12
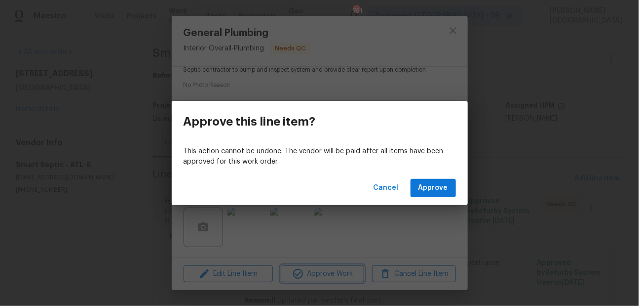
click at [397, 32] on div "Approve this line item? This action cannot be undone. The vendor will be paid a…" at bounding box center [319, 153] width 639 height 306
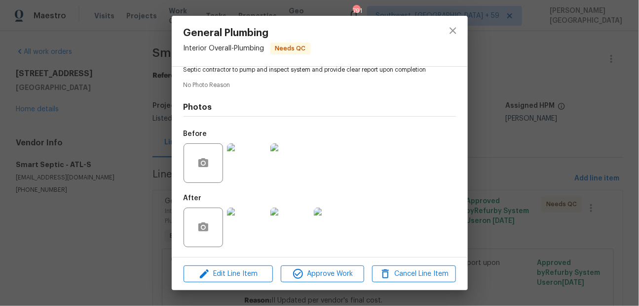
click at [517, 131] on div "General Plumbing Interior Overall - Plumbing Needs QC Vendor Smart Septic Accou…" at bounding box center [319, 153] width 639 height 306
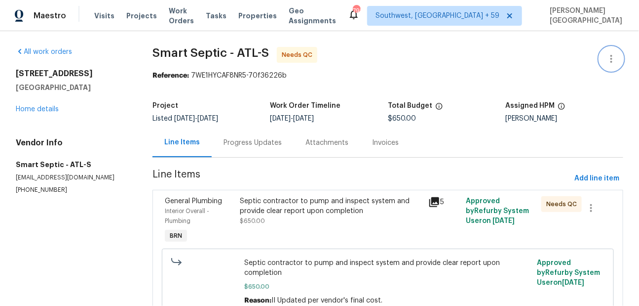
click at [622, 54] on button "button" at bounding box center [612, 59] width 24 height 24
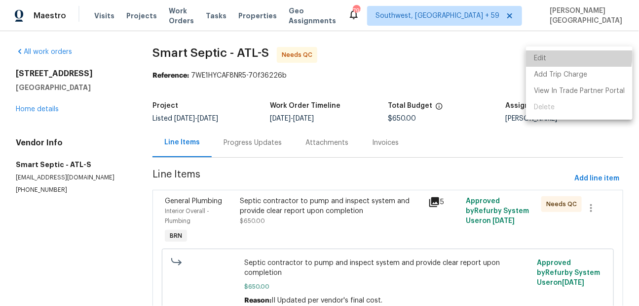
click at [556, 55] on li "Edit" at bounding box center [579, 58] width 107 height 16
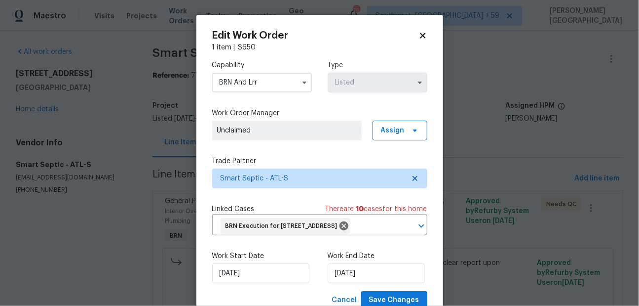
click at [264, 75] on input "BRN And Lrr" at bounding box center [262, 83] width 100 height 20
click at [383, 165] on label "Trade Partner" at bounding box center [319, 161] width 215 height 10
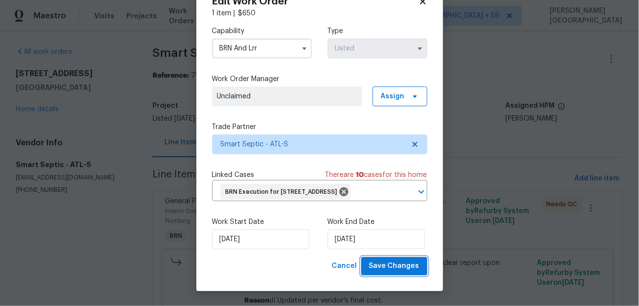
click at [389, 267] on span "Save Changes" at bounding box center [394, 266] width 50 height 12
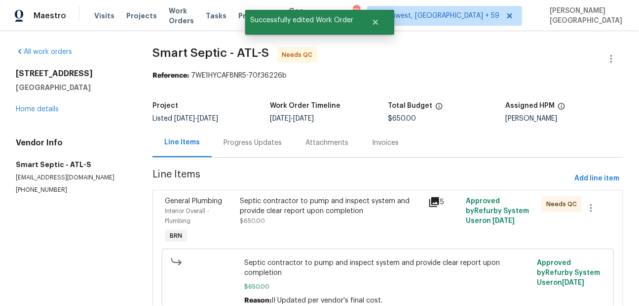
scroll to position [0, 0]
click at [363, 216] on div "Septic contractor to pump and inspect system and provide clear report upon comp…" at bounding box center [331, 211] width 183 height 30
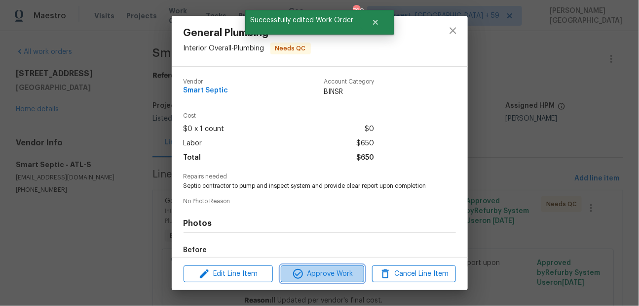
click at [316, 269] on span "Approve Work" at bounding box center [323, 274] width 78 height 12
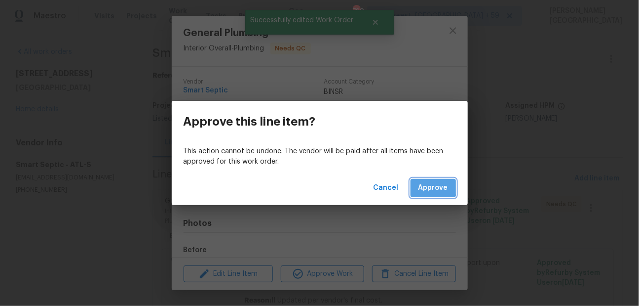
click at [430, 185] on span "Approve" at bounding box center [434, 188] width 30 height 12
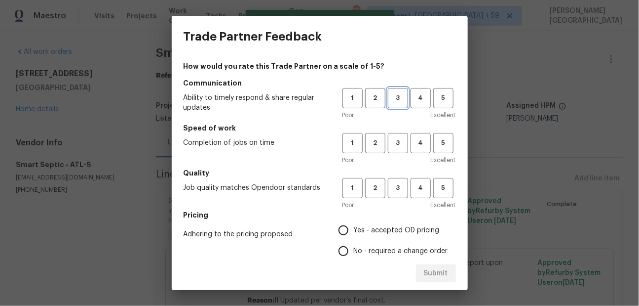
click at [400, 98] on span "3" at bounding box center [398, 97] width 18 height 11
click at [401, 138] on span "3" at bounding box center [398, 142] width 18 height 11
click at [409, 217] on h5 "Pricing" at bounding box center [320, 215] width 273 height 10
click at [402, 192] on span "3" at bounding box center [398, 187] width 18 height 11
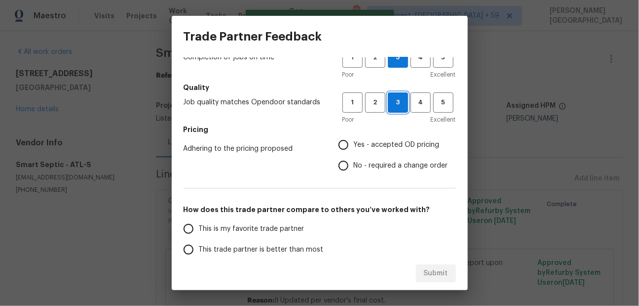
scroll to position [91, 0]
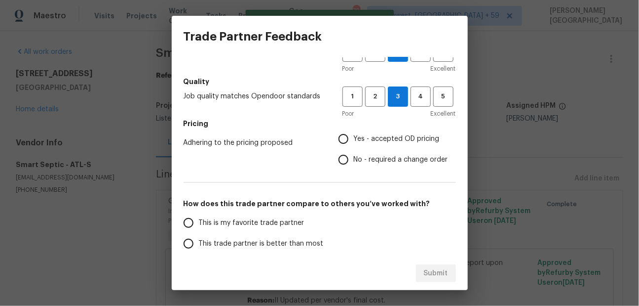
click at [350, 155] on input "No - required a change order" at bounding box center [343, 159] width 21 height 21
radio input "true"
click at [224, 243] on span "This trade partner is better than most" at bounding box center [261, 243] width 125 height 10
click at [199, 243] on input "This trade partner is better than most" at bounding box center [188, 243] width 21 height 21
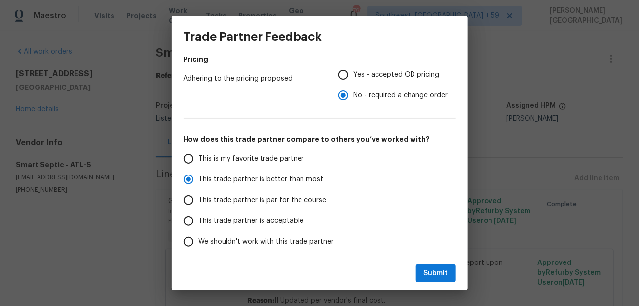
scroll to position [195, 0]
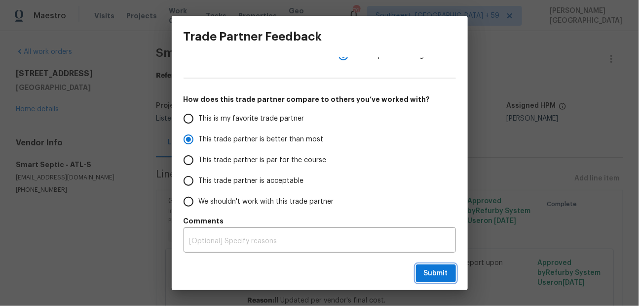
click at [447, 276] on span "Submit" at bounding box center [436, 273] width 24 height 12
radio input "true"
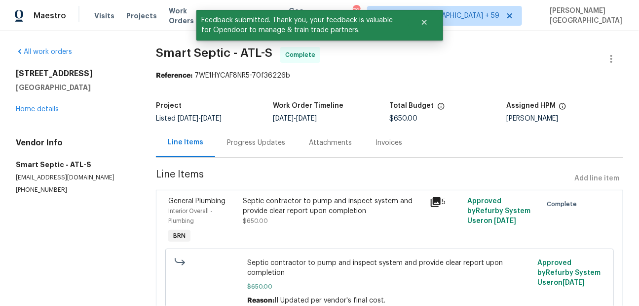
click at [239, 138] on div "Progress Updates" at bounding box center [256, 143] width 58 height 10
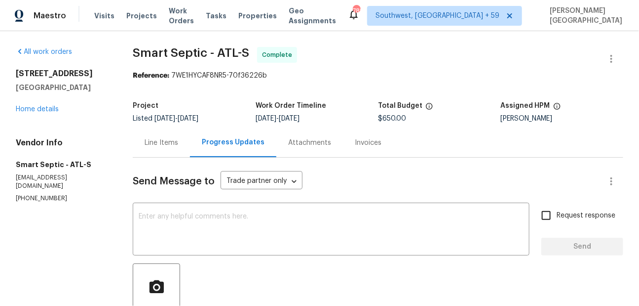
click at [146, 137] on div "Line Items" at bounding box center [161, 142] width 57 height 29
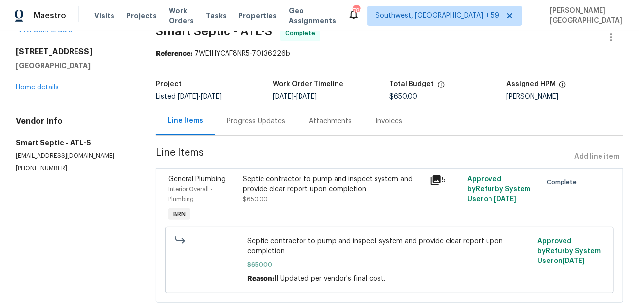
scroll to position [46, 0]
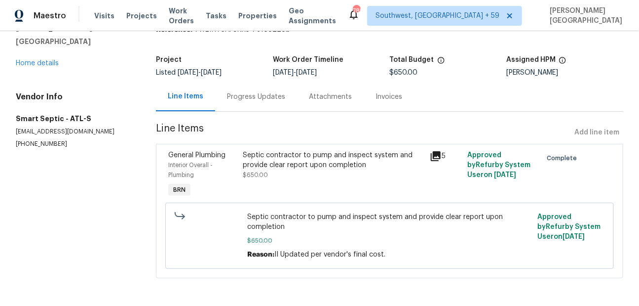
click at [258, 109] on div "Progress Updates" at bounding box center [256, 96] width 82 height 29
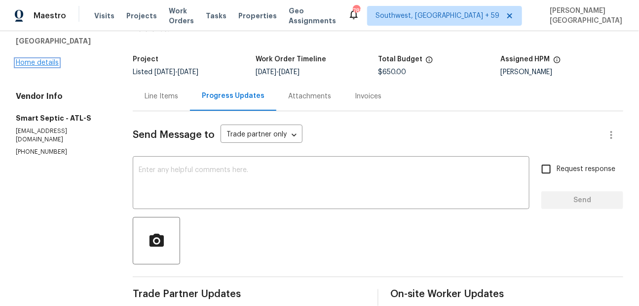
click at [41, 63] on link "Home details" at bounding box center [37, 62] width 43 height 7
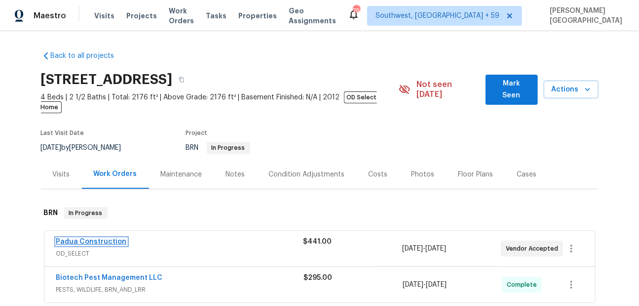
click at [87, 238] on link "Padua Construction" at bounding box center [91, 241] width 71 height 7
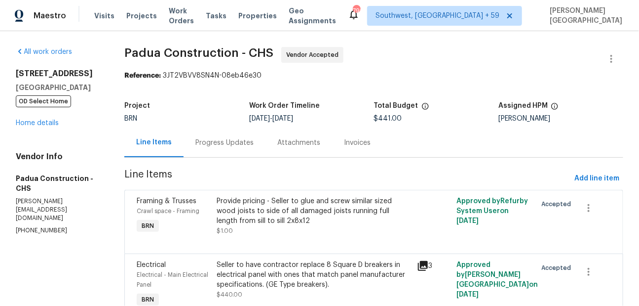
click at [33, 226] on p "[PHONE_NUMBER]" at bounding box center [58, 230] width 85 height 8
copy p "[PHONE_NUMBER]"
click at [217, 142] on div "Progress Updates" at bounding box center [224, 143] width 58 height 10
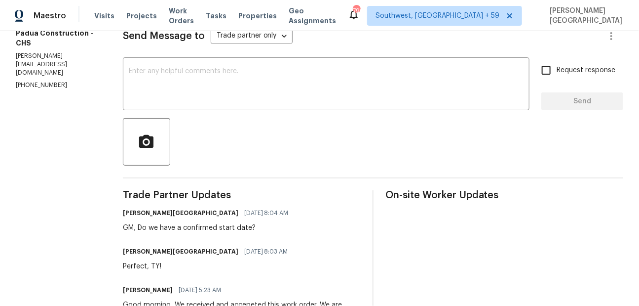
scroll to position [103, 0]
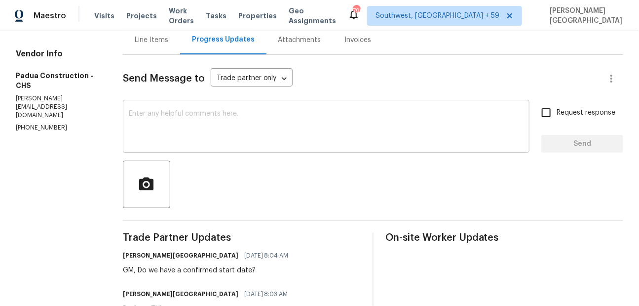
click at [182, 135] on textarea at bounding box center [326, 127] width 395 height 35
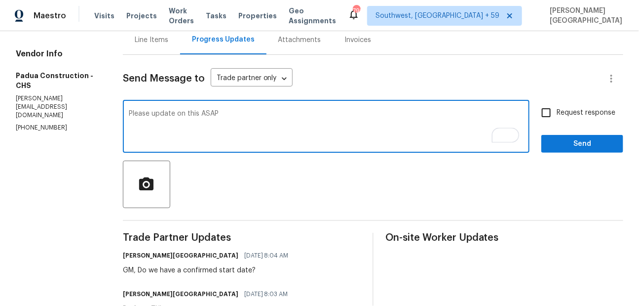
type textarea "Please update on this ASAP"
click at [591, 110] on span "Request response" at bounding box center [586, 113] width 59 height 10
click at [557, 110] on input "Request response" at bounding box center [546, 112] width 21 height 21
checkbox input "true"
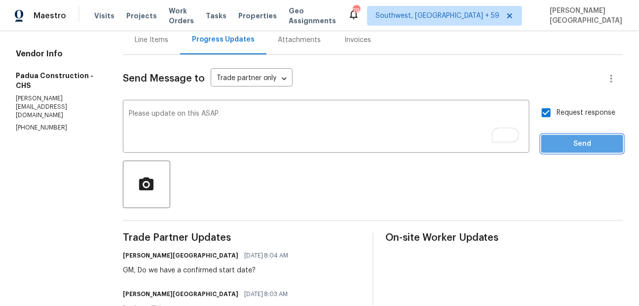
click at [589, 151] on button "Send" at bounding box center [583, 144] width 82 height 18
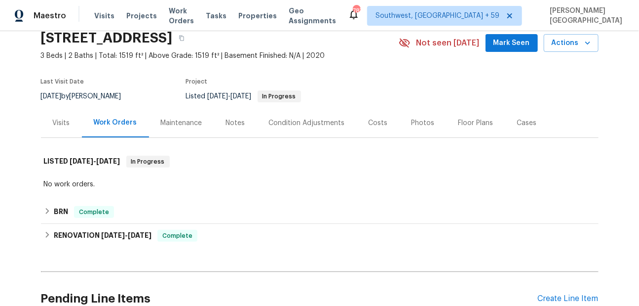
scroll to position [134, 0]
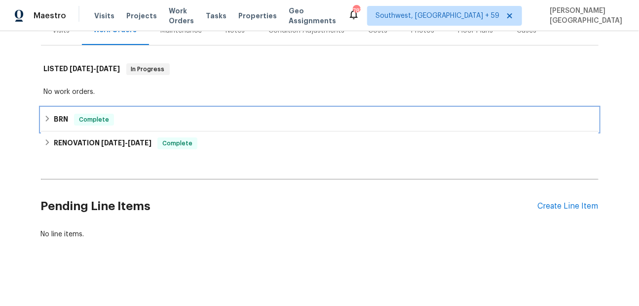
click at [46, 120] on icon at bounding box center [46, 119] width 3 height 6
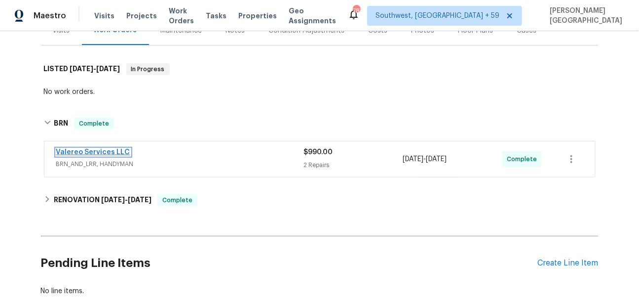
click at [113, 149] on link "Valereo Services LLC" at bounding box center [93, 152] width 74 height 7
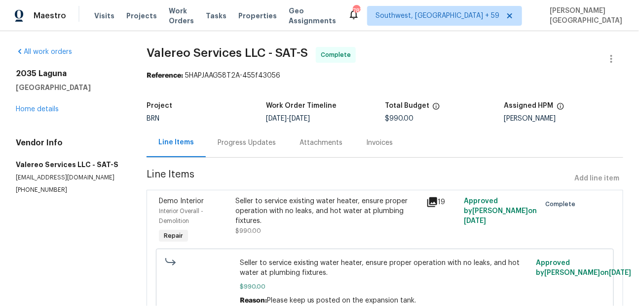
click at [378, 145] on div "Invoices" at bounding box center [379, 143] width 27 height 10
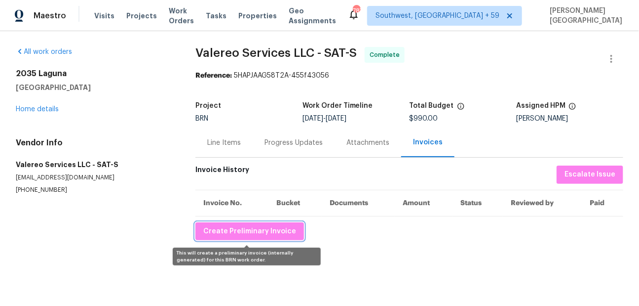
click at [275, 236] on span "Create Preliminary Invoice" at bounding box center [249, 231] width 93 height 12
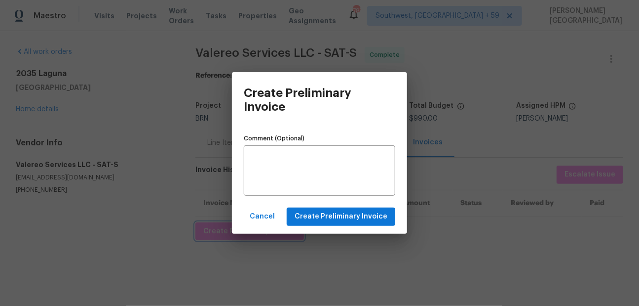
click at [434, 273] on div "Create Preliminary Invoice Comment (Optional) x Comment (Optional) Cancel Creat…" at bounding box center [319, 153] width 639 height 306
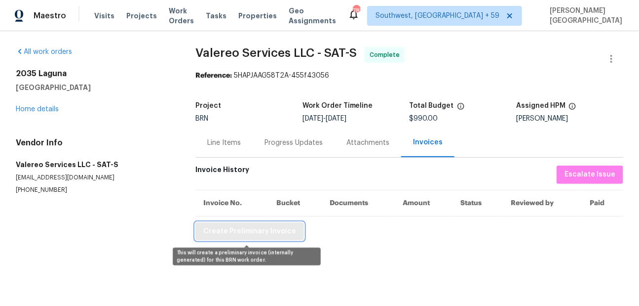
click at [255, 234] on span "Create Preliminary Invoice" at bounding box center [249, 231] width 93 height 12
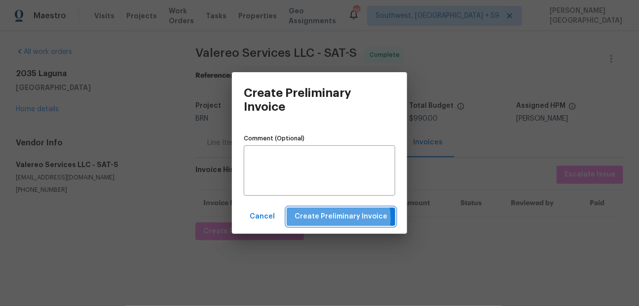
click at [333, 218] on span "Create Preliminary Invoice" at bounding box center [341, 216] width 93 height 12
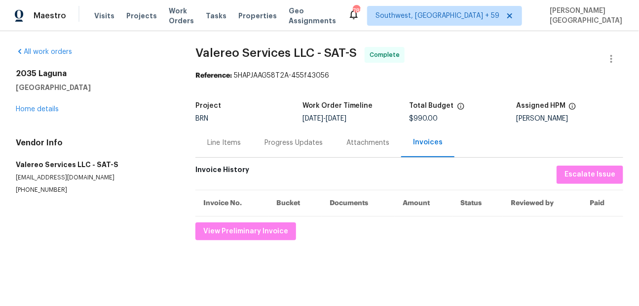
click at [223, 142] on div "Line Items" at bounding box center [224, 143] width 34 height 10
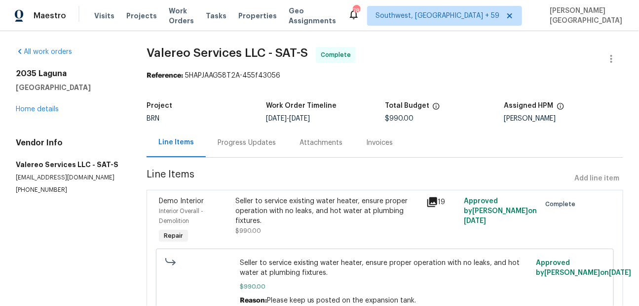
click at [156, 52] on span "Valereo Services LLC - SAT-S" at bounding box center [227, 53] width 161 height 12
click at [266, 59] on span "Valereo Services LLC - SAT-S Complete" at bounding box center [373, 59] width 453 height 24
copy span "Valereo Services LLC"
click at [268, 214] on div "Seller to service existing water heater, ensure proper operation with no leaks,…" at bounding box center [327, 211] width 185 height 30
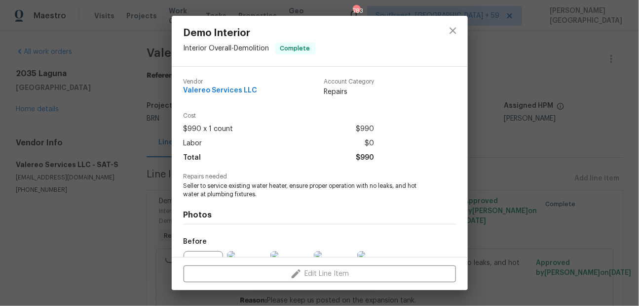
click at [233, 196] on span "Seller to service existing water heater, ensure proper operation with no leaks,…" at bounding box center [306, 190] width 245 height 17
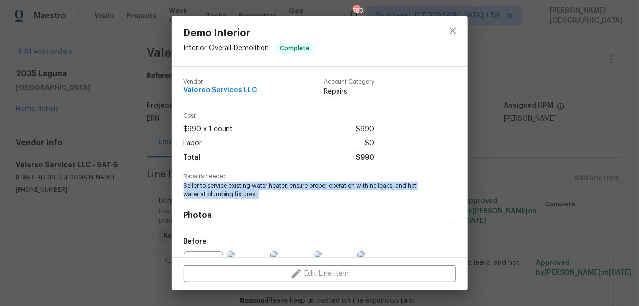
click at [233, 196] on span "Seller to service existing water heater, ensure proper operation with no leaks,…" at bounding box center [306, 190] width 245 height 17
copy span "Seller to service existing water heater, ensure proper operation with no leaks,…"
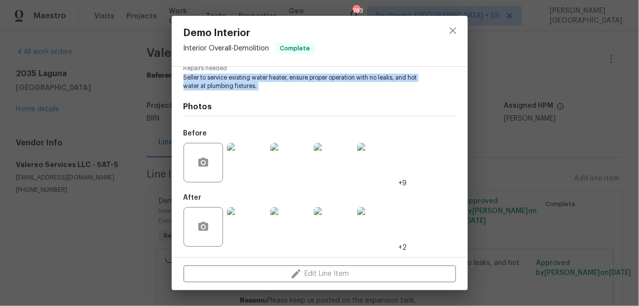
click at [292, 170] on img at bounding box center [290, 162] width 39 height 39
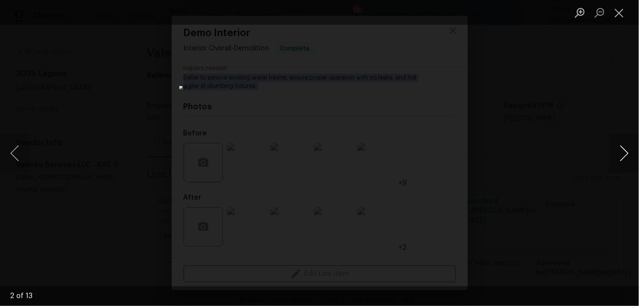
click at [620, 155] on button "Next image" at bounding box center [625, 152] width 30 height 39
click at [626, 146] on button "Next image" at bounding box center [625, 152] width 30 height 39
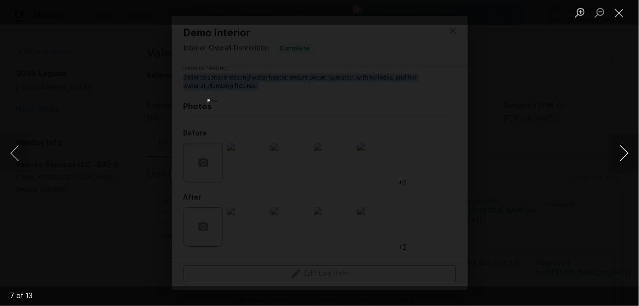
click at [626, 146] on button "Next image" at bounding box center [625, 152] width 30 height 39
click at [626, 147] on button "Next image" at bounding box center [625, 152] width 30 height 39
click at [624, 153] on button "Next image" at bounding box center [625, 152] width 30 height 39
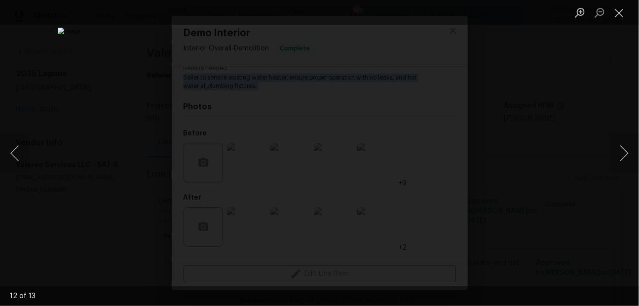
click at [517, 109] on div "Lightbox" at bounding box center [319, 153] width 639 height 306
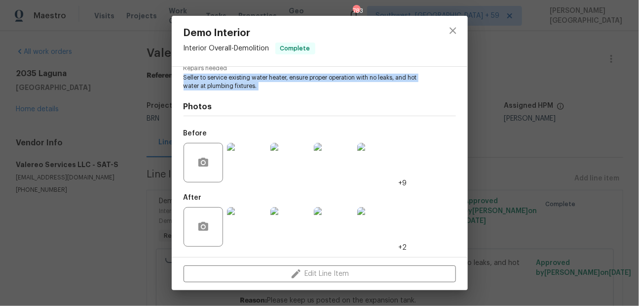
click at [293, 223] on img at bounding box center [290, 226] width 39 height 39
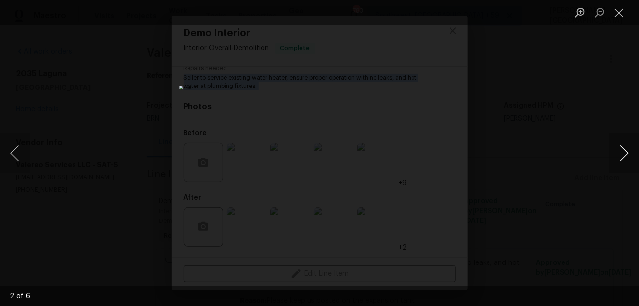
click at [618, 152] on button "Next image" at bounding box center [625, 152] width 30 height 39
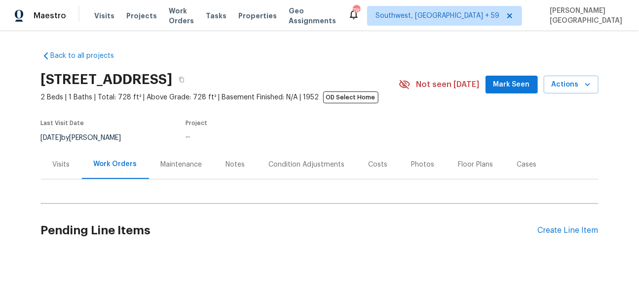
scroll to position [14, 0]
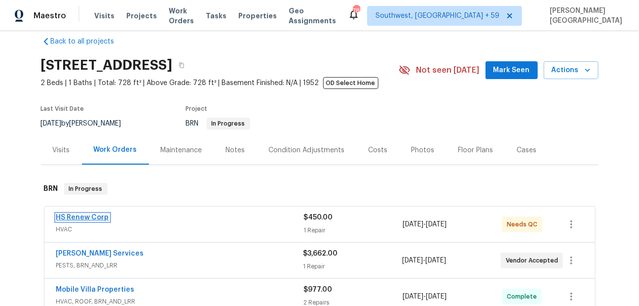
click at [99, 218] on link "HS Renew Corp" at bounding box center [82, 217] width 53 height 7
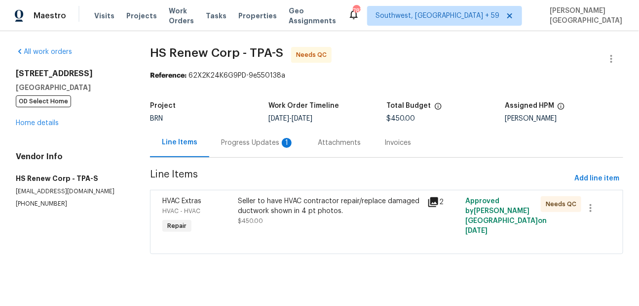
click at [270, 150] on div "Progress Updates 1" at bounding box center [257, 142] width 97 height 29
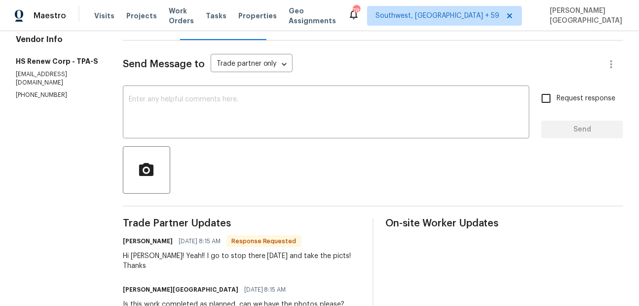
scroll to position [114, 0]
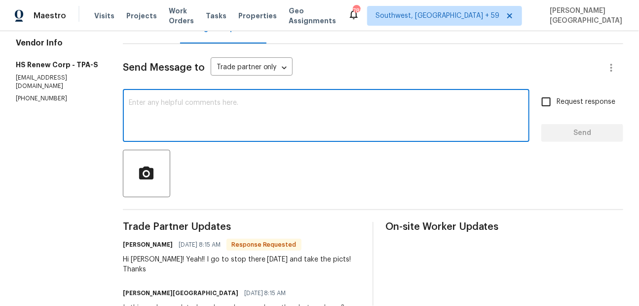
click at [175, 123] on textarea at bounding box center [326, 116] width 395 height 35
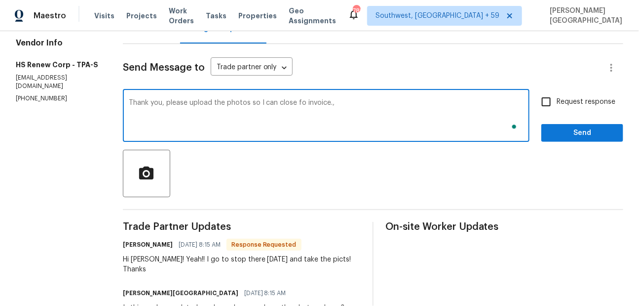
type textarea "Thank you, please upload the photos so I can close fo invoice.,"
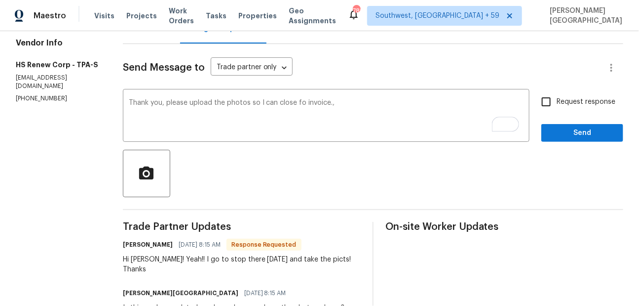
click at [559, 100] on span "Request response" at bounding box center [586, 102] width 59 height 10
click at [557, 100] on input "Request response" at bounding box center [546, 101] width 21 height 21
checkbox input "true"
click at [567, 136] on span "Send" at bounding box center [582, 133] width 66 height 12
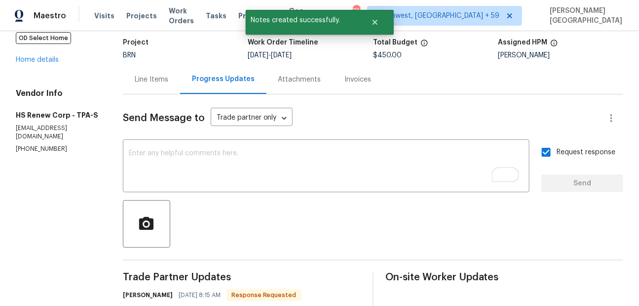
scroll to position [0, 0]
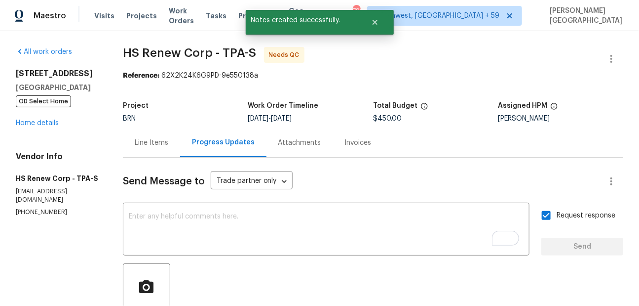
click at [133, 51] on span "HS Renew Corp - TPA-S" at bounding box center [189, 53] width 133 height 12
click at [173, 51] on span "HS Renew Corp - TPA-S" at bounding box center [189, 53] width 133 height 12
copy span "HS Renew"
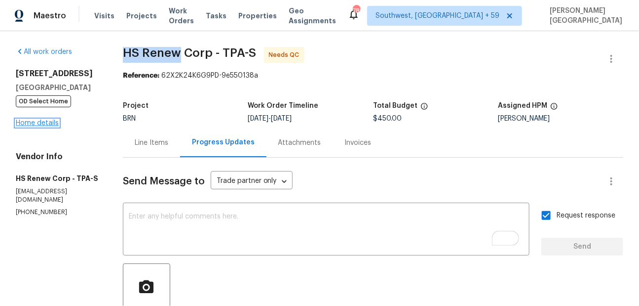
click at [40, 126] on link "Home details" at bounding box center [37, 122] width 43 height 7
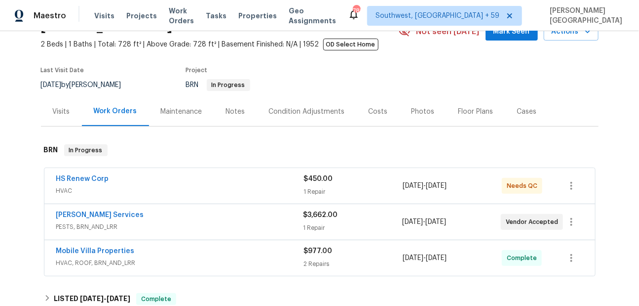
scroll to position [10, 0]
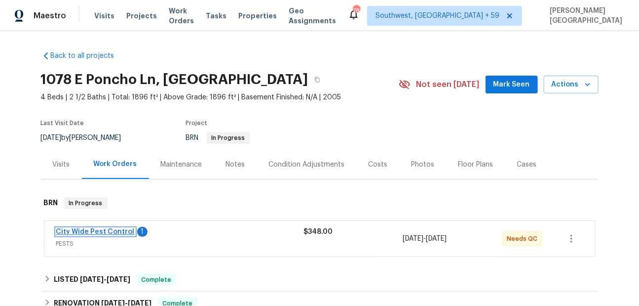
click at [102, 234] on link "City Wide Pest Control" at bounding box center [95, 231] width 78 height 7
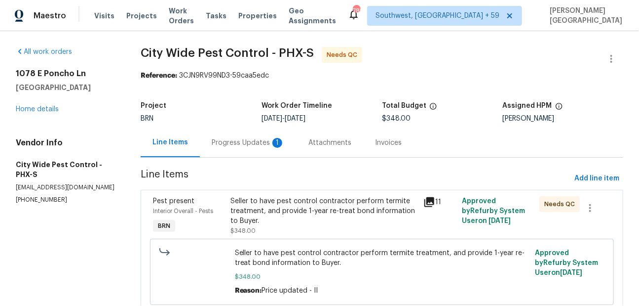
click at [256, 142] on div "Progress Updates 1" at bounding box center [248, 143] width 73 height 10
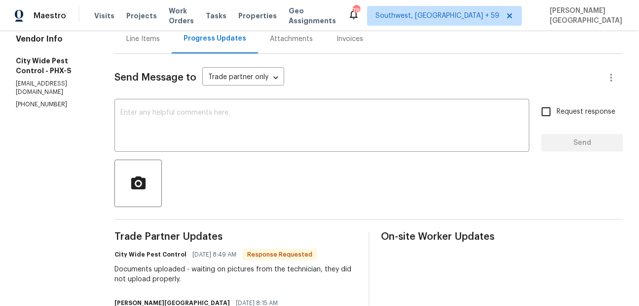
scroll to position [99, 0]
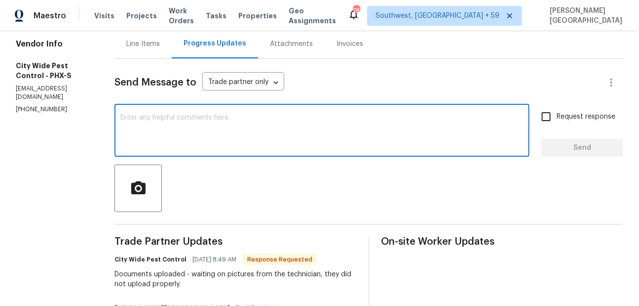
click at [181, 135] on textarea at bounding box center [321, 131] width 403 height 35
type textarea "Okay, TY!"
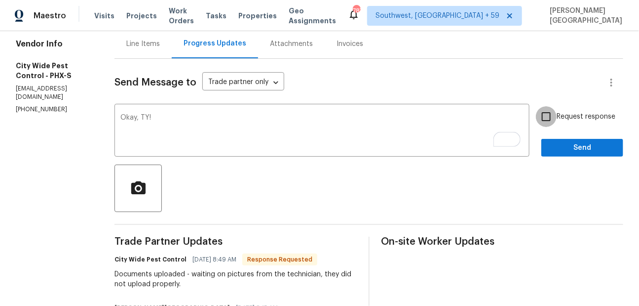
click at [546, 120] on input "Request response" at bounding box center [546, 116] width 21 height 21
checkbox input "true"
click at [564, 143] on span "Send" at bounding box center [582, 148] width 66 height 12
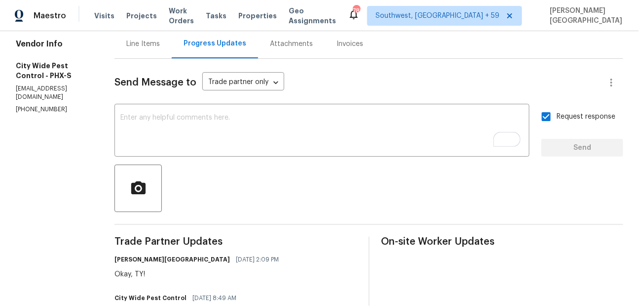
click at [357, 42] on div "Invoices" at bounding box center [350, 44] width 27 height 10
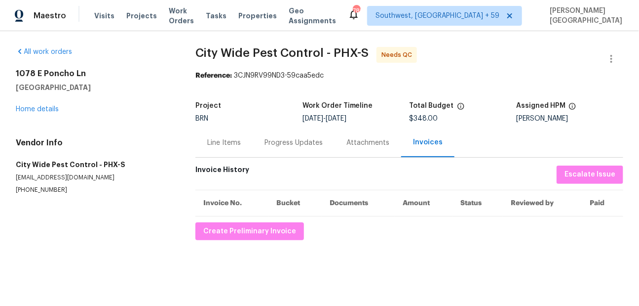
click at [207, 143] on div "Line Items" at bounding box center [224, 143] width 34 height 10
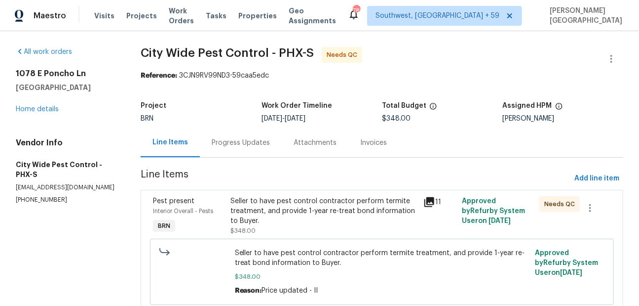
click at [275, 206] on div "Seller to have pest control contractor perform termite treatment, and provide 1…" at bounding box center [324, 211] width 187 height 30
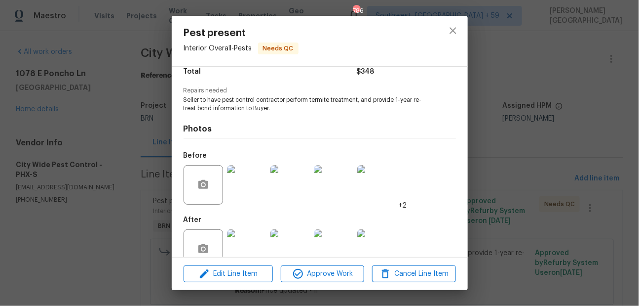
scroll to position [108, 0]
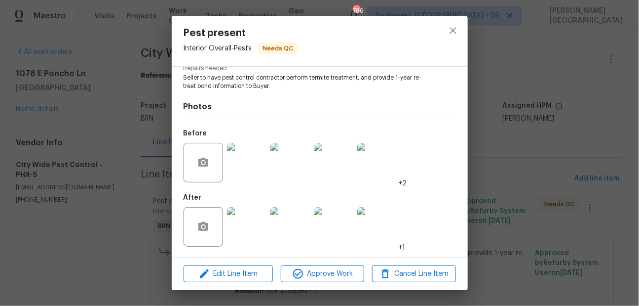
click at [250, 222] on img at bounding box center [246, 226] width 39 height 39
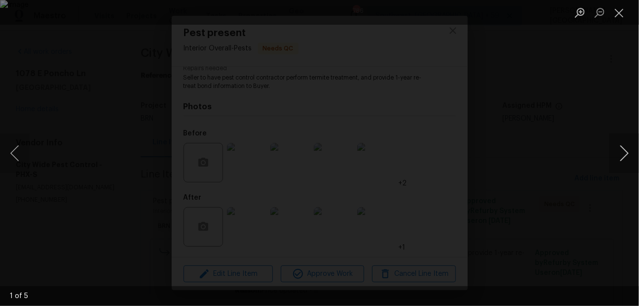
click at [627, 161] on button "Next image" at bounding box center [625, 152] width 30 height 39
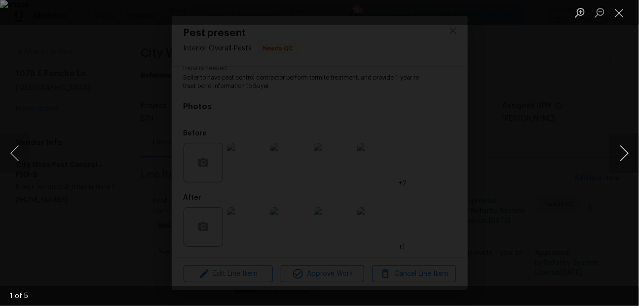
click at [627, 161] on button "Next image" at bounding box center [625, 152] width 30 height 39
click at [601, 136] on div "Lightbox" at bounding box center [319, 153] width 639 height 306
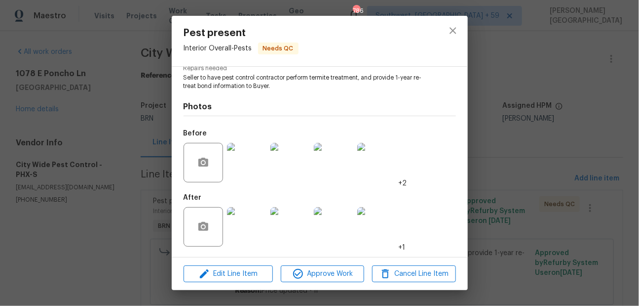
click at [248, 169] on img at bounding box center [246, 162] width 39 height 39
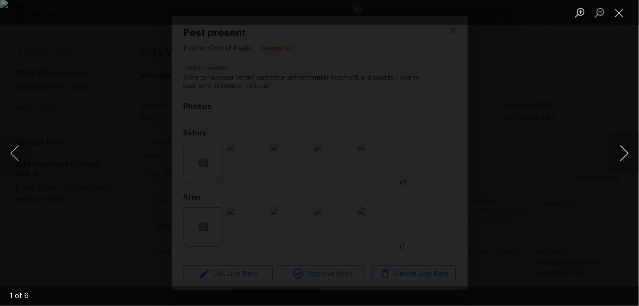
click at [623, 150] on button "Next image" at bounding box center [625, 152] width 30 height 39
click at [623, 152] on button "Next image" at bounding box center [625, 152] width 30 height 39
click at [624, 154] on button "Next image" at bounding box center [625, 152] width 30 height 39
click at [624, 155] on button "Next image" at bounding box center [625, 152] width 30 height 39
click at [594, 143] on div "Lightbox" at bounding box center [319, 153] width 639 height 306
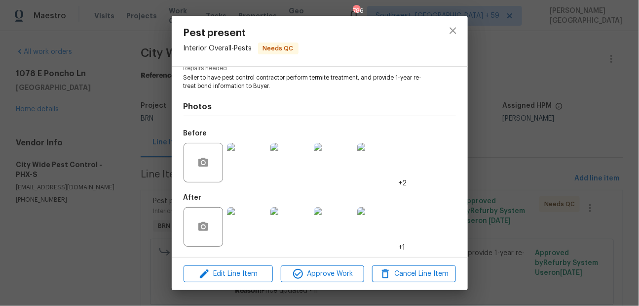
click at [120, 115] on div "Pest present Interior Overall - Pests Needs QC Vendor City Wide Pest Control Ac…" at bounding box center [319, 153] width 639 height 306
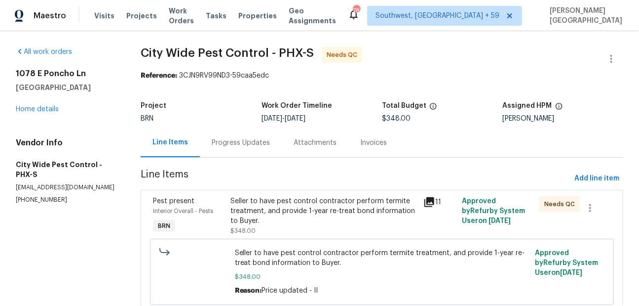
click at [277, 215] on div "Seller to have pest control contractor perform termite treatment, and provide 1…" at bounding box center [324, 211] width 187 height 30
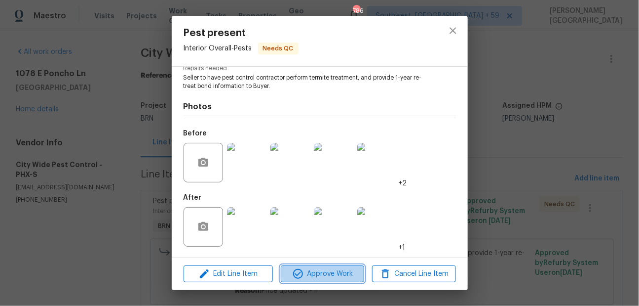
click at [312, 273] on span "Approve Work" at bounding box center [323, 274] width 78 height 12
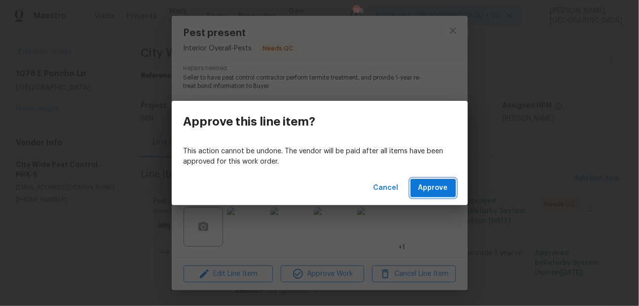
click at [426, 189] on span "Approve" at bounding box center [434, 188] width 30 height 12
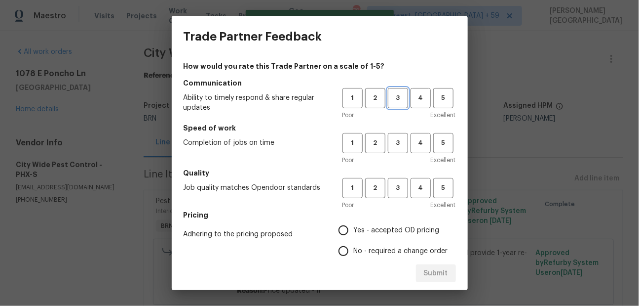
click at [400, 95] on span "3" at bounding box center [398, 97] width 18 height 11
click at [400, 141] on span "3" at bounding box center [398, 142] width 18 height 11
click at [394, 197] on button "3" at bounding box center [398, 188] width 20 height 20
click at [346, 251] on input "No - required a change order" at bounding box center [343, 250] width 21 height 21
radio input "true"
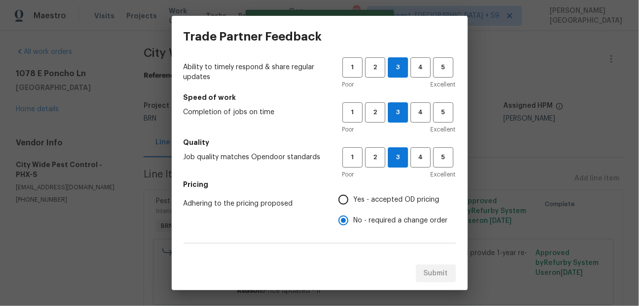
scroll to position [71, 0]
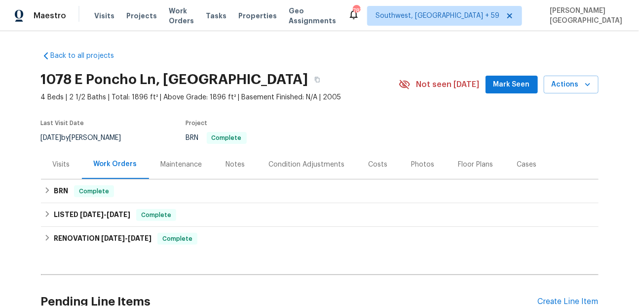
scroll to position [95, 0]
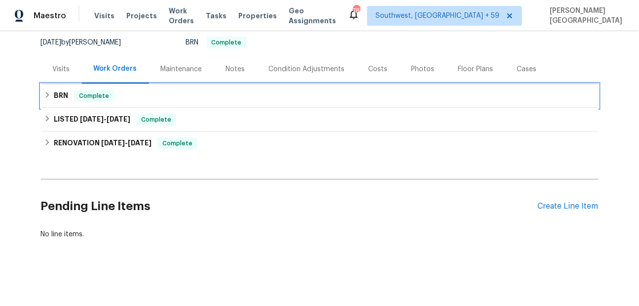
click at [66, 91] on h6 "BRN" at bounding box center [61, 96] width 14 height 12
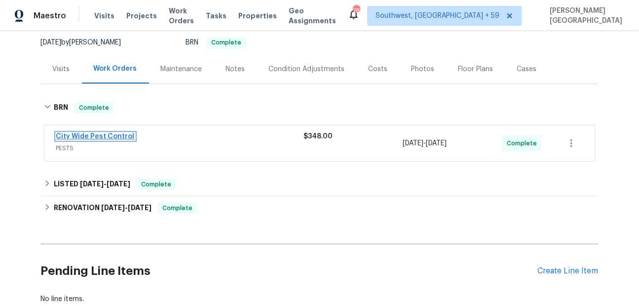
click at [117, 136] on link "City Wide Pest Control" at bounding box center [95, 136] width 78 height 7
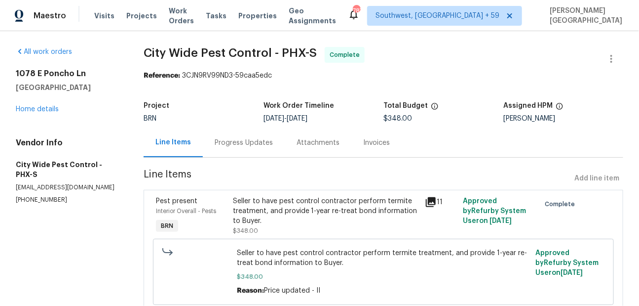
click at [373, 151] on div "Invoices" at bounding box center [376, 142] width 50 height 29
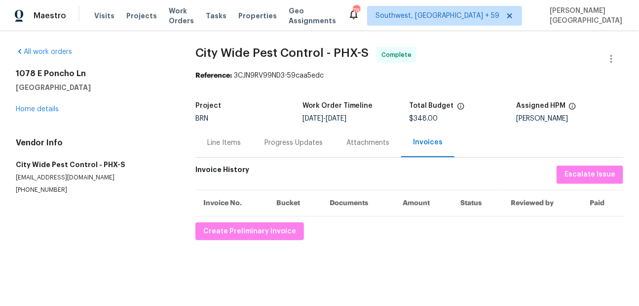
click at [259, 222] on div "Invoice History Escalate Issue Invoice No. Bucket Documents Amount Status Revie…" at bounding box center [409, 202] width 428 height 75
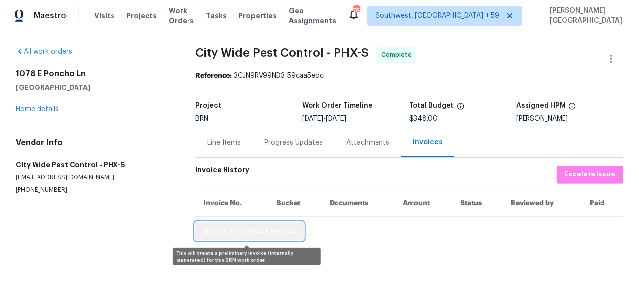
click at [262, 233] on span "Create Preliminary Invoice" at bounding box center [249, 231] width 93 height 12
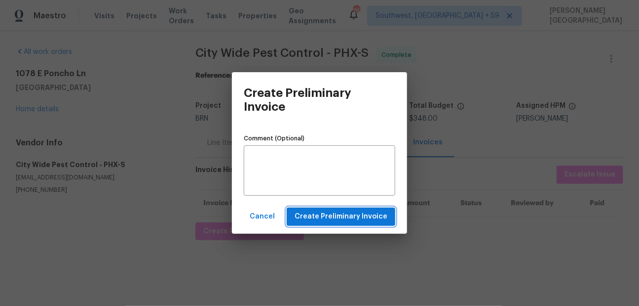
click at [321, 216] on span "Create Preliminary Invoice" at bounding box center [341, 216] width 93 height 12
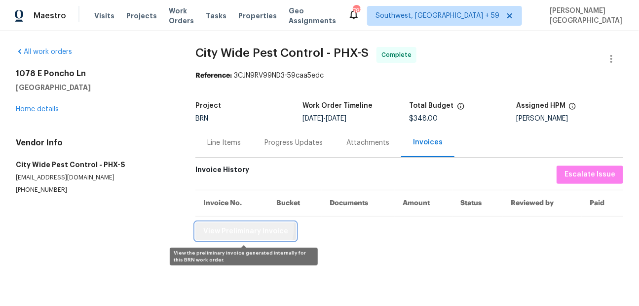
click at [241, 227] on span "View Preliminary Invoice" at bounding box center [245, 231] width 85 height 12
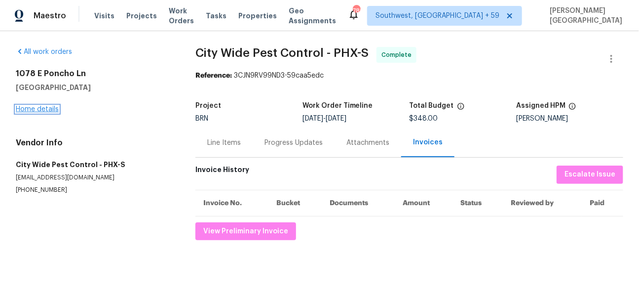
click at [54, 106] on link "Home details" at bounding box center [37, 109] width 43 height 7
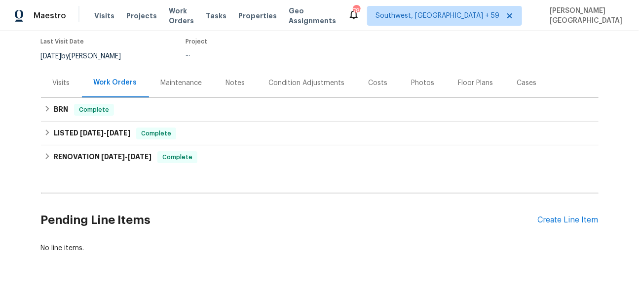
scroll to position [95, 0]
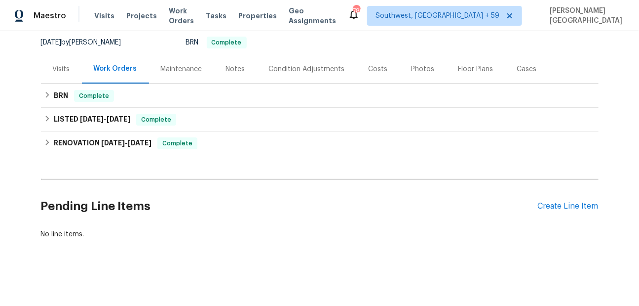
click at [74, 106] on div "Back to all projects [STREET_ADDRESS] 4 Beds | 2 1/2 Baths | Total: 1896 ft² | …" at bounding box center [320, 97] width 558 height 299
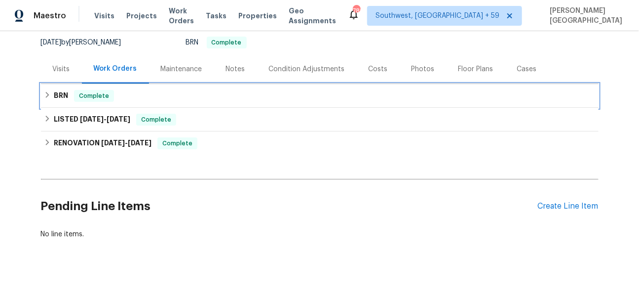
click at [93, 91] on span "Complete" at bounding box center [94, 96] width 38 height 10
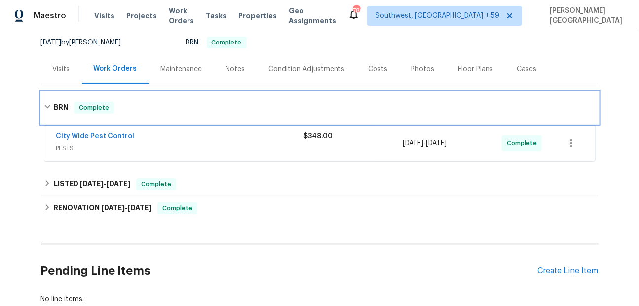
scroll to position [96, 0]
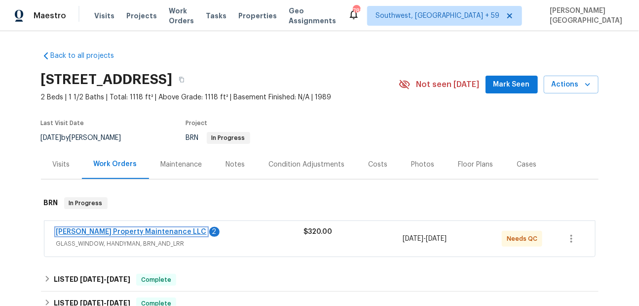
click at [143, 230] on link "[PERSON_NAME] Property Maintenance LLC" at bounding box center [131, 231] width 151 height 7
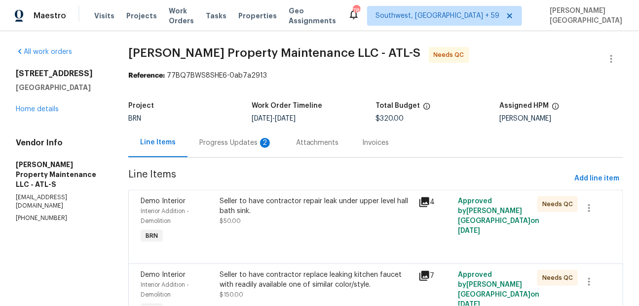
click at [250, 151] on div "Progress Updates 2" at bounding box center [236, 142] width 97 height 29
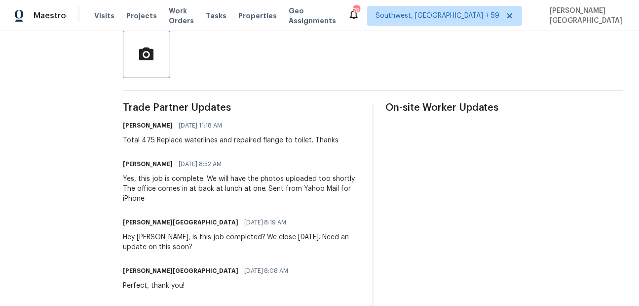
scroll to position [277, 0]
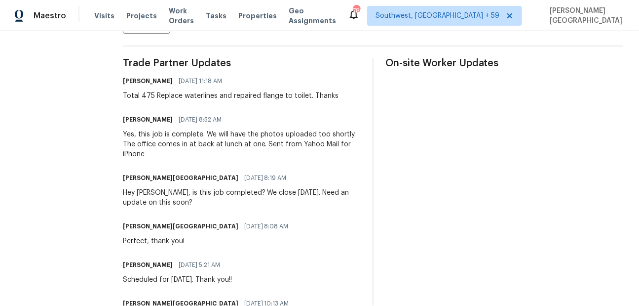
click at [152, 93] on div "Total 475 Replace waterlines and repaired flange to toilet. Thanks" at bounding box center [231, 96] width 216 height 10
copy div "475"
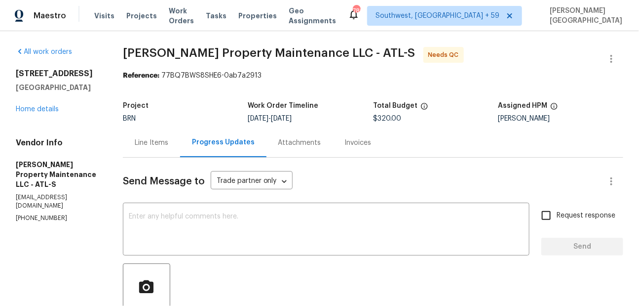
click at [149, 140] on div "Line Items" at bounding box center [152, 143] width 34 height 10
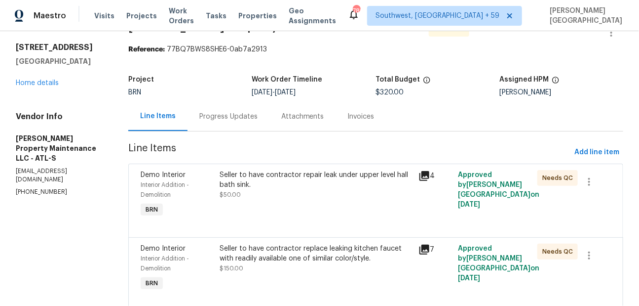
scroll to position [25, 0]
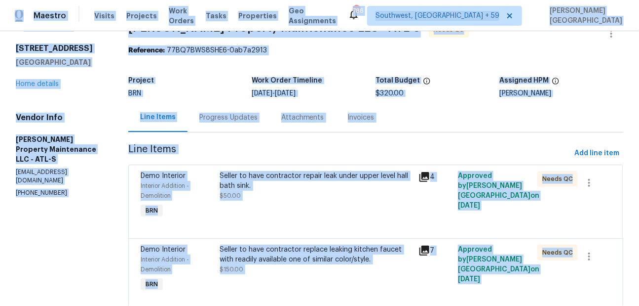
click at [249, 263] on div "Seller to have contractor replace leaking kitchen faucet with readily available…" at bounding box center [316, 254] width 193 height 20
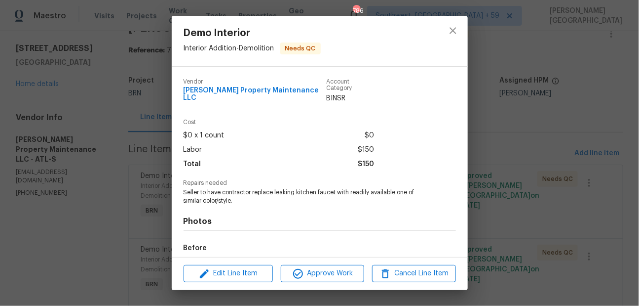
click at [112, 183] on div "Demo Interior Interior Addition - Demolition Needs QC Vendor [PERSON_NAME] Prop…" at bounding box center [319, 153] width 639 height 306
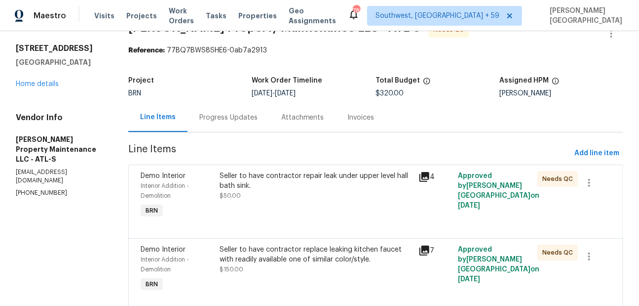
click at [231, 203] on div "Seller to have contractor repair leak under upper level hall bath sink. $50.00" at bounding box center [316, 195] width 198 height 55
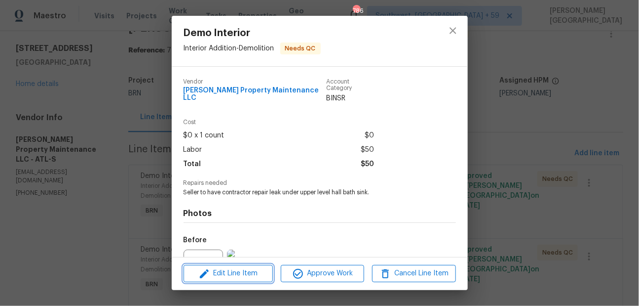
click at [238, 270] on span "Edit Line Item" at bounding box center [228, 273] width 83 height 12
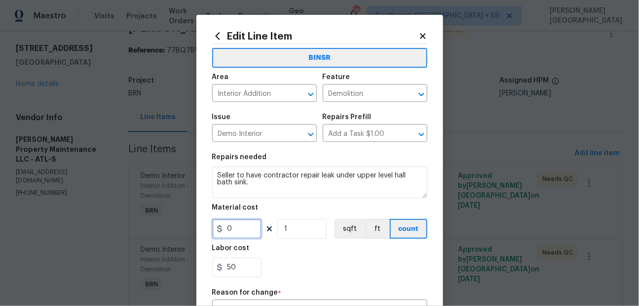
click at [229, 225] on input "0" at bounding box center [236, 229] width 49 height 20
click at [235, 263] on input "50" at bounding box center [236, 267] width 49 height 20
type input "2"
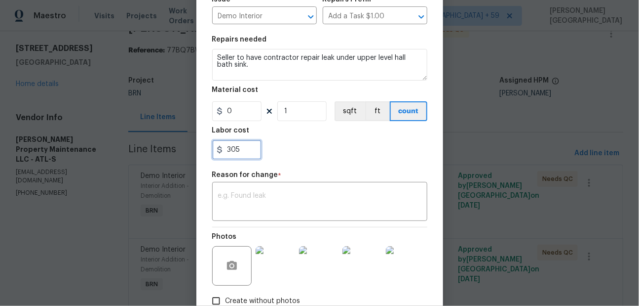
scroll to position [128, 0]
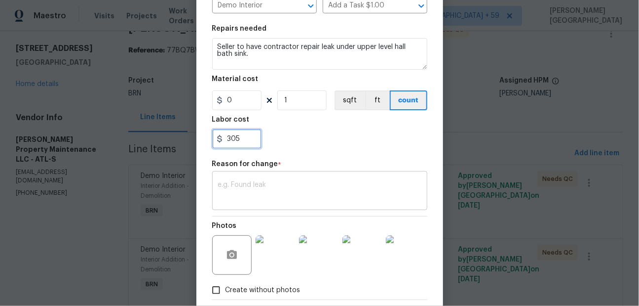
type input "305"
click at [256, 200] on textarea at bounding box center [319, 191] width 203 height 21
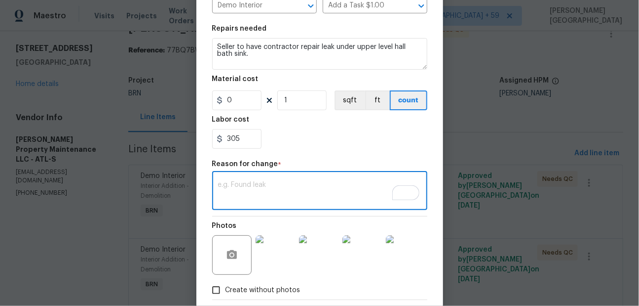
scroll to position [181, 0]
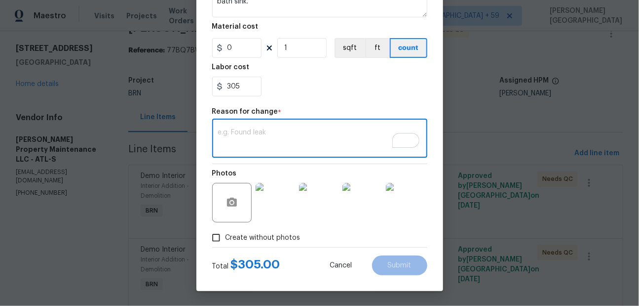
paste textarea "II Updated per vendor's final cost."
type textarea "II Updated per vendor's final cost."
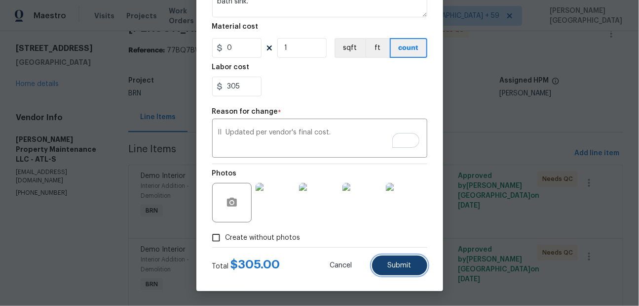
click at [395, 263] on span "Submit" at bounding box center [400, 265] width 24 height 7
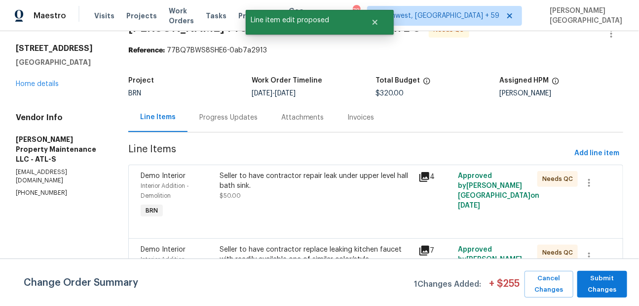
scroll to position [0, 0]
click at [597, 287] on span "Submit Changes" at bounding box center [603, 284] width 40 height 23
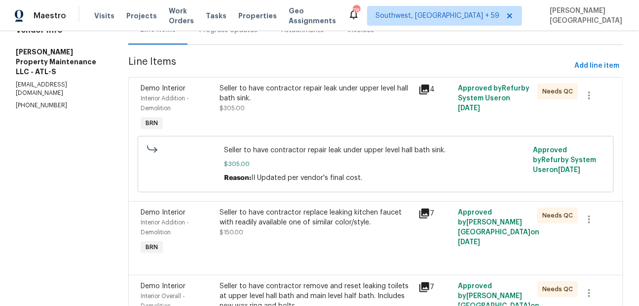
scroll to position [126, 0]
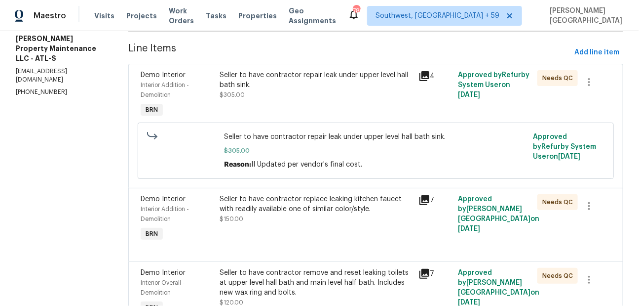
click at [258, 233] on div "Seller to have contractor replace leaking kitchen faucet with readily available…" at bounding box center [316, 218] width 198 height 55
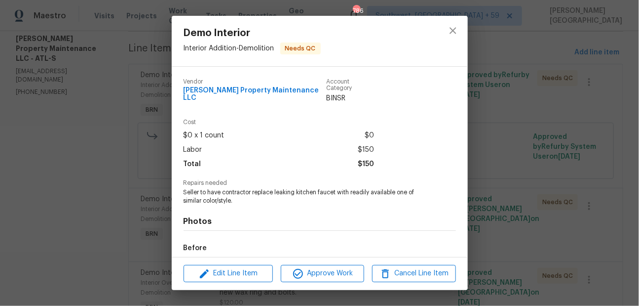
click at [131, 212] on div "Demo Interior Interior Addition - Demolition Needs QC Vendor Glen Property Main…" at bounding box center [319, 153] width 639 height 306
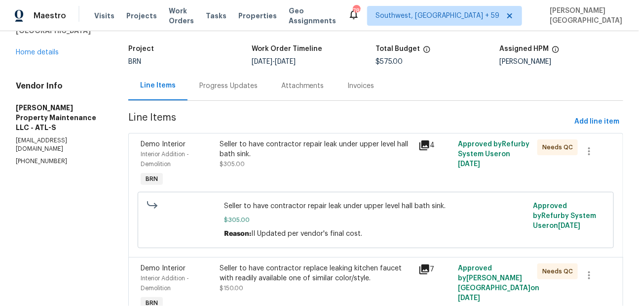
scroll to position [54, 0]
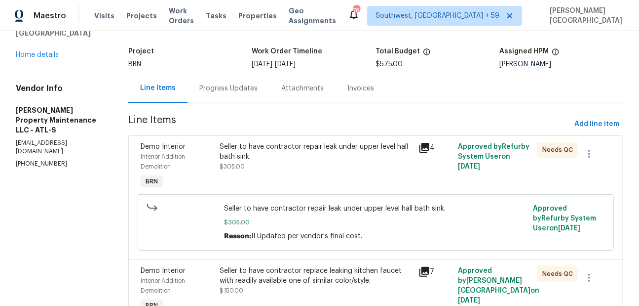
click at [215, 82] on div "Progress Updates" at bounding box center [229, 88] width 82 height 29
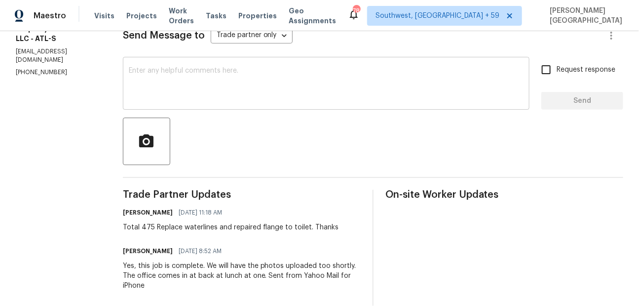
scroll to position [38, 0]
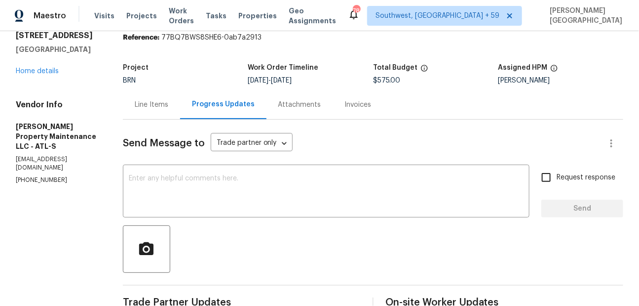
click at [145, 104] on div "Line Items" at bounding box center [152, 105] width 34 height 10
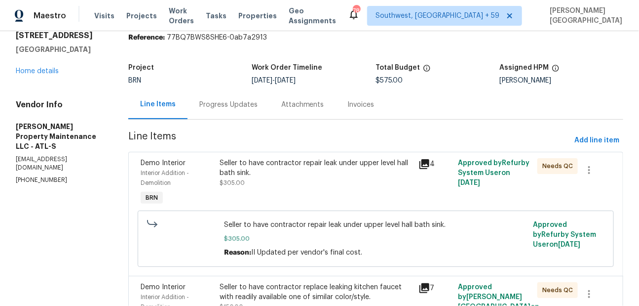
click at [273, 180] on div "Seller to have contractor repair leak under upper level hall bath sink. $305.00" at bounding box center [316, 173] width 193 height 30
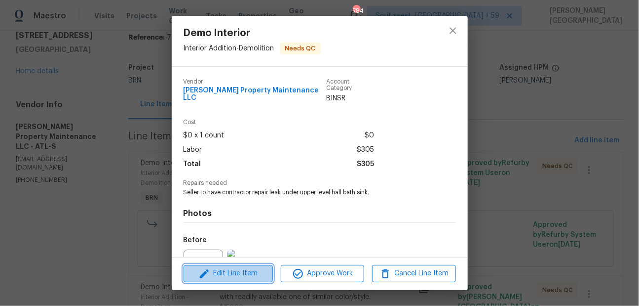
click at [237, 280] on button "Edit Line Item" at bounding box center [228, 273] width 89 height 17
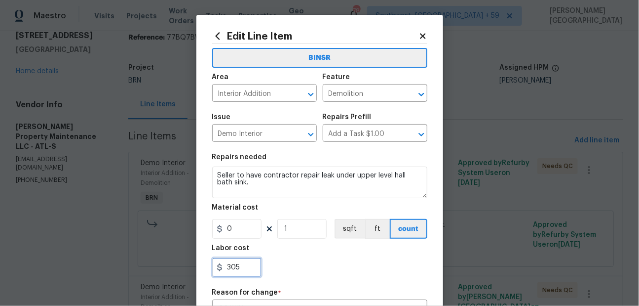
click at [231, 266] on input "305" at bounding box center [236, 267] width 49 height 20
type input "5"
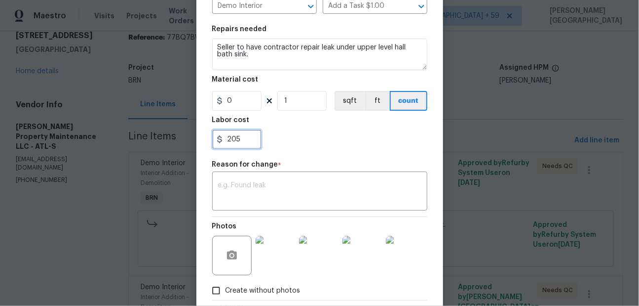
scroll to position [140, 0]
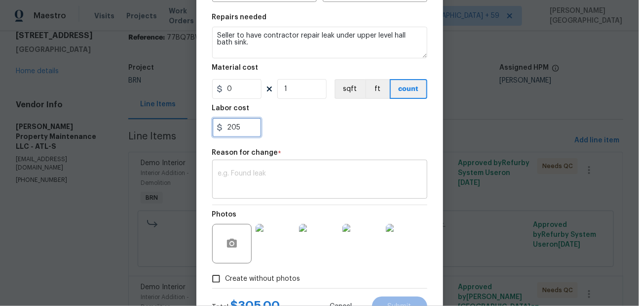
type input "205"
click at [258, 177] on textarea at bounding box center [319, 180] width 203 height 21
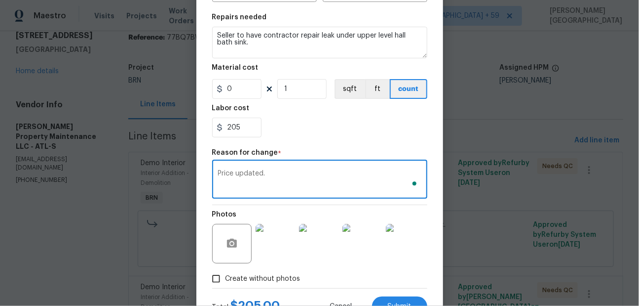
scroll to position [181, 0]
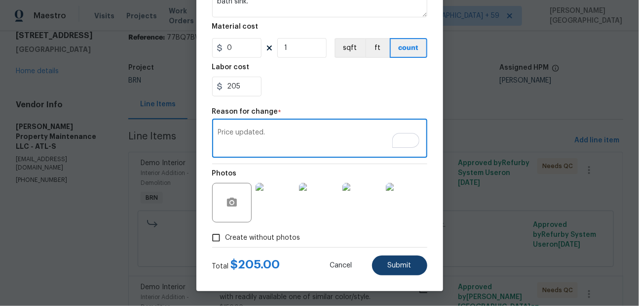
type textarea "Price updated."
click at [401, 266] on span "Submit" at bounding box center [400, 265] width 24 height 7
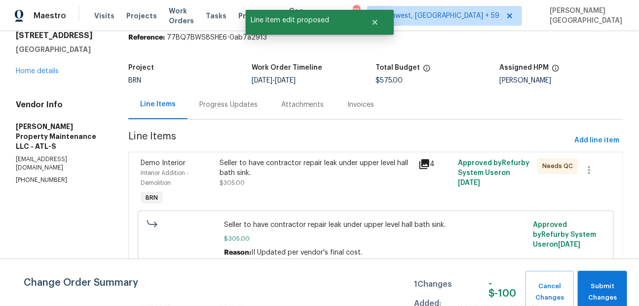
scroll to position [0, 0]
click at [597, 283] on span "Submit Changes" at bounding box center [602, 291] width 39 height 23
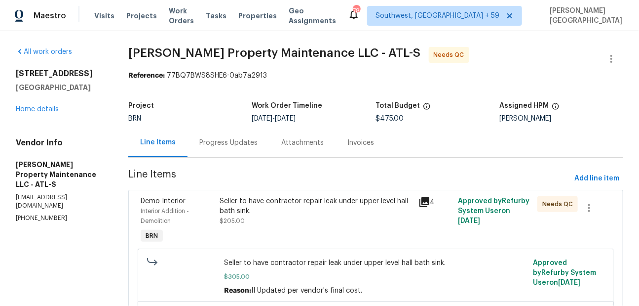
click at [206, 179] on span "Line Items" at bounding box center [349, 178] width 442 height 18
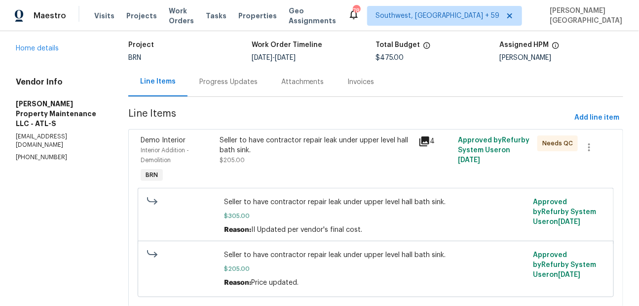
scroll to position [37, 0]
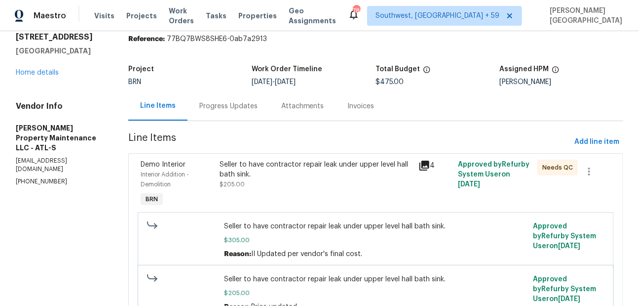
click at [260, 169] on div "Seller to have contractor repair leak under upper level hall bath sink." at bounding box center [316, 169] width 193 height 20
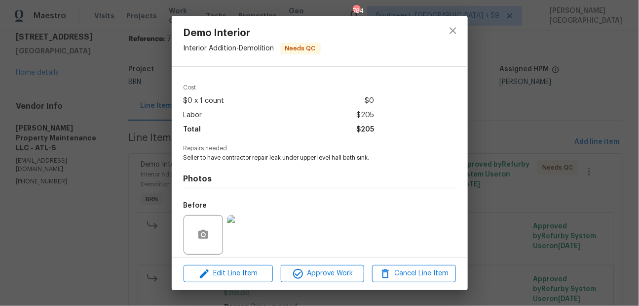
scroll to position [100, 0]
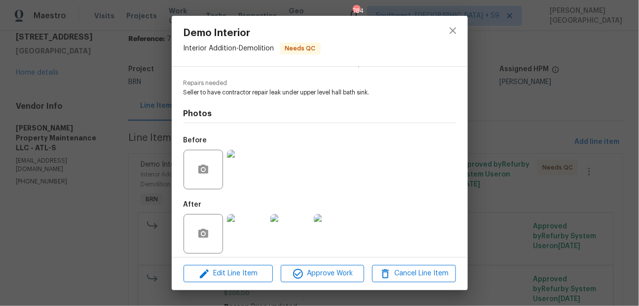
click at [248, 173] on img at bounding box center [246, 169] width 39 height 39
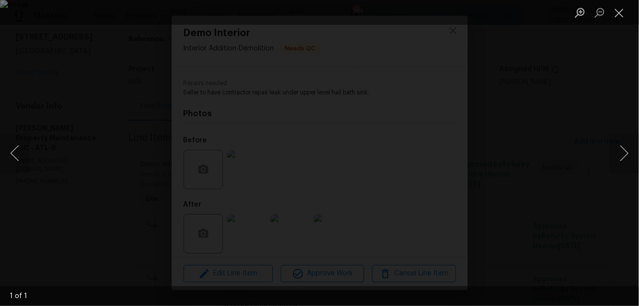
click at [597, 78] on div "Lightbox" at bounding box center [319, 153] width 639 height 306
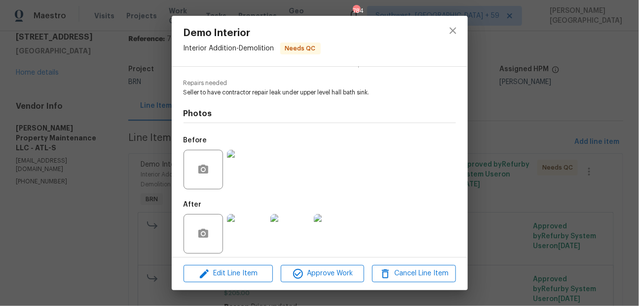
click at [299, 219] on img at bounding box center [290, 233] width 39 height 39
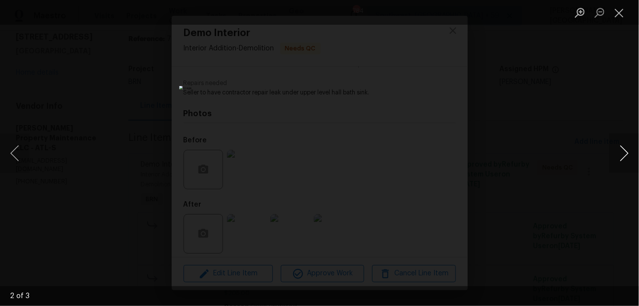
click at [622, 151] on button "Next image" at bounding box center [625, 152] width 30 height 39
click at [622, 16] on button "Close lightbox" at bounding box center [620, 12] width 20 height 17
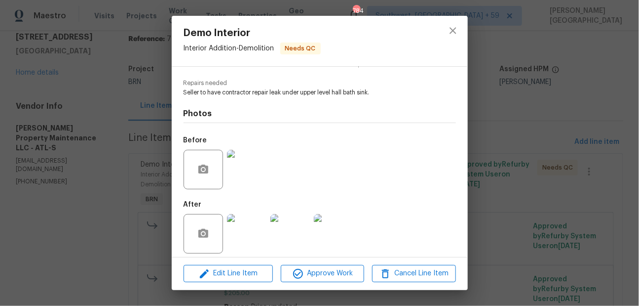
click at [576, 161] on div "Demo Interior Interior Addition - Demolition Needs QC Vendor Glen Property Main…" at bounding box center [319, 153] width 639 height 306
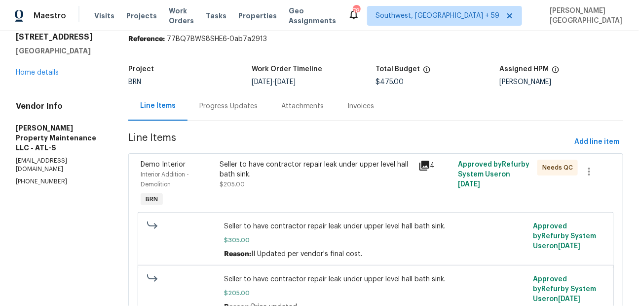
scroll to position [0, 0]
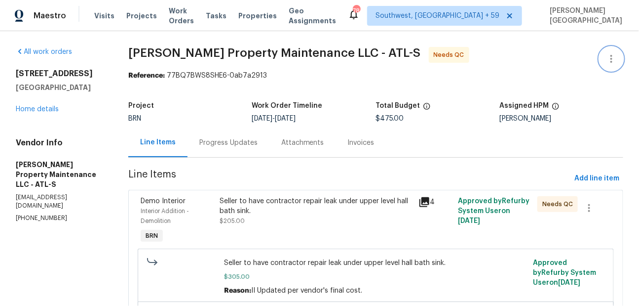
click at [613, 58] on icon "button" at bounding box center [612, 59] width 12 height 12
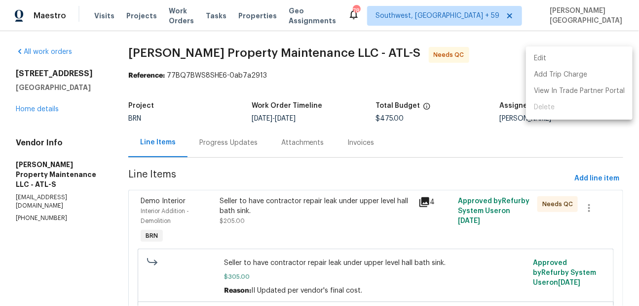
click at [556, 58] on li "Edit" at bounding box center [579, 58] width 107 height 16
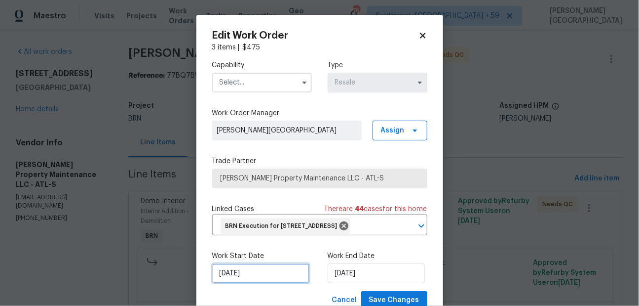
click at [249, 283] on input "8/6/2025" at bounding box center [260, 273] width 97 height 20
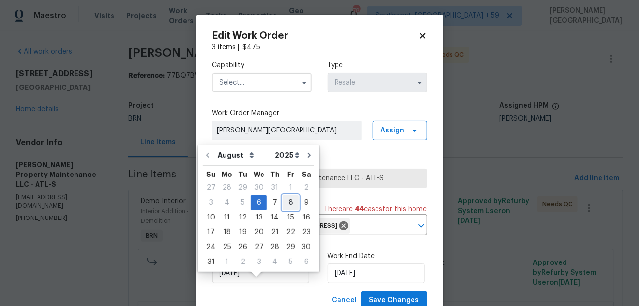
click at [288, 201] on div "8" at bounding box center [291, 202] width 16 height 14
type input "[DATE]"
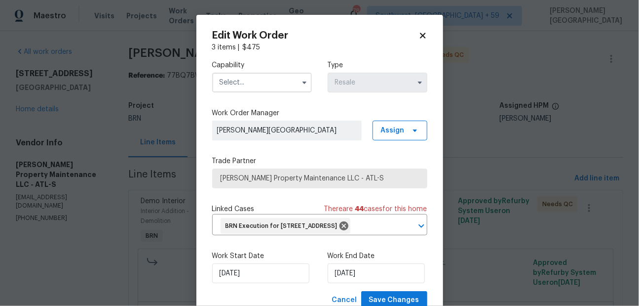
click at [237, 76] on input "text" at bounding box center [262, 83] width 100 height 20
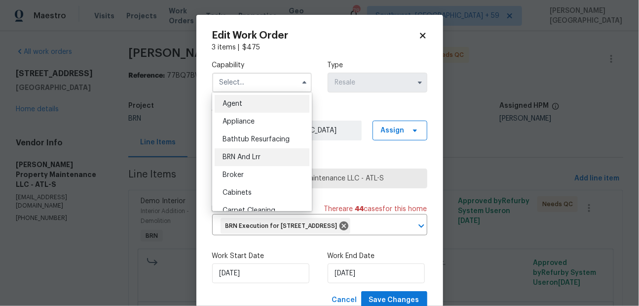
click at [242, 157] on span "BRN And Lrr" at bounding box center [242, 157] width 38 height 7
type input "BRN And Lrr"
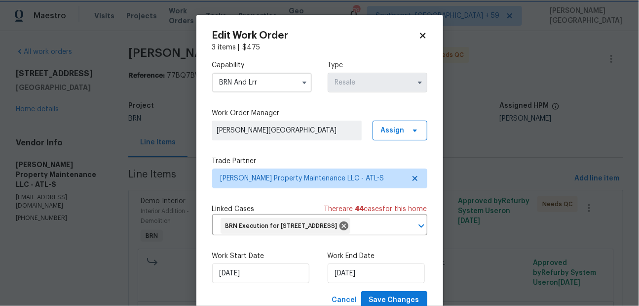
scroll to position [49, 0]
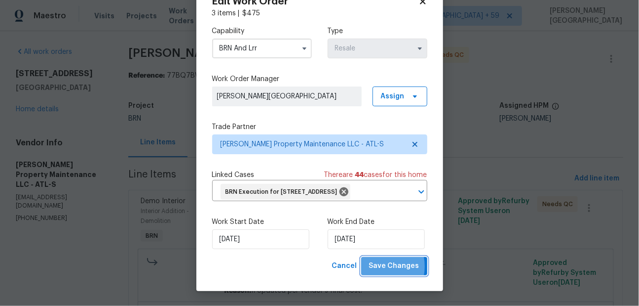
click at [378, 267] on span "Save Changes" at bounding box center [394, 266] width 50 height 12
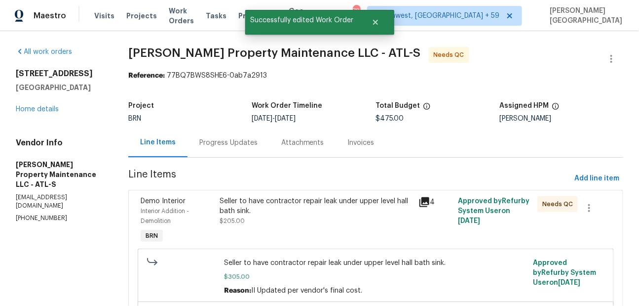
scroll to position [0, 0]
click at [300, 206] on div "Seller to have contractor repair leak under upper level hall bath sink." at bounding box center [316, 206] width 193 height 20
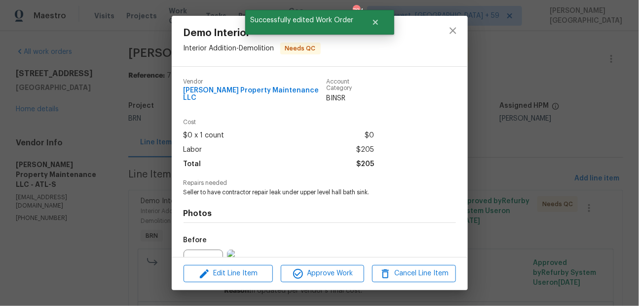
click at [514, 165] on div "Demo Interior Interior Addition - Demolition Needs QC Vendor Glen Property Main…" at bounding box center [319, 153] width 639 height 306
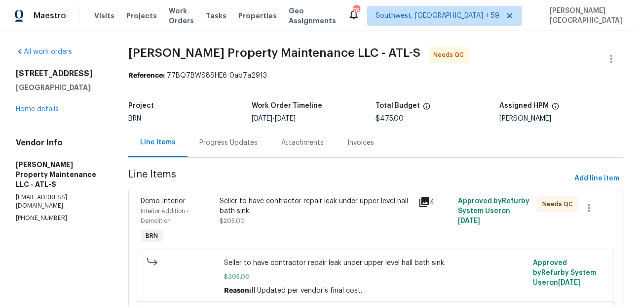
click at [357, 146] on div "Invoices" at bounding box center [361, 143] width 27 height 10
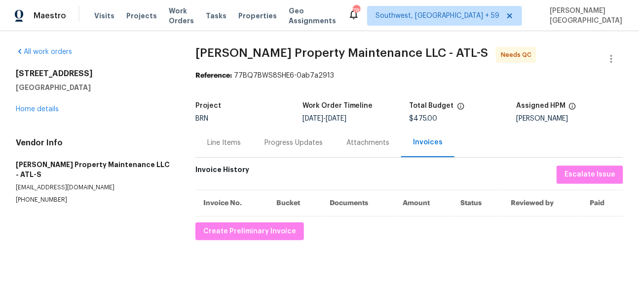
click at [276, 142] on div "Progress Updates" at bounding box center [294, 143] width 58 height 10
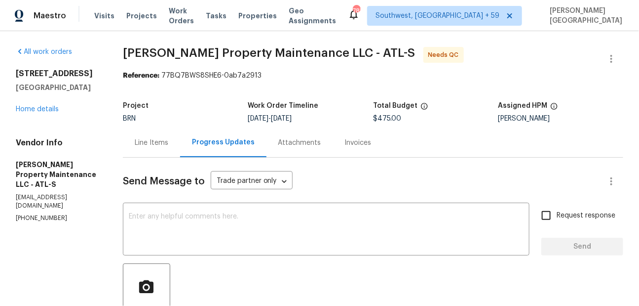
click at [164, 141] on div "Line Items" at bounding box center [152, 143] width 34 height 10
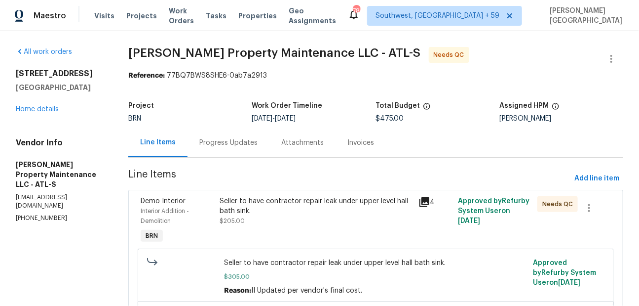
click at [275, 199] on div "Seller to have contractor repair leak under upper level hall bath sink." at bounding box center [316, 206] width 193 height 20
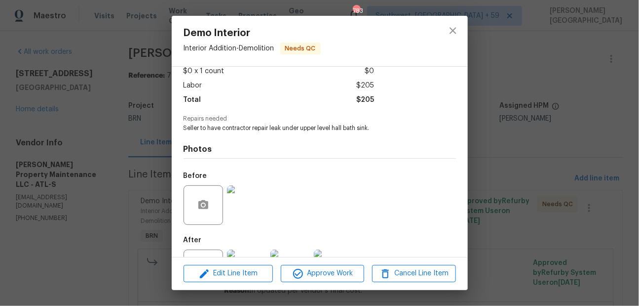
scroll to position [100, 0]
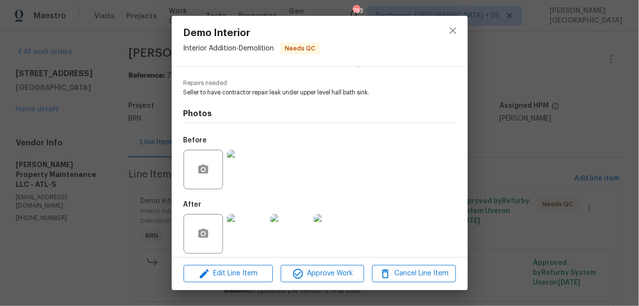
click at [263, 218] on img at bounding box center [246, 233] width 39 height 39
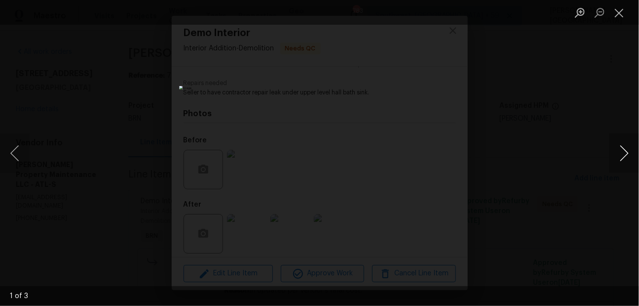
click at [625, 157] on button "Next image" at bounding box center [625, 152] width 30 height 39
click at [595, 122] on div "Lightbox" at bounding box center [319, 153] width 639 height 306
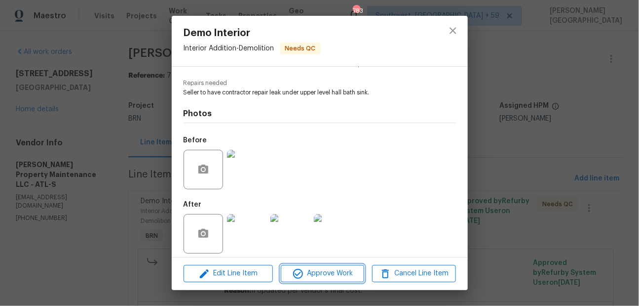
click at [312, 269] on span "Approve Work" at bounding box center [323, 273] width 78 height 12
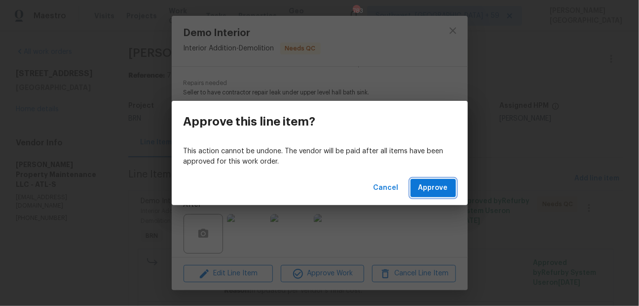
click at [433, 186] on span "Approve" at bounding box center [434, 188] width 30 height 12
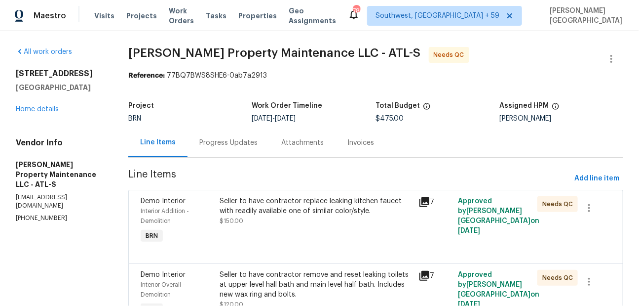
click at [306, 206] on div "Seller to have contractor replace leaking kitchen faucet with readily available…" at bounding box center [316, 206] width 193 height 20
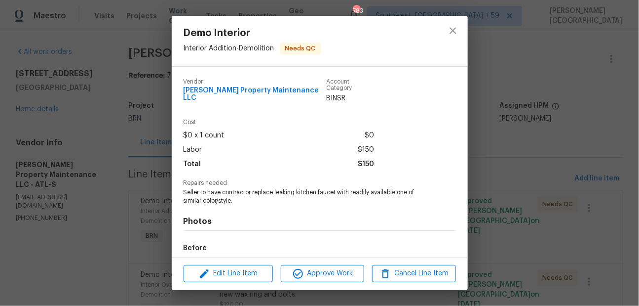
scroll to position [108, 0]
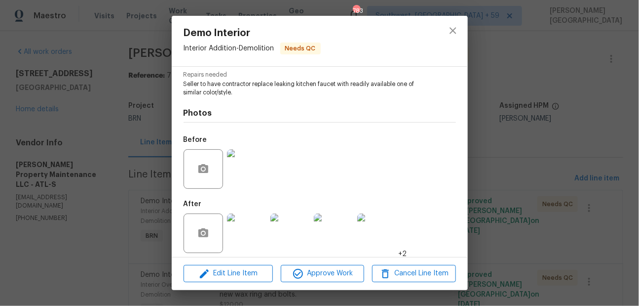
click at [516, 125] on div "Demo Interior Interior Addition - Demolition Needs QC Vendor Glen Property Main…" at bounding box center [319, 153] width 639 height 306
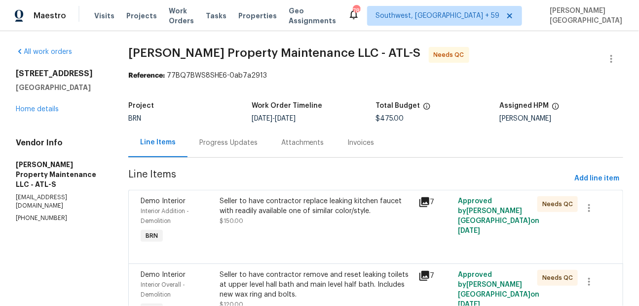
click at [351, 203] on div "Seller to have contractor replace leaking kitchen faucet with readily available…" at bounding box center [316, 206] width 193 height 20
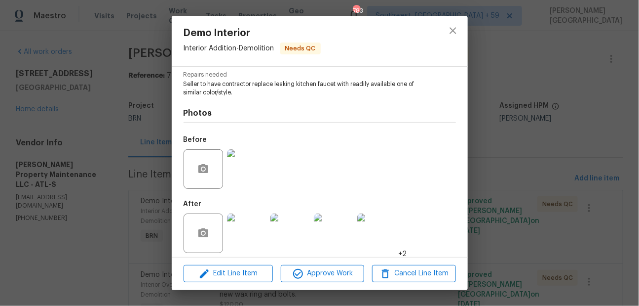
click at [244, 214] on img at bounding box center [246, 232] width 39 height 39
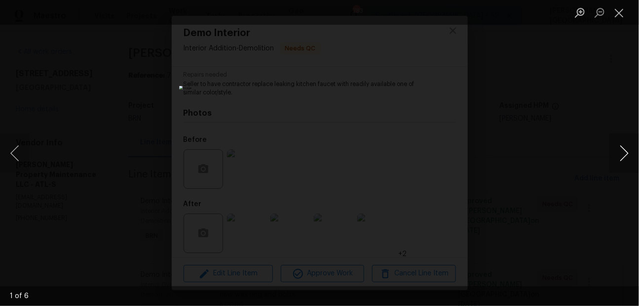
click at [622, 150] on button "Next image" at bounding box center [625, 152] width 30 height 39
click at [620, 150] on button "Next image" at bounding box center [625, 152] width 30 height 39
click at [620, 151] on button "Next image" at bounding box center [625, 152] width 30 height 39
click at [624, 153] on button "Next image" at bounding box center [625, 152] width 30 height 39
click at [617, 17] on button "Close lightbox" at bounding box center [620, 12] width 20 height 17
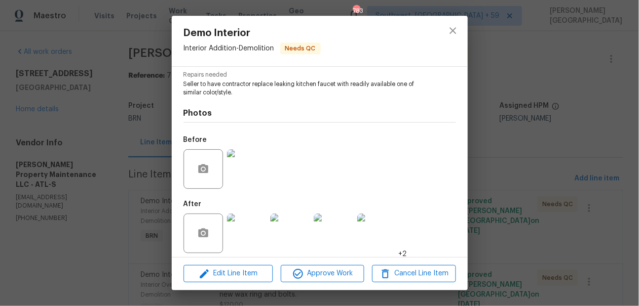
click at [605, 108] on div "Demo Interior Interior Addition - Demolition Needs QC Vendor Glen Property Main…" at bounding box center [319, 153] width 639 height 306
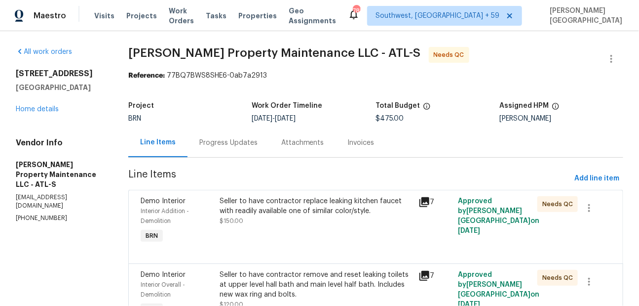
click at [277, 209] on div "Seller to have contractor replace leaking kitchen faucet with readily available…" at bounding box center [316, 206] width 193 height 20
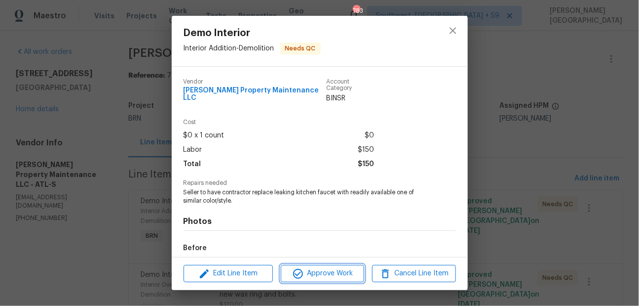
click at [312, 272] on span "Approve Work" at bounding box center [323, 273] width 78 height 12
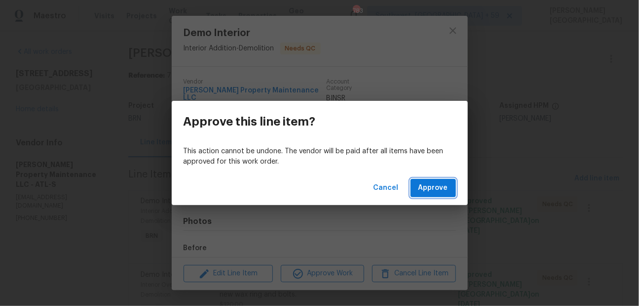
click at [434, 185] on span "Approve" at bounding box center [434, 188] width 30 height 12
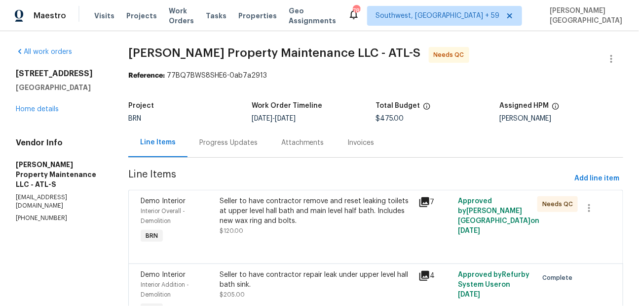
click at [290, 219] on div "Seller to have contractor remove and reset leaking toilets at upper level hall …" at bounding box center [316, 211] width 193 height 30
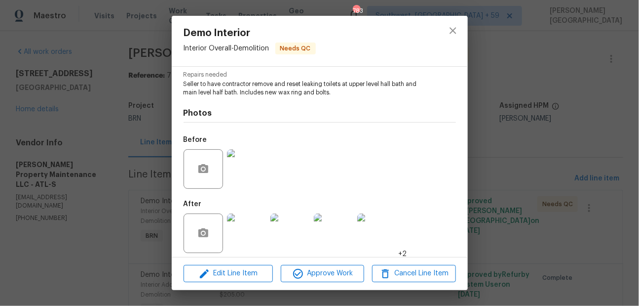
click at [240, 155] on img at bounding box center [246, 168] width 39 height 39
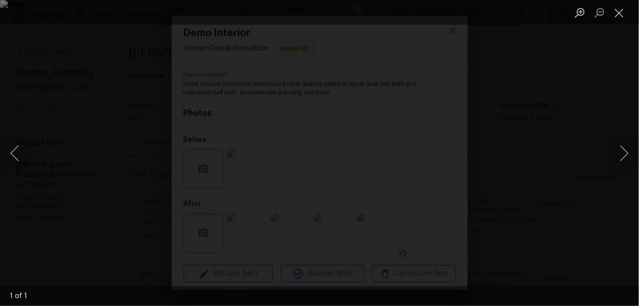
click at [602, 79] on div "Lightbox" at bounding box center [319, 153] width 639 height 306
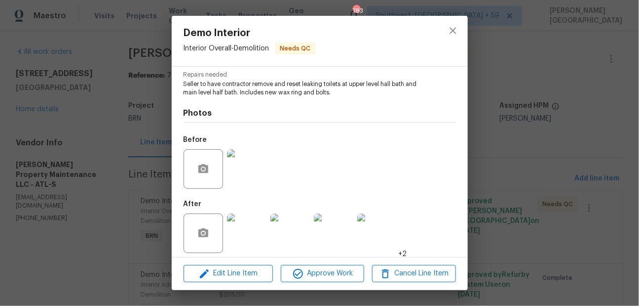
click at [239, 225] on img at bounding box center [246, 232] width 39 height 39
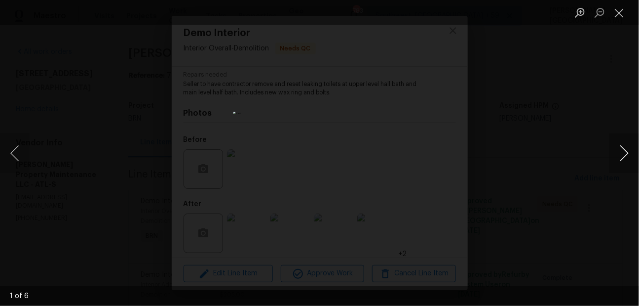
click at [619, 157] on button "Next image" at bounding box center [625, 152] width 30 height 39
click at [620, 157] on button "Next image" at bounding box center [625, 152] width 30 height 39
click at [620, 159] on button "Next image" at bounding box center [625, 152] width 30 height 39
click at [617, 160] on button "Next image" at bounding box center [625, 152] width 30 height 39
click at [621, 155] on button "Next image" at bounding box center [625, 152] width 30 height 39
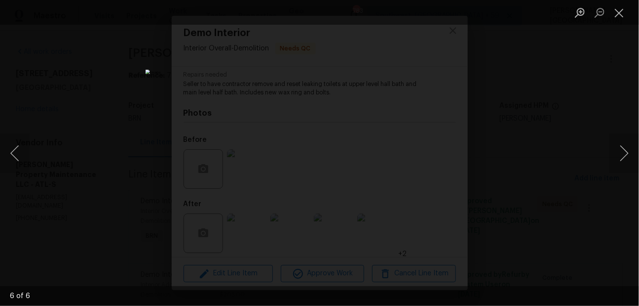
click at [468, 194] on div "Lightbox" at bounding box center [319, 153] width 639 height 306
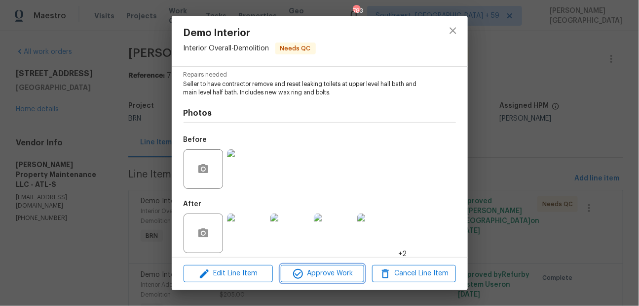
click at [324, 271] on span "Approve Work" at bounding box center [323, 273] width 78 height 12
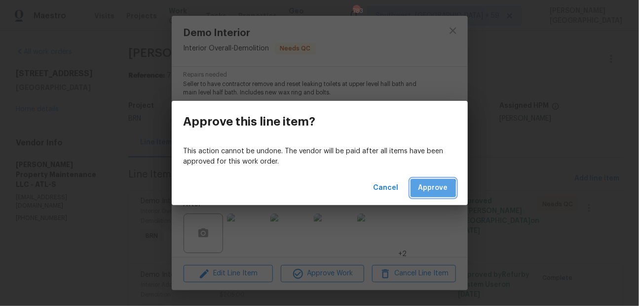
click at [430, 188] on span "Approve" at bounding box center [434, 188] width 30 height 12
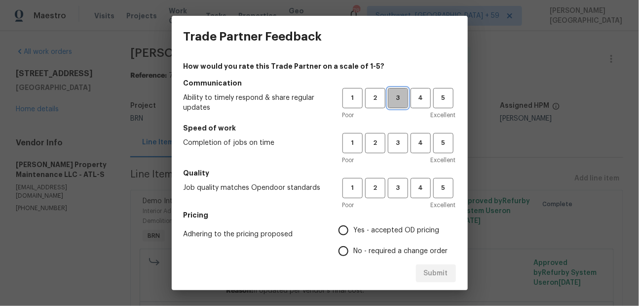
click at [396, 103] on span "3" at bounding box center [398, 97] width 18 height 11
click at [397, 142] on span "3" at bounding box center [398, 142] width 18 height 11
click at [398, 182] on span "3" at bounding box center [398, 187] width 18 height 11
click at [351, 244] on input "No - required a change order" at bounding box center [343, 250] width 21 height 21
radio input "true"
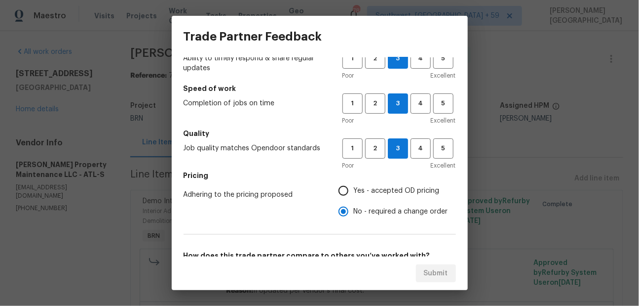
scroll to position [106, 0]
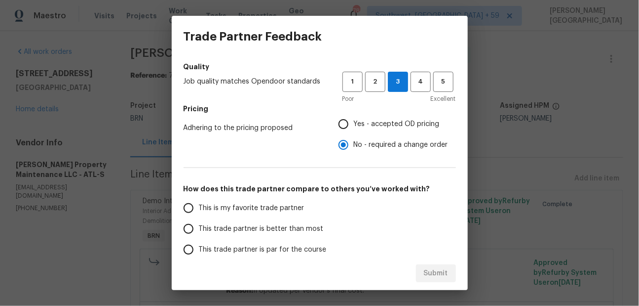
click at [228, 232] on span "This trade partner is better than most" at bounding box center [261, 229] width 125 height 10
click at [199, 232] on input "This trade partner is better than most" at bounding box center [188, 228] width 21 height 21
click at [439, 273] on span "Submit" at bounding box center [436, 273] width 24 height 12
radio input "true"
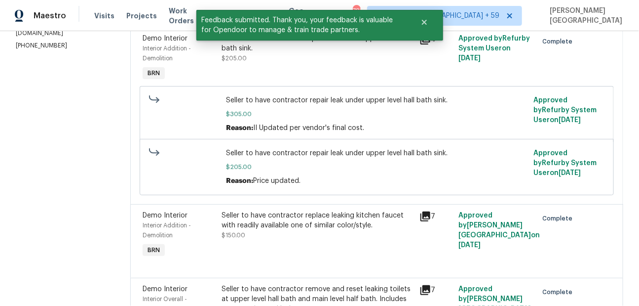
scroll to position [0, 0]
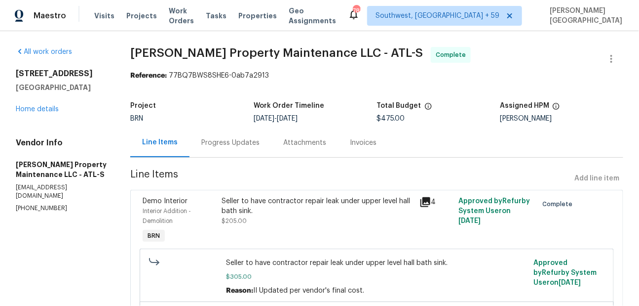
click at [359, 148] on div "Invoices" at bounding box center [363, 142] width 50 height 29
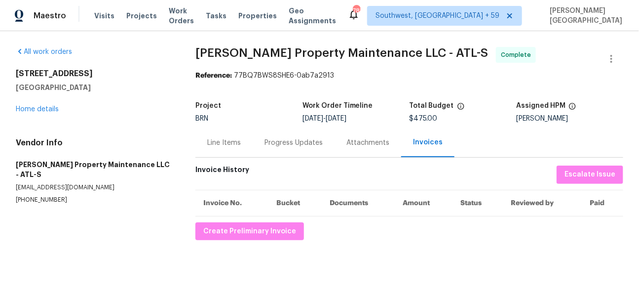
click at [255, 147] on div "Progress Updates" at bounding box center [294, 142] width 82 height 29
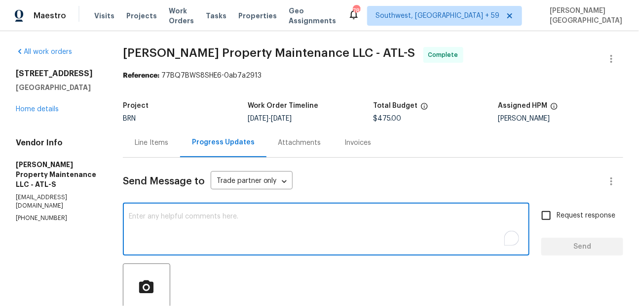
click at [229, 217] on textarea "To enrich screen reader interactions, please activate Accessibility in Grammarl…" at bounding box center [326, 230] width 395 height 35
paste textarea "WO is approved, Please upload the detailed paid invoice under invoice section. …"
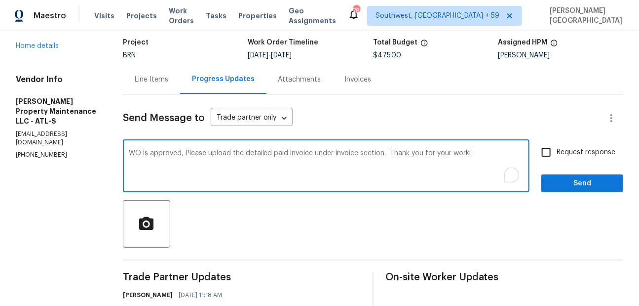
scroll to position [114, 0]
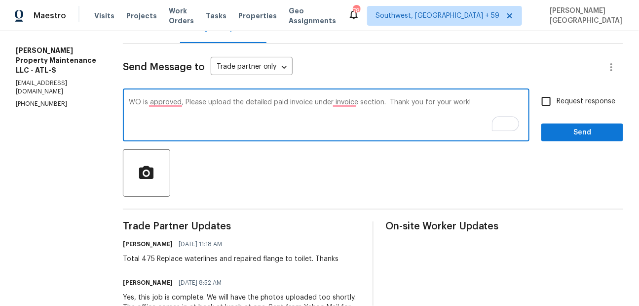
type textarea "WO is approved, Please upload the detailed paid invoice under invoice section. …"
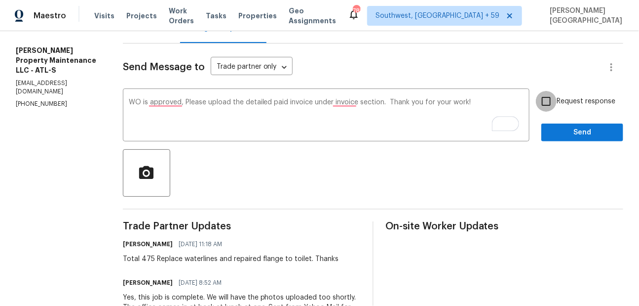
click at [554, 98] on input "Request response" at bounding box center [546, 101] width 21 height 21
checkbox input "true"
click at [561, 131] on span "Send" at bounding box center [582, 132] width 66 height 12
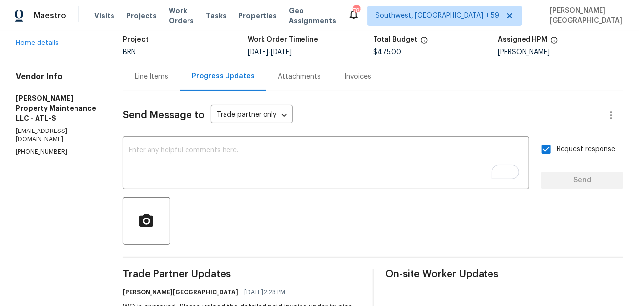
scroll to position [0, 0]
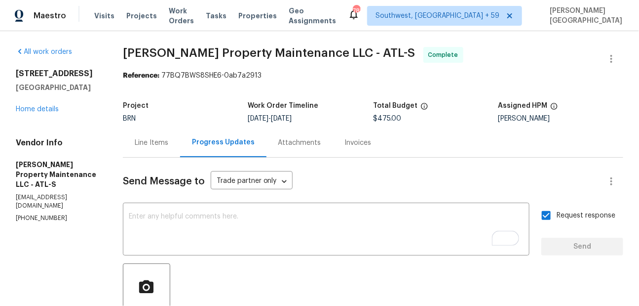
click at [358, 150] on div "Invoices" at bounding box center [358, 142] width 50 height 29
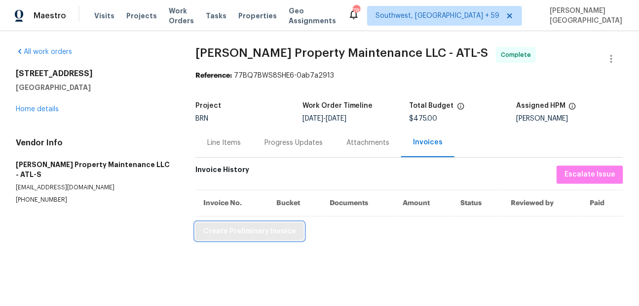
click at [232, 229] on span "Create Preliminary Invoice" at bounding box center [249, 231] width 93 height 12
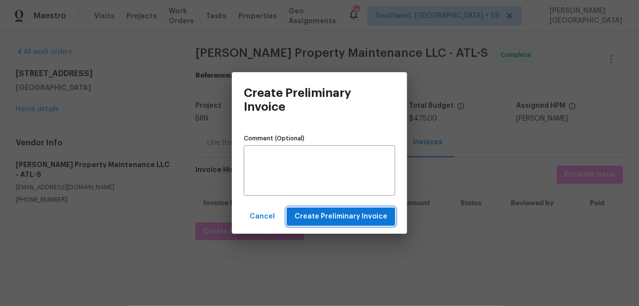
click at [331, 213] on span "Create Preliminary Invoice" at bounding box center [341, 216] width 93 height 12
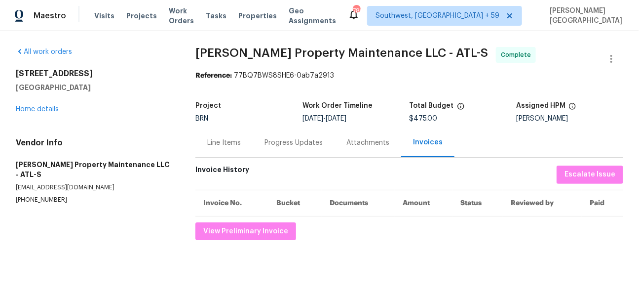
click at [200, 57] on span "Glen Property Maintenance LLC - ATL-S" at bounding box center [341, 53] width 293 height 12
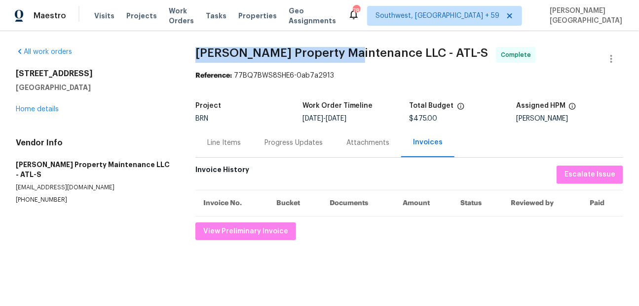
click at [309, 49] on span "Glen Property Maintenance LLC - ATL-S" at bounding box center [341, 53] width 293 height 12
copy span "Glen Property Maintenance"
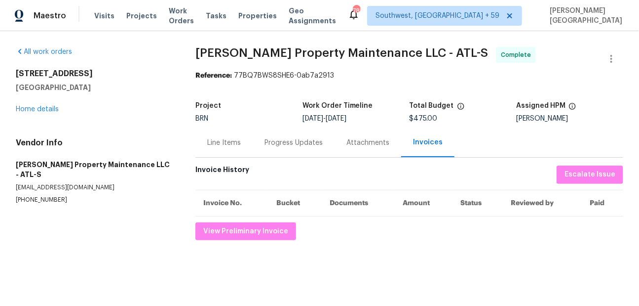
click at [207, 145] on div "Line Items" at bounding box center [224, 143] width 34 height 10
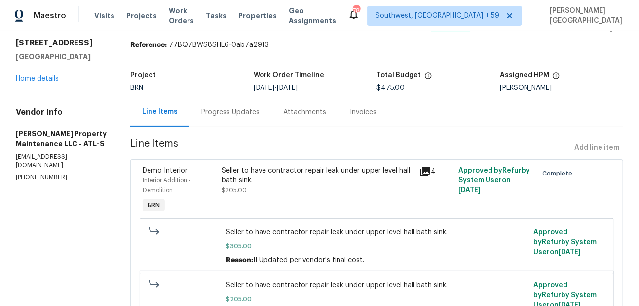
scroll to position [7, 0]
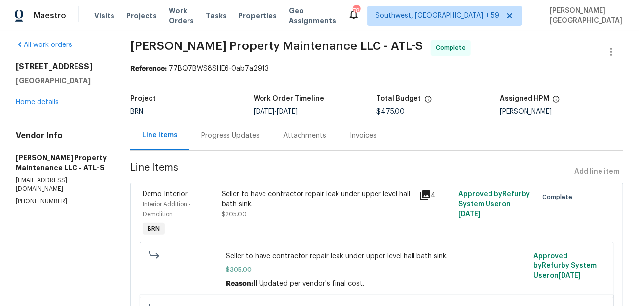
click at [261, 208] on div "Seller to have contractor repair leak under upper level hall bath sink." at bounding box center [318, 199] width 192 height 20
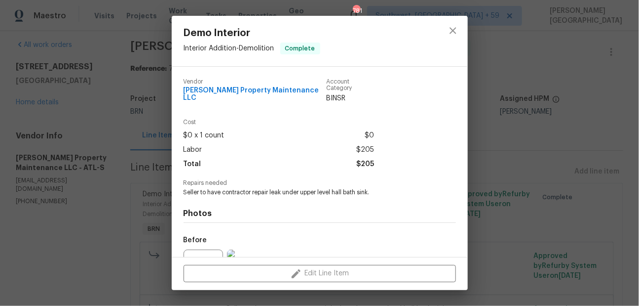
click at [231, 188] on span "Seller to have contractor repair leak under upper level hall bath sink." at bounding box center [306, 192] width 245 height 8
copy span "Seller to have contractor repair leak under upper level hall bath sink."
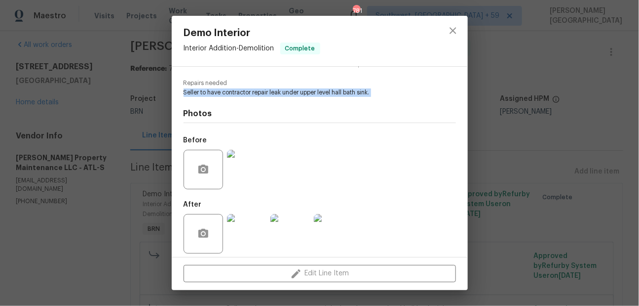
click at [253, 168] on img at bounding box center [246, 169] width 39 height 39
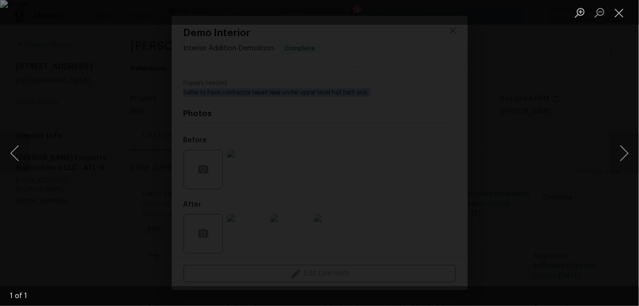
click at [284, 34] on div "Lightbox" at bounding box center [319, 153] width 639 height 306
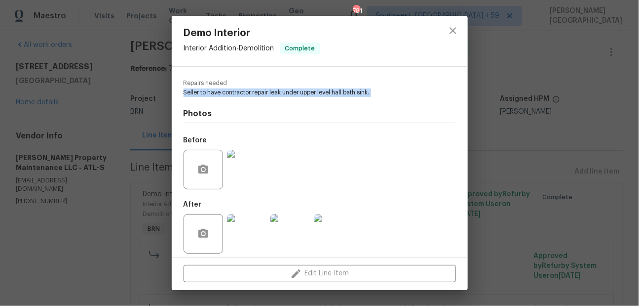
click at [294, 245] on img at bounding box center [290, 233] width 39 height 39
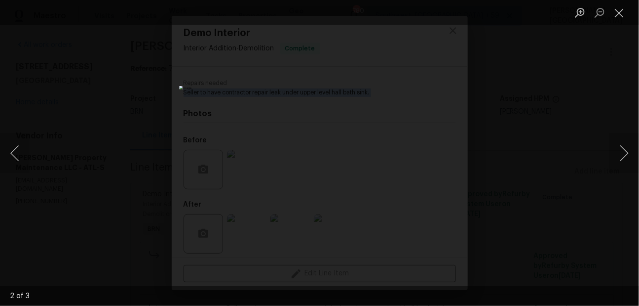
click at [181, 105] on div "Lightbox" at bounding box center [319, 153] width 639 height 306
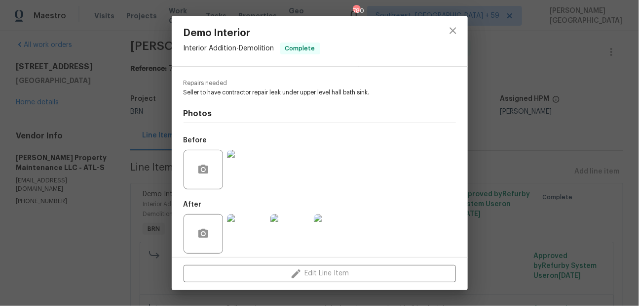
click at [490, 169] on div "Demo Interior Interior Addition - Demolition Complete Vendor Glen Property Main…" at bounding box center [319, 153] width 639 height 306
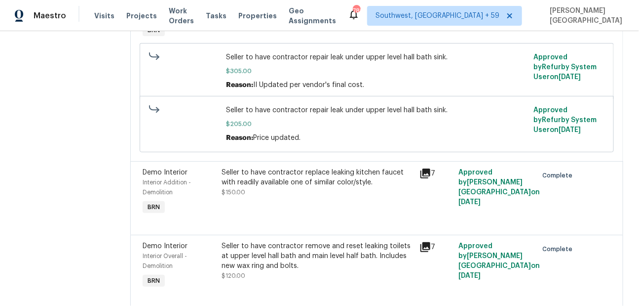
scroll to position [224, 0]
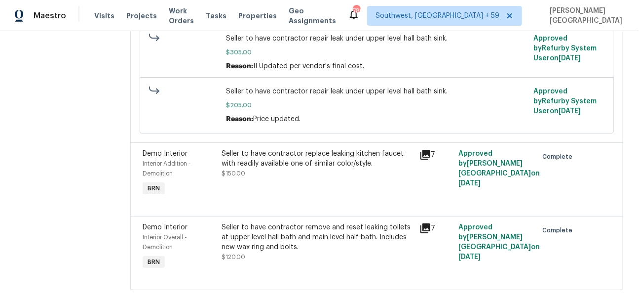
click at [271, 158] on div "Seller to have contractor replace leaking kitchen faucet with readily available…" at bounding box center [318, 159] width 192 height 20
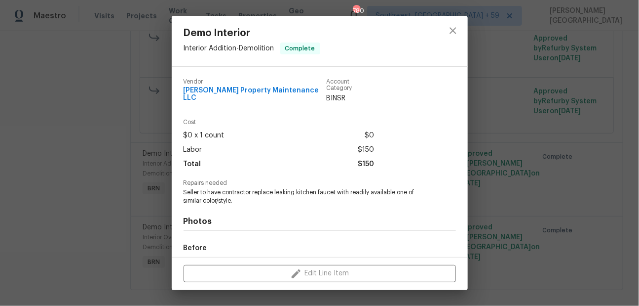
click at [258, 188] on span "Seller to have contractor replace leaking kitchen faucet with readily available…" at bounding box center [306, 196] width 245 height 17
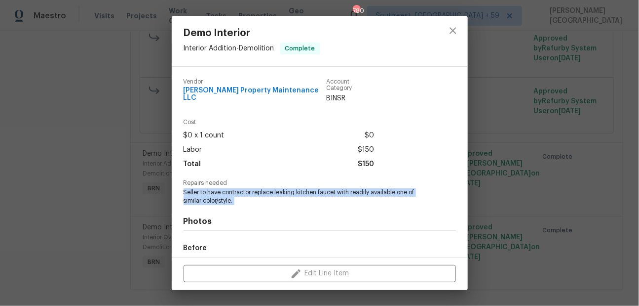
click at [258, 188] on span "Seller to have contractor replace leaking kitchen faucet with readily available…" at bounding box center [306, 196] width 245 height 17
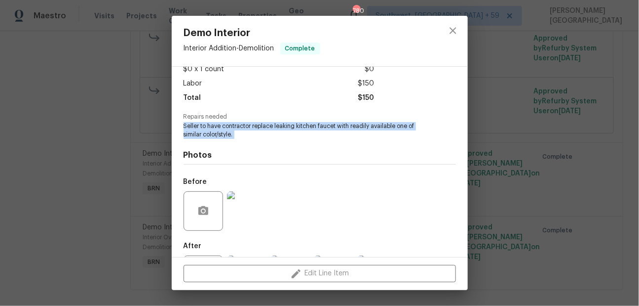
scroll to position [108, 0]
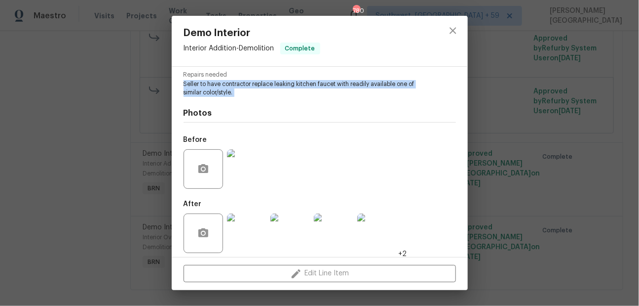
click at [257, 171] on img at bounding box center [246, 168] width 39 height 39
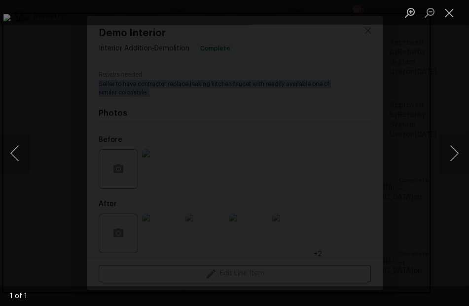
click at [223, 62] on div "Lightbox" at bounding box center [234, 153] width 469 height 306
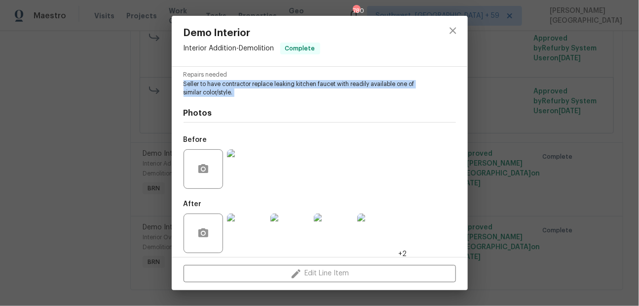
click at [239, 160] on img at bounding box center [246, 168] width 39 height 39
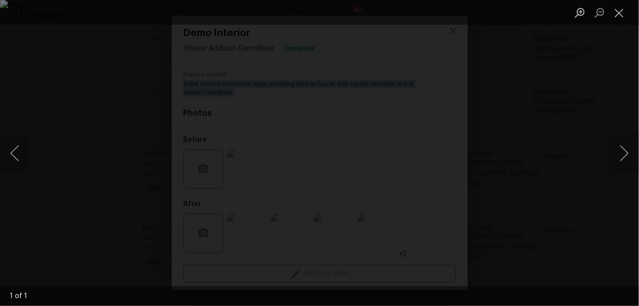
click at [174, 66] on div "Lightbox" at bounding box center [319, 153] width 639 height 306
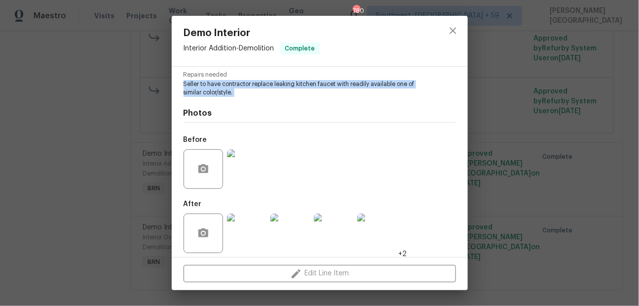
click at [290, 226] on img at bounding box center [290, 232] width 39 height 39
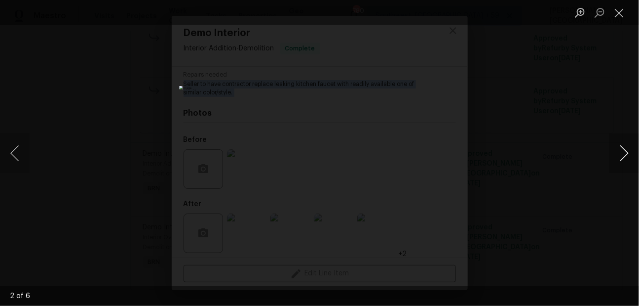
click at [628, 153] on button "Next image" at bounding box center [625, 152] width 30 height 39
click at [621, 152] on button "Next image" at bounding box center [625, 152] width 30 height 39
click at [604, 124] on div "Lightbox" at bounding box center [319, 153] width 639 height 306
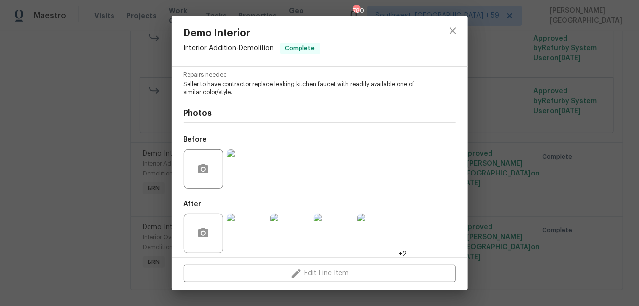
click at [564, 119] on div "Demo Interior Interior Addition - Demolition Complete Vendor Glen Property Main…" at bounding box center [319, 153] width 639 height 306
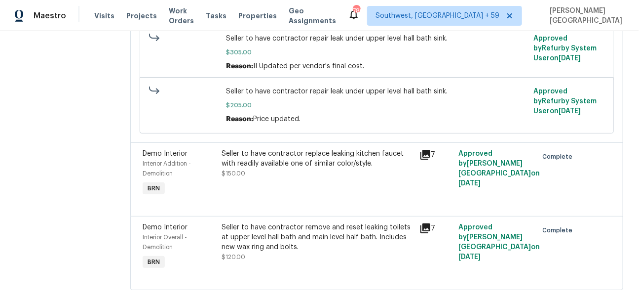
scroll to position [237, 0]
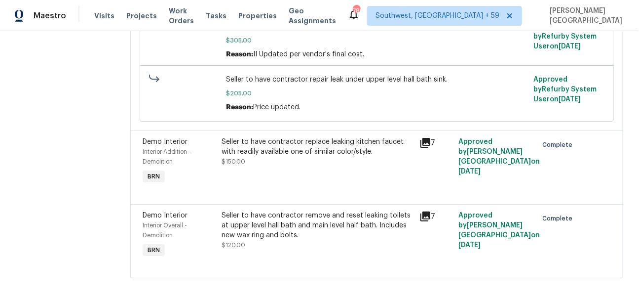
click at [257, 227] on div "Seller to have contractor remove and reset leaking toilets at upper level hall …" at bounding box center [318, 225] width 192 height 30
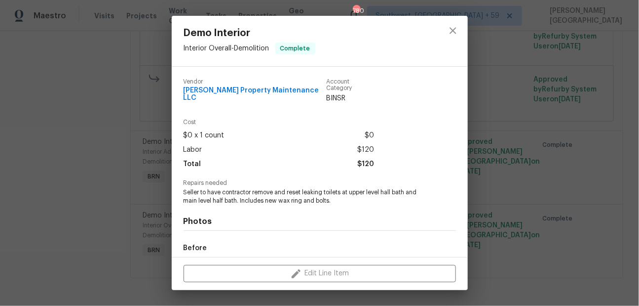
click at [244, 194] on span "Seller to have contractor remove and reset leaking toilets at upper level hall …" at bounding box center [306, 196] width 245 height 17
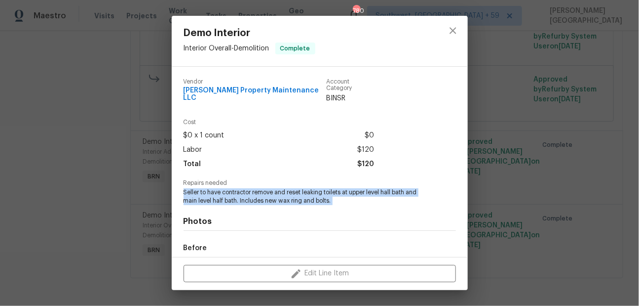
click at [244, 194] on span "Seller to have contractor remove and reset leaking toilets at upper level hall …" at bounding box center [306, 196] width 245 height 17
copy span "Seller to have contractor remove and reset leaking toilets at upper level hall …"
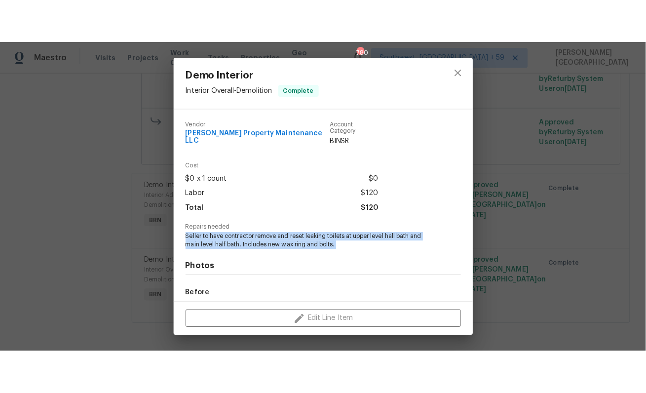
scroll to position [108, 0]
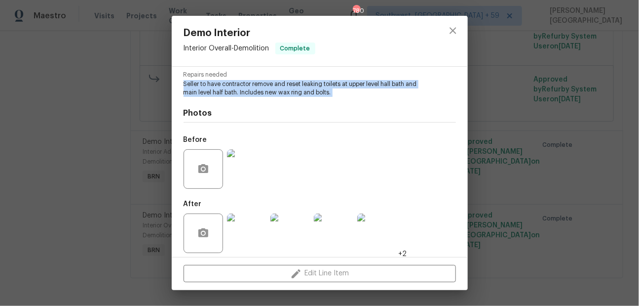
click at [245, 172] on img at bounding box center [246, 168] width 39 height 39
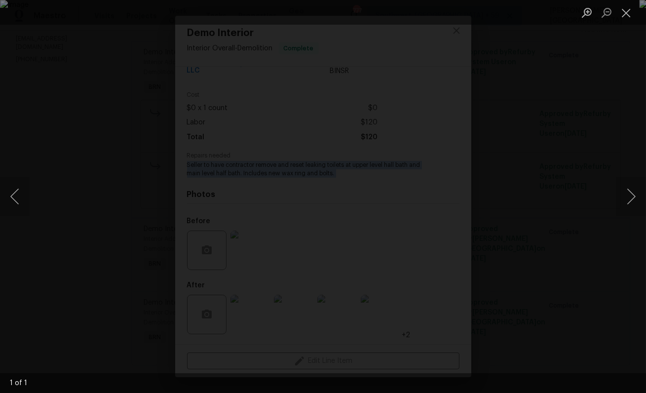
scroll to position [21, 0]
click at [309, 305] on div "Lightbox" at bounding box center [323, 196] width 646 height 393
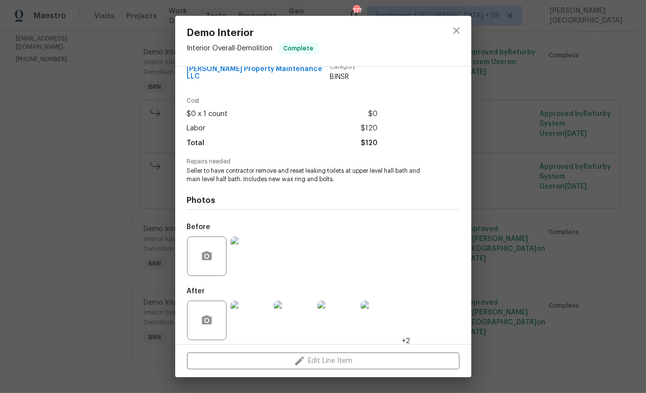
click at [529, 204] on div "Demo Interior Interior Overall - Demolition Complete Vendor Glen Property Maint…" at bounding box center [323, 196] width 646 height 393
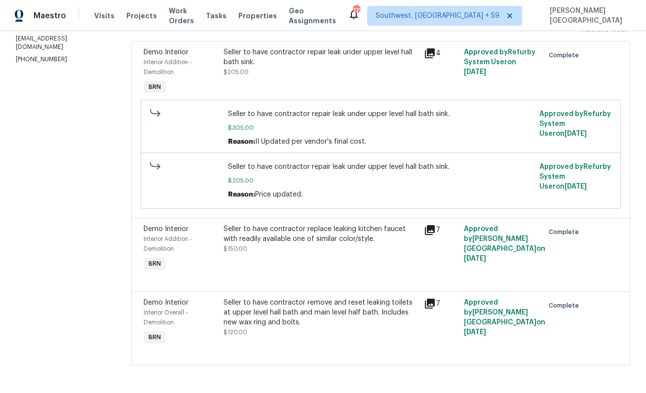
click at [272, 305] on div "Seller to have contractor remove and reset leaking toilets at upper level hall …" at bounding box center [321, 313] width 194 height 30
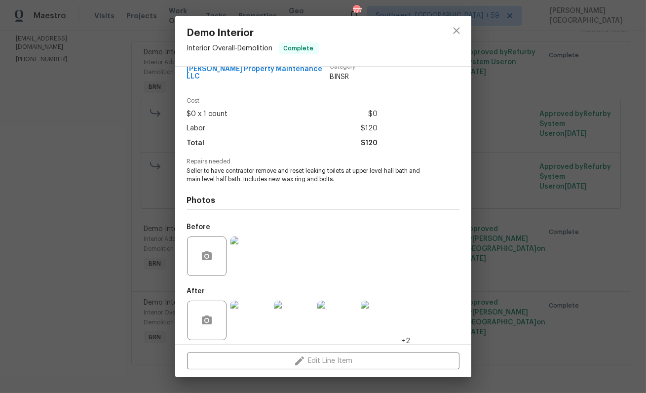
click at [243, 236] on img at bounding box center [250, 255] width 39 height 39
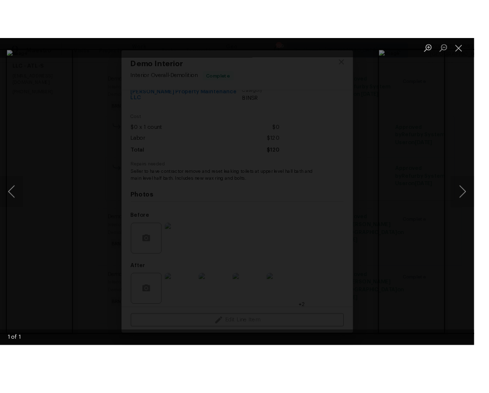
scroll to position [150, 0]
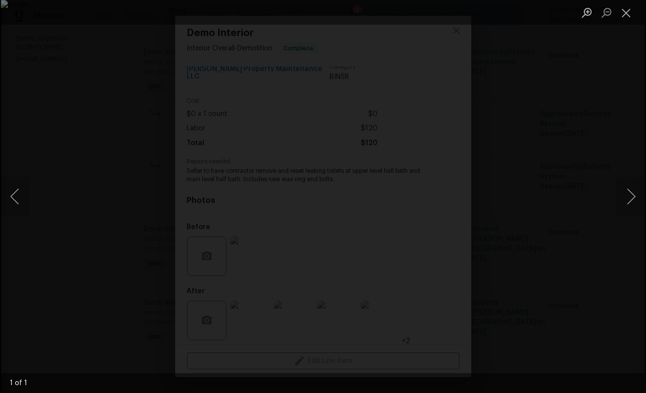
click at [293, 66] on div "Lightbox" at bounding box center [323, 196] width 646 height 393
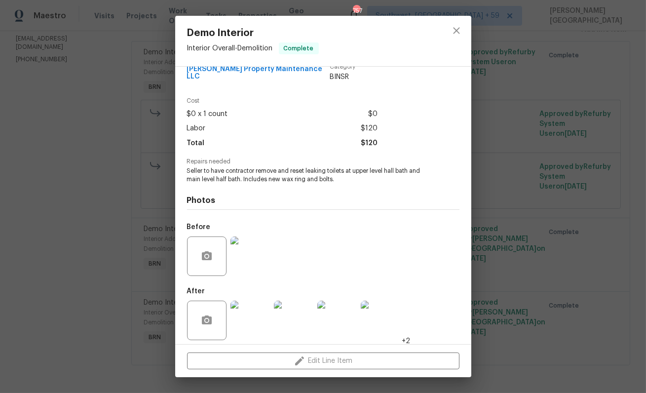
click at [293, 66] on div at bounding box center [323, 66] width 296 height 0
click at [253, 231] on div at bounding box center [250, 256] width 43 height 51
click at [249, 258] on img at bounding box center [250, 255] width 39 height 39
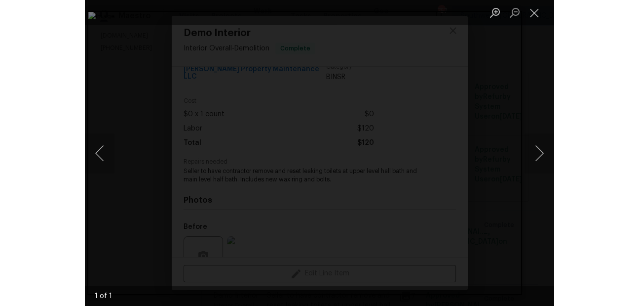
scroll to position [237, 0]
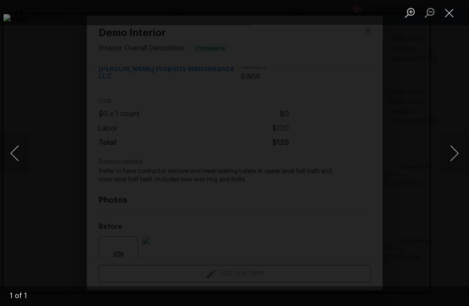
click at [348, 40] on div "Lightbox" at bounding box center [234, 153] width 469 height 306
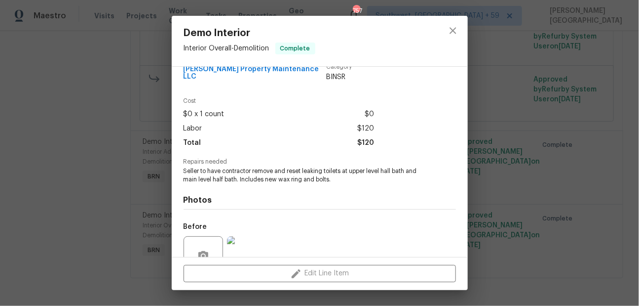
scroll to position [108, 0]
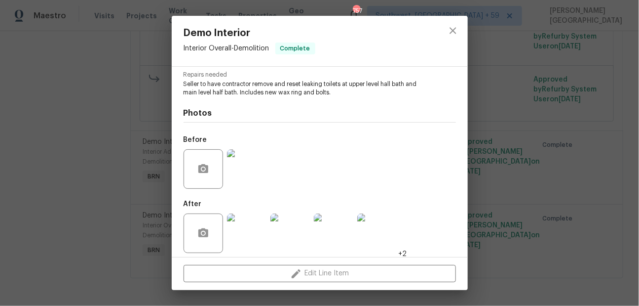
click at [299, 230] on img at bounding box center [290, 232] width 39 height 39
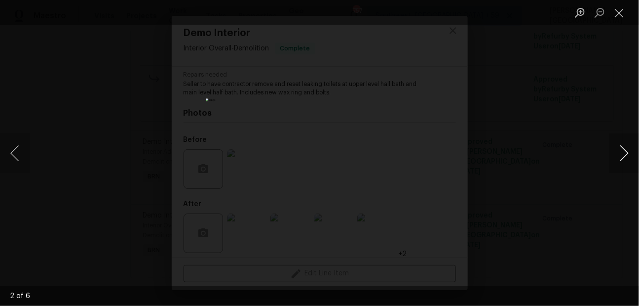
click at [619, 152] on button "Next image" at bounding box center [625, 152] width 30 height 39
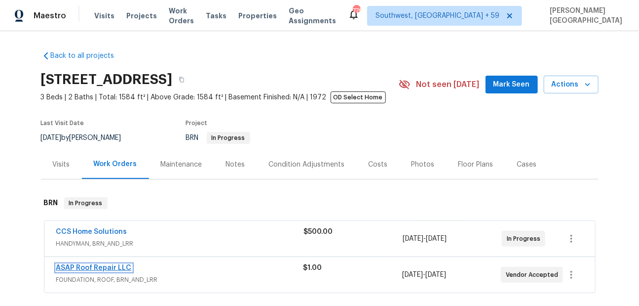
click at [111, 266] on link "ASAP Roof Repair LLC" at bounding box center [94, 267] width 76 height 7
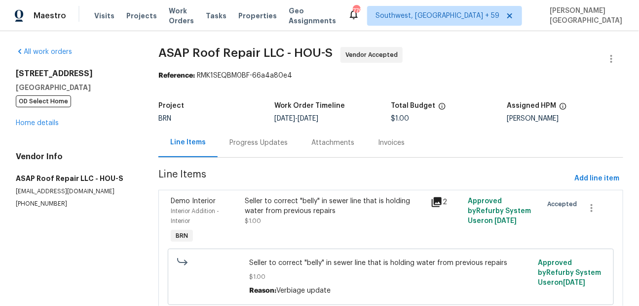
click at [262, 142] on div "Progress Updates" at bounding box center [259, 143] width 58 height 10
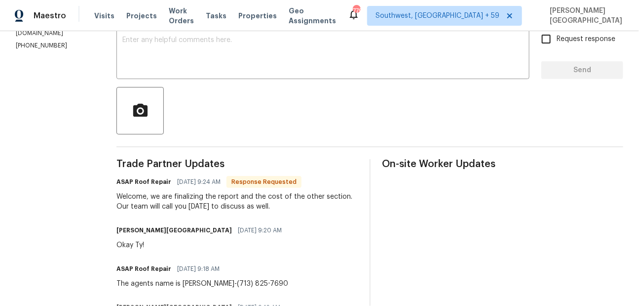
scroll to position [178, 0]
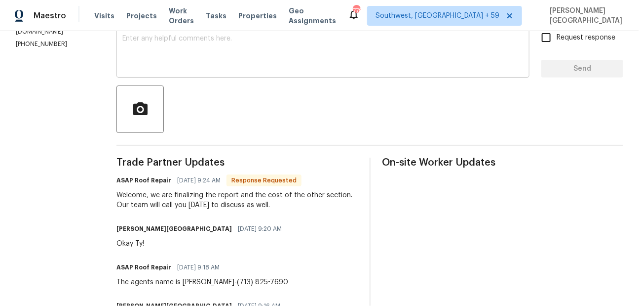
click at [164, 55] on textarea at bounding box center [322, 52] width 401 height 35
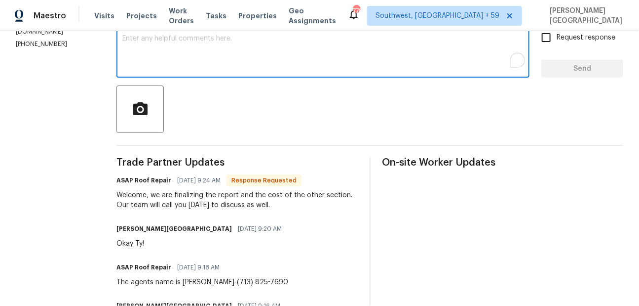
paste textarea "Please note that the buyer can have you return after COE to complete any additi…"
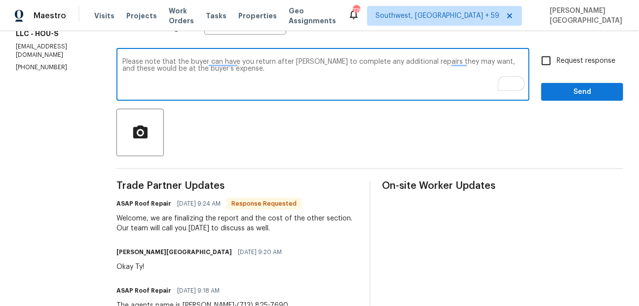
scroll to position [155, 0]
type textarea "Please note that the buyer can have you return after COE to complete any additi…"
click at [562, 61] on span "Request response" at bounding box center [586, 61] width 59 height 10
click at [557, 61] on input "Request response" at bounding box center [546, 60] width 21 height 21
checkbox input "true"
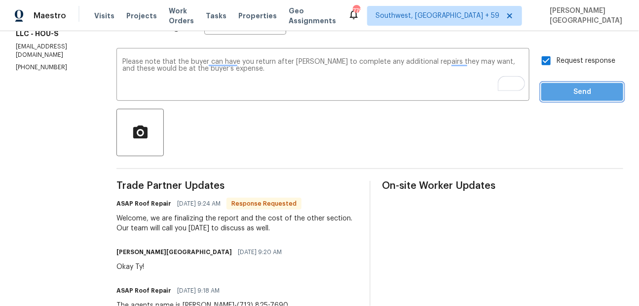
click at [562, 97] on span "Send" at bounding box center [582, 92] width 66 height 12
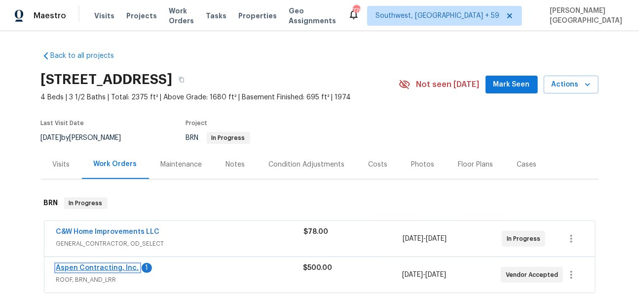
click at [112, 264] on link "Aspen Contracting, Inc." at bounding box center [97, 267] width 83 height 7
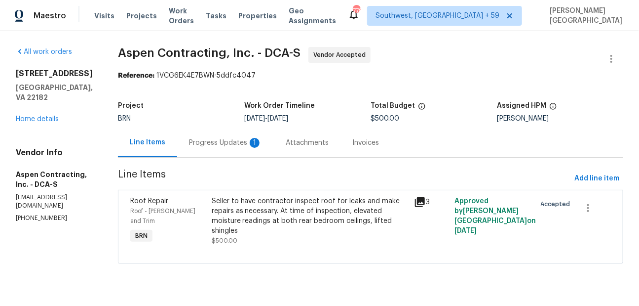
click at [226, 145] on div "Progress Updates 1" at bounding box center [225, 143] width 73 height 10
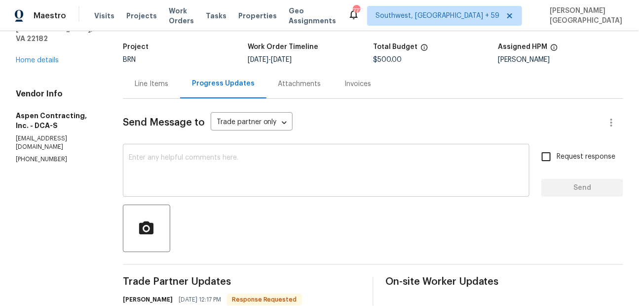
scroll to position [190, 0]
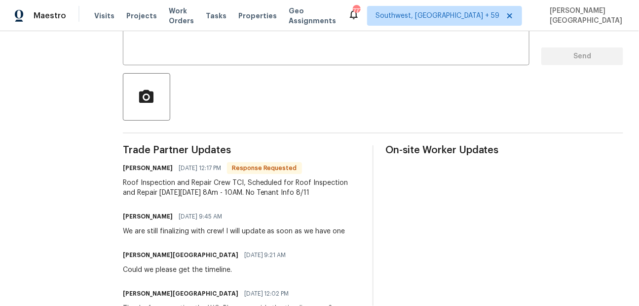
click at [186, 186] on div "Roof Inspection and Repair Crew TCI, Scheduled for Roof Inspection and Repair […" at bounding box center [242, 188] width 238 height 20
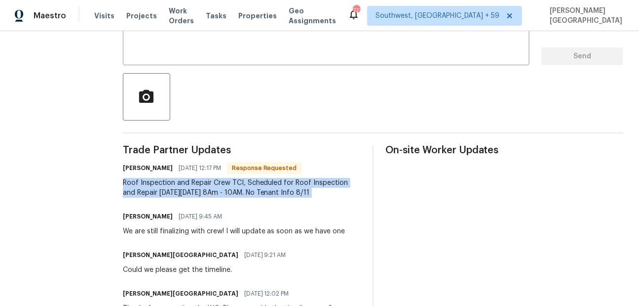
click at [186, 186] on div "Roof Inspection and Repair Crew TCI, Scheduled for Roof Inspection and Repair […" at bounding box center [242, 188] width 238 height 20
copy div "Roof Inspection and Repair Crew TCI, Scheduled for Roof Inspection and Repair […"
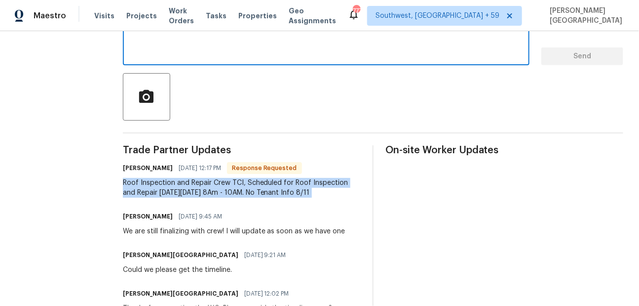
click at [153, 48] on textarea at bounding box center [326, 40] width 395 height 35
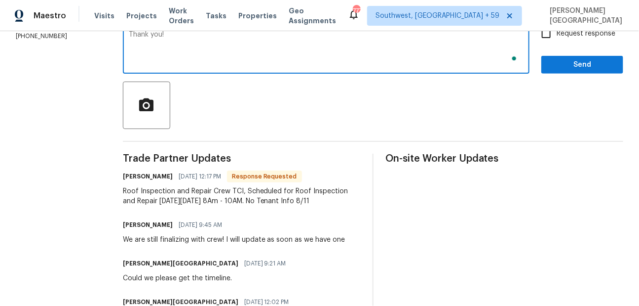
scroll to position [182, 0]
type textarea "Thank you!"
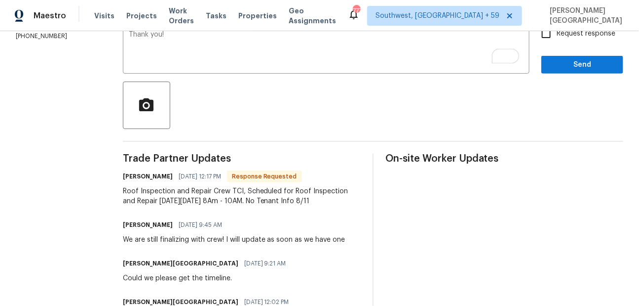
click at [558, 39] on label "Request response" at bounding box center [575, 33] width 79 height 21
click at [557, 39] on input "Request response" at bounding box center [546, 33] width 21 height 21
checkbox input "true"
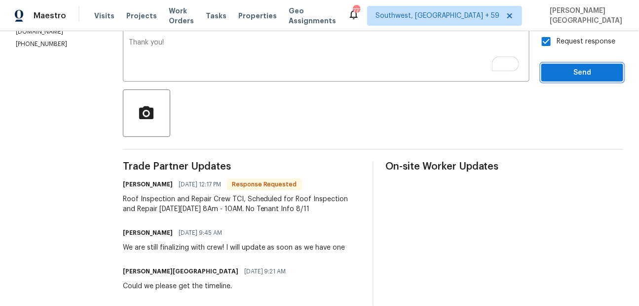
click at [558, 65] on button "Send" at bounding box center [583, 73] width 82 height 18
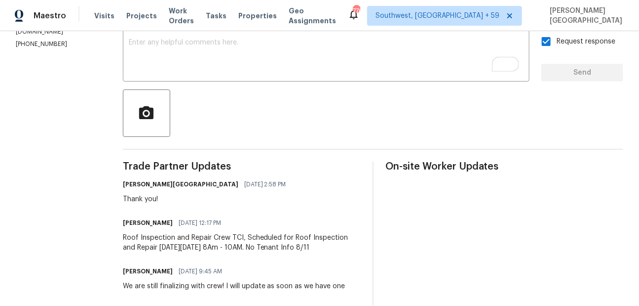
scroll to position [0, 0]
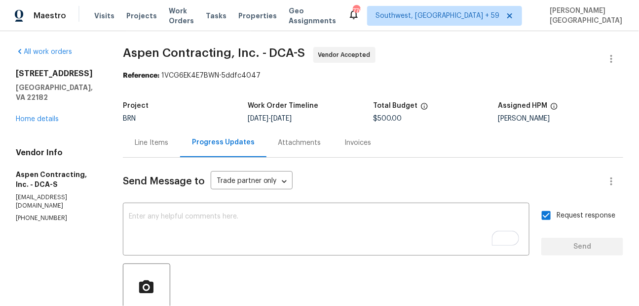
click at [39, 113] on div "[STREET_ADDRESS] Home details" at bounding box center [57, 96] width 83 height 55
click at [39, 116] on link "Home details" at bounding box center [37, 119] width 43 height 7
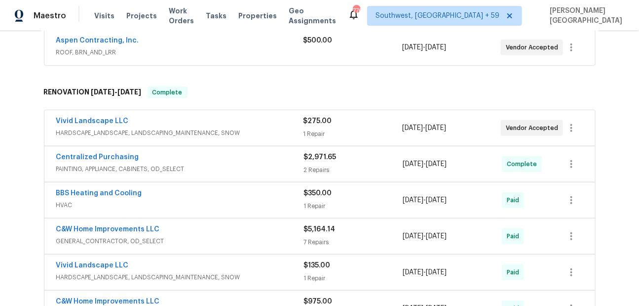
scroll to position [45, 0]
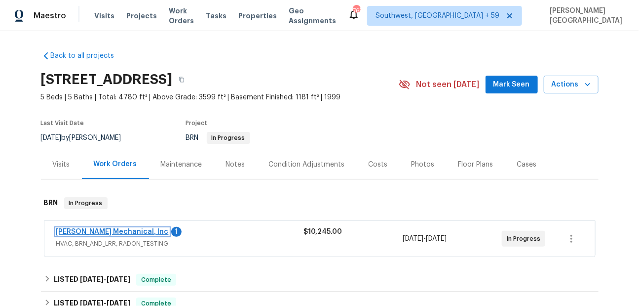
click at [99, 231] on link "[PERSON_NAME] Mechanical, Inc" at bounding box center [112, 231] width 113 height 7
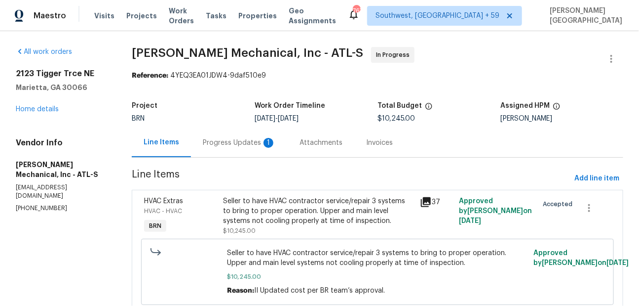
click at [276, 144] on div "Progress Updates 1" at bounding box center [239, 142] width 97 height 29
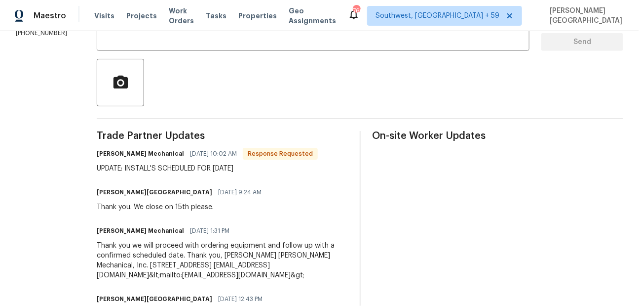
scroll to position [125, 0]
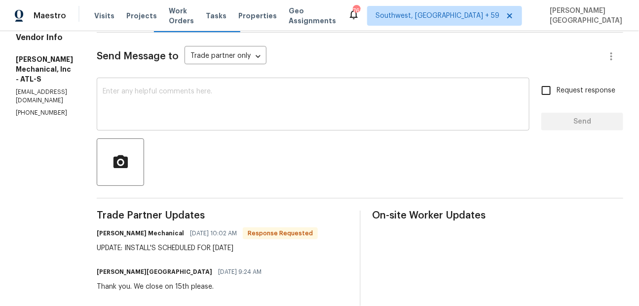
click at [153, 107] on textarea at bounding box center [313, 105] width 421 height 35
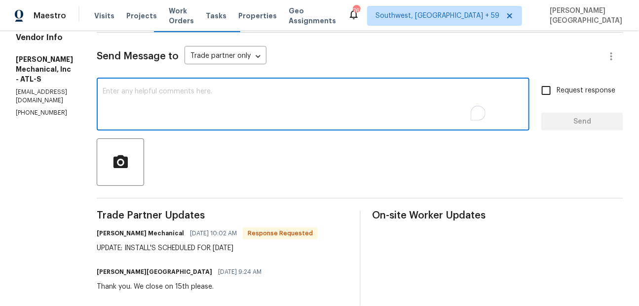
click at [153, 105] on textarea "To enrich screen reader interactions, please activate Accessibility in Grammarl…" at bounding box center [313, 105] width 421 height 35
type textarea "Thank you!"
click at [553, 91] on input "Request response" at bounding box center [546, 90] width 21 height 21
checkbox input "true"
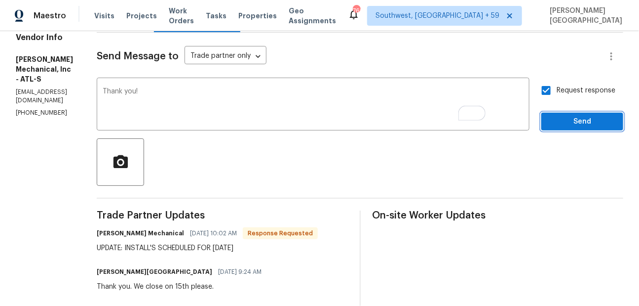
click at [564, 127] on span "Send" at bounding box center [582, 122] width 66 height 12
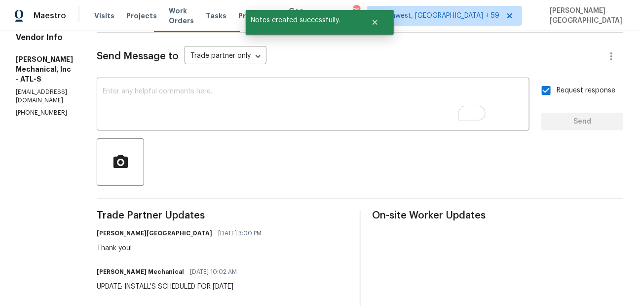
drag, startPoint x: 162, startPoint y: 284, endPoint x: 361, endPoint y: 291, distance: 198.6
click at [348, 291] on div "[PERSON_NAME] Mechanical [DATE] 10:02 AM UPDATE: INSTALL'S SCHEDULED FOR [DATE]" at bounding box center [222, 278] width 251 height 27
copy div "INSTALL'S SCHEDULED FOR [DATE]"
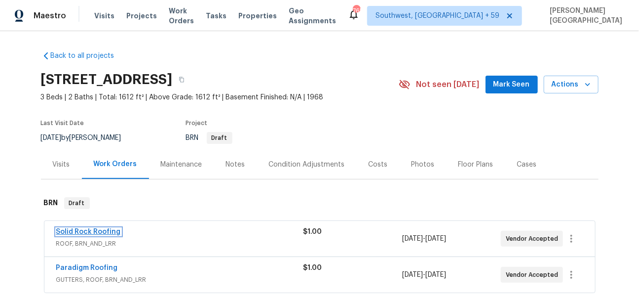
click at [105, 232] on link "Solid Rock Roofing" at bounding box center [88, 231] width 65 height 7
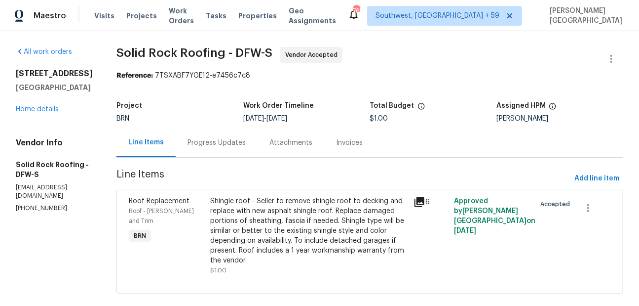
click at [228, 148] on div "Progress Updates" at bounding box center [217, 142] width 82 height 29
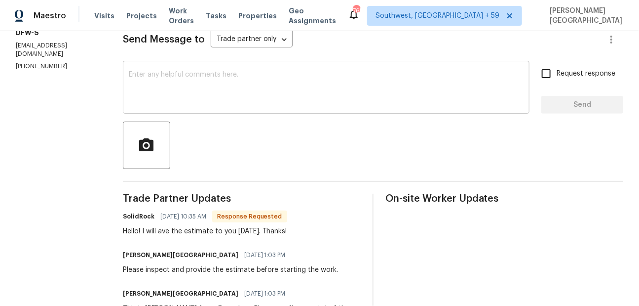
scroll to position [118, 0]
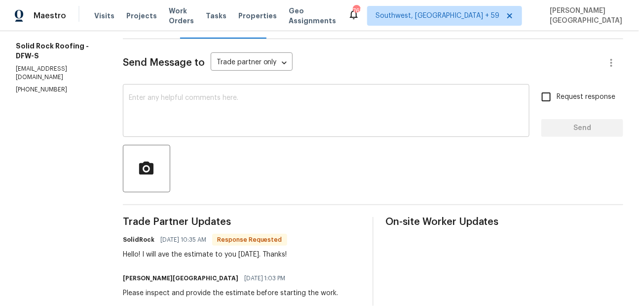
click at [164, 109] on textarea at bounding box center [326, 111] width 395 height 35
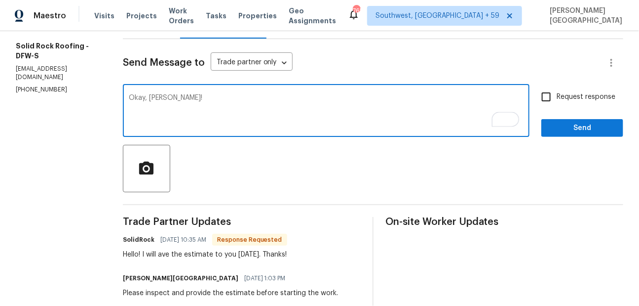
type textarea "Okay, [PERSON_NAME]!"
click at [576, 96] on span "Request response" at bounding box center [586, 97] width 59 height 10
click at [557, 96] on input "Request response" at bounding box center [546, 96] width 21 height 21
checkbox input "true"
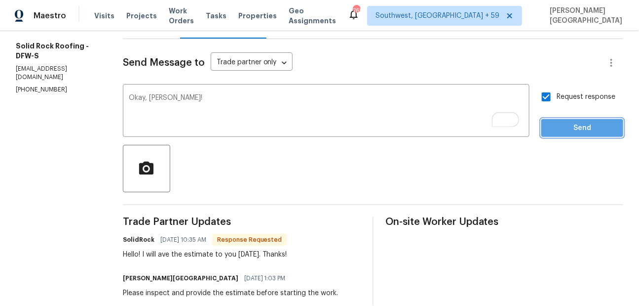
click at [577, 134] on button "Send" at bounding box center [583, 128] width 82 height 18
